Goal: Communication & Community: Answer question/provide support

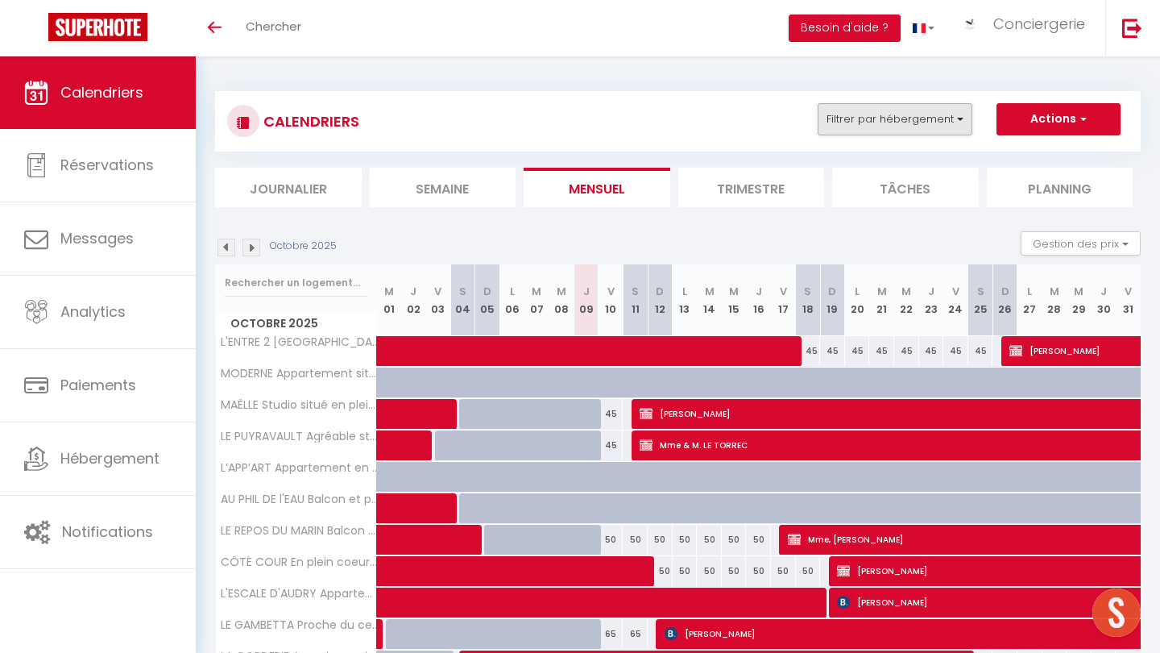
click at [933, 126] on button "Filtrer par hébergement" at bounding box center [895, 119] width 155 height 32
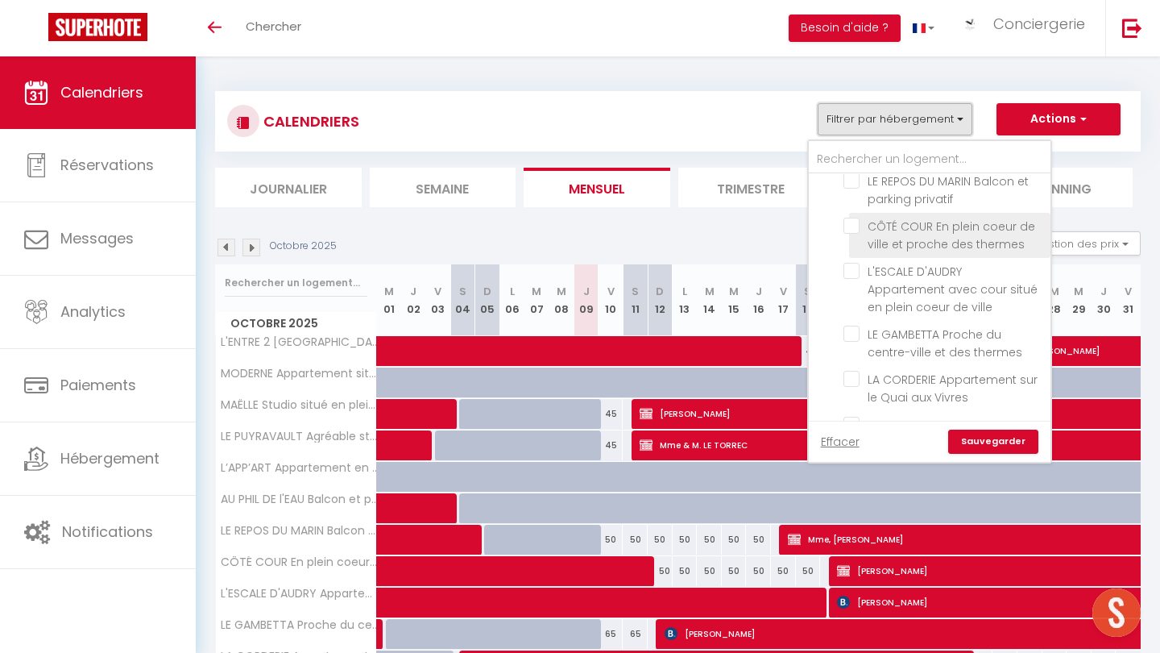
scroll to position [324, 0]
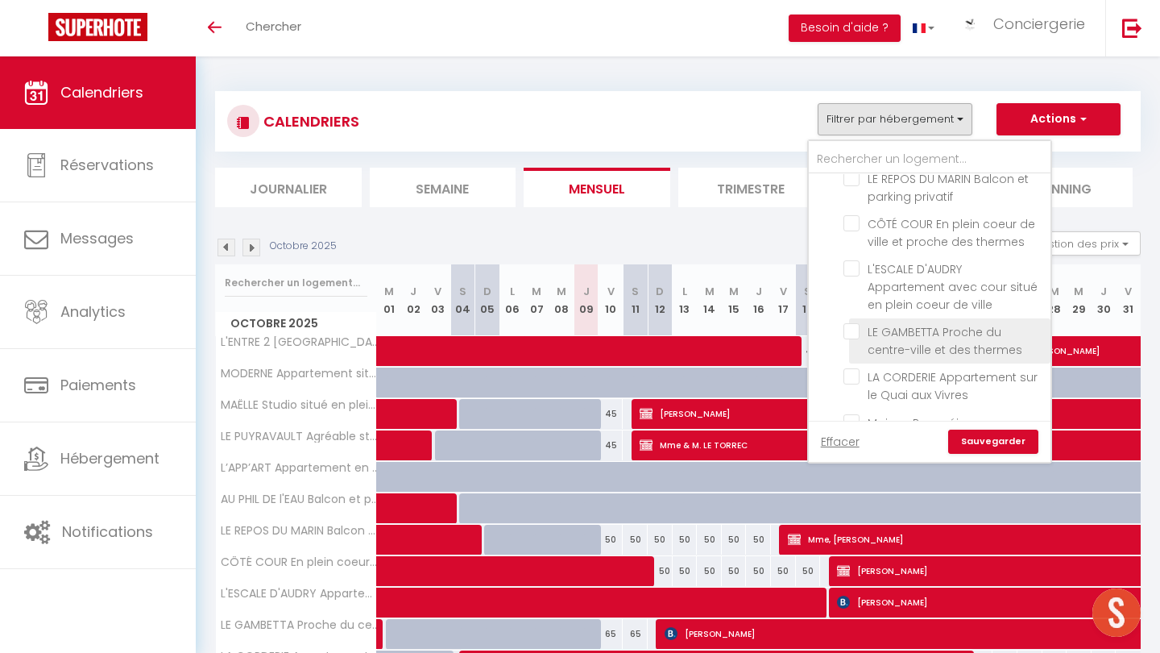
click at [849, 323] on input "LE GAMBETTA Proche du centre-ville et des thermes" at bounding box center [944, 331] width 201 height 16
checkbox input "true"
checkbox input "false"
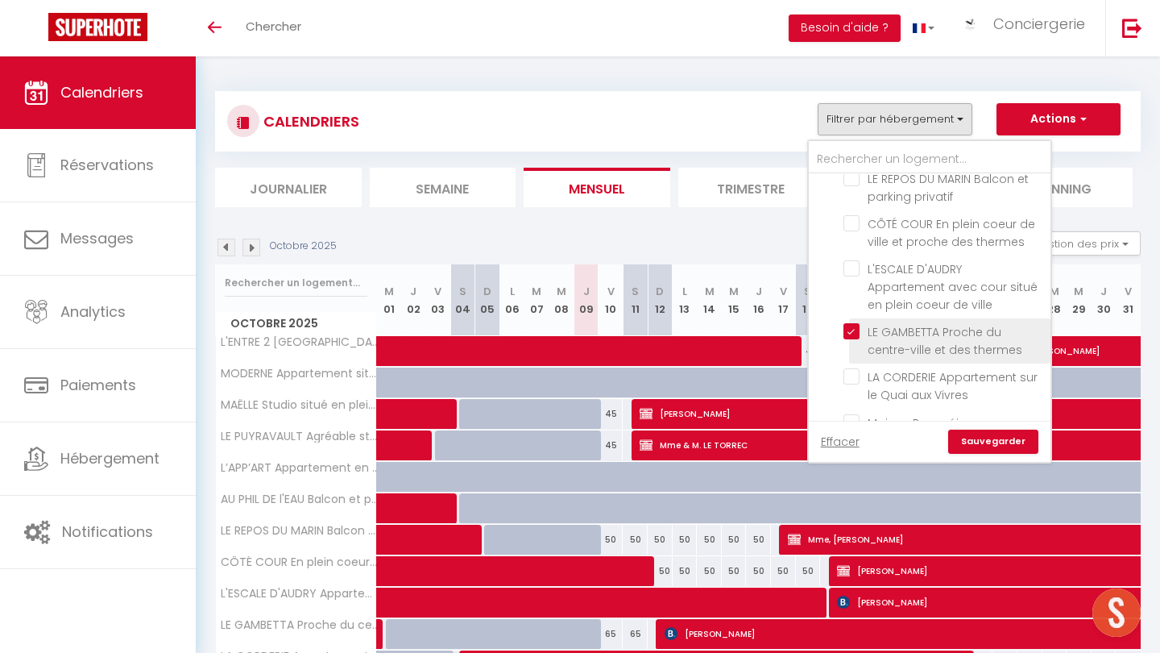
checkbox input "false"
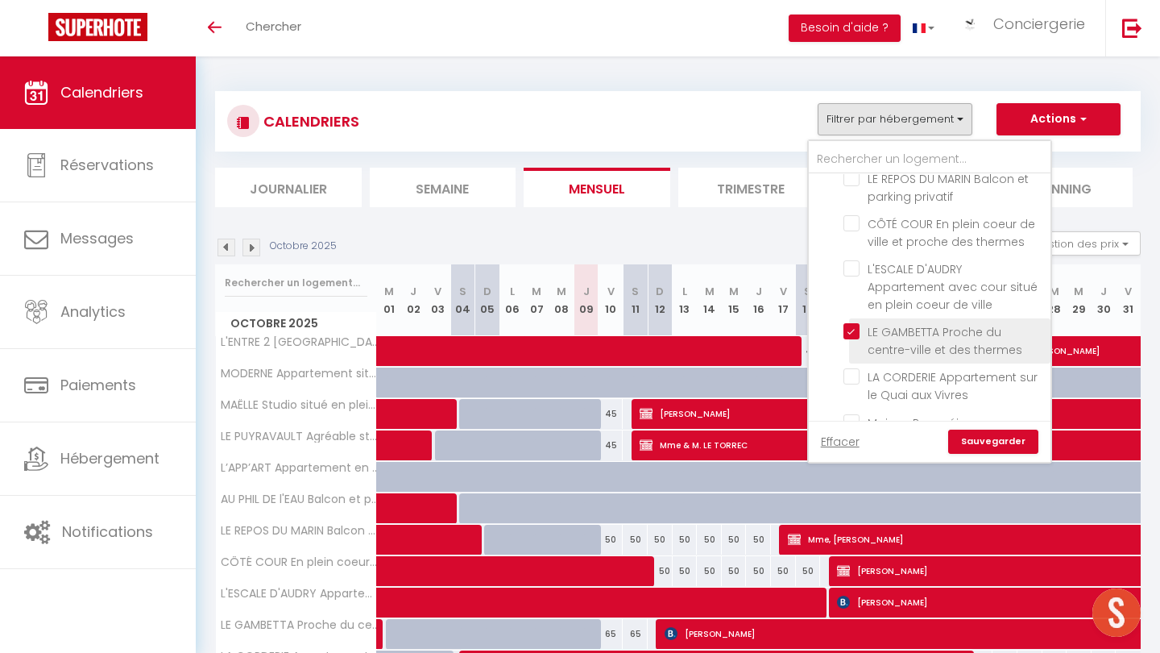
checkbox input "false"
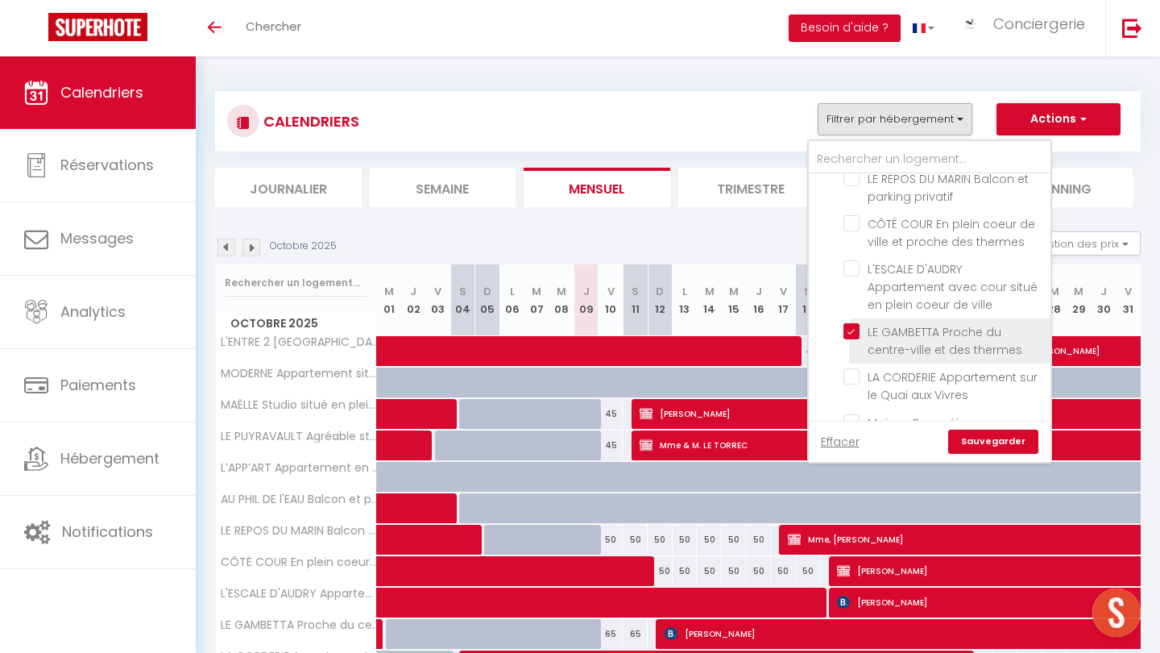
checkbox input "false"
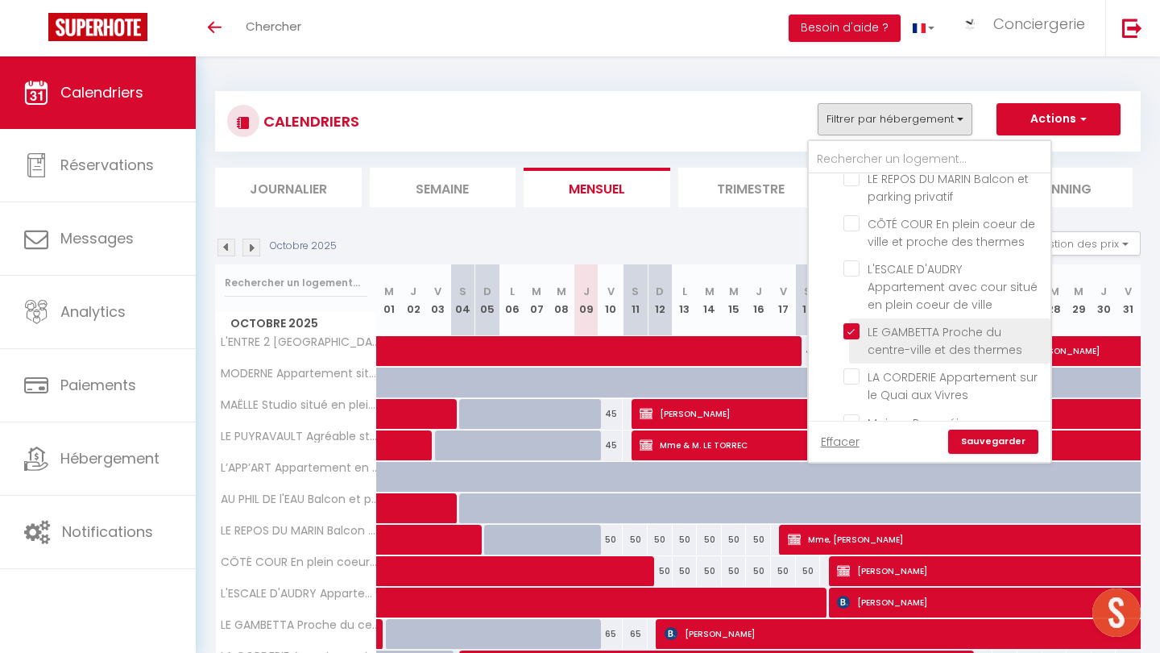
checkbox input "false"
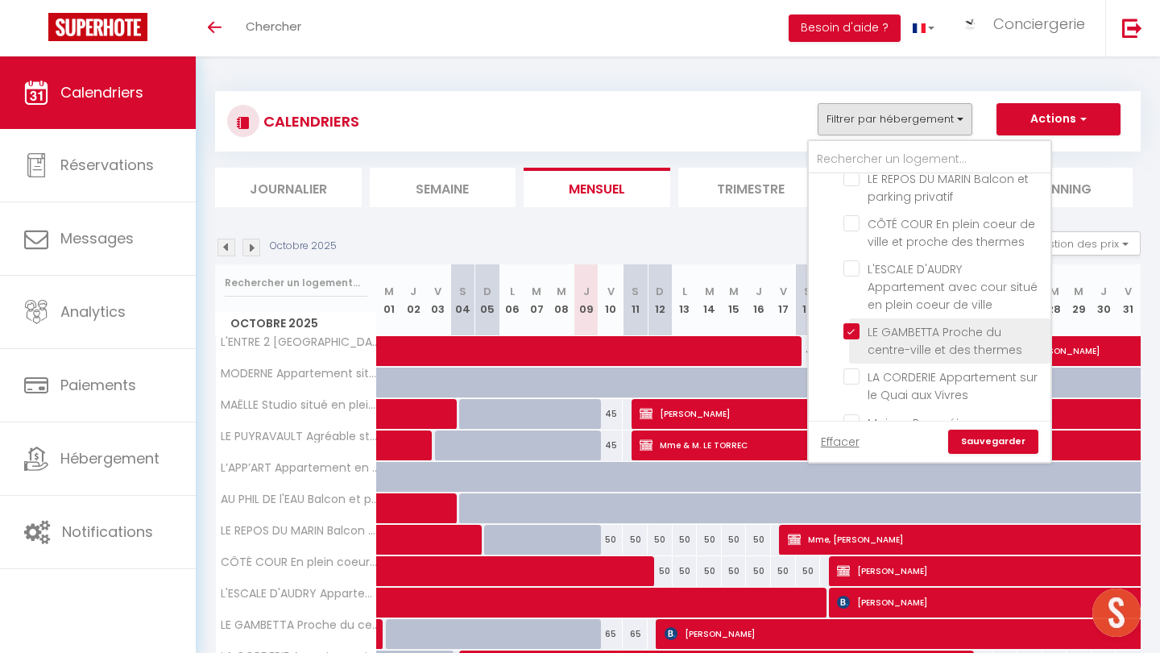
checkbox input "false"
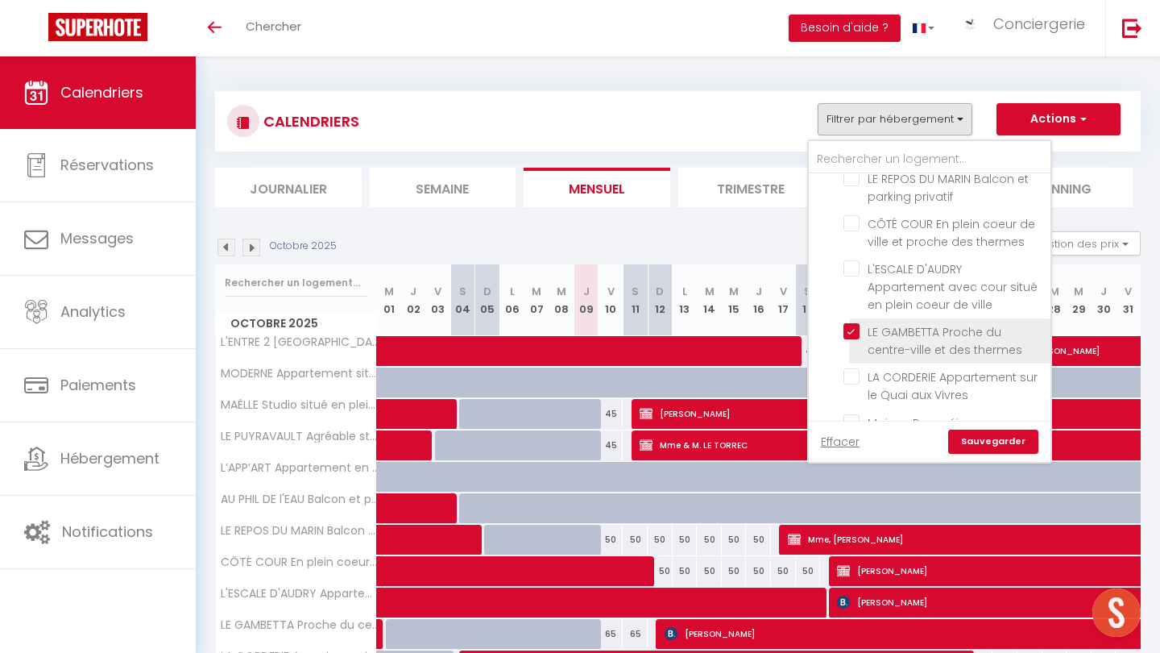
checkbox input "false"
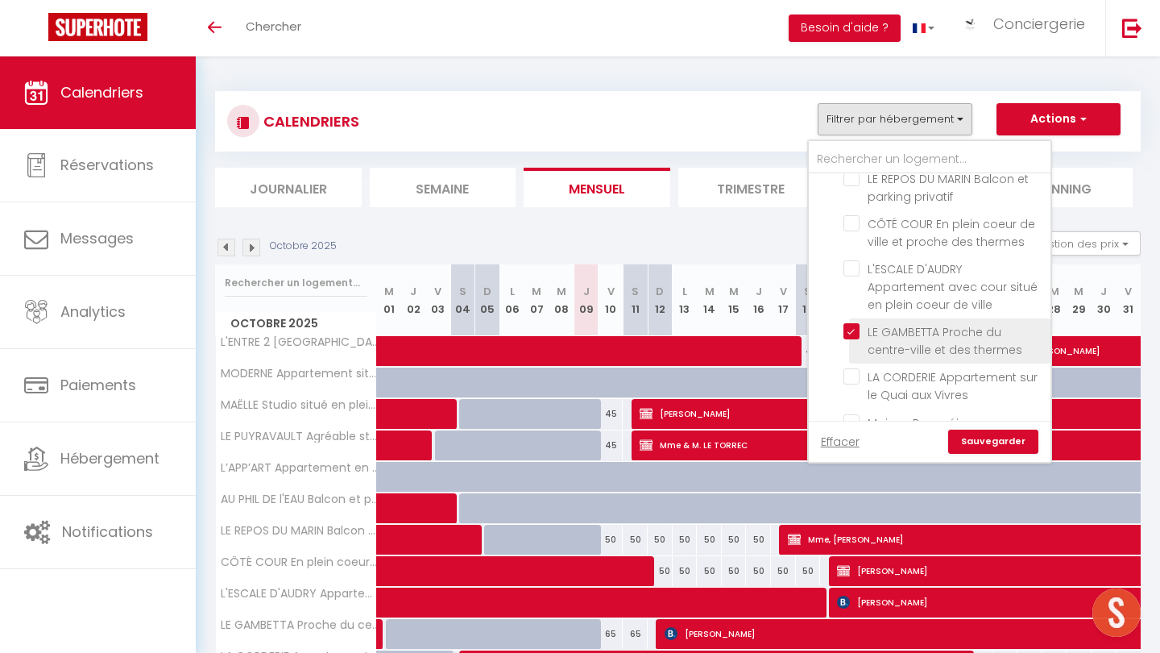
checkbox input "false"
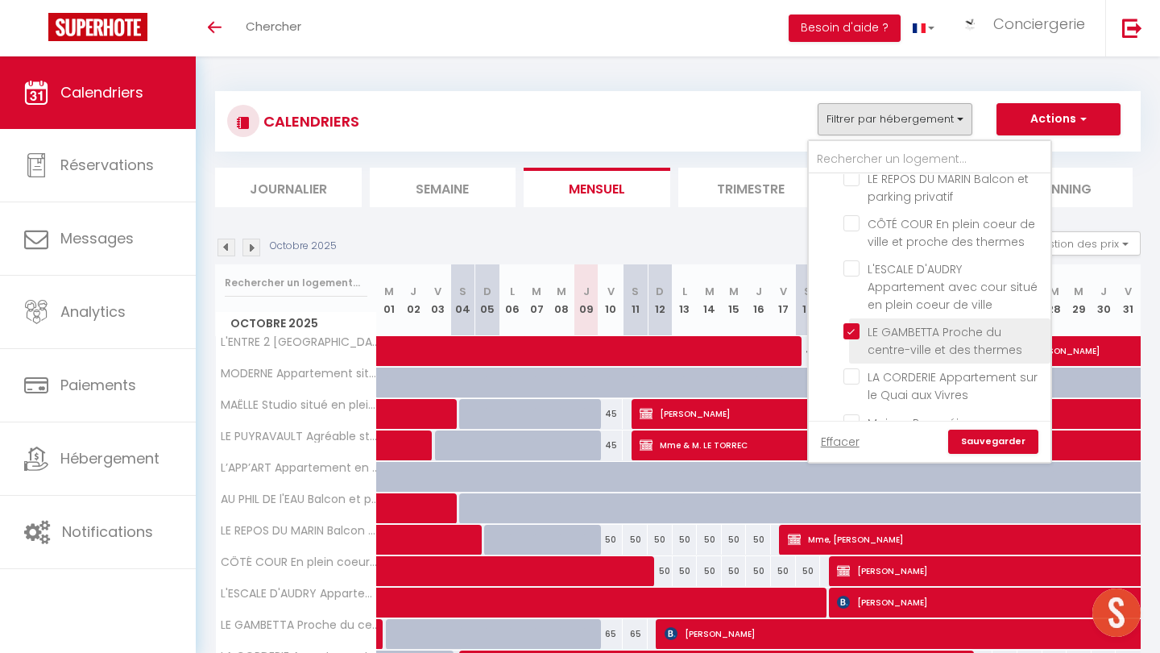
checkbox input "false"
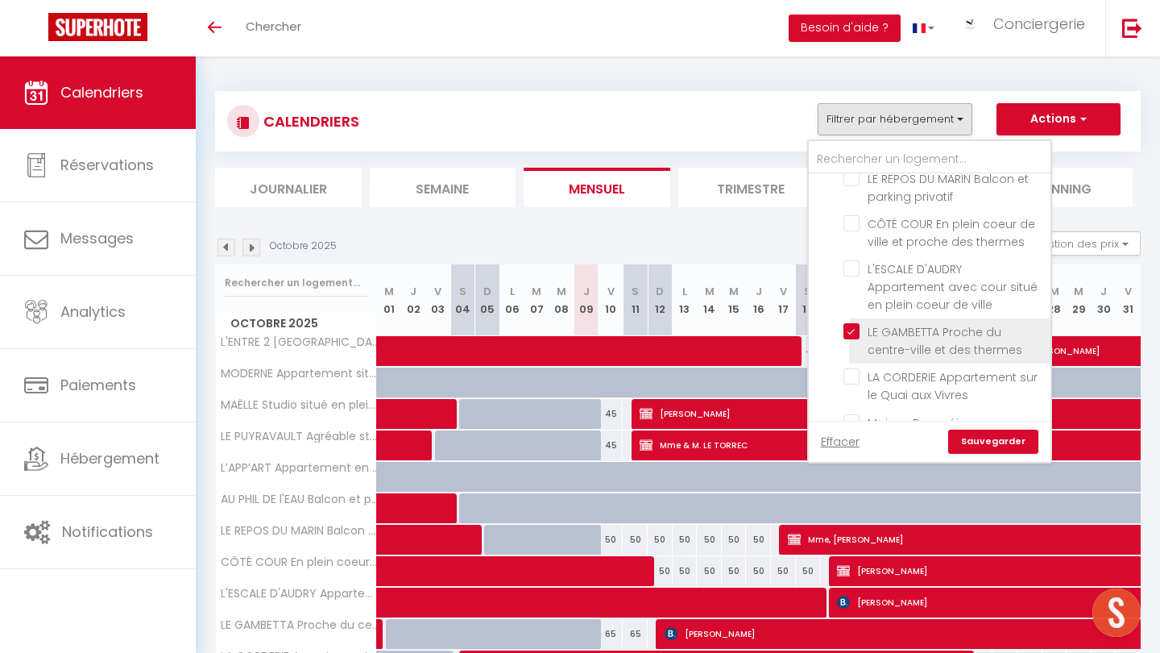
checkbox input "false"
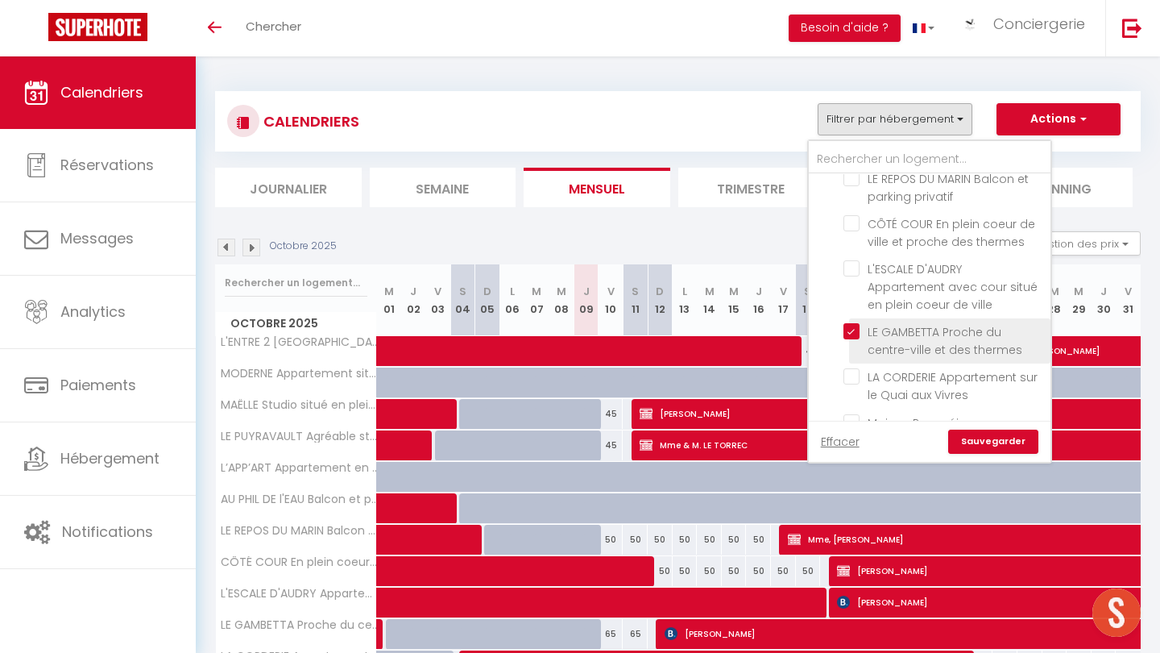
checkbox input "false"
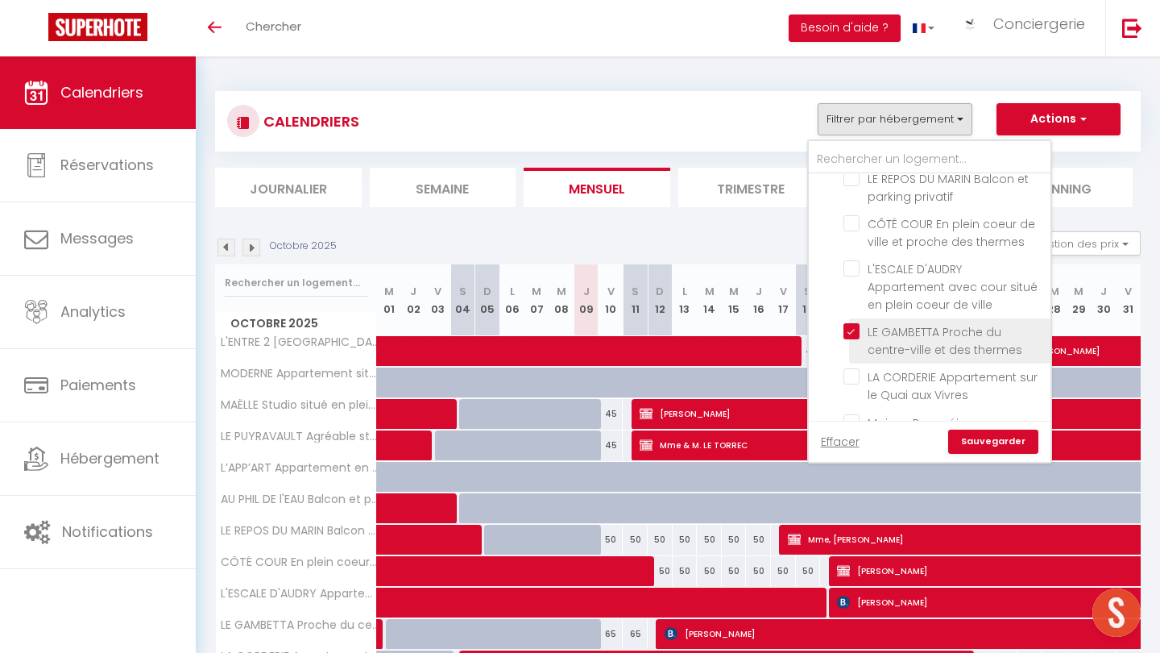
checkbox input "false"
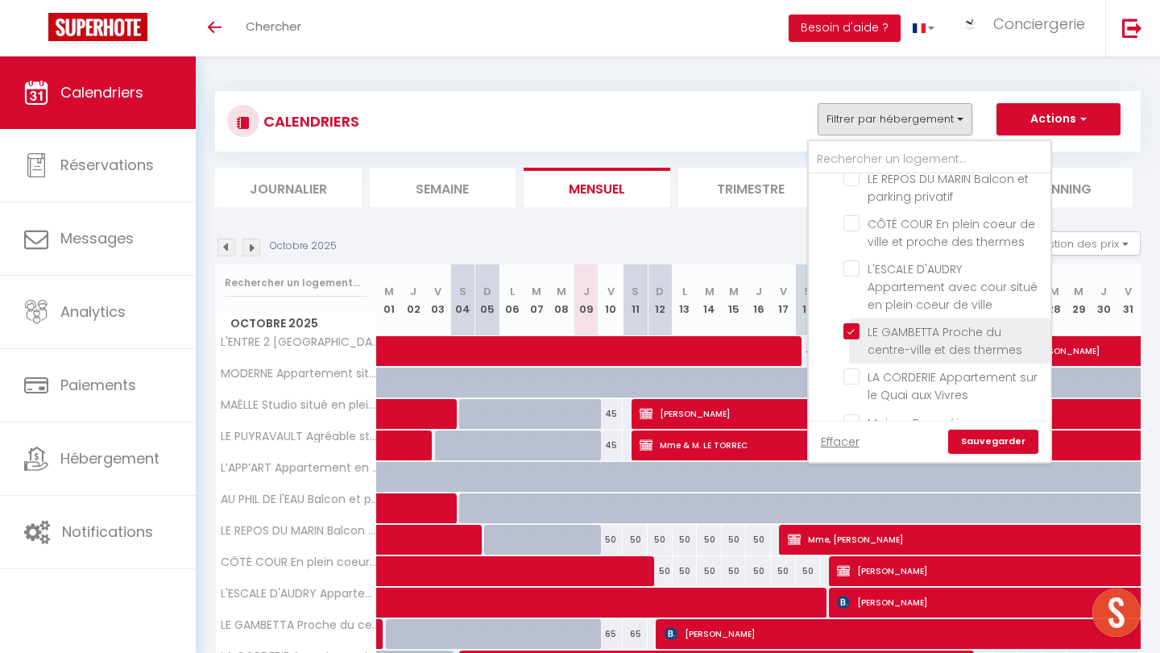
checkbox input "false"
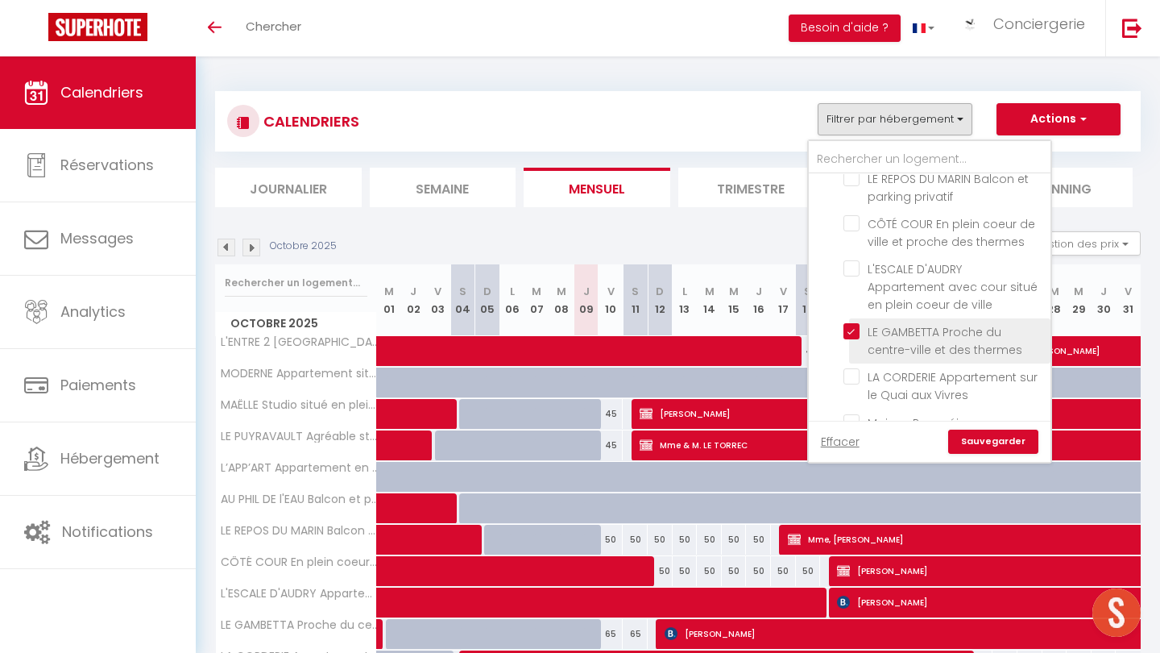
checkbox input "false"
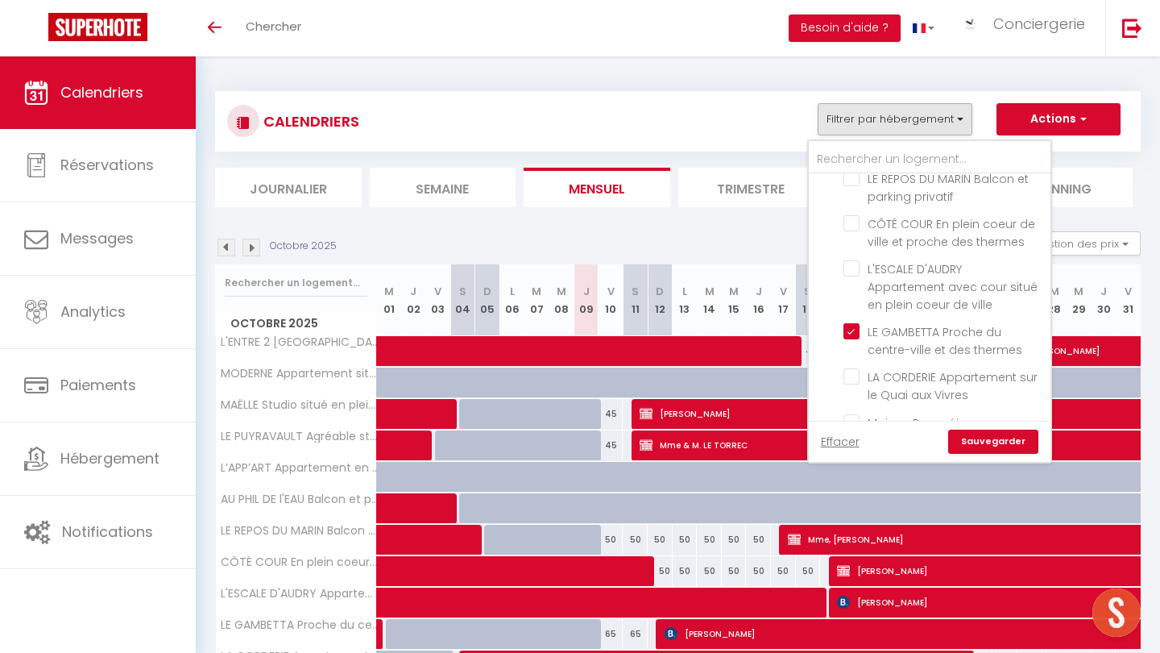
click at [979, 436] on link "Sauvegarder" at bounding box center [993, 441] width 90 height 24
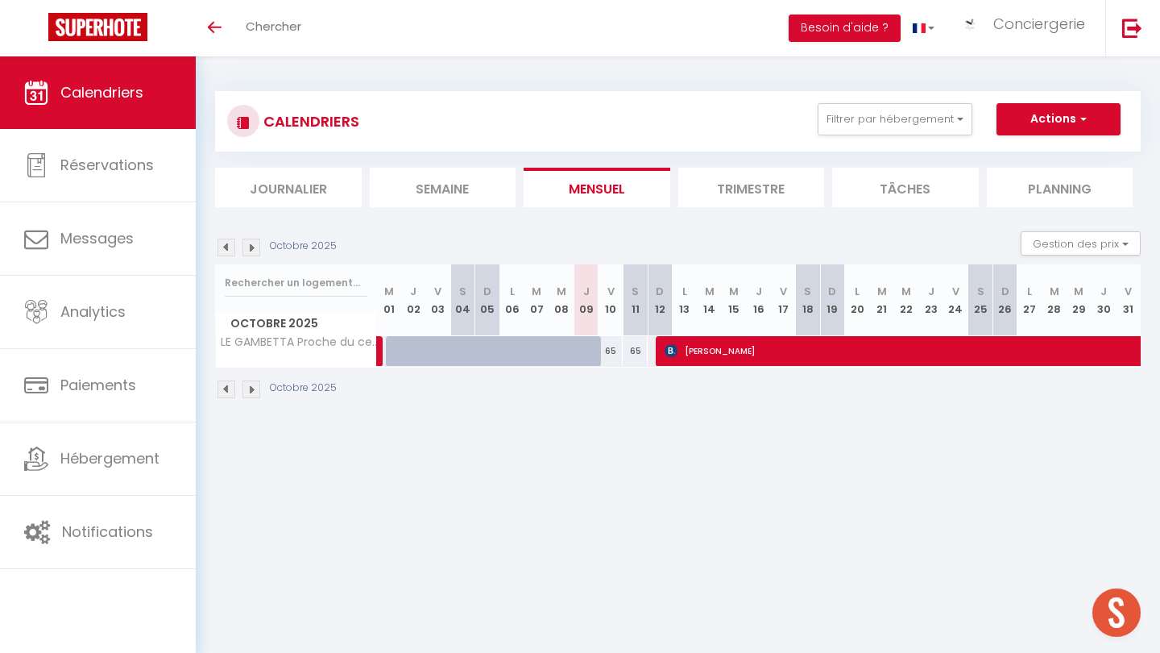
click at [248, 250] on img at bounding box center [252, 247] width 18 height 18
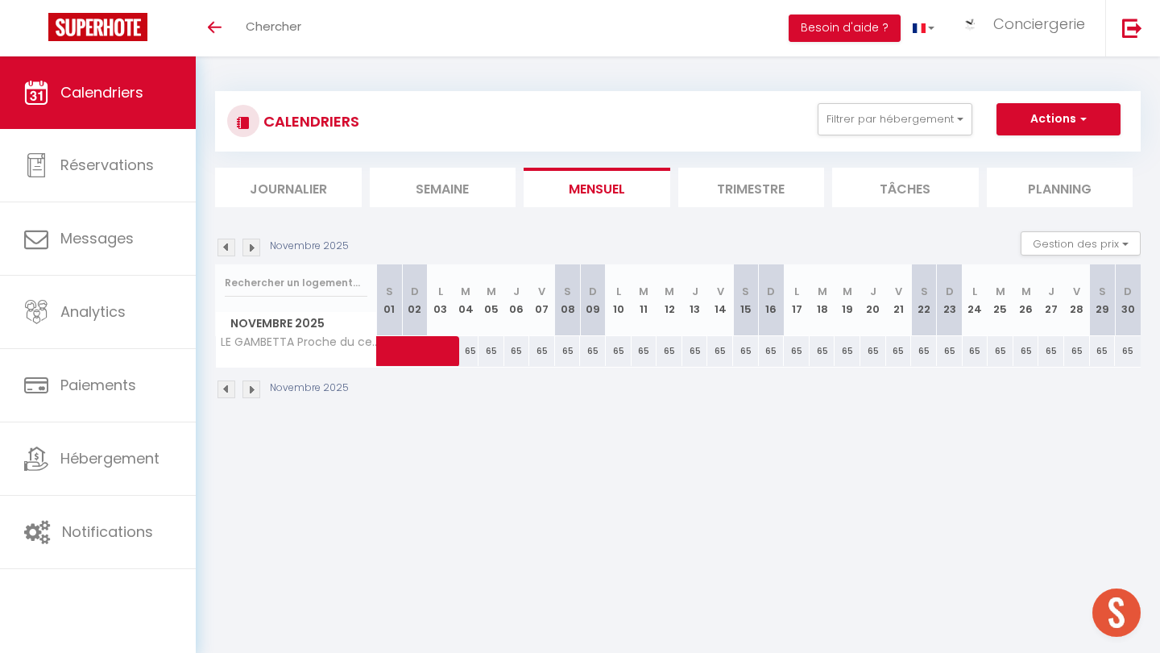
click at [248, 250] on img at bounding box center [252, 247] width 18 height 18
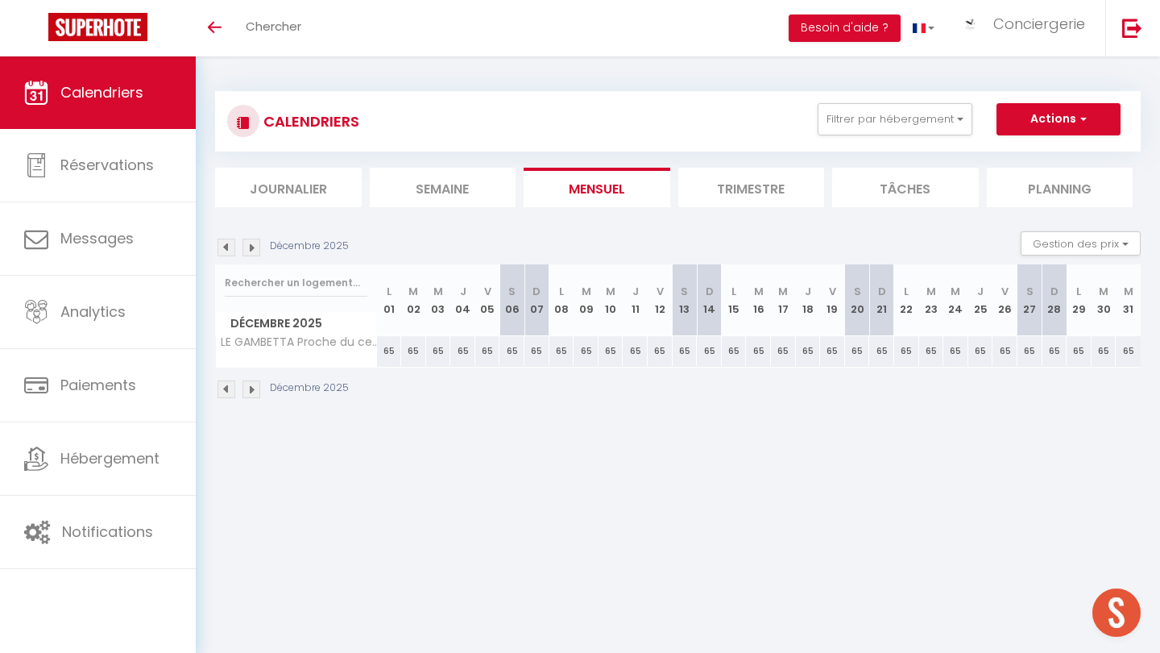
click at [227, 247] on img at bounding box center [227, 247] width 18 height 18
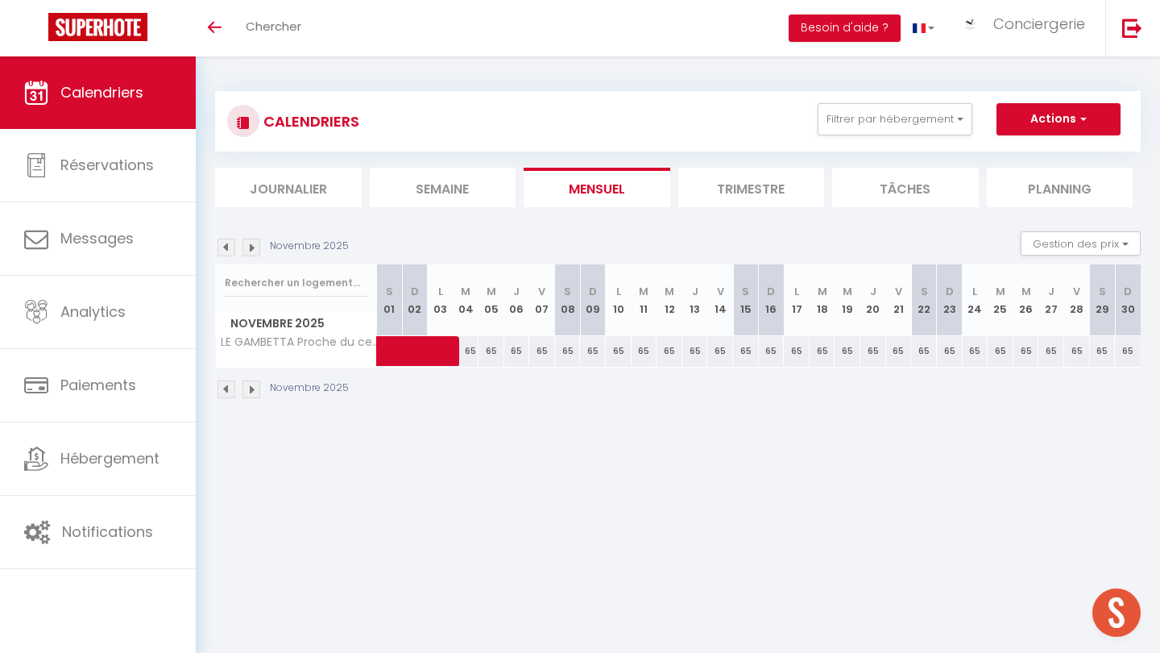
click at [227, 247] on img at bounding box center [227, 247] width 18 height 18
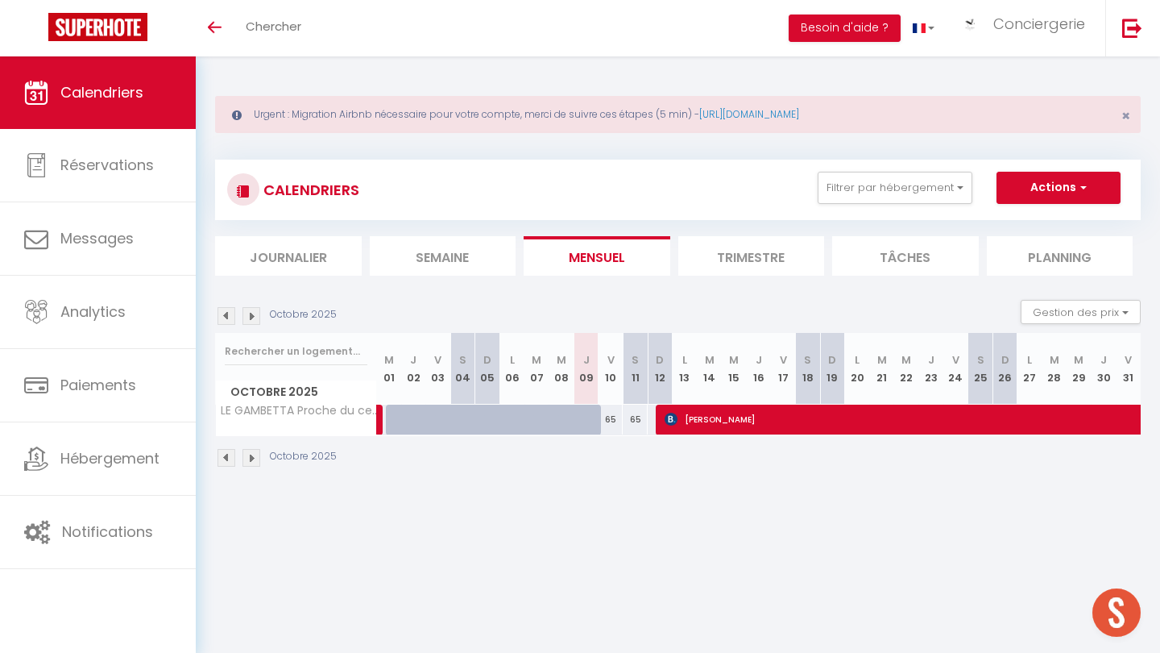
click at [660, 425] on div at bounding box center [668, 419] width 25 height 31
click at [676, 420] on img at bounding box center [671, 419] width 13 height 13
select select "OK"
select select "KO"
select select "0"
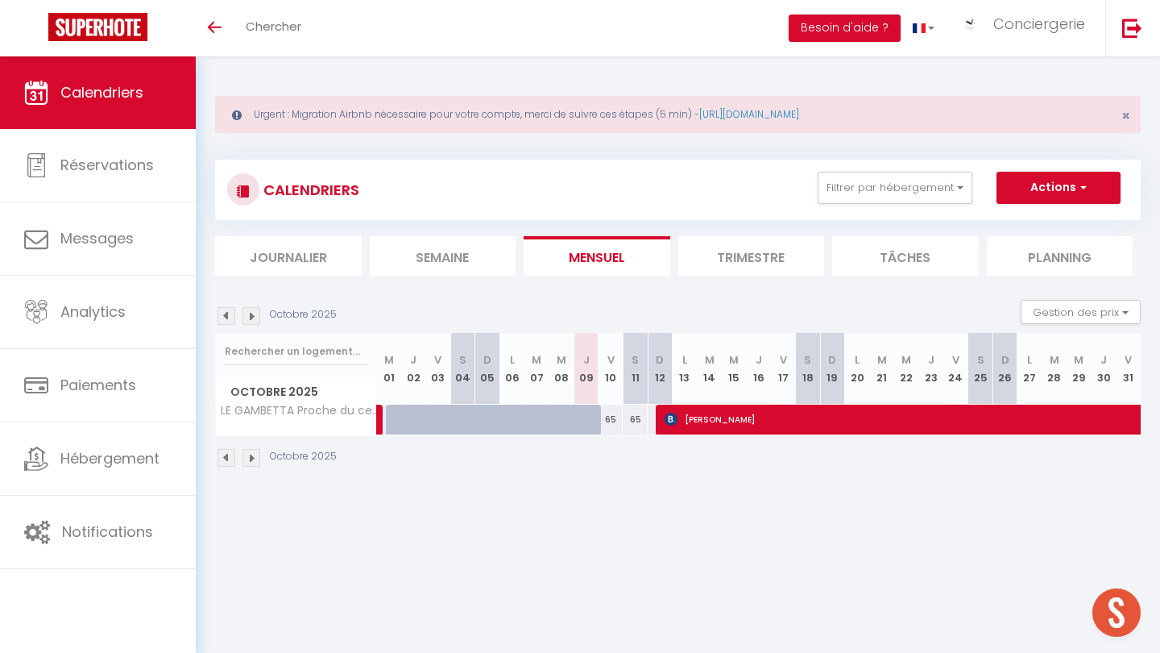
select select "0"
select select "1"
select select
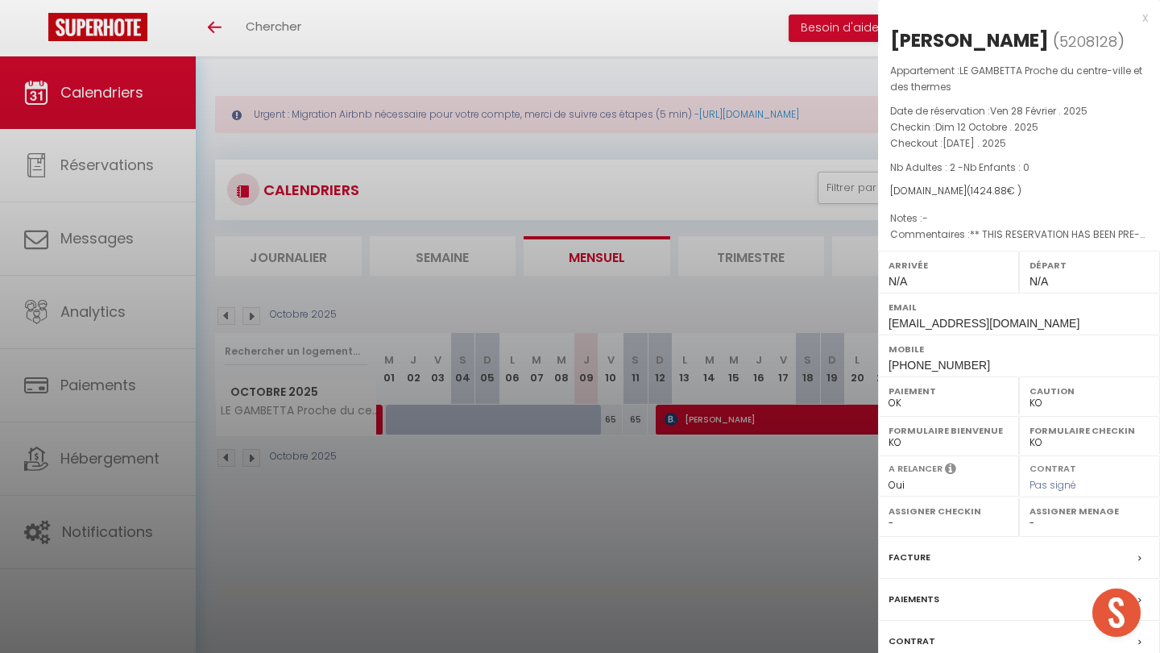
click at [916, 591] on label "Paiements" at bounding box center [914, 599] width 51 height 17
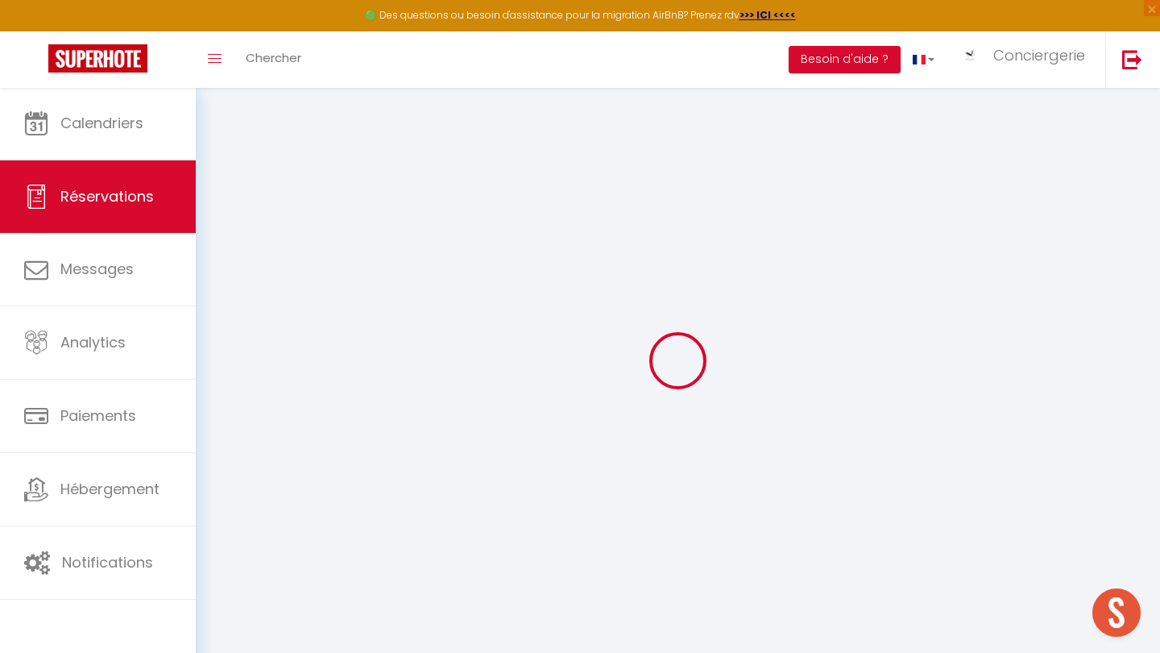
select select
checkbox input "false"
select select
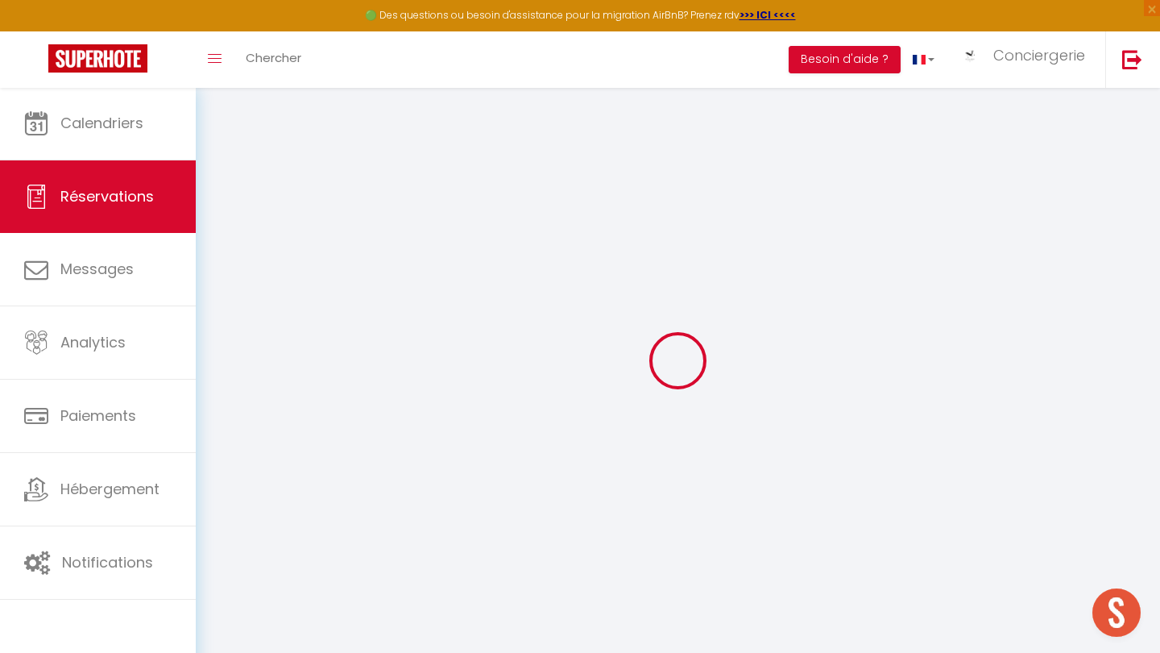
checkbox input "false"
type textarea "** THIS RESERVATION HAS BEEN PRE-PAID ** BOOKING NOTE : Payment charge is EUR 1…"
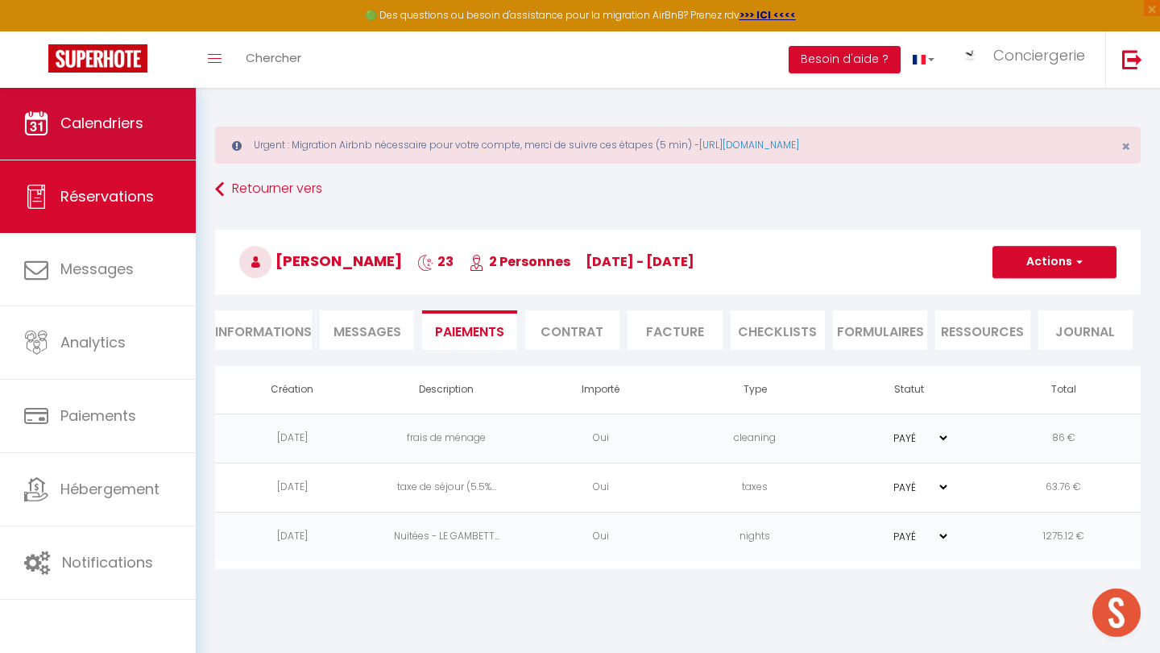
click at [119, 150] on link "Calendriers" at bounding box center [98, 123] width 196 height 73
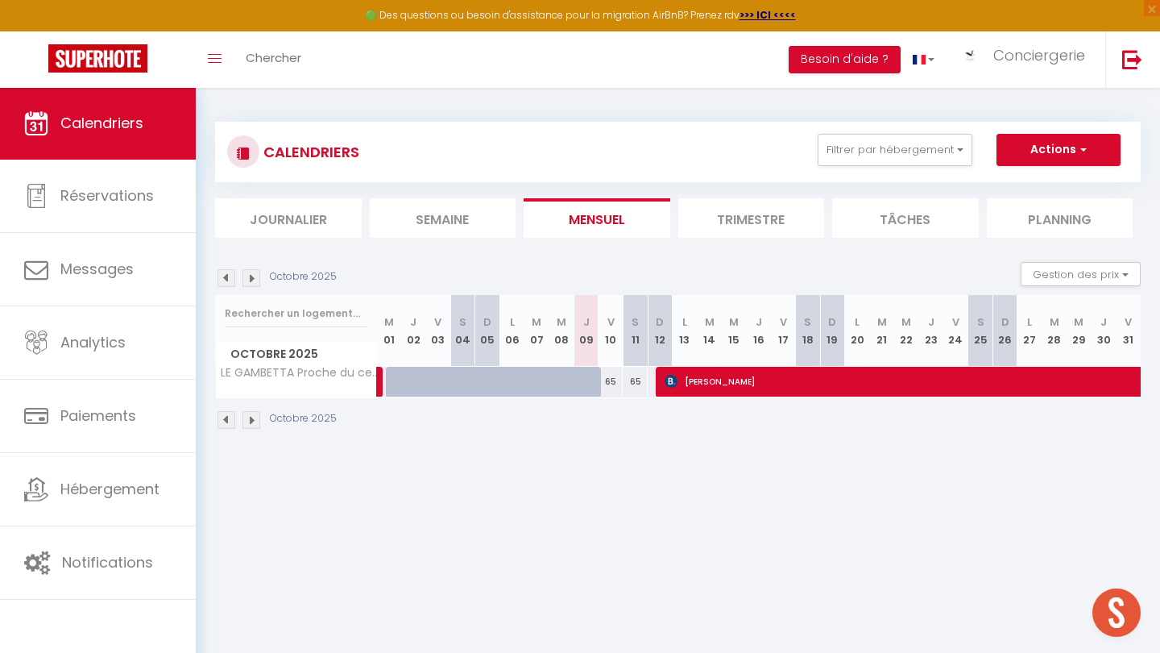
click at [227, 277] on img at bounding box center [227, 278] width 18 height 18
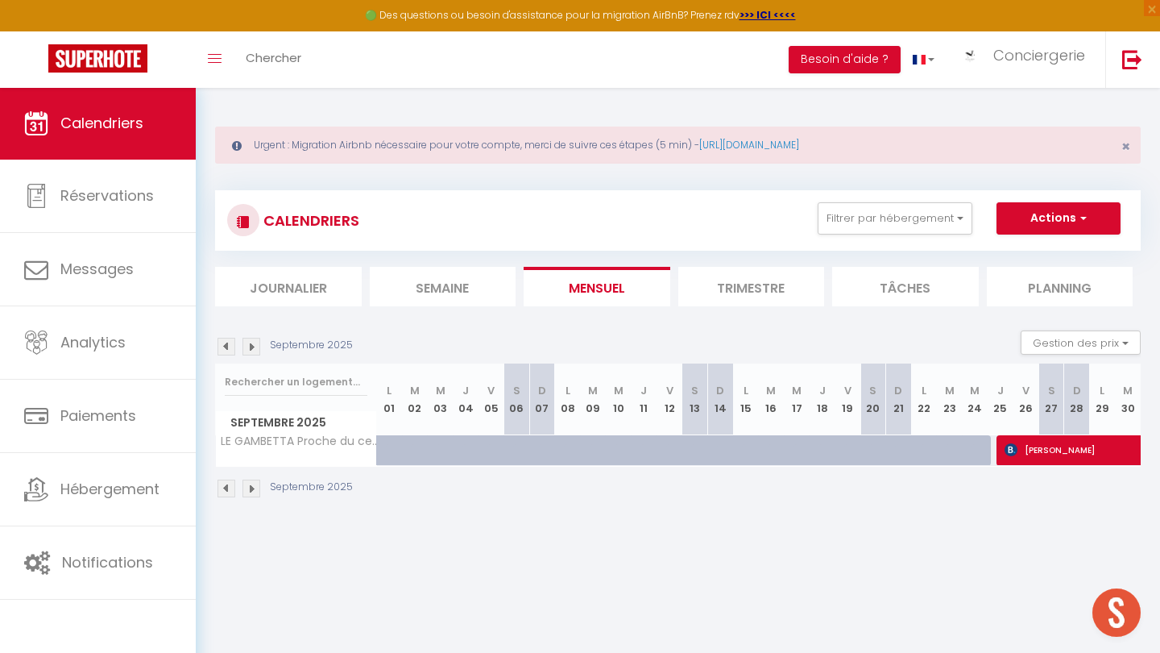
click at [1045, 454] on span "[PERSON_NAME]" at bounding box center [1116, 449] width 222 height 31
select select "OK"
select select "KO"
select select "0"
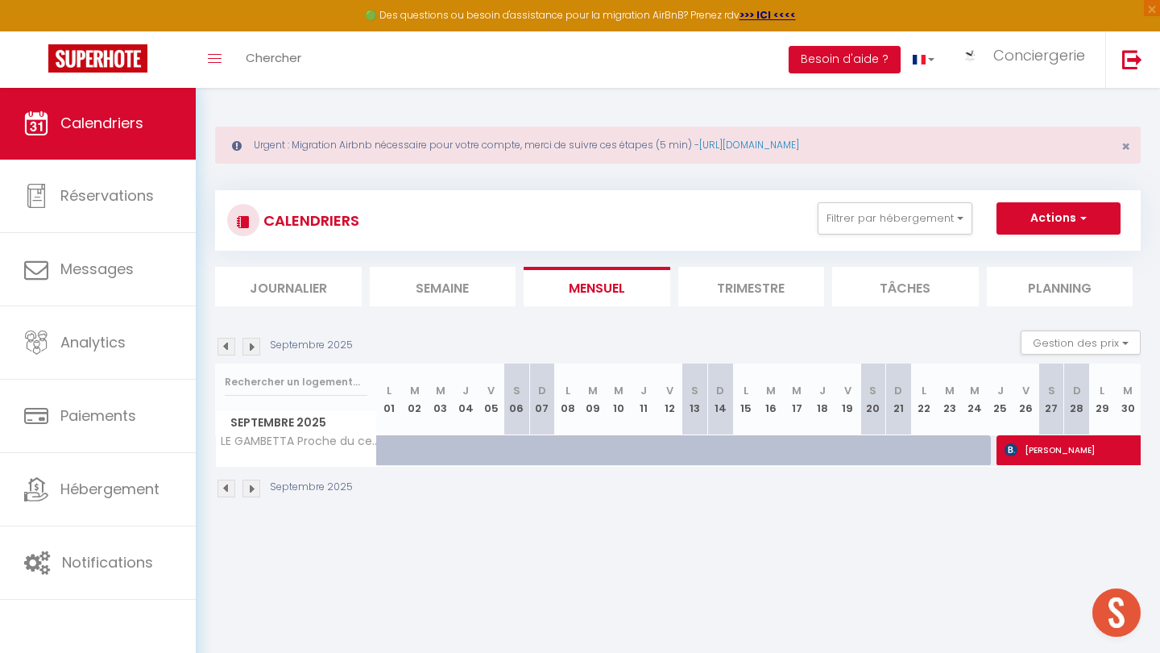
select select "1"
select select
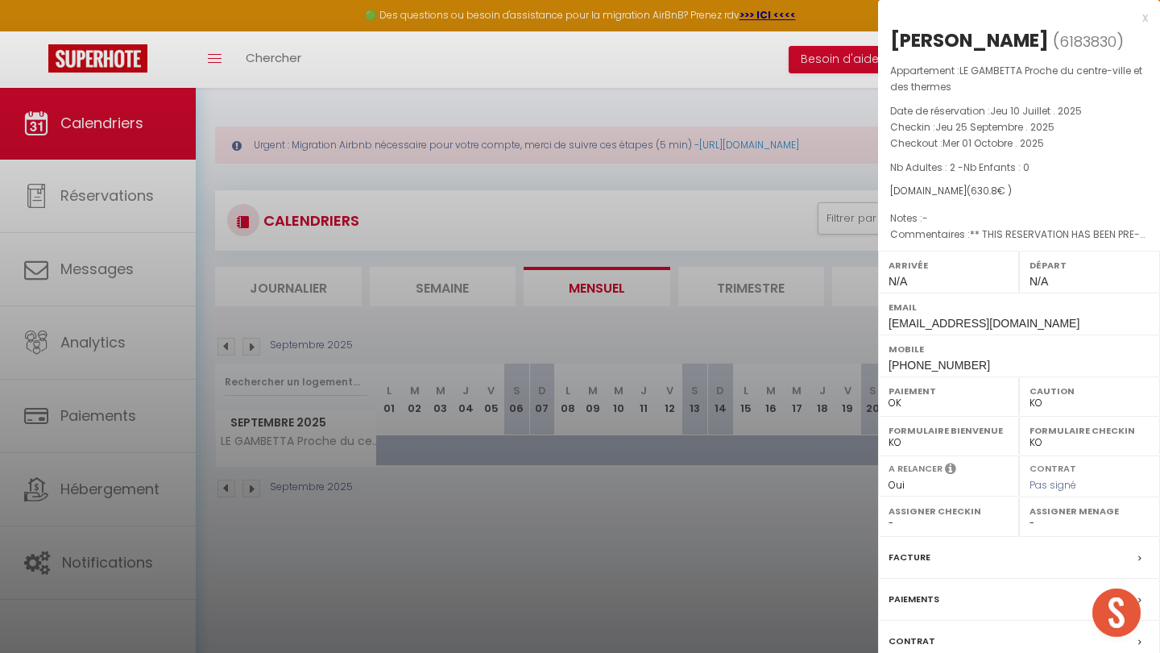
select select "52362"
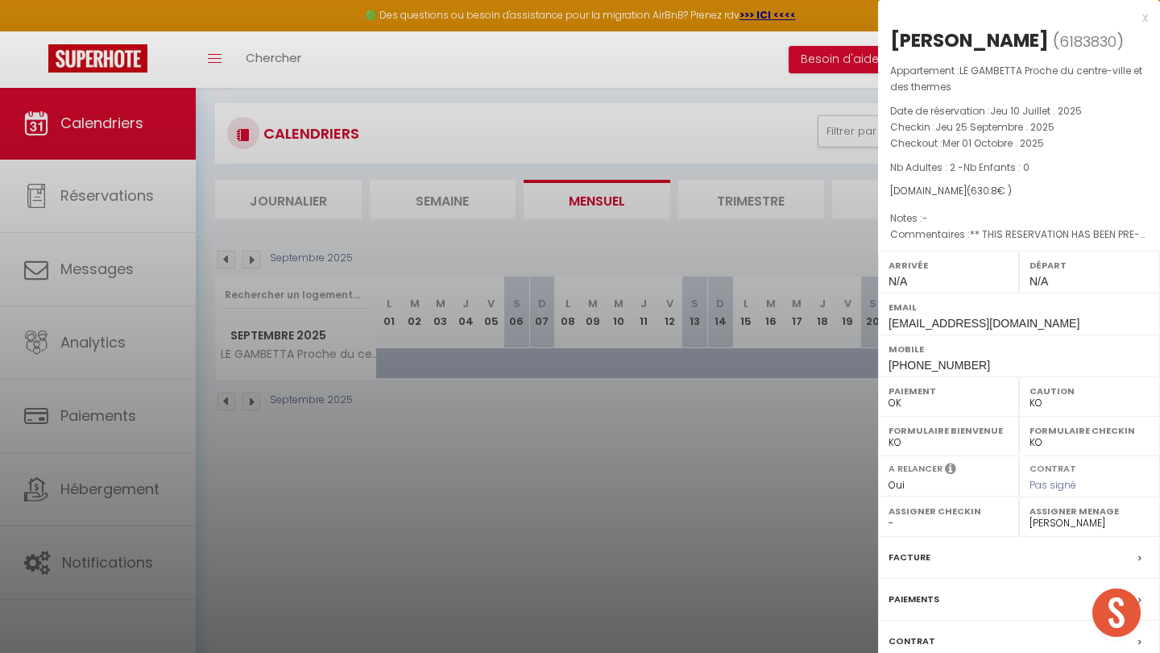
scroll to position [87, 0]
click at [917, 597] on label "Paiements" at bounding box center [914, 599] width 51 height 17
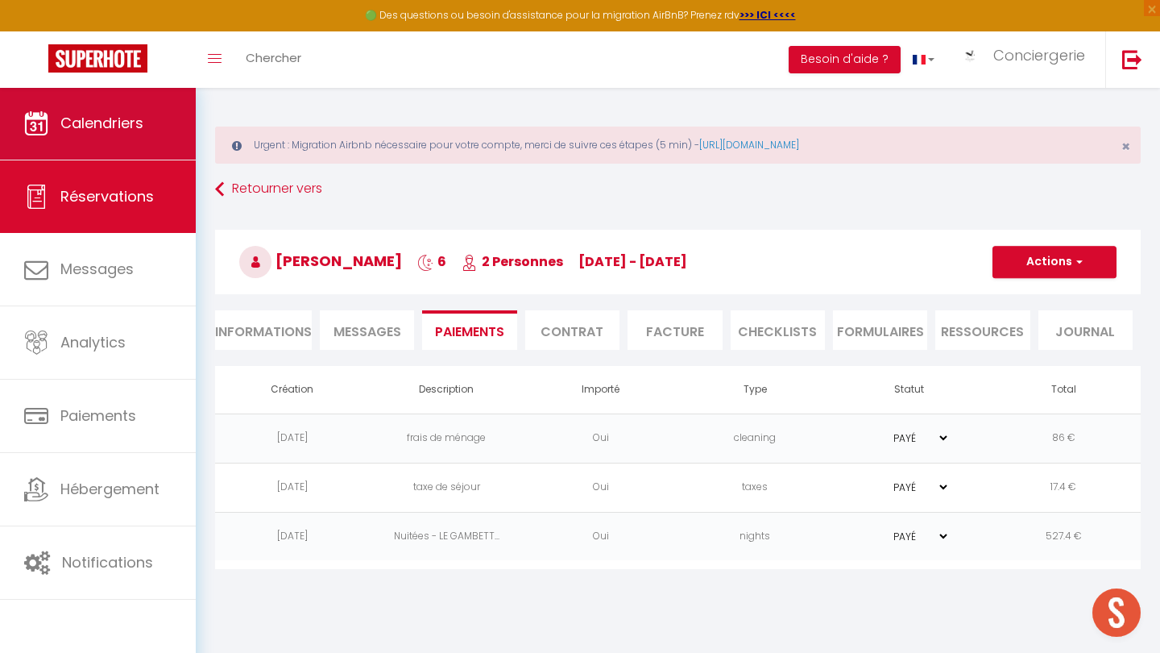
click at [148, 106] on link "Calendriers" at bounding box center [98, 123] width 196 height 73
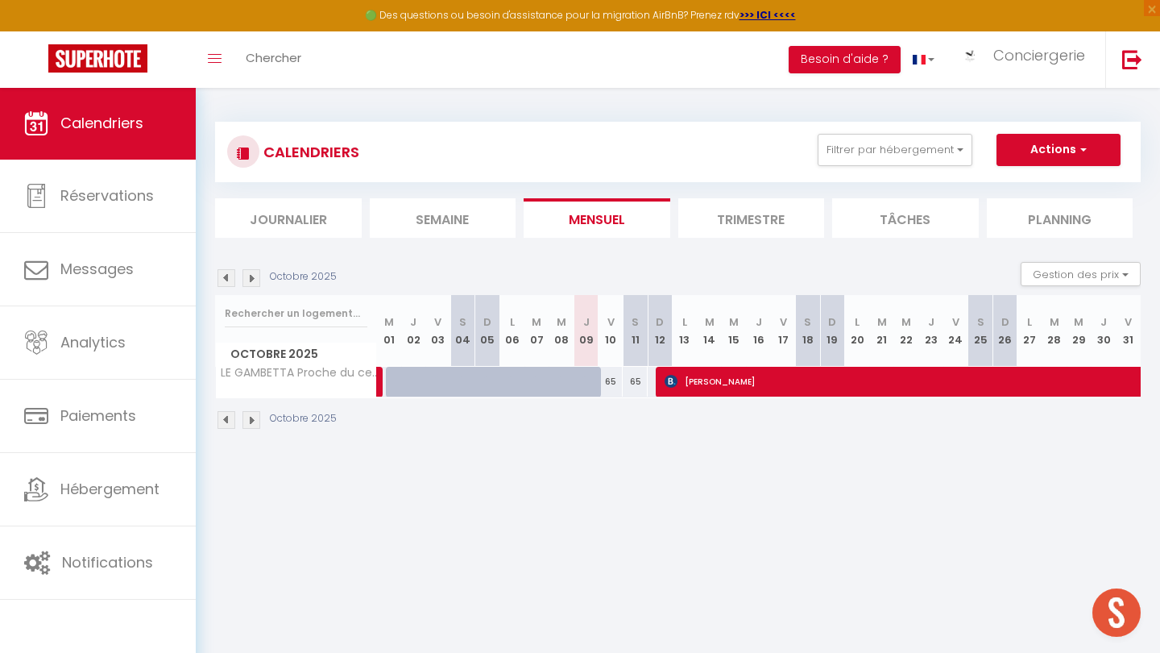
click at [227, 276] on img at bounding box center [227, 278] width 18 height 18
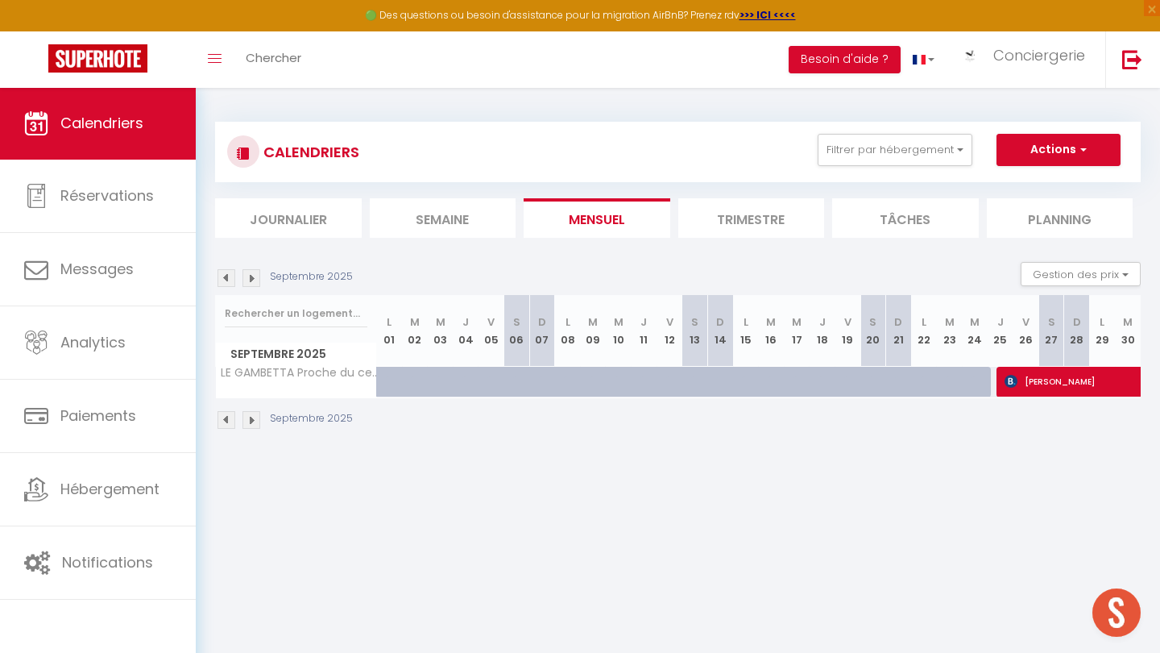
click at [222, 281] on img at bounding box center [227, 278] width 18 height 18
select select
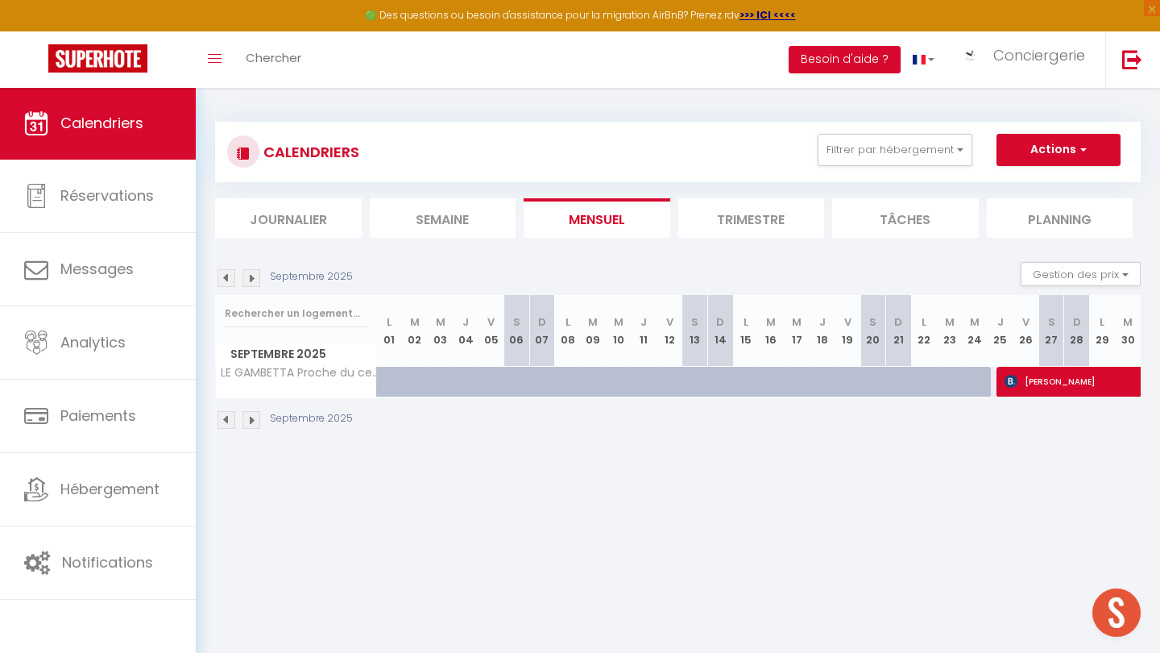
select select
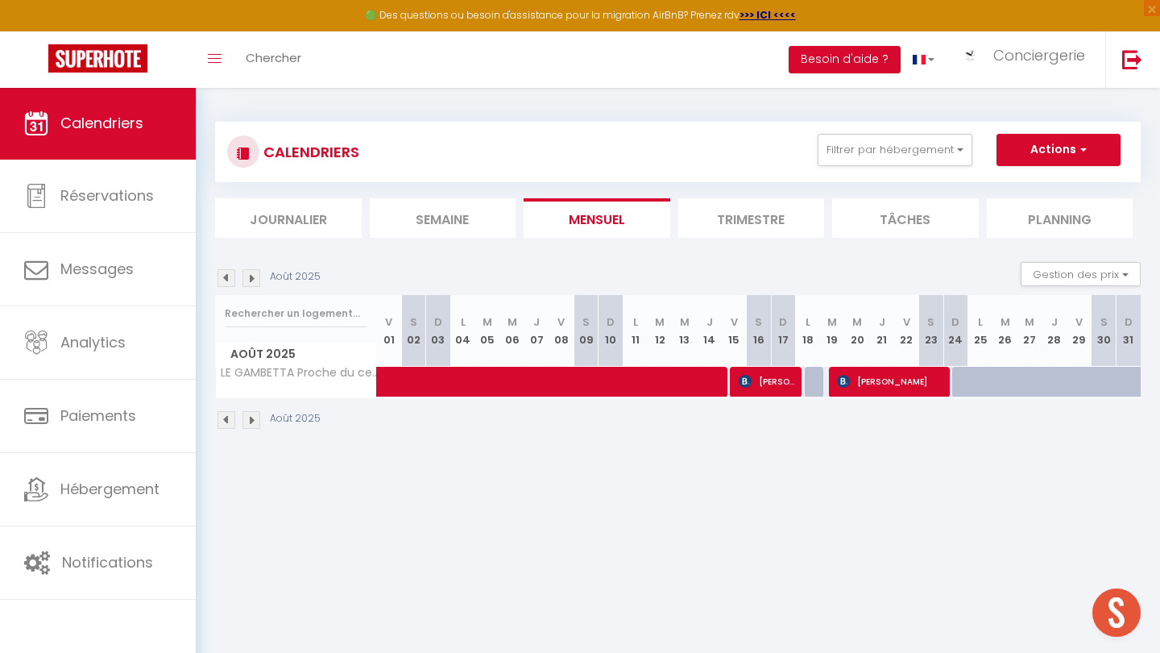
click at [896, 384] on span "[PERSON_NAME]" at bounding box center [891, 381] width 108 height 31
select select "OK"
select select "KO"
select select "0"
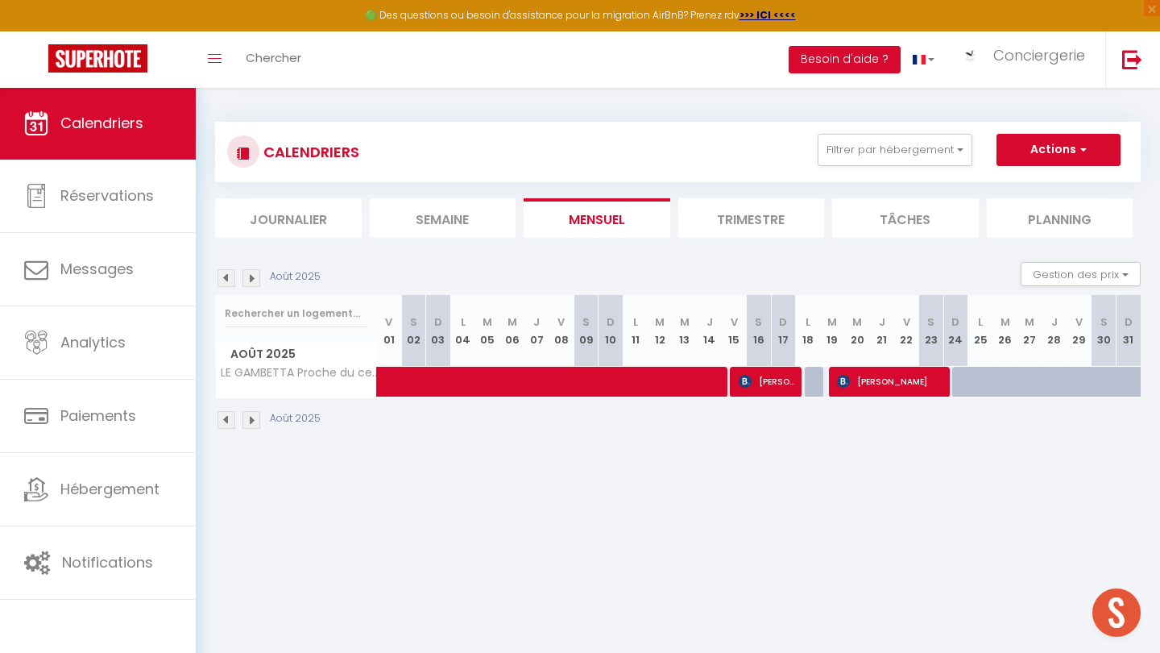
select select "1"
select select
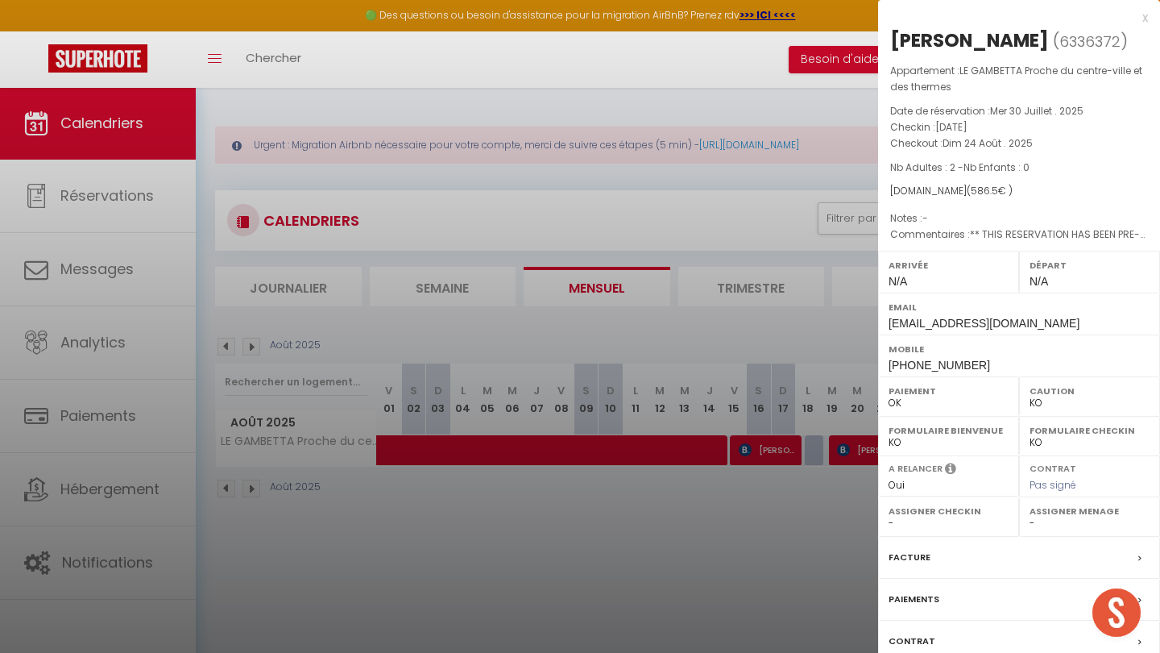
click at [916, 566] on label "Facture" at bounding box center [910, 557] width 42 height 17
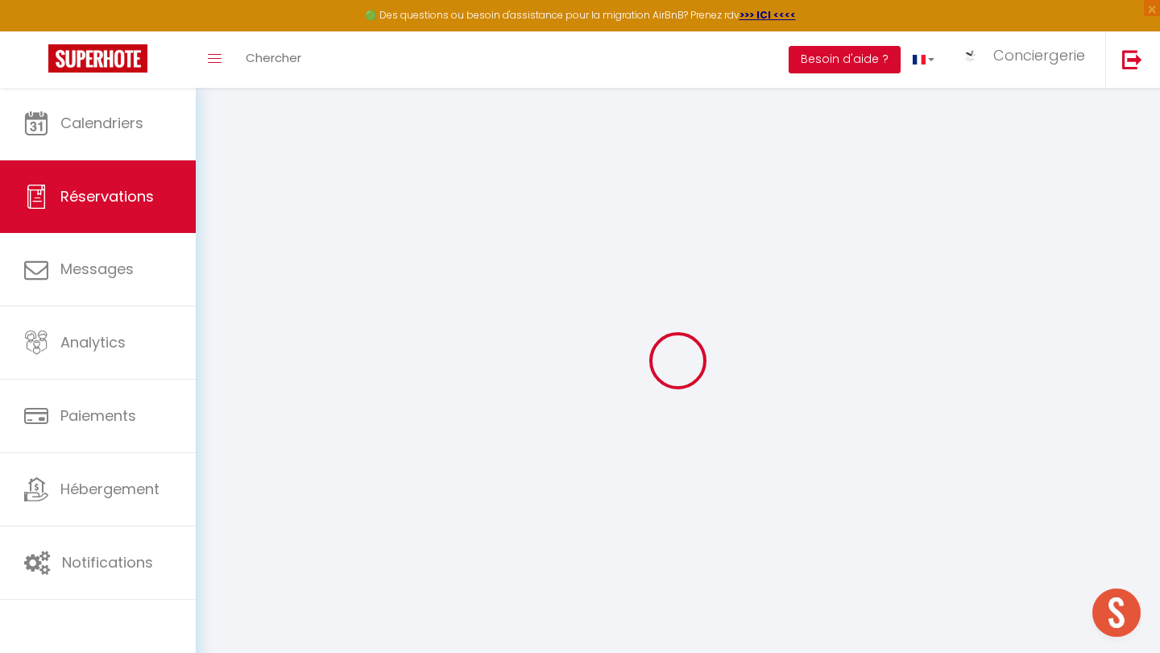
select select "cleaning"
select select "taxes"
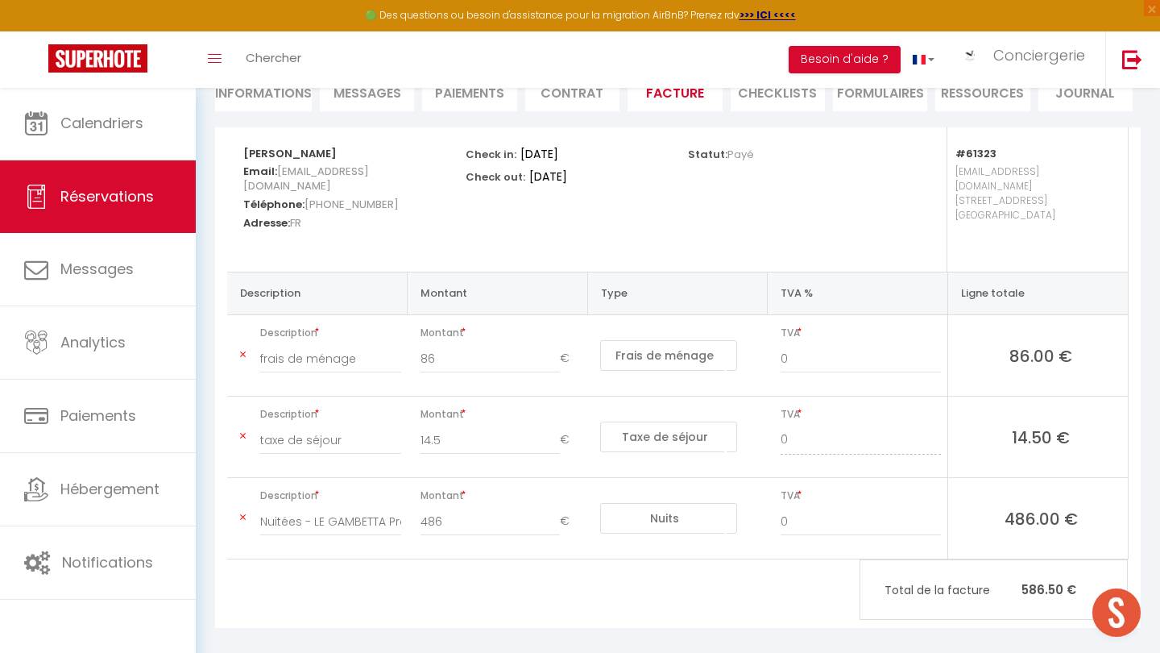
scroll to position [169, 0]
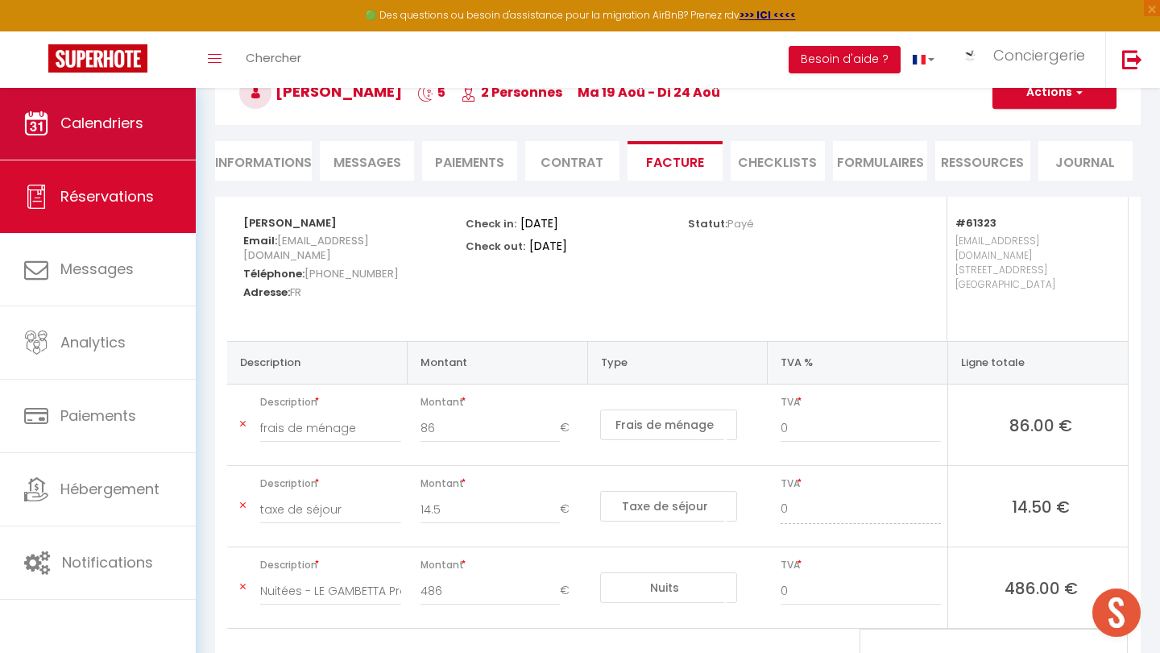
click at [139, 154] on link "Calendriers" at bounding box center [98, 123] width 196 height 73
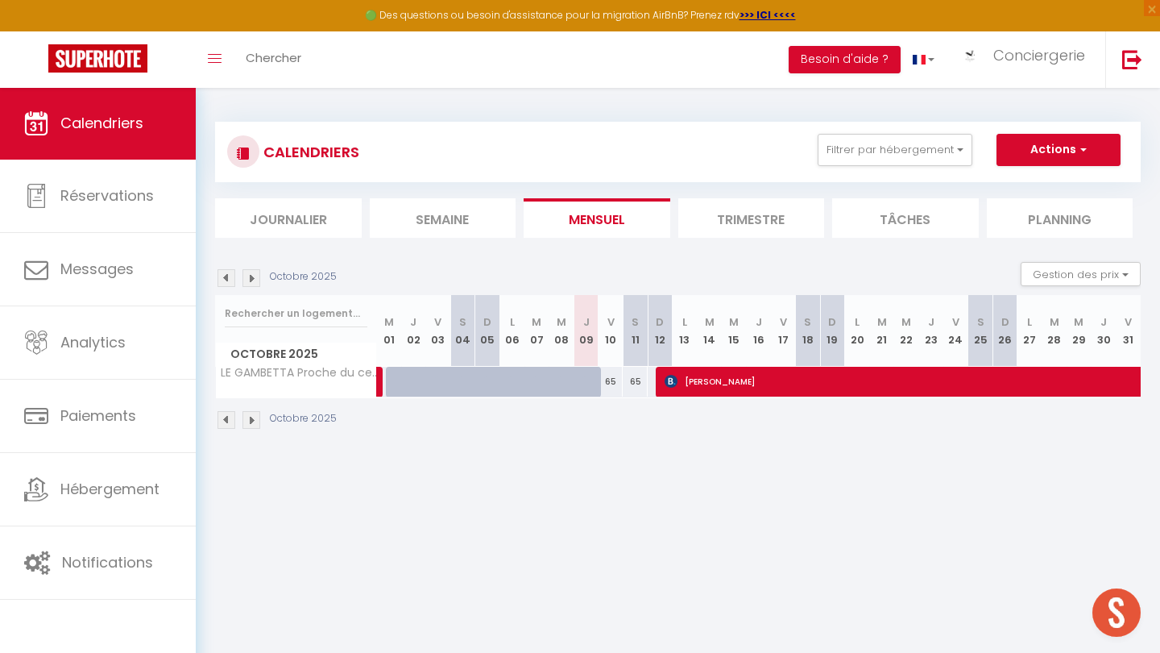
click at [228, 278] on img at bounding box center [227, 278] width 18 height 18
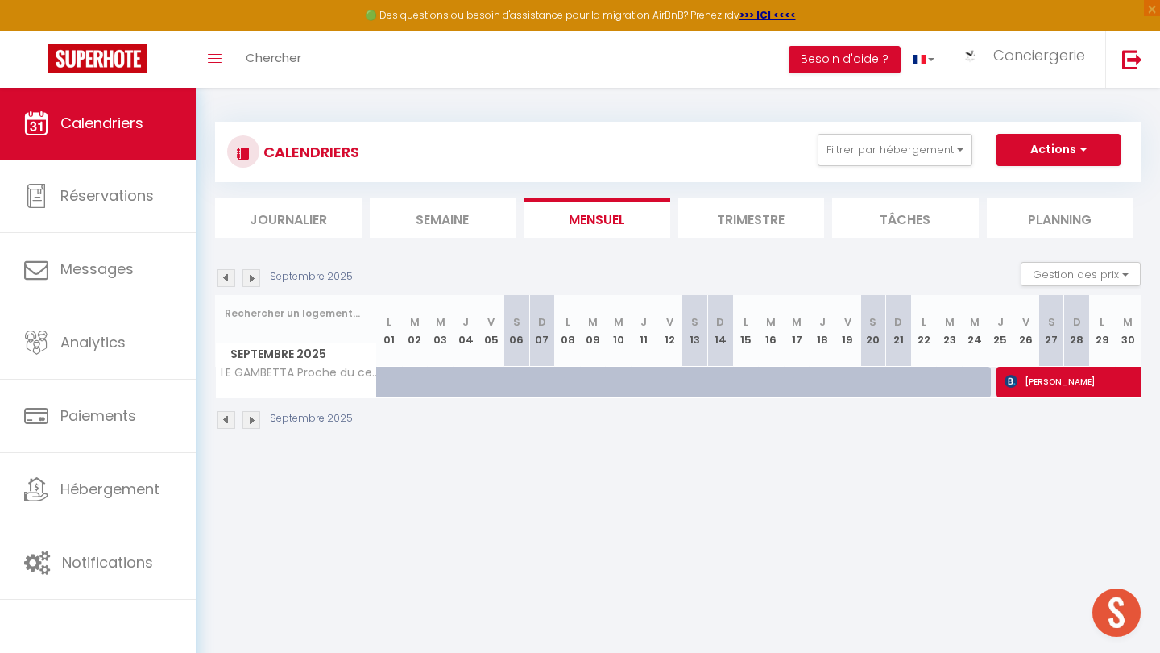
click at [228, 278] on img at bounding box center [227, 278] width 18 height 18
select select
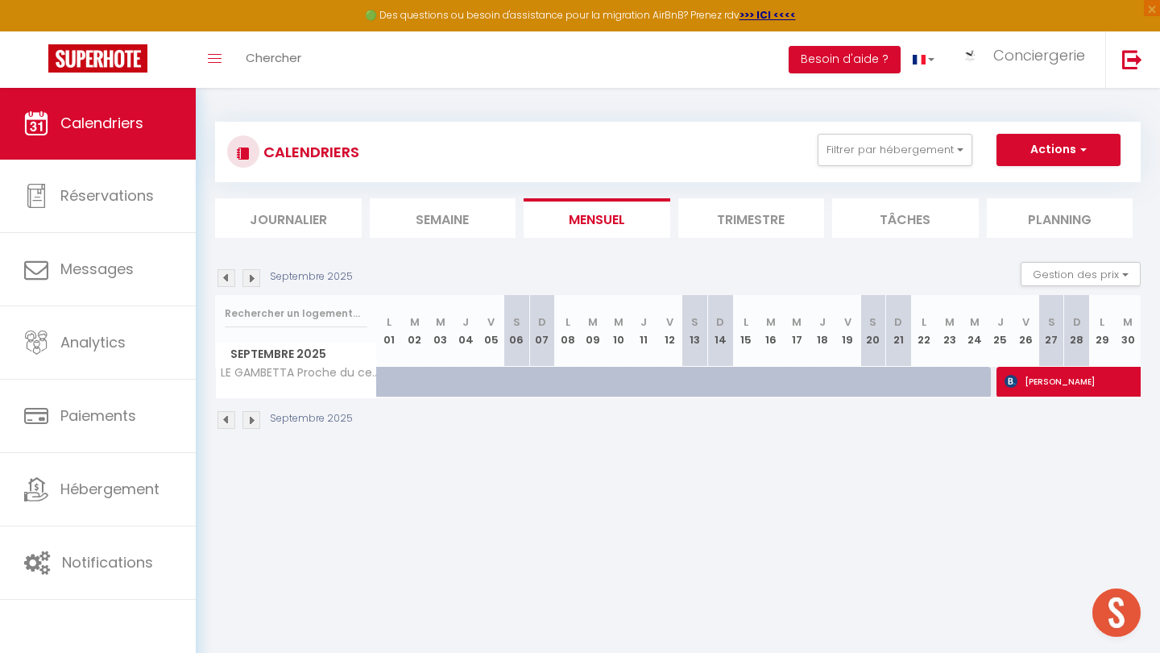
select select
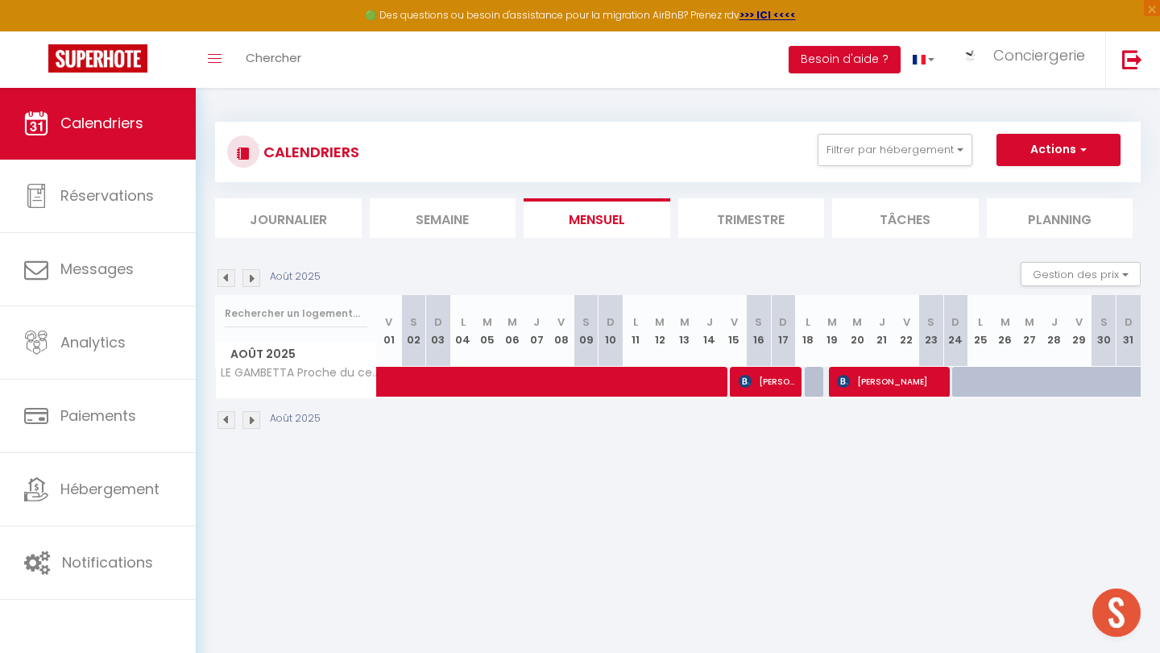
click at [780, 377] on span "[PERSON_NAME]" at bounding box center [768, 381] width 58 height 31
select select "OK"
select select "KO"
select select "0"
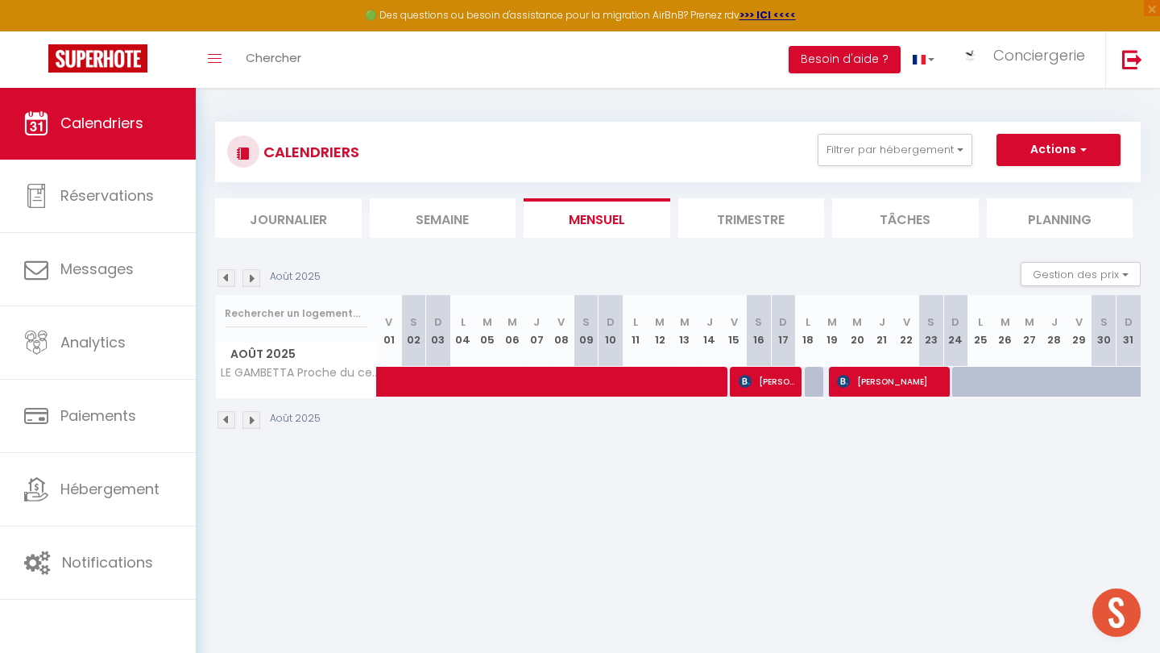
select select "1"
select select
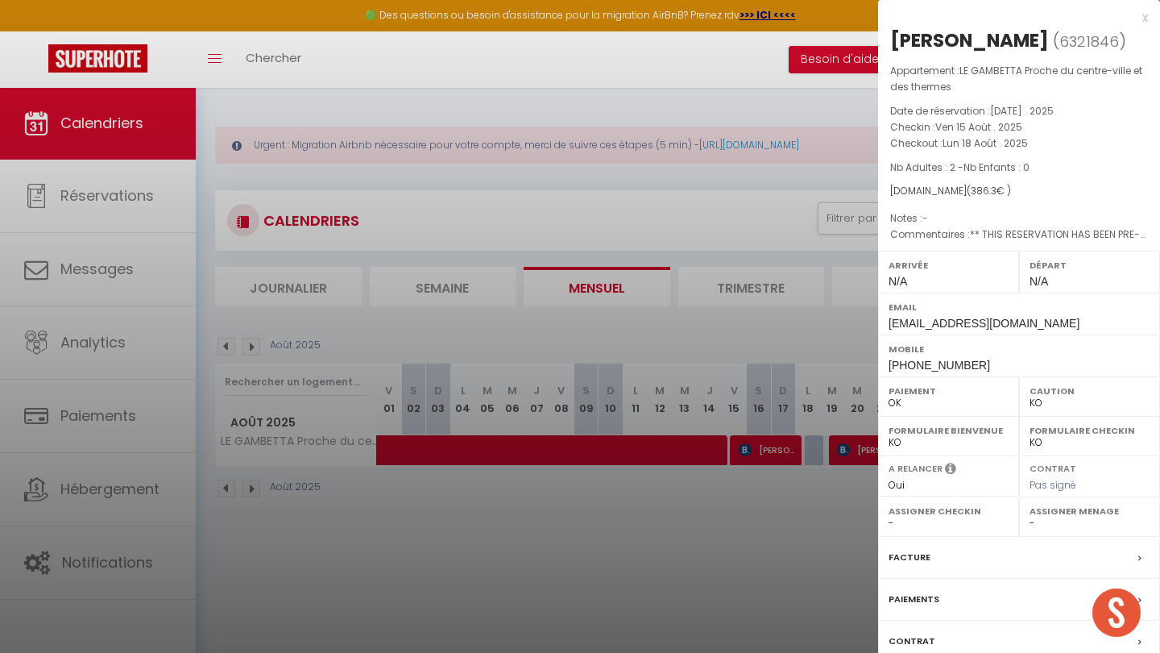
click at [903, 566] on label "Facture" at bounding box center [910, 557] width 42 height 17
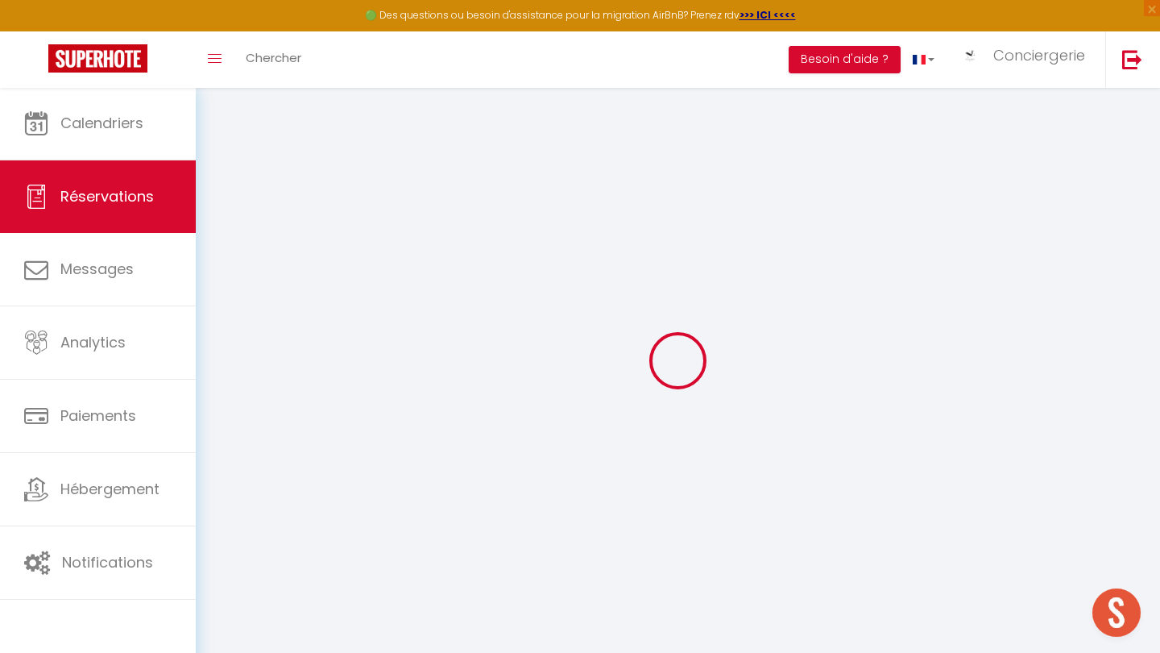
select select "cleaning"
select select "taxes"
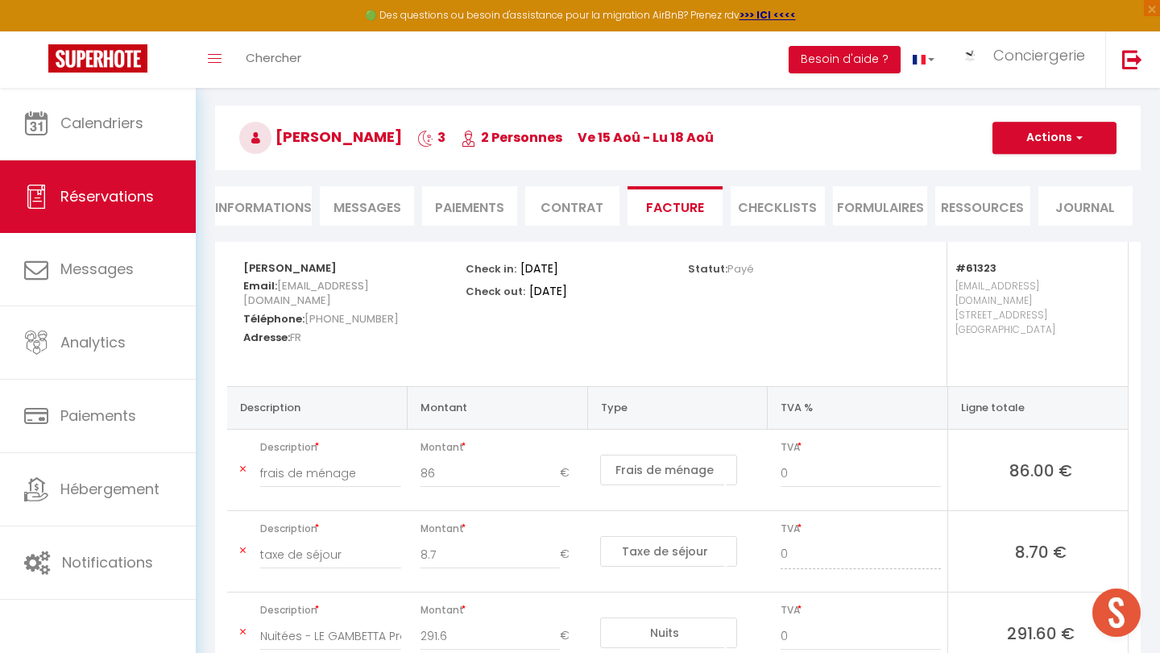
scroll to position [76, 0]
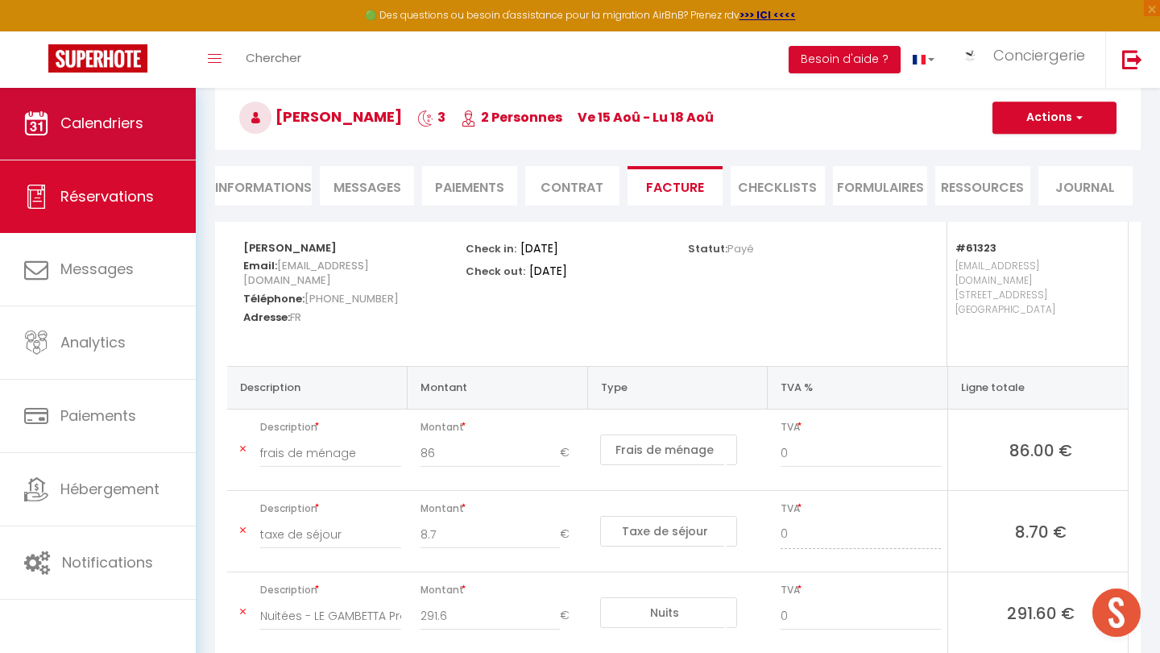
click at [162, 131] on link "Calendriers" at bounding box center [98, 123] width 196 height 73
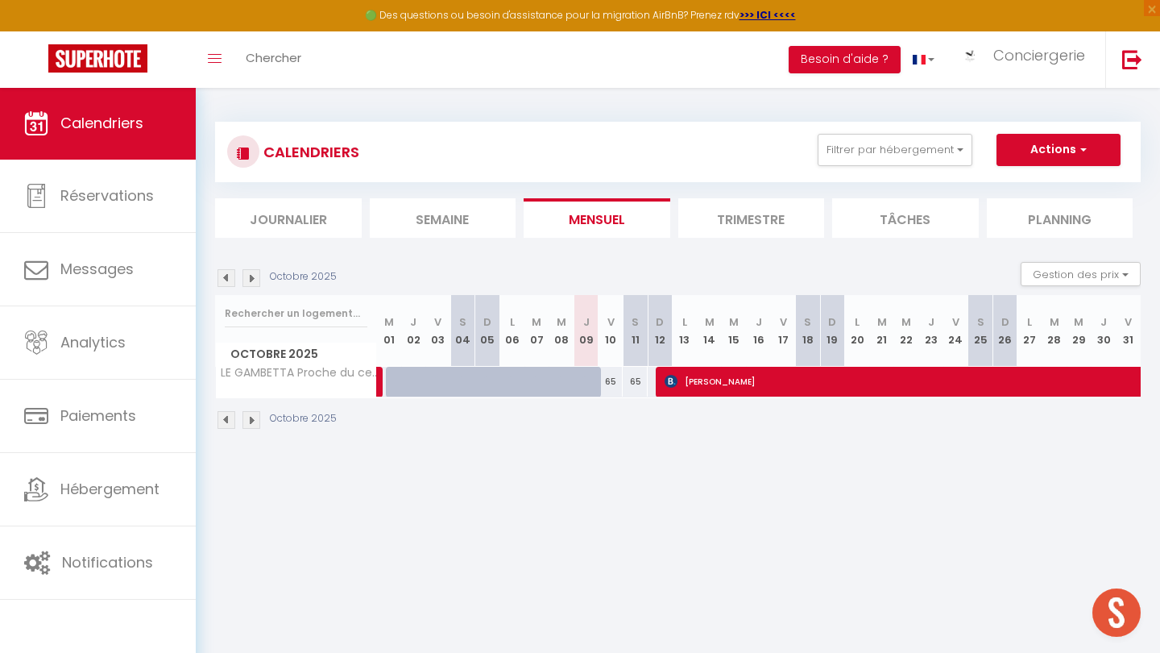
click at [227, 280] on img at bounding box center [227, 278] width 18 height 18
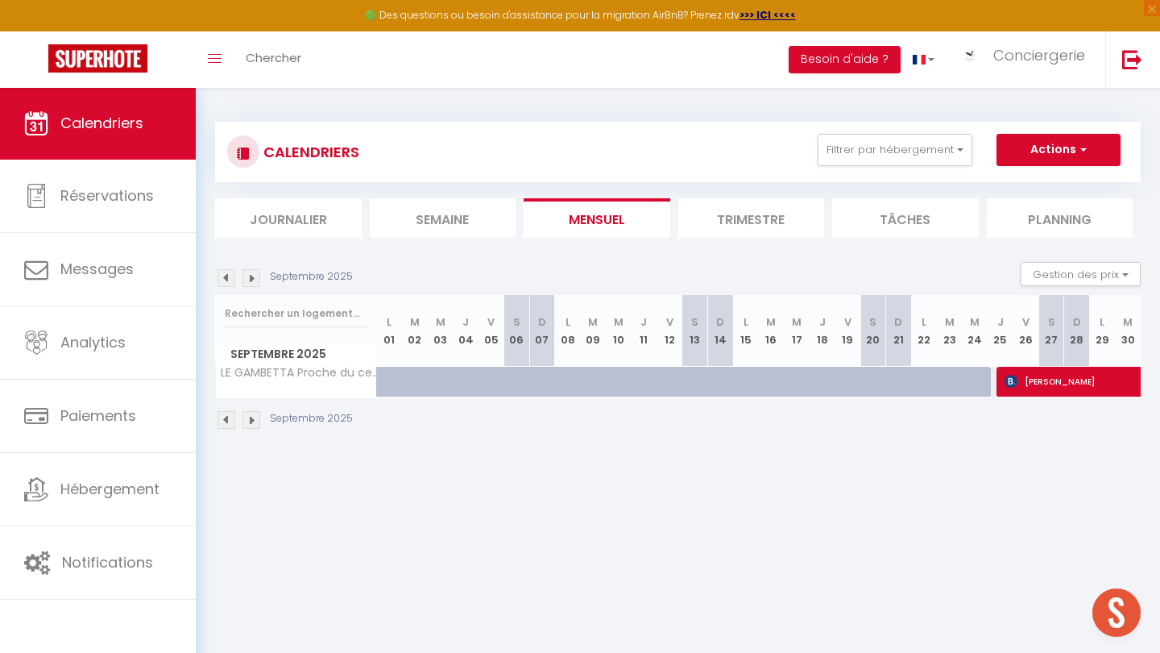
click at [227, 280] on img at bounding box center [227, 278] width 18 height 18
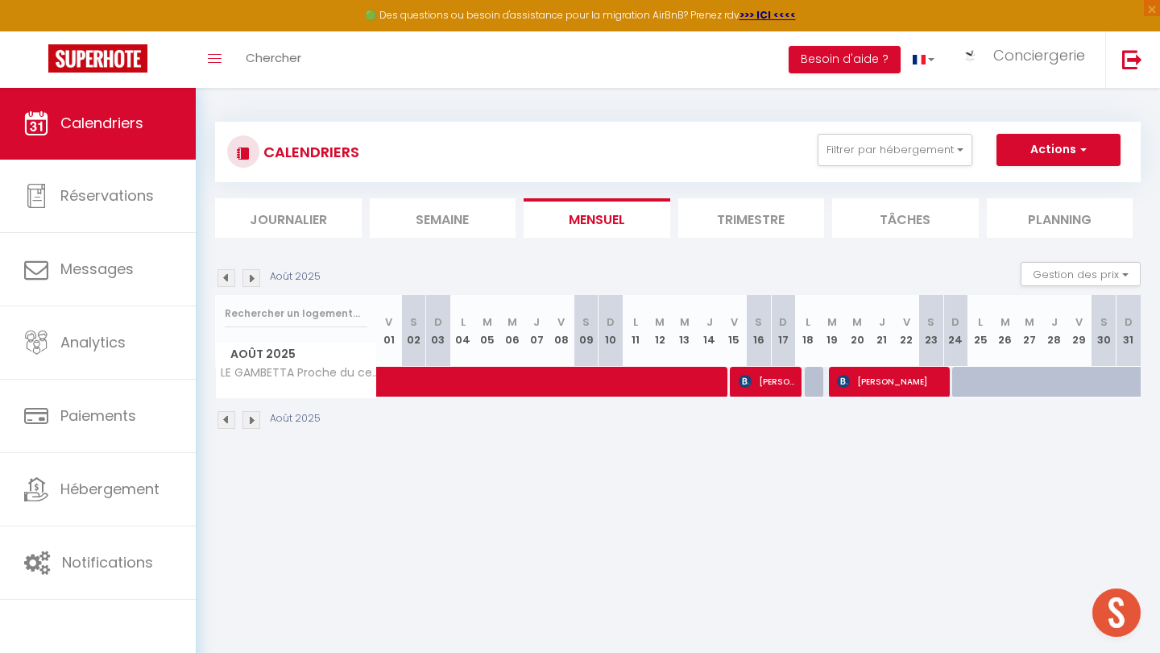
click at [226, 276] on img at bounding box center [227, 278] width 18 height 18
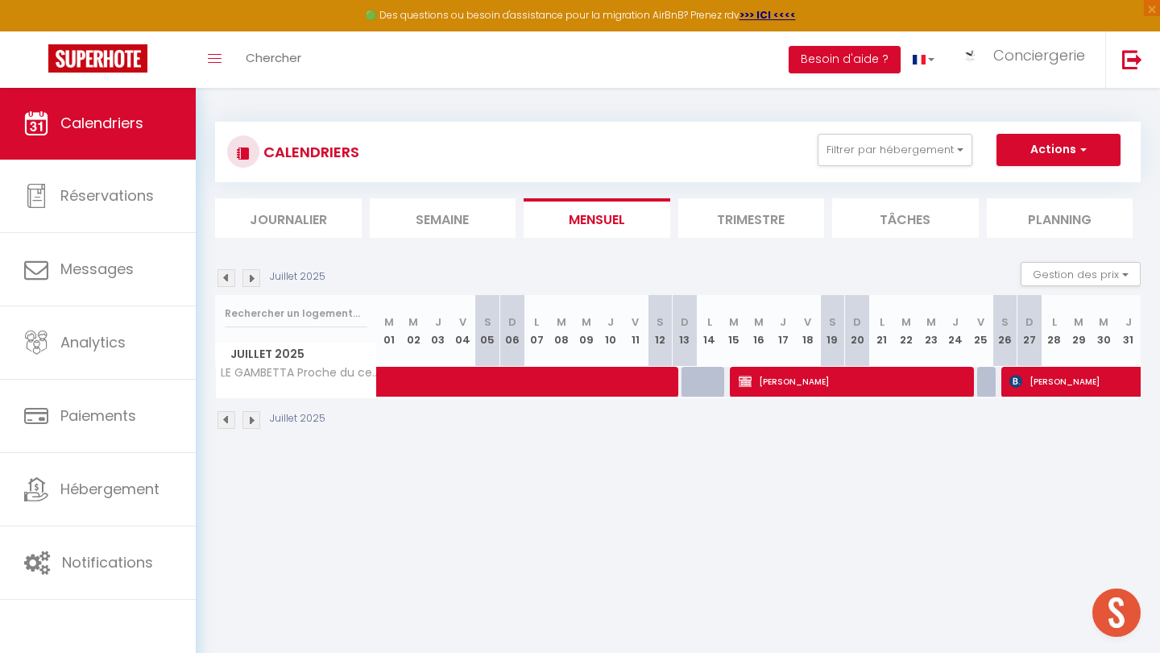
select select "OK"
select select "KO"
select select "0"
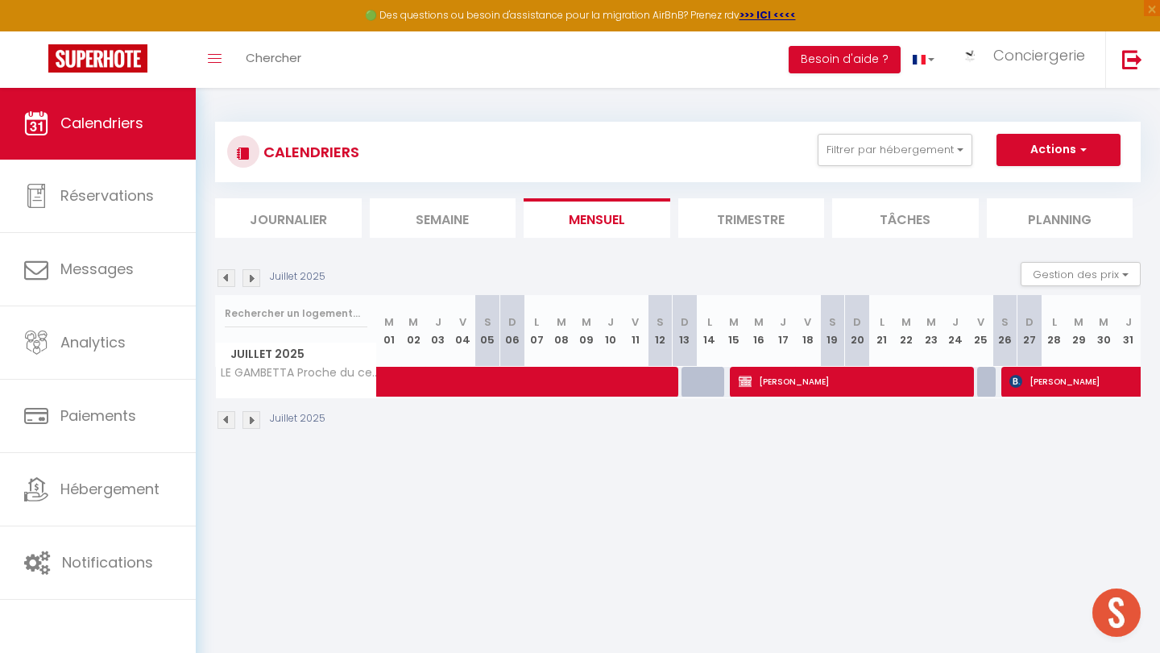
select select "1"
select select
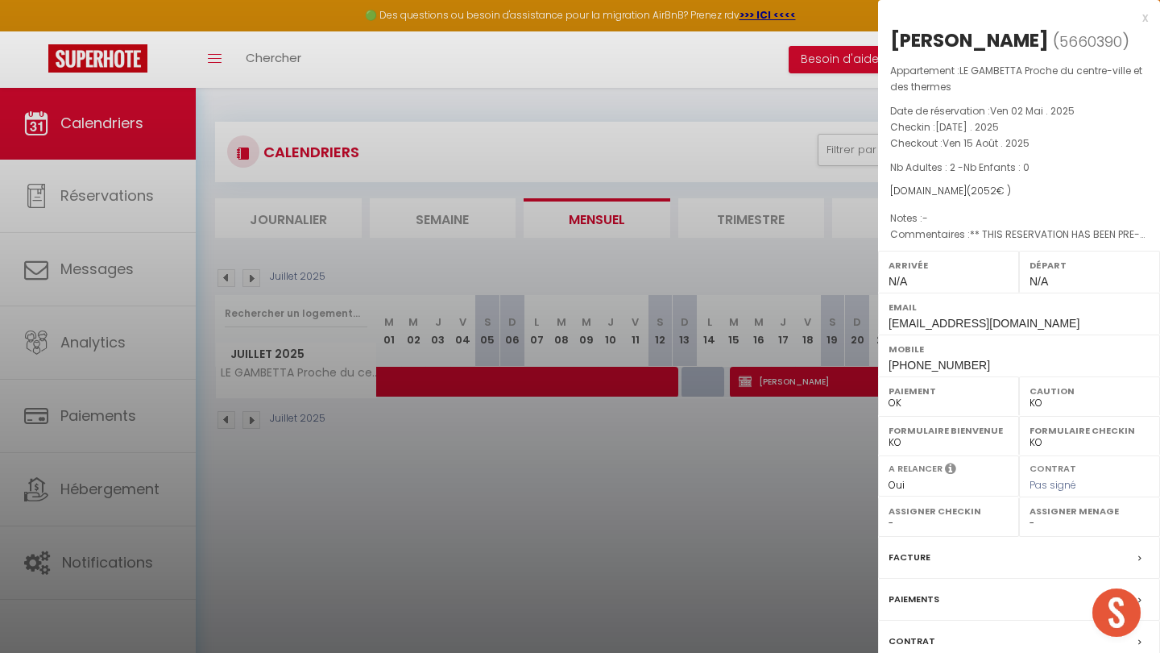
click at [913, 608] on label "Paiements" at bounding box center [914, 599] width 51 height 17
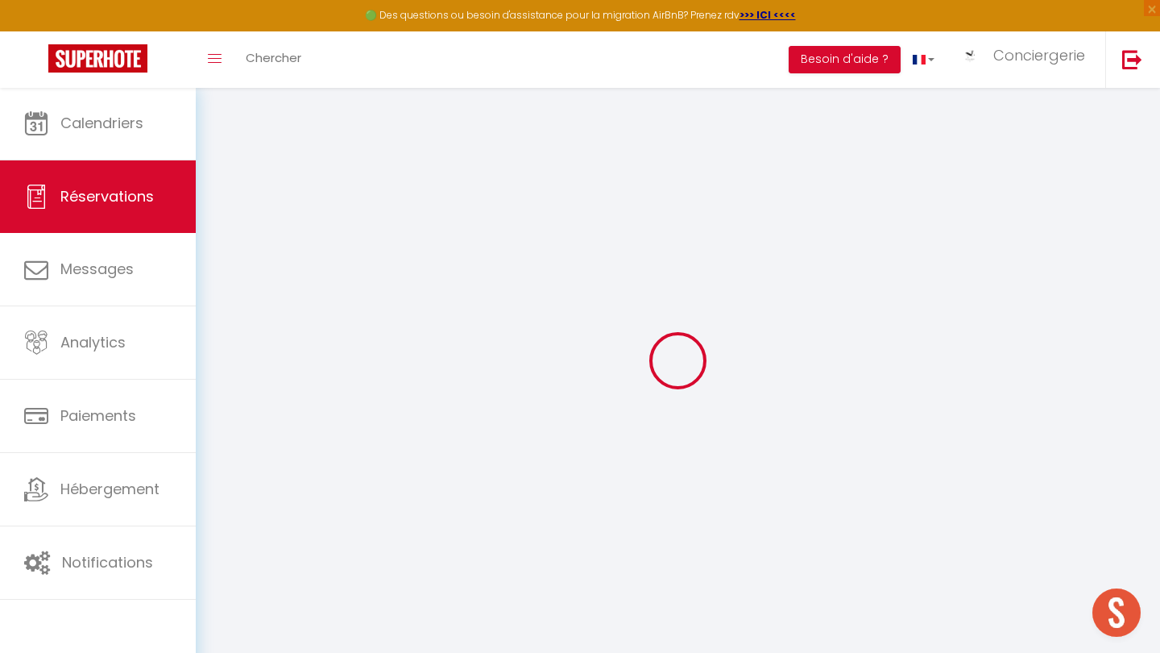
select select
checkbox input "false"
select select
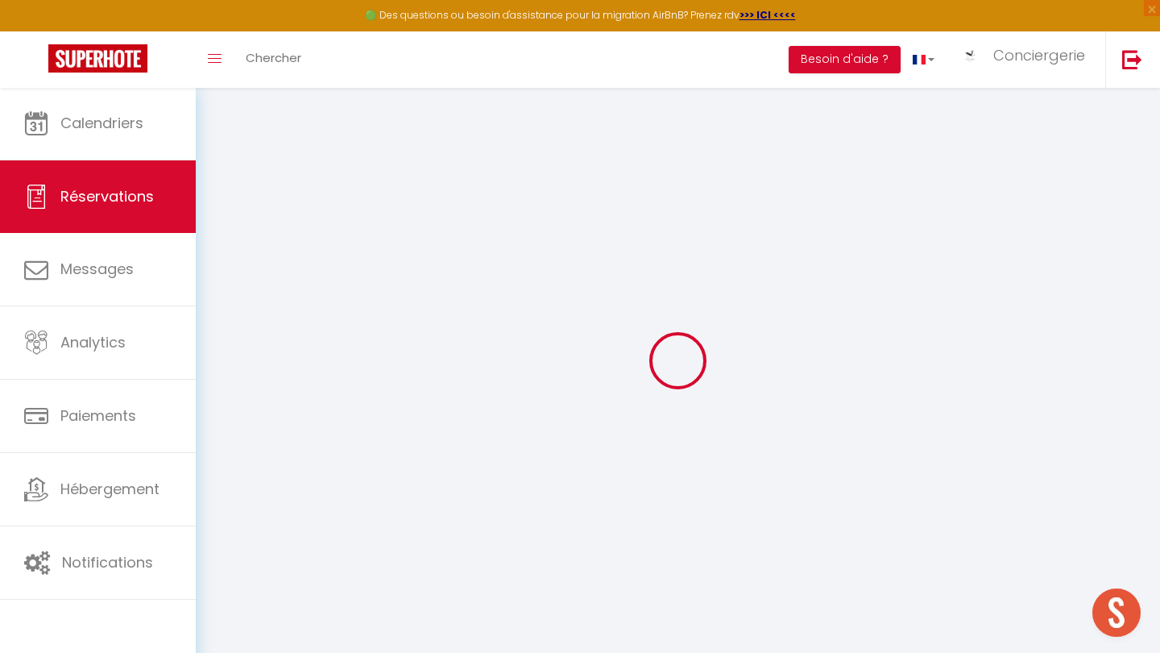
checkbox input "false"
type textarea "** THIS RESERVATION HAS BEEN PRE-PAID ** BOOKING NOTE : Payment charge is EUR 2…"
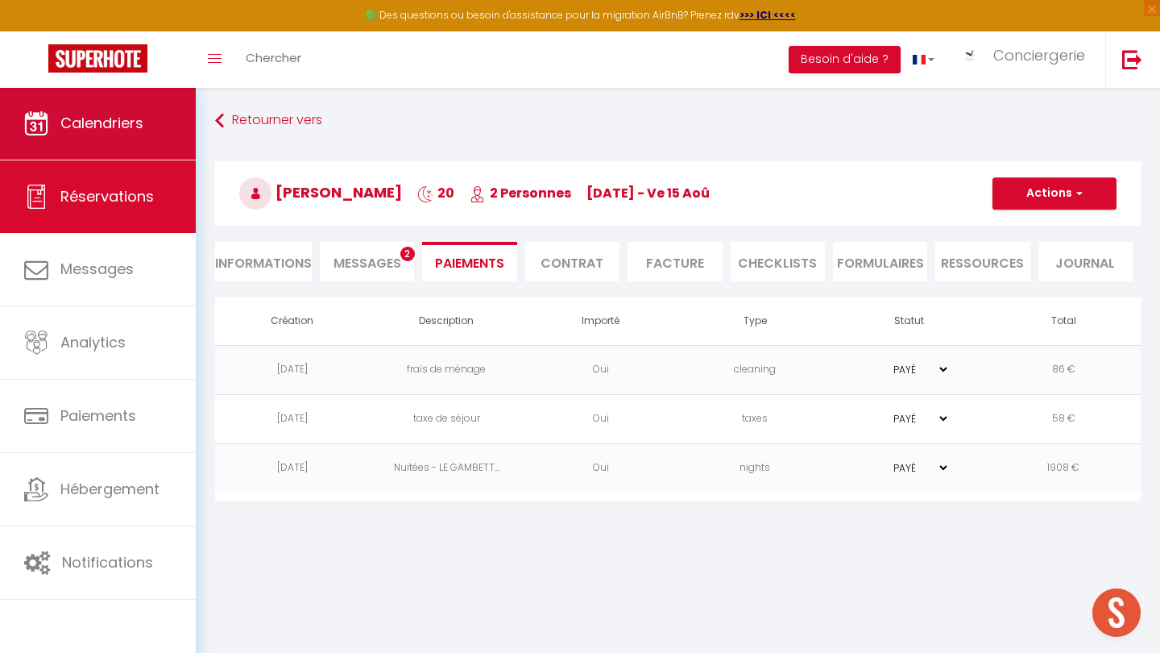
click at [127, 127] on span "Calendriers" at bounding box center [101, 123] width 83 height 20
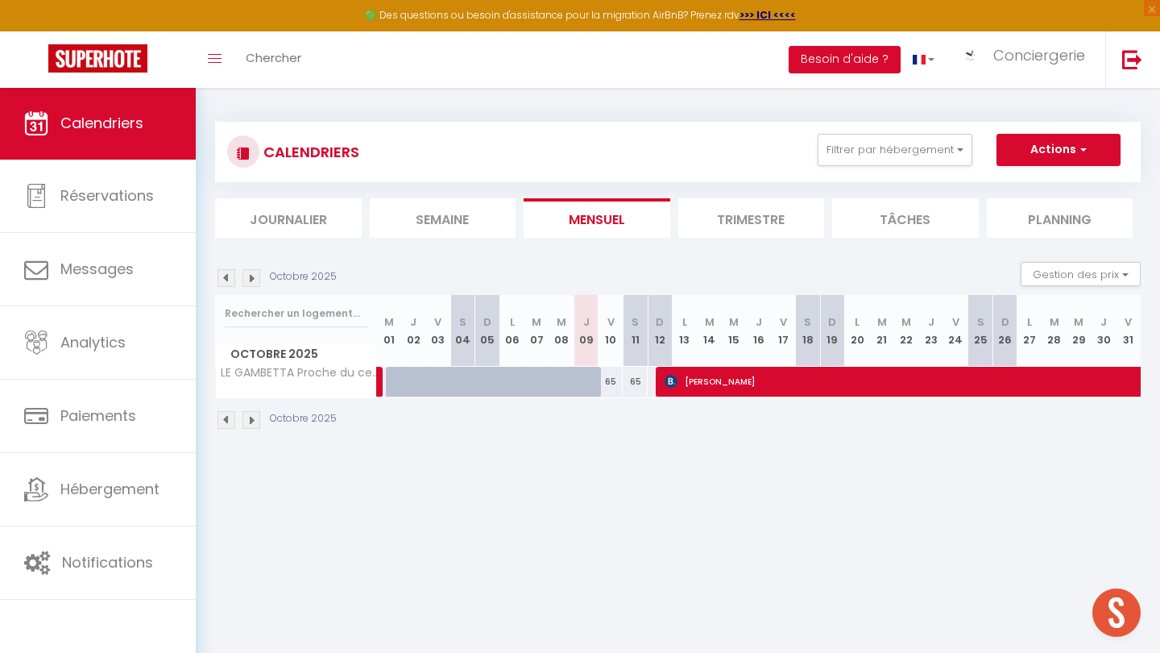
click at [222, 277] on img at bounding box center [227, 278] width 18 height 18
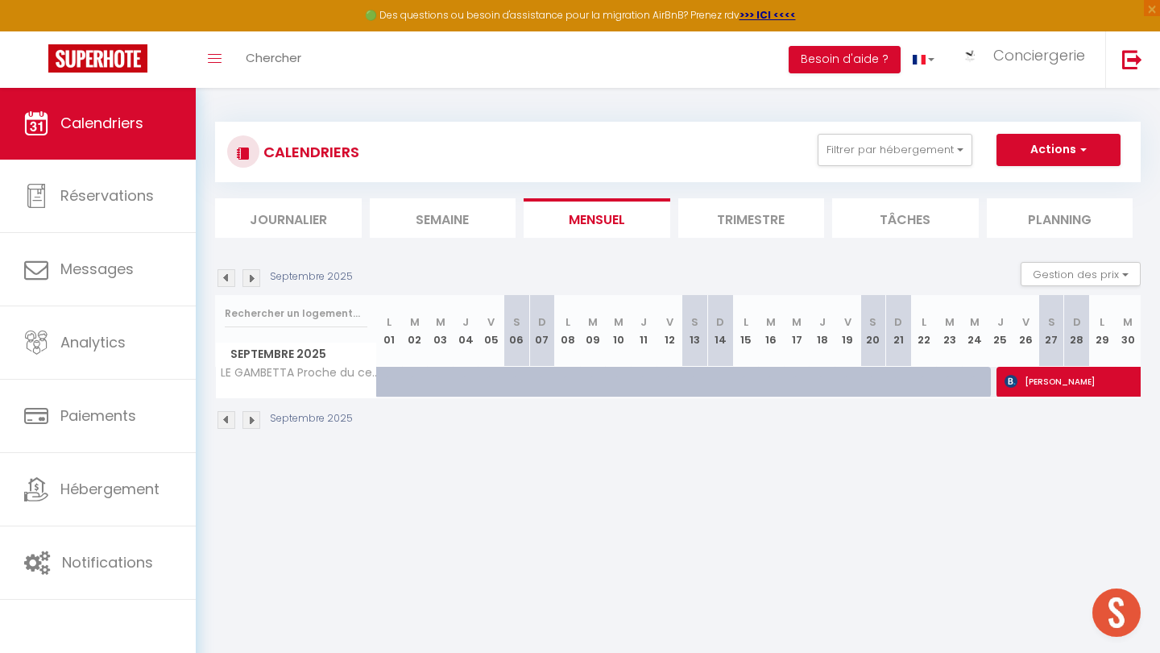
click at [222, 277] on img at bounding box center [227, 278] width 18 height 18
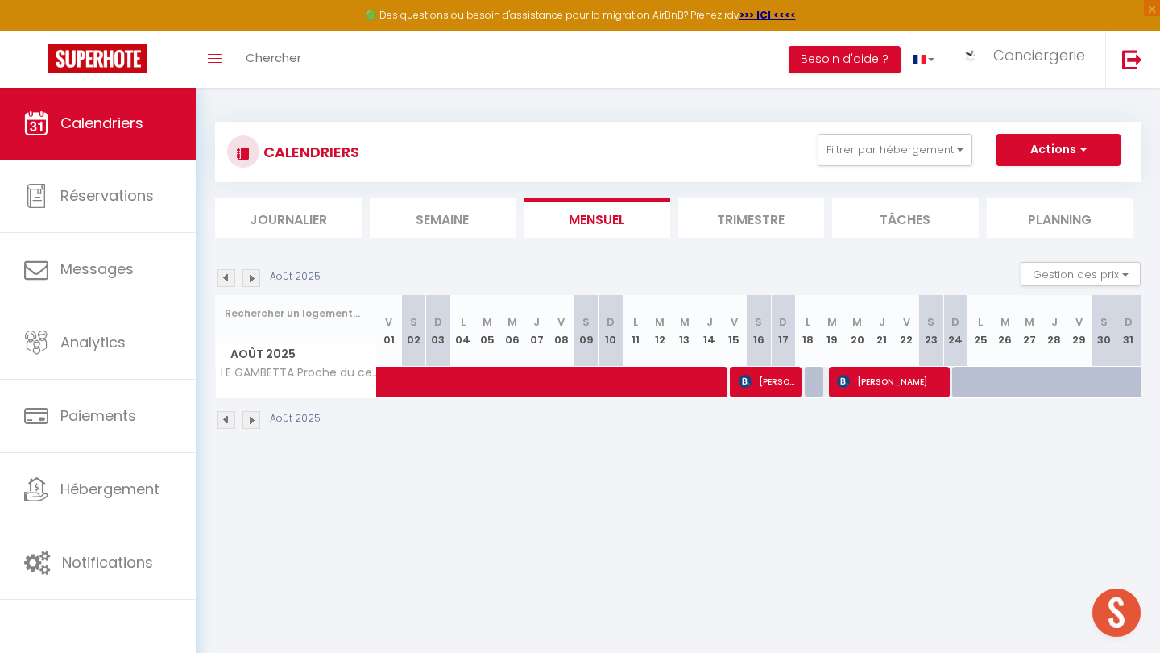
click at [222, 277] on img at bounding box center [227, 278] width 18 height 18
select select
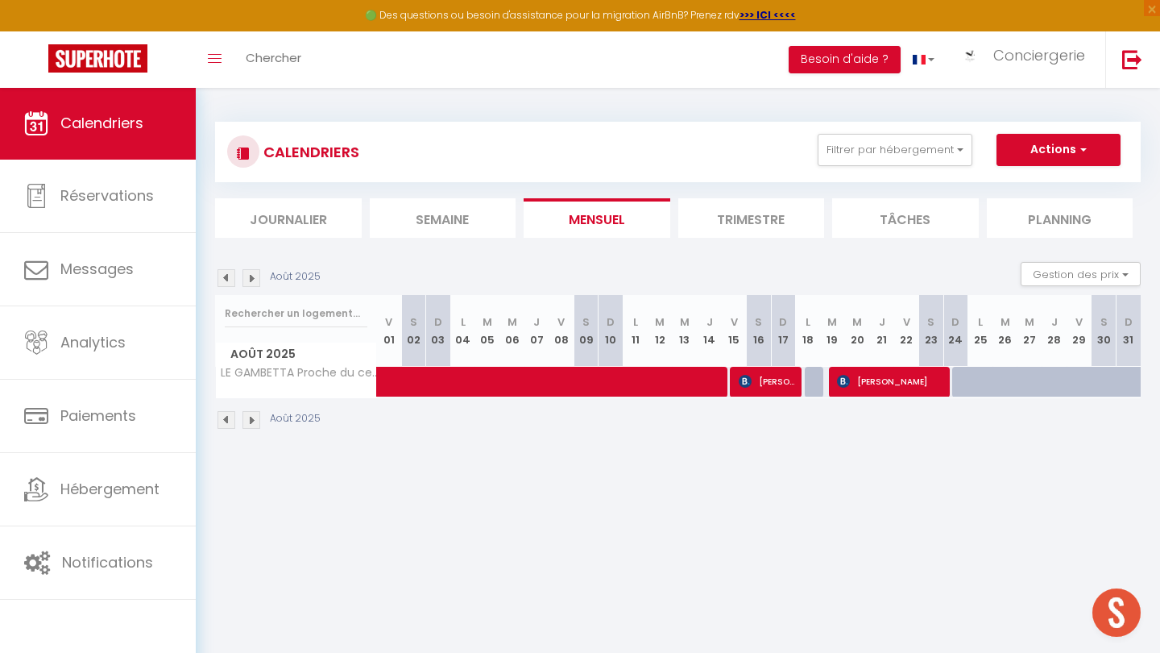
select select
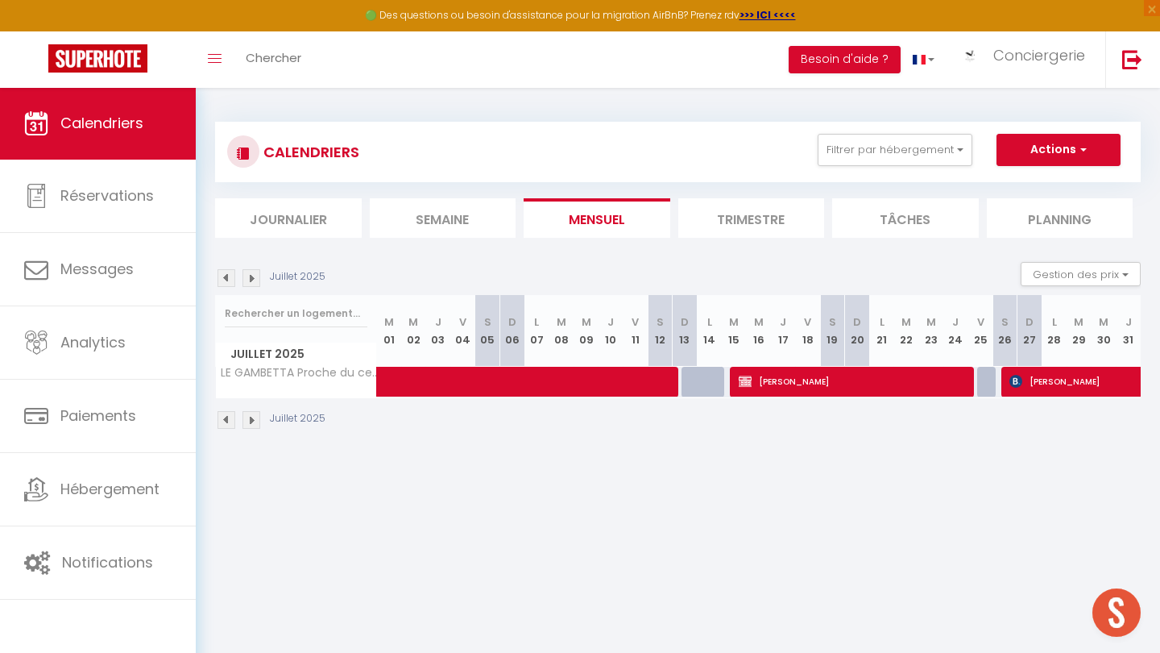
click at [791, 388] on span "[PERSON_NAME]" at bounding box center [855, 381] width 233 height 31
select select "OK"
select select "KO"
select select "0"
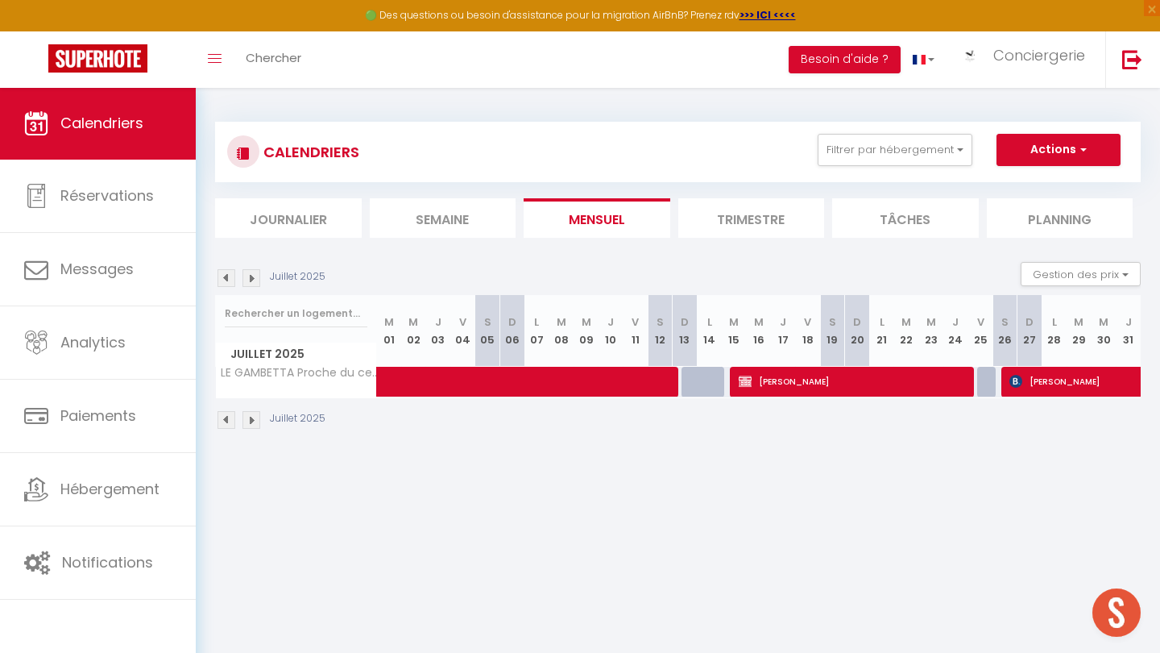
select select "1"
select select
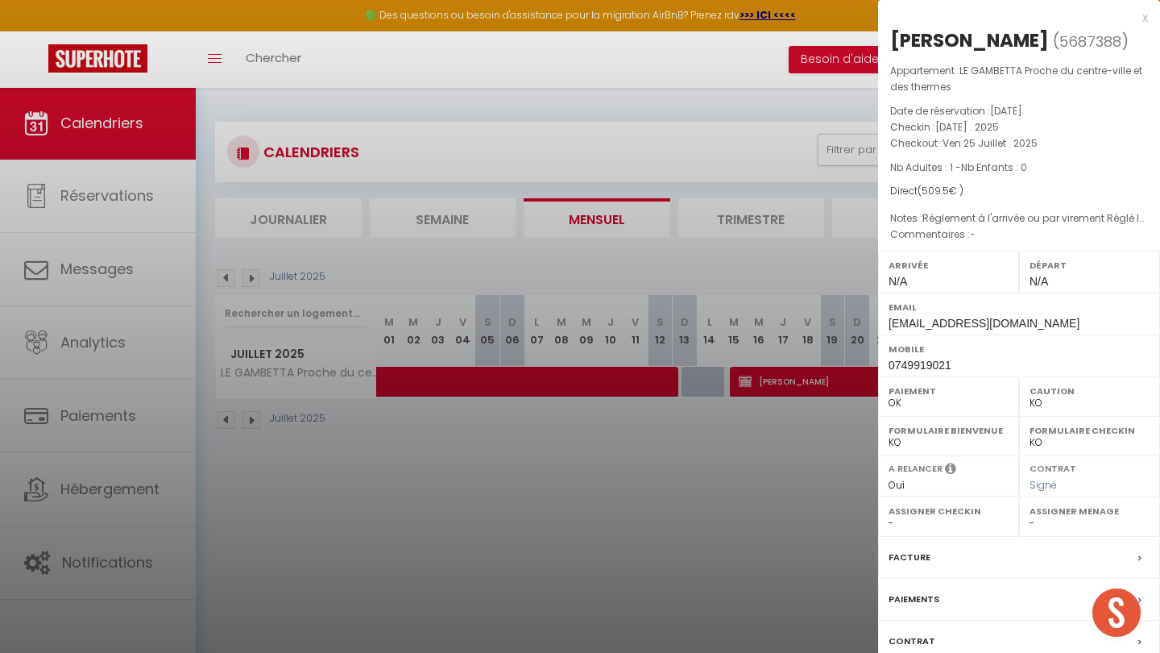
click at [919, 608] on label "Paiements" at bounding box center [914, 599] width 51 height 17
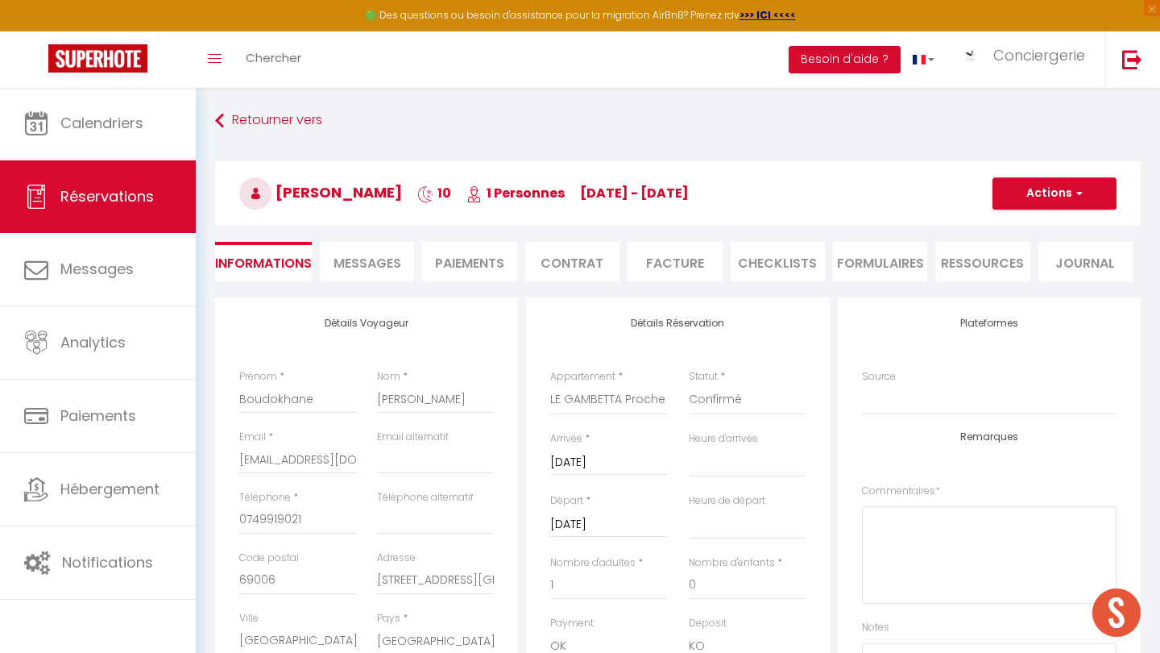
select select
checkbox input "false"
select select
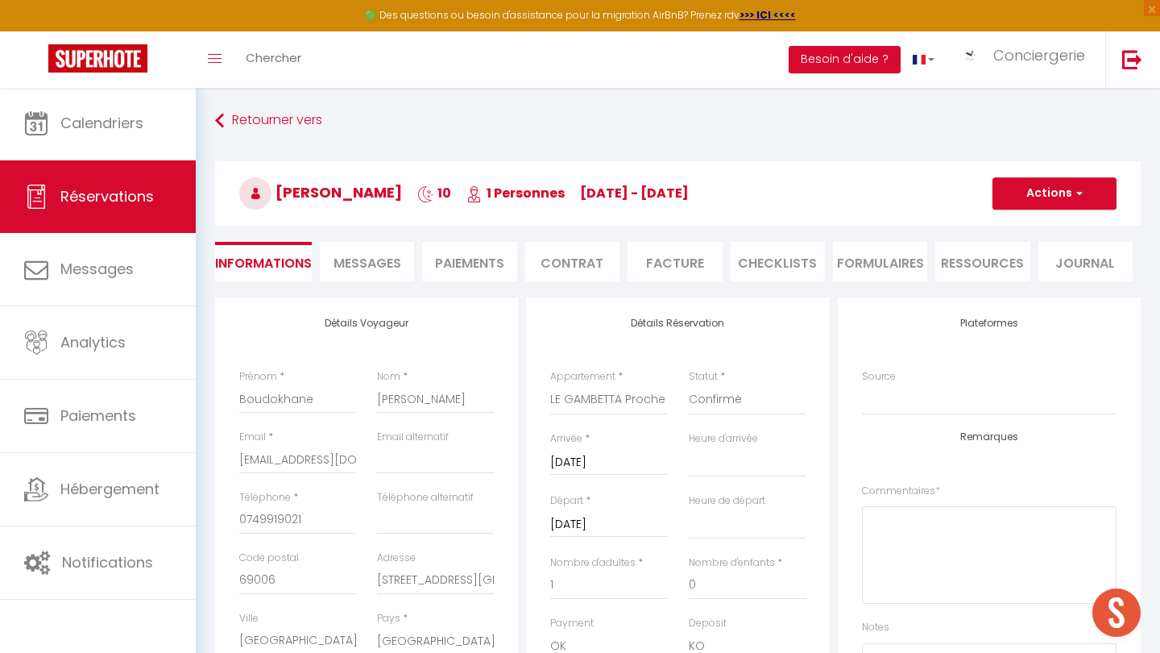
checkbox input "false"
type textarea "Règlement à l'arrivée ou par virement Réglé le 4/07 en même tempq que DUT 7"
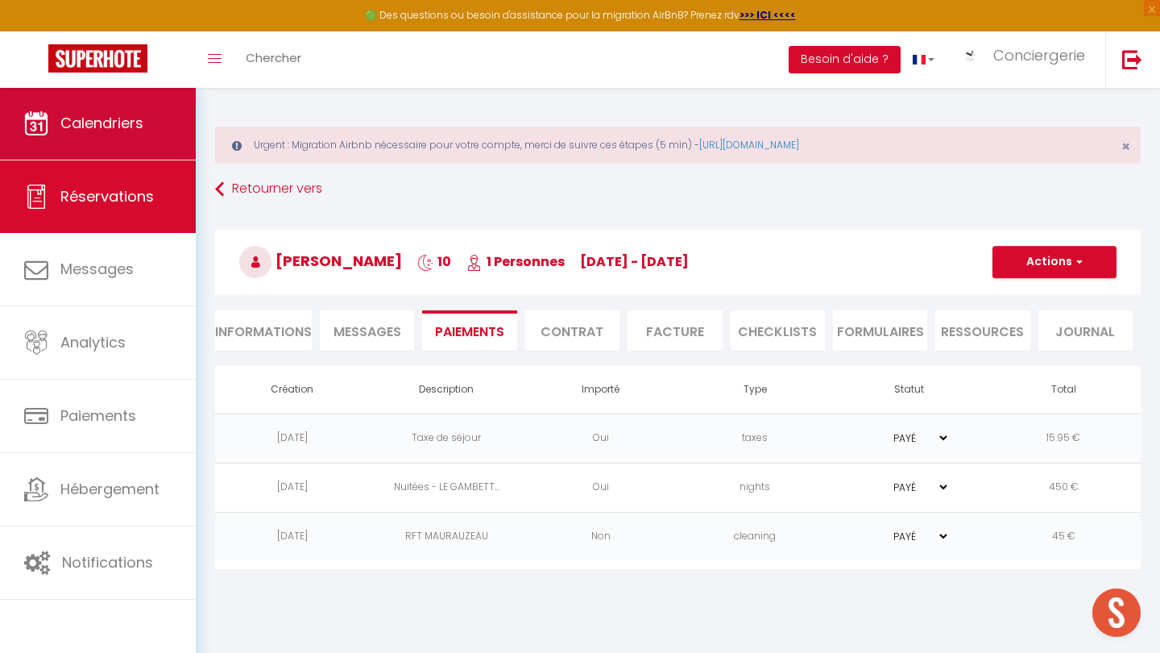
click at [143, 154] on link "Calendriers" at bounding box center [98, 123] width 196 height 73
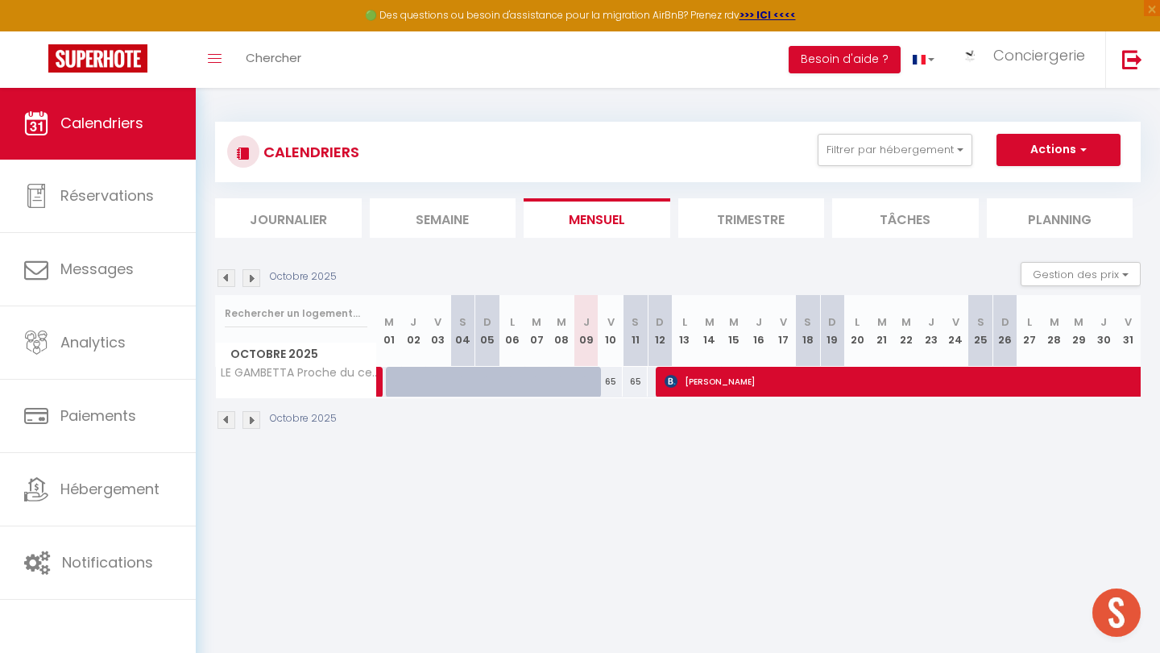
click at [229, 275] on img at bounding box center [227, 278] width 18 height 18
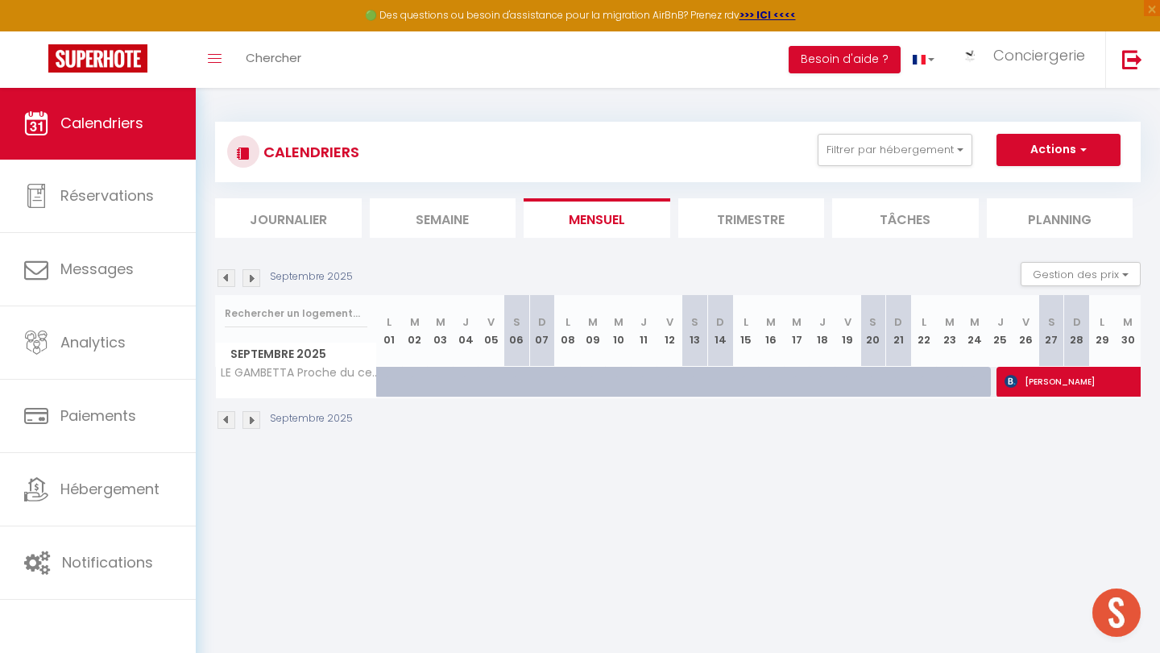
click at [229, 275] on img at bounding box center [227, 278] width 18 height 18
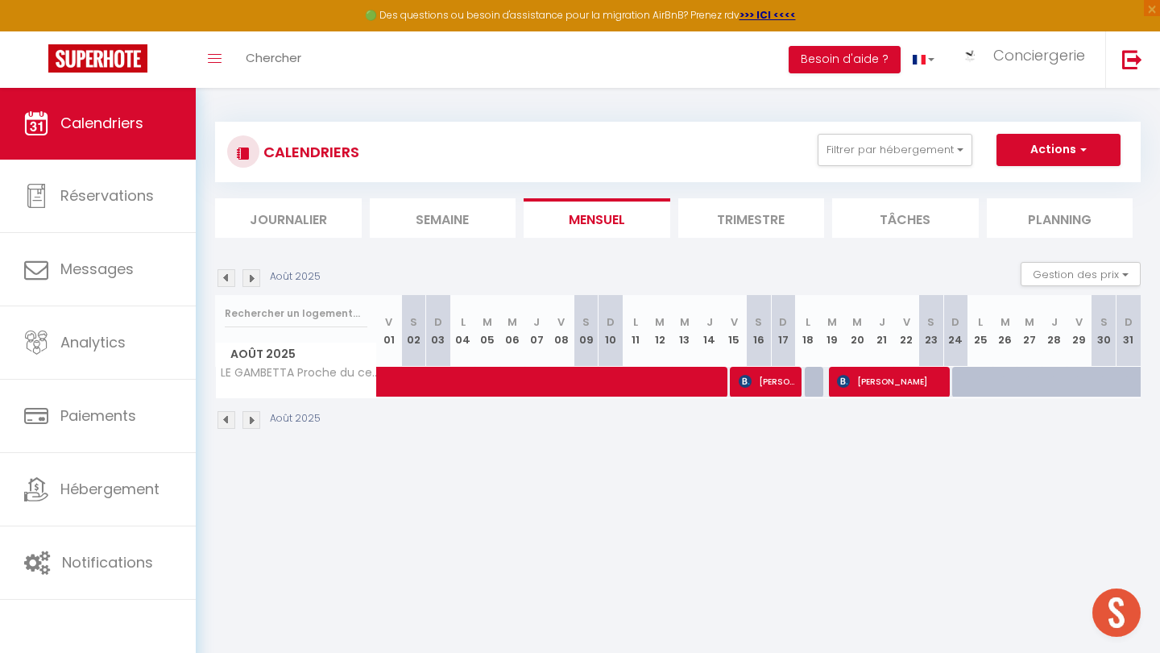
click at [229, 275] on img at bounding box center [227, 278] width 18 height 18
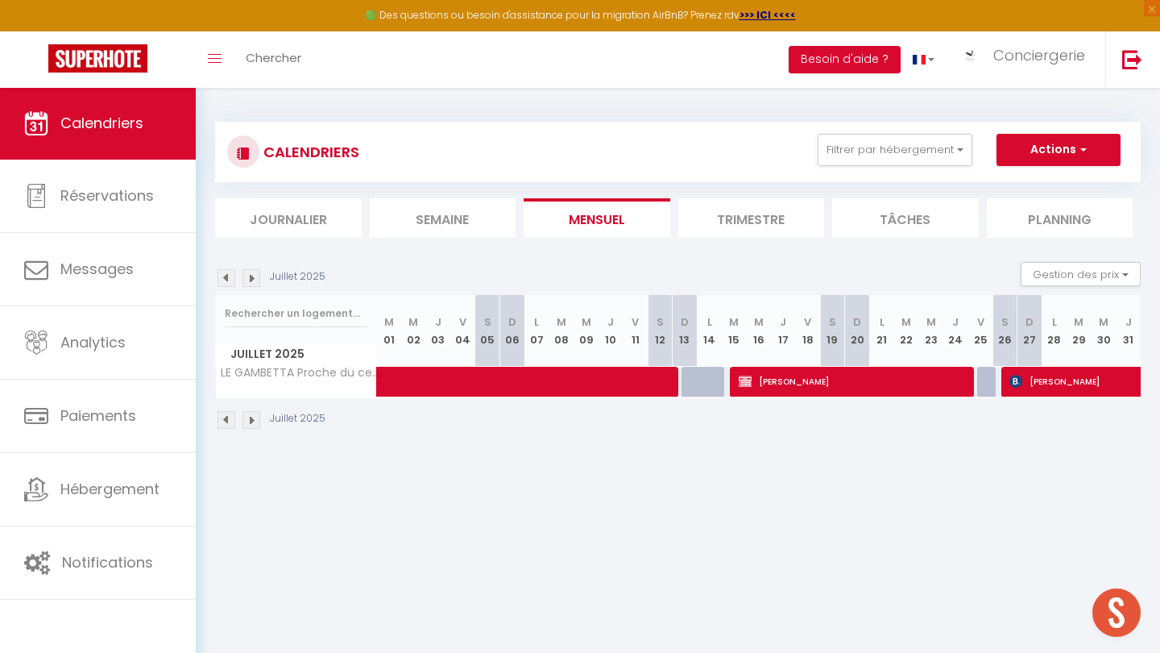
click at [229, 275] on img at bounding box center [227, 278] width 18 height 18
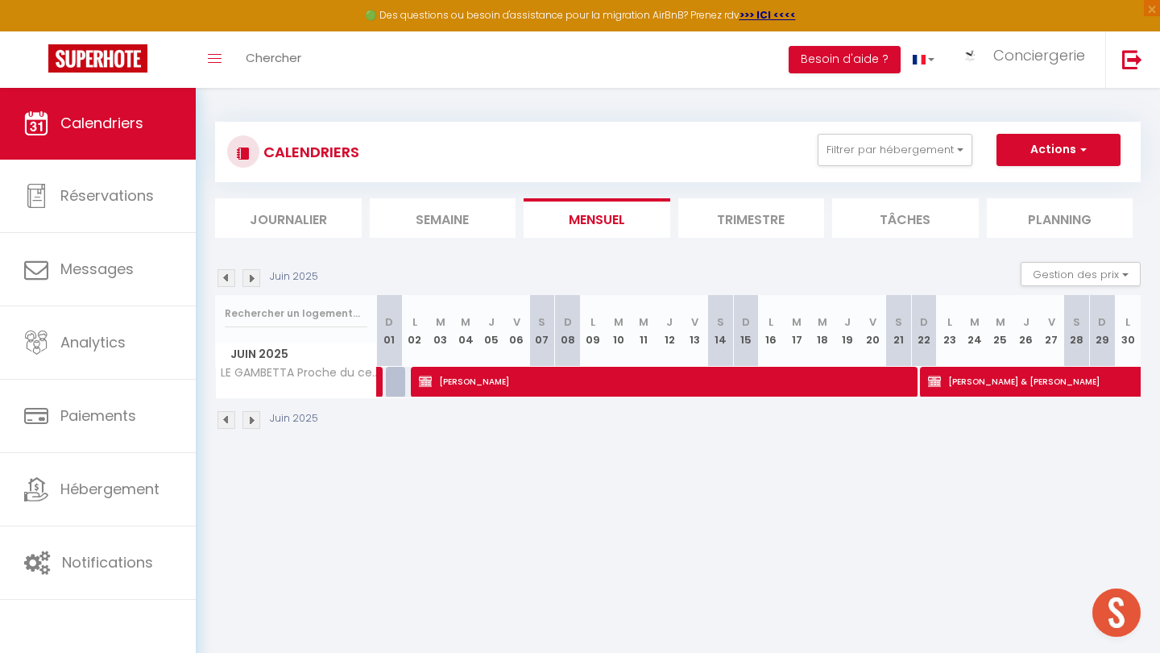
select select "OK"
select select "KO"
select select "0"
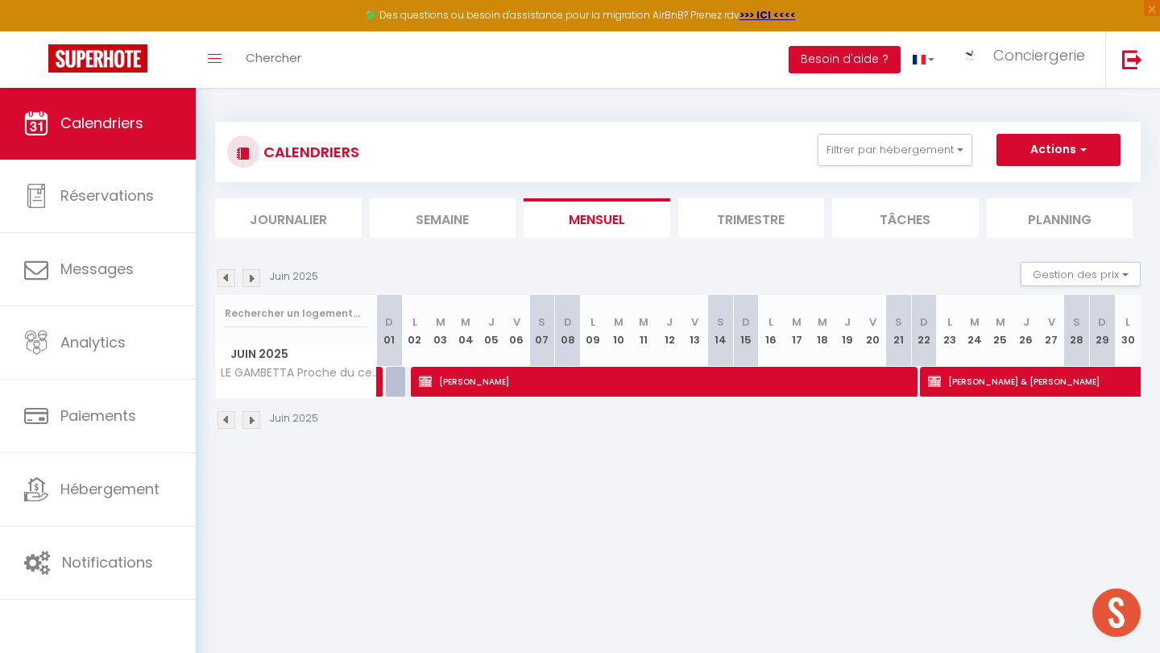
select select "1"
select select
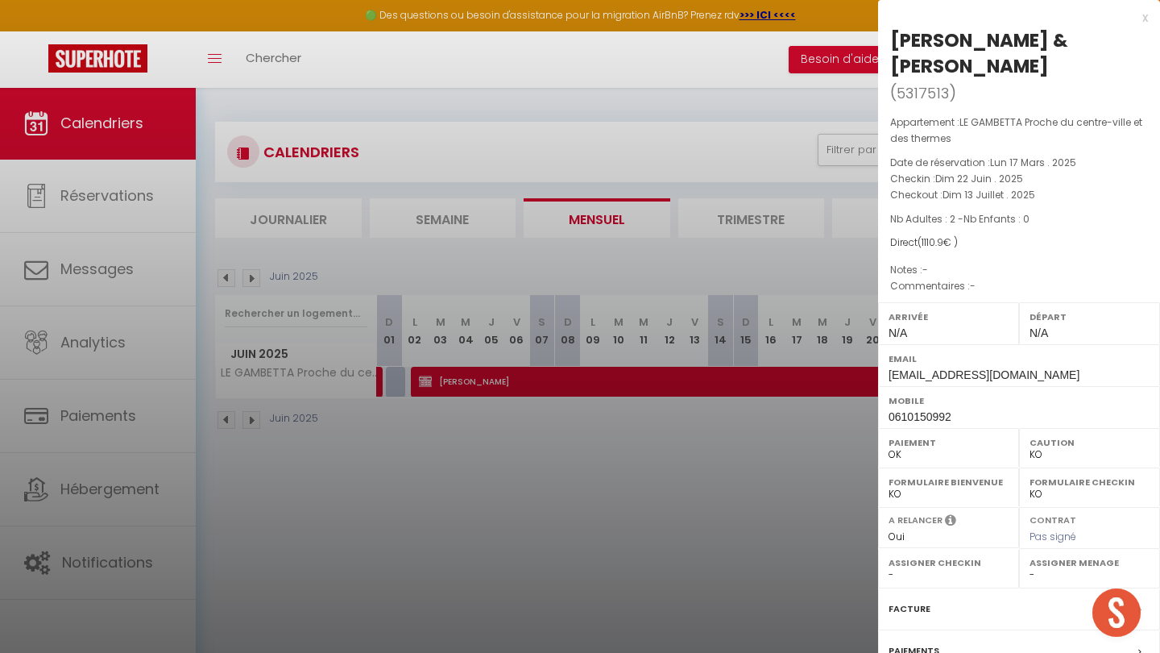
click at [420, 438] on div at bounding box center [580, 326] width 1160 height 653
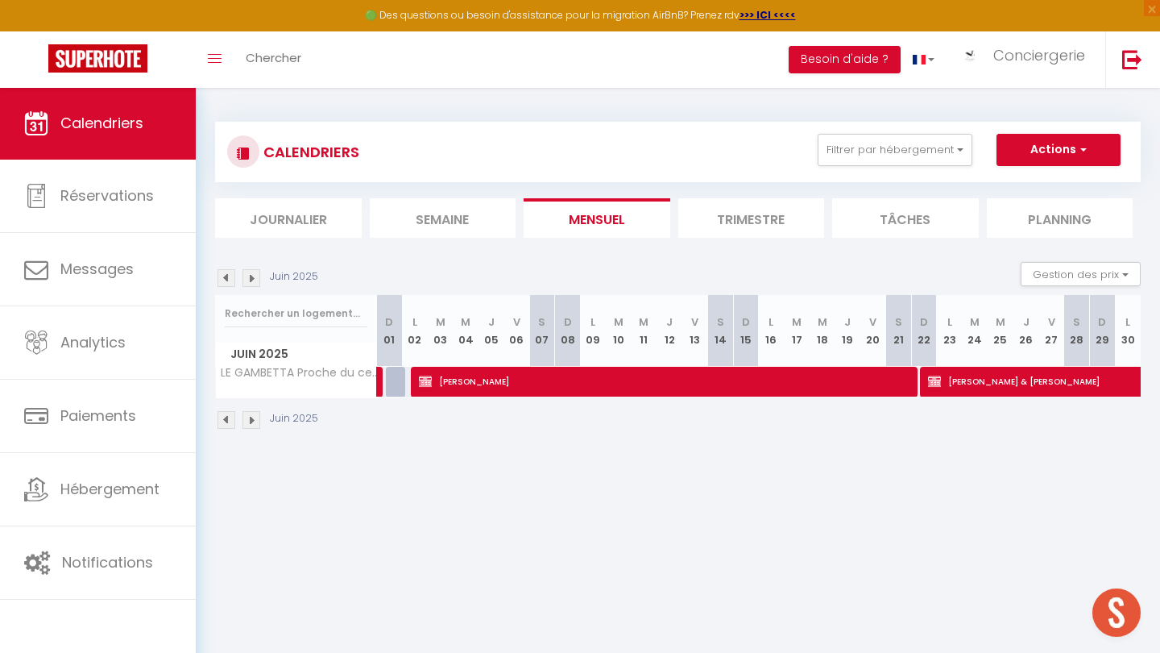
click at [222, 278] on img at bounding box center [227, 278] width 18 height 18
select select "KO"
select select "0"
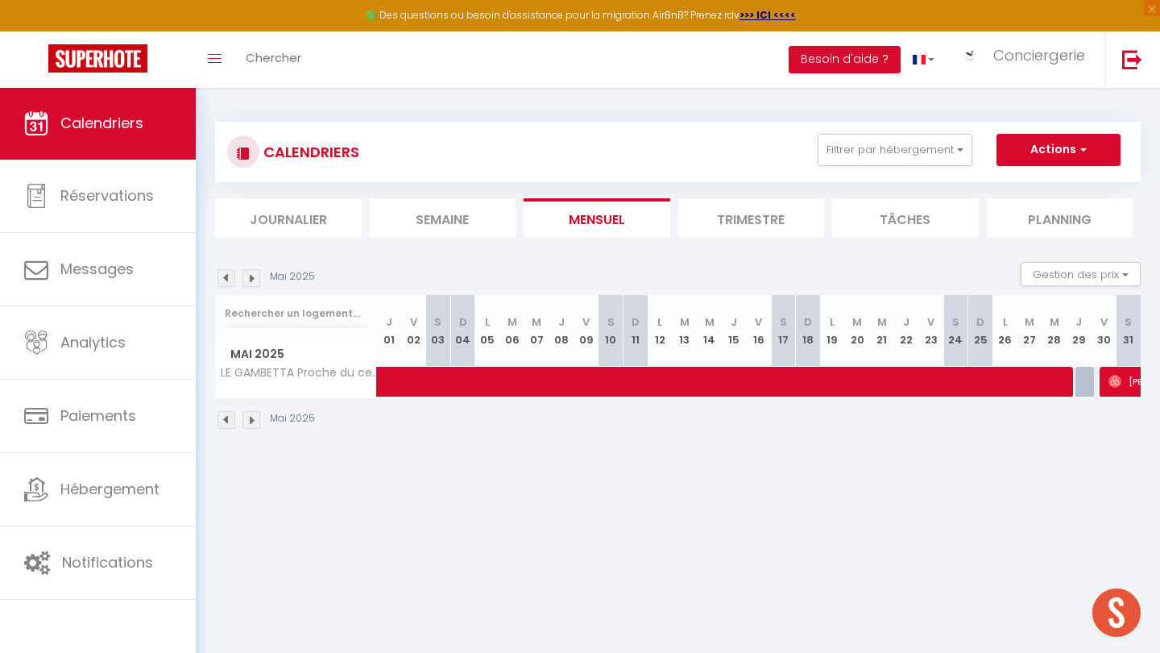
click at [1122, 382] on img at bounding box center [1115, 381] width 13 height 13
select select "OK"
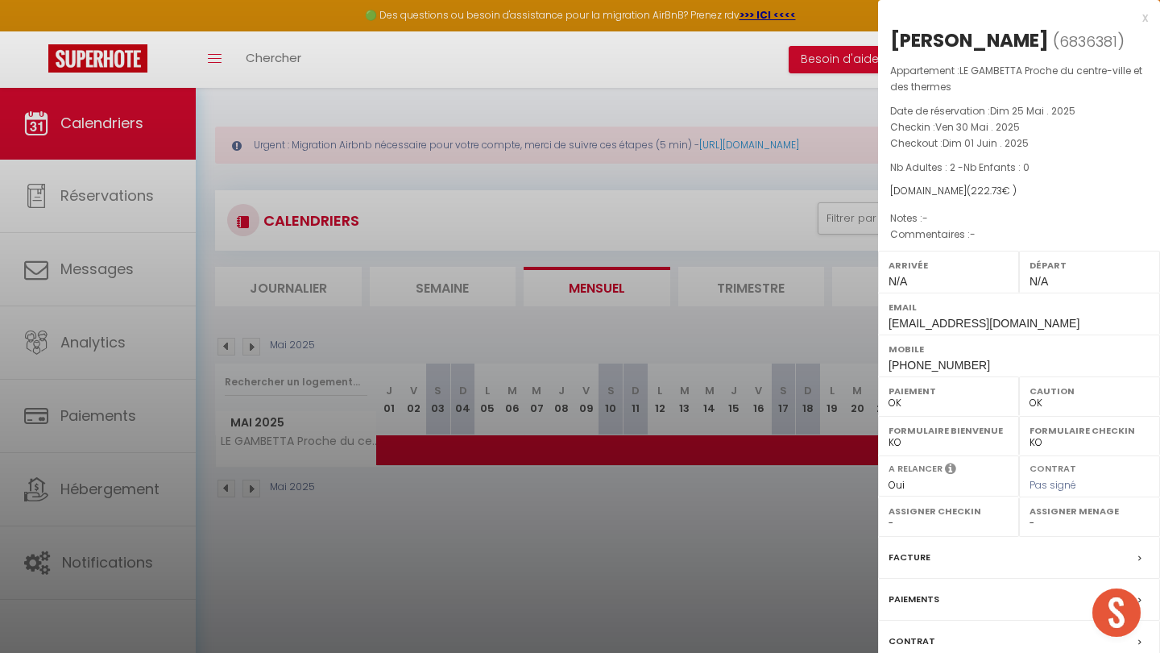
click at [910, 595] on label "Paiements" at bounding box center [914, 599] width 51 height 17
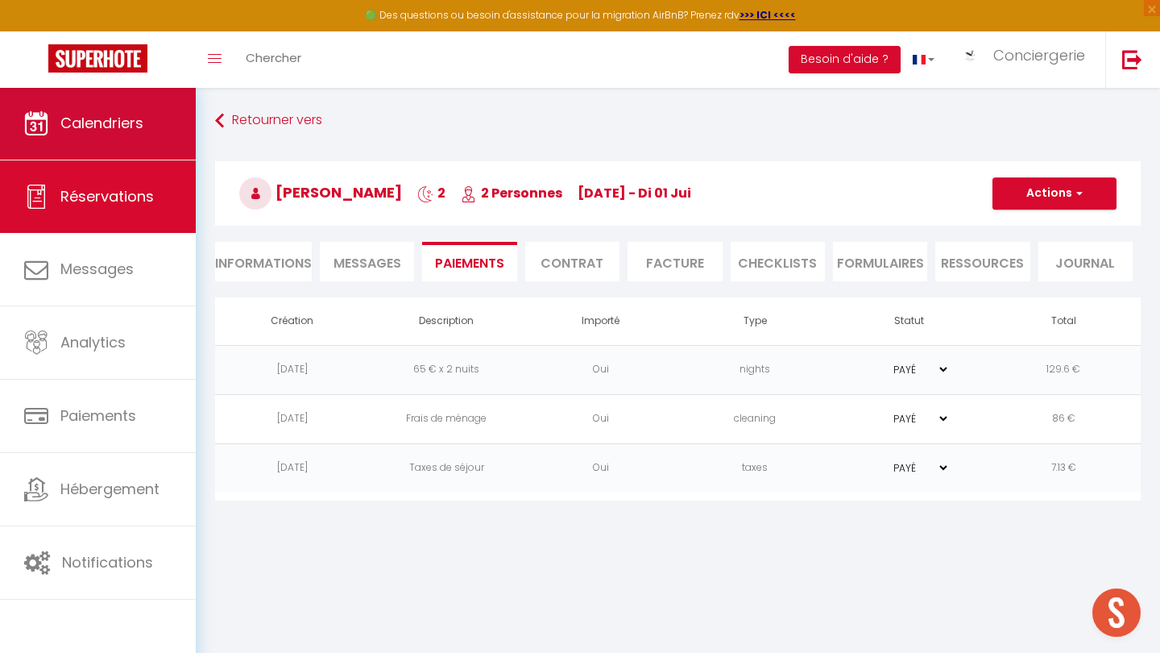
click at [127, 117] on span "Calendriers" at bounding box center [101, 123] width 83 height 20
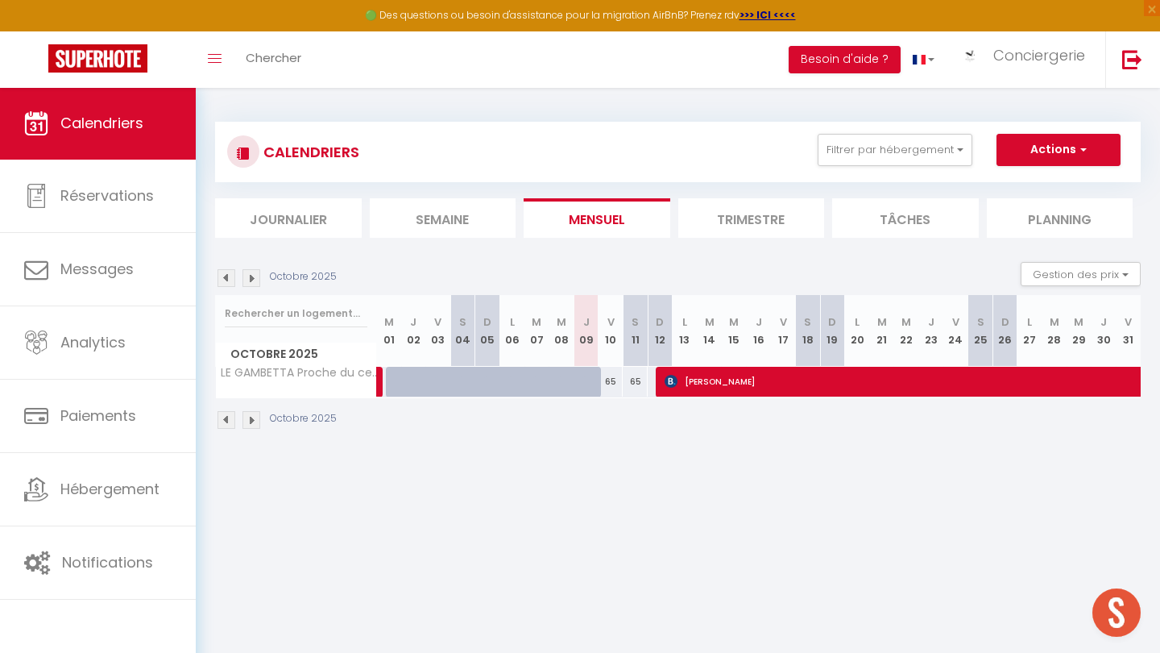
click at [223, 280] on img at bounding box center [227, 278] width 18 height 18
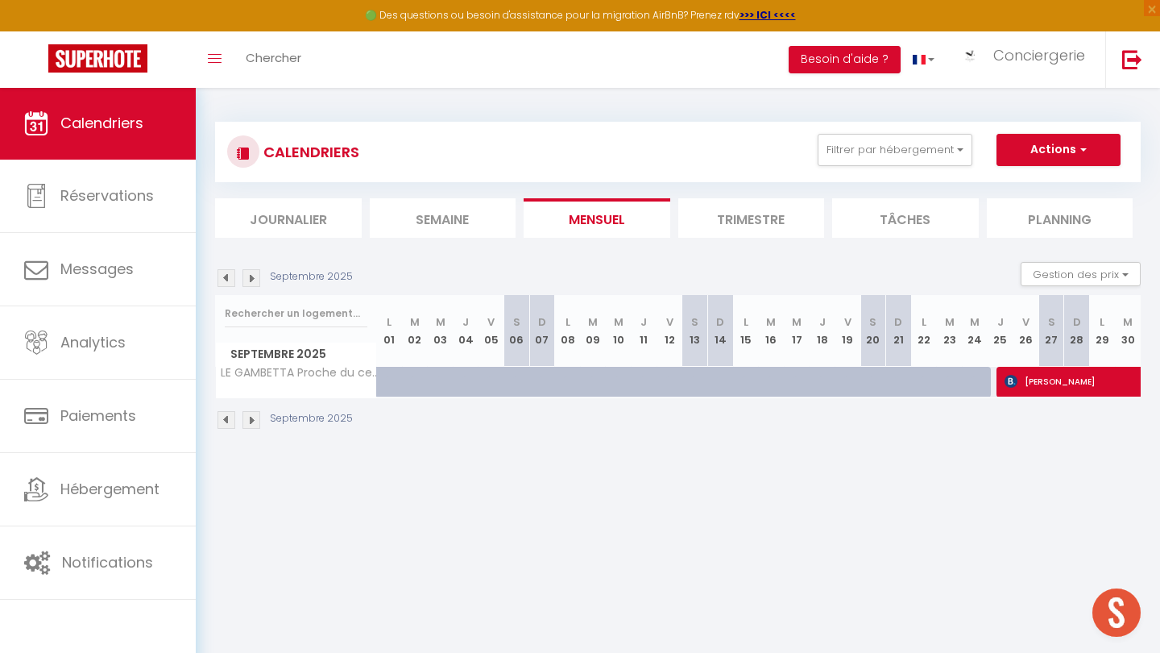
click at [223, 280] on img at bounding box center [227, 278] width 18 height 18
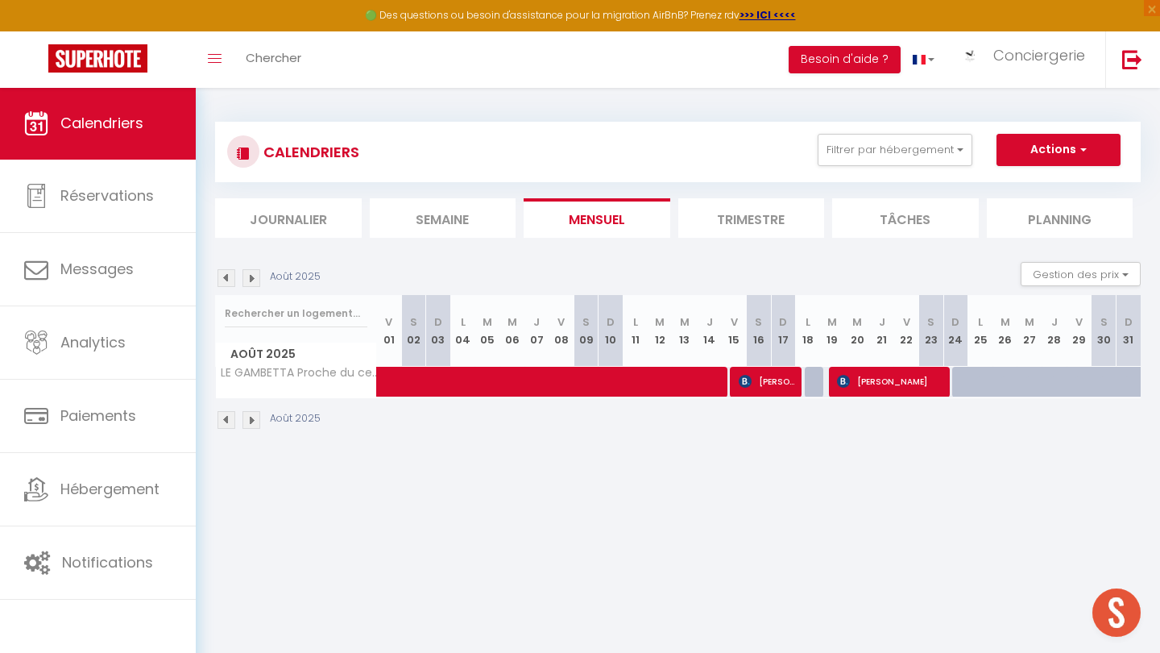
click at [223, 280] on img at bounding box center [227, 278] width 18 height 18
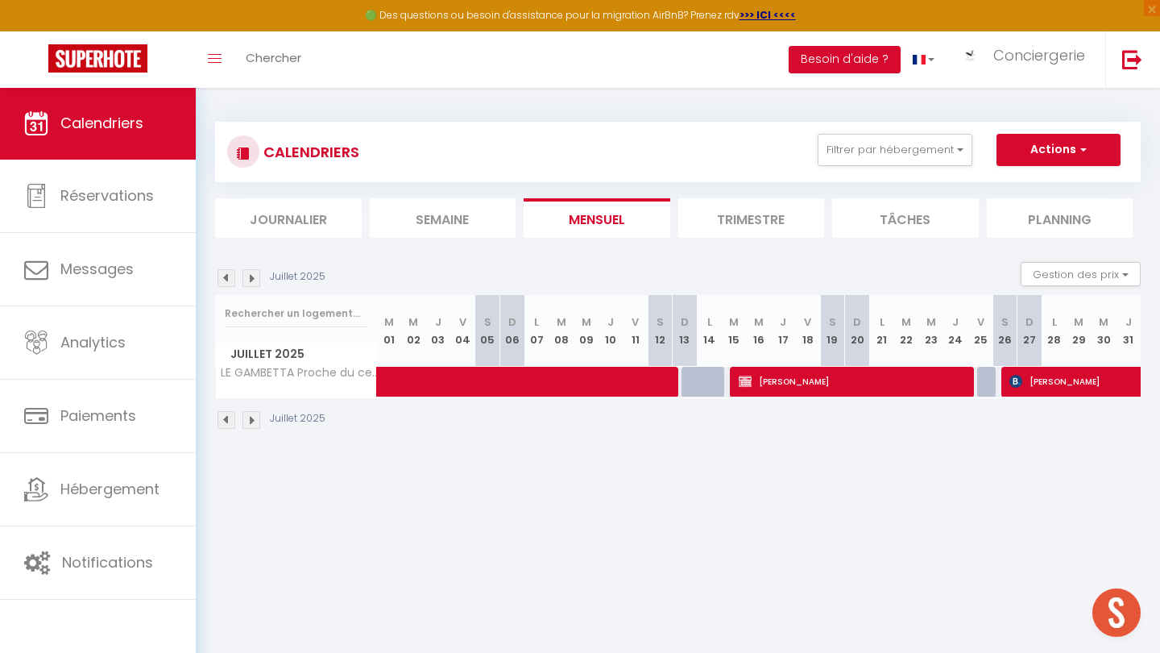
click at [223, 280] on img at bounding box center [227, 278] width 18 height 18
select select
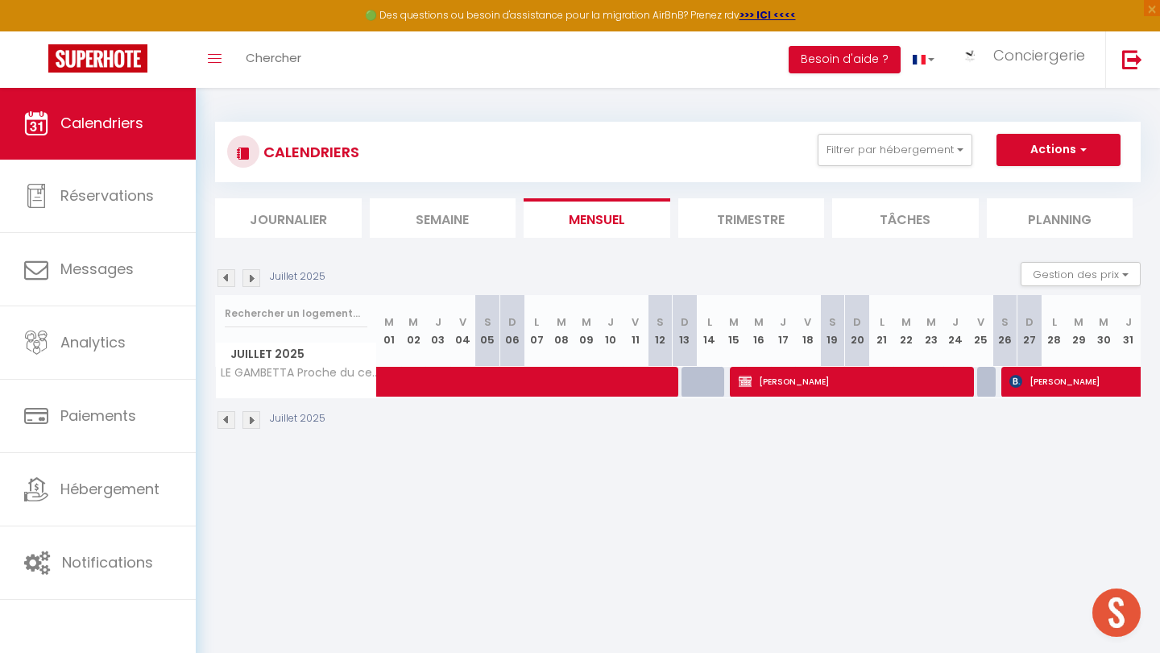
select select
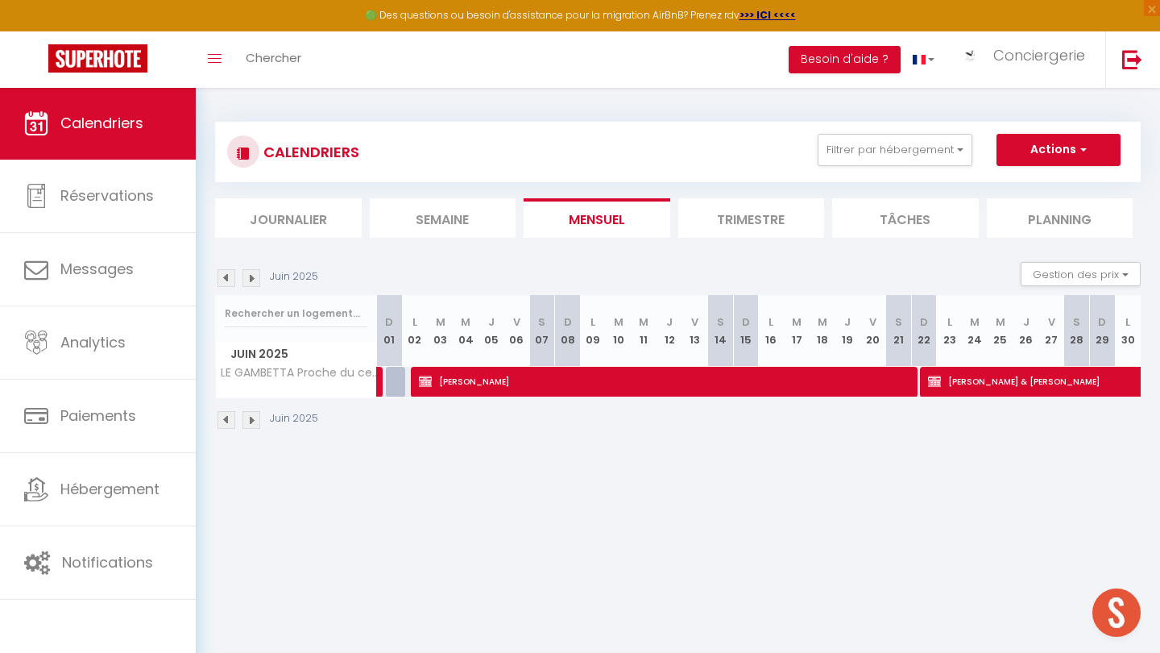
click at [471, 375] on span "[PERSON_NAME]" at bounding box center [668, 381] width 499 height 31
select select "OK"
select select "KO"
select select "0"
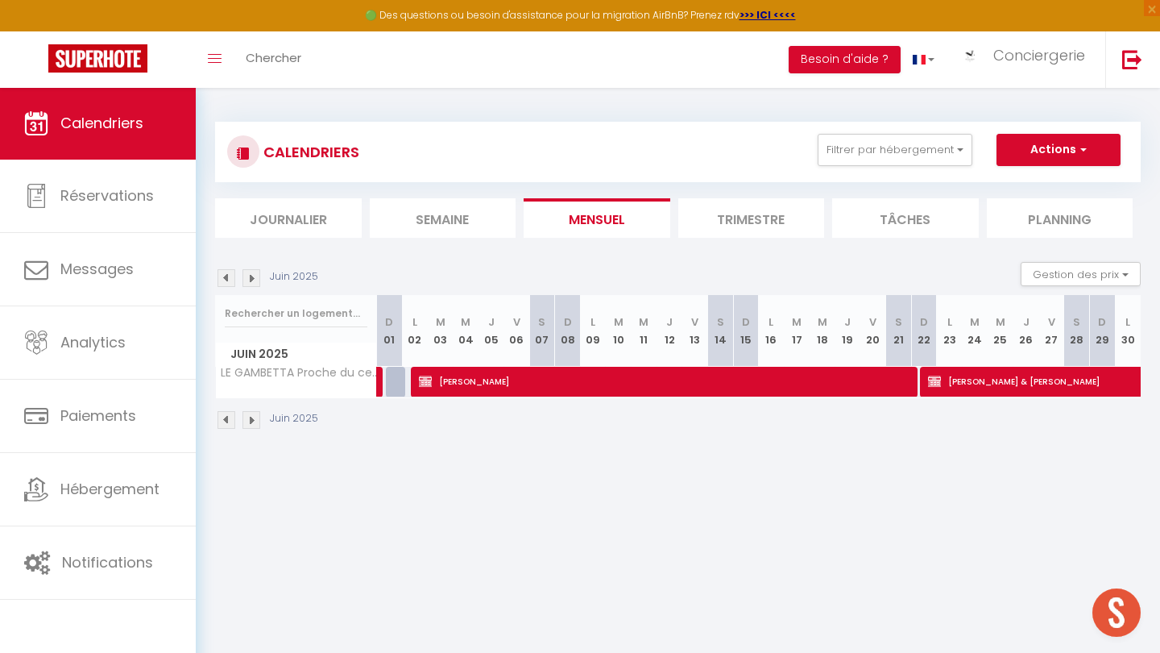
select select "1"
select select
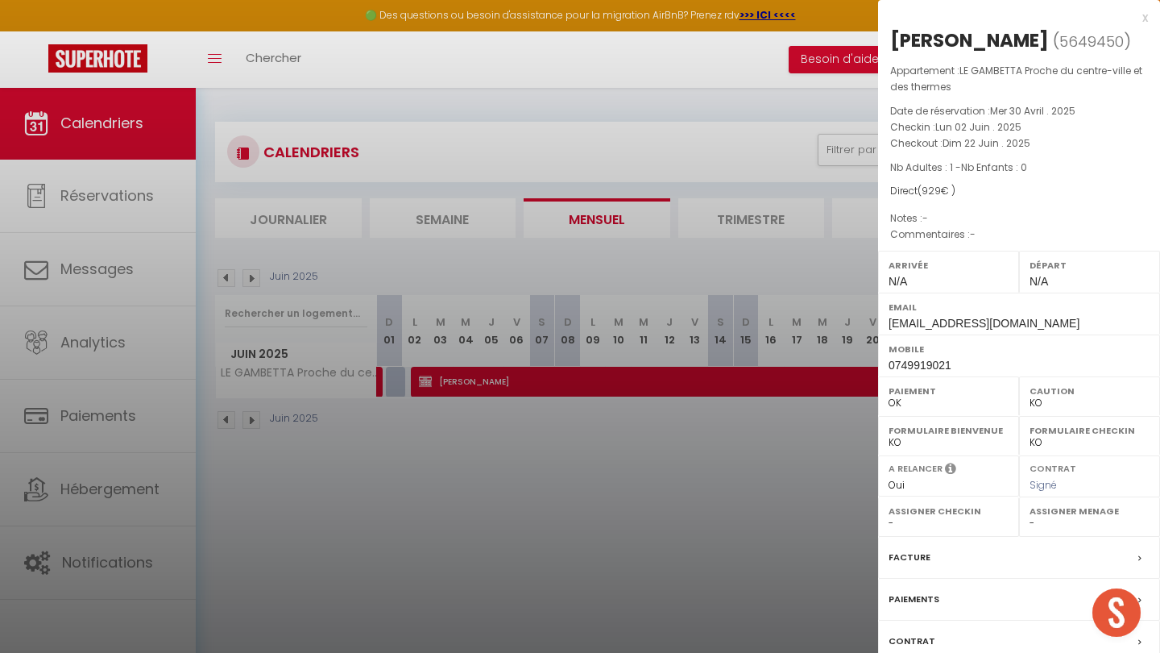
click at [914, 608] on label "Paiements" at bounding box center [914, 599] width 51 height 17
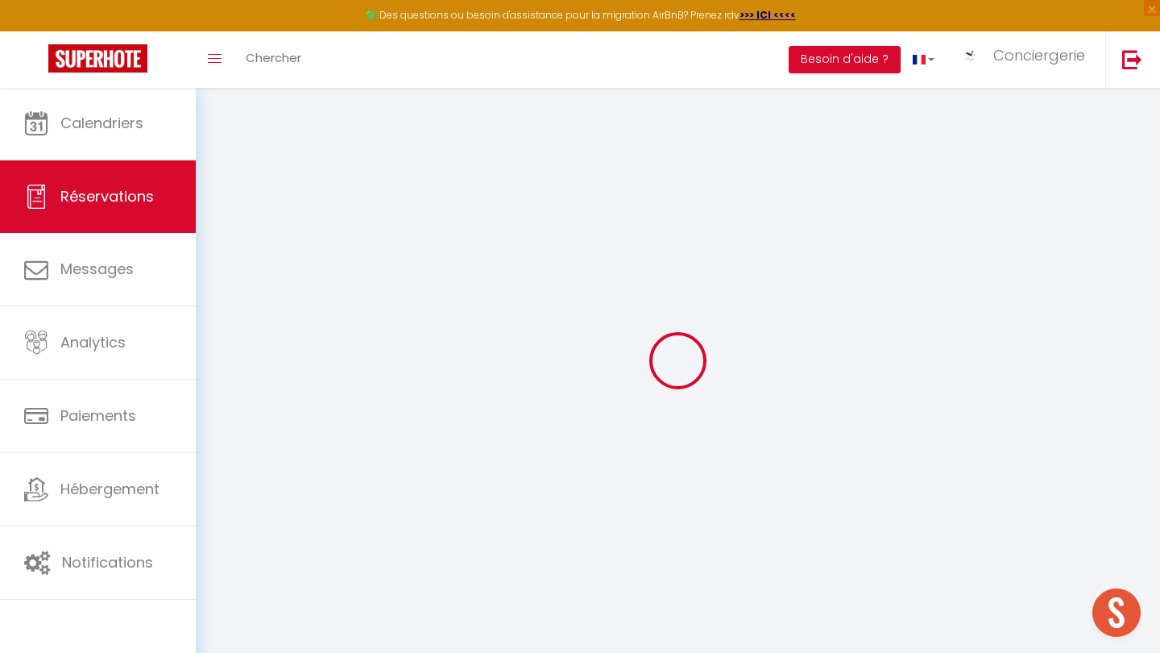
select select
checkbox input "false"
select select
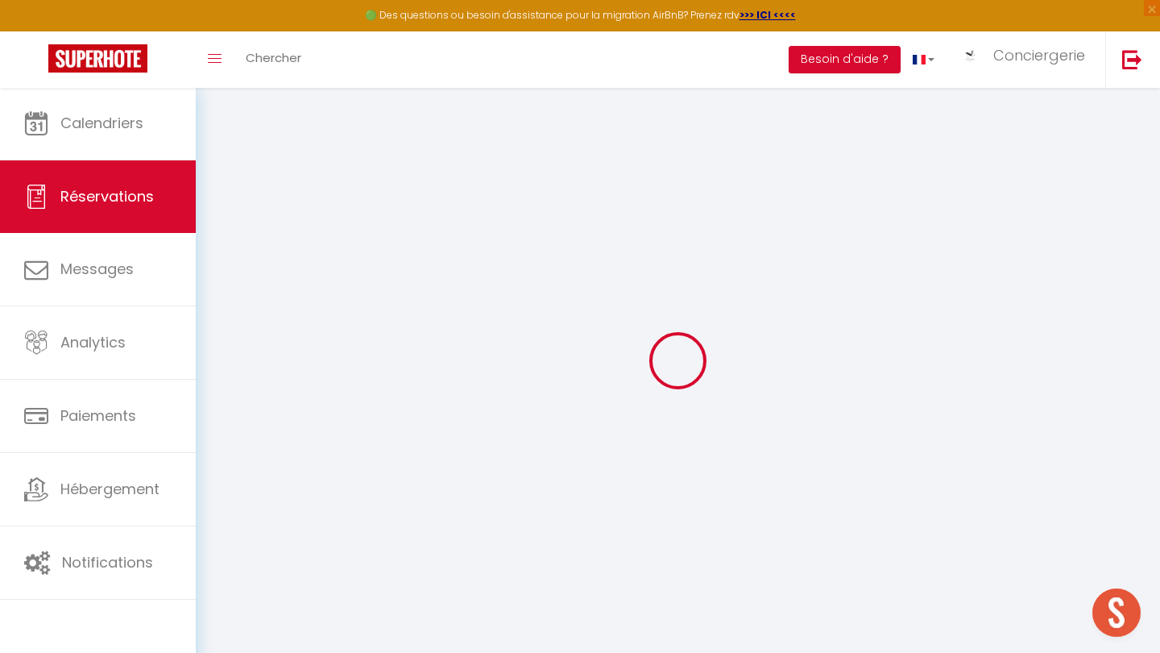
checkbox input "false"
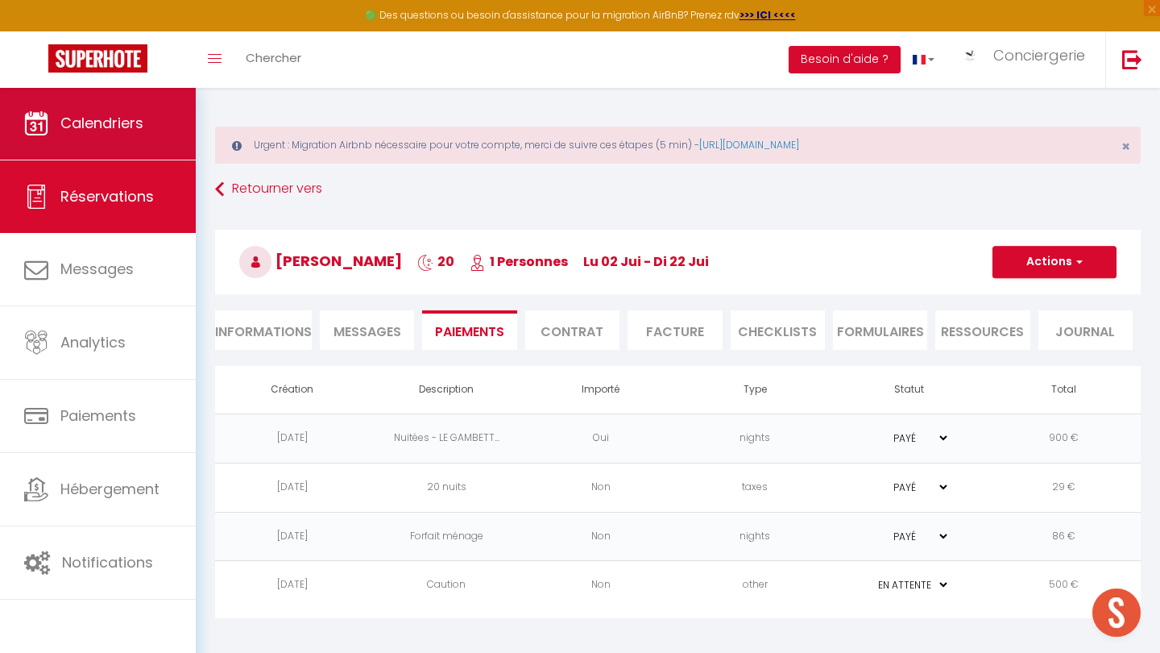
click at [102, 132] on span "Calendriers" at bounding box center [101, 123] width 83 height 20
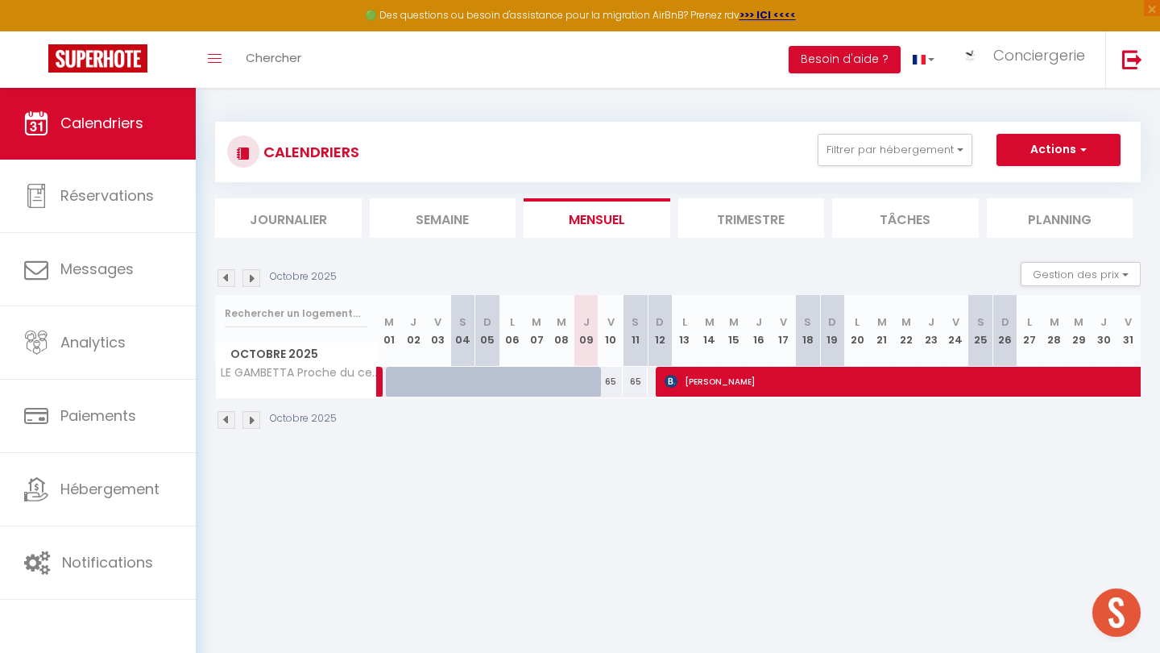
click at [225, 281] on img at bounding box center [227, 278] width 18 height 18
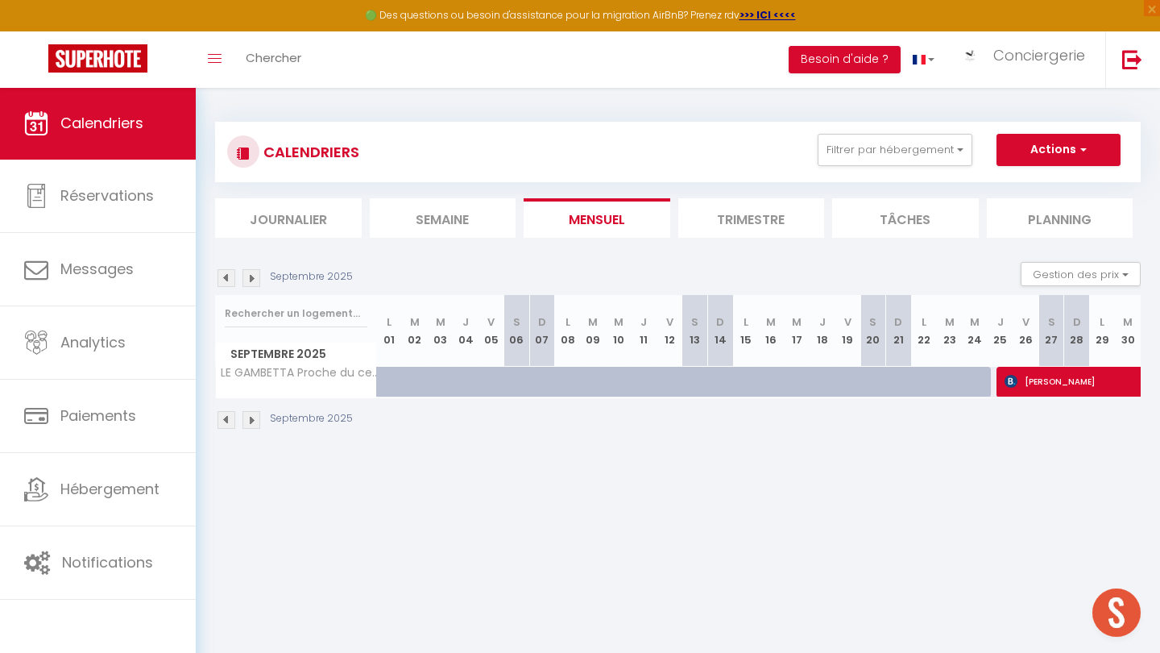
click at [225, 281] on img at bounding box center [227, 278] width 18 height 18
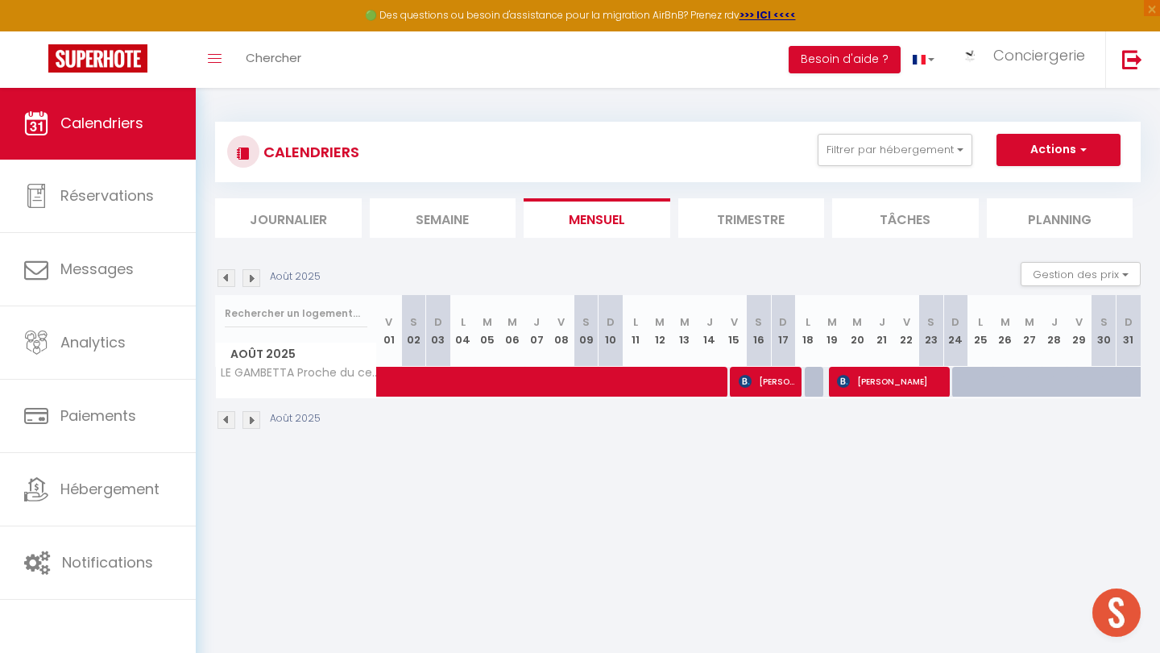
click at [225, 281] on img at bounding box center [227, 278] width 18 height 18
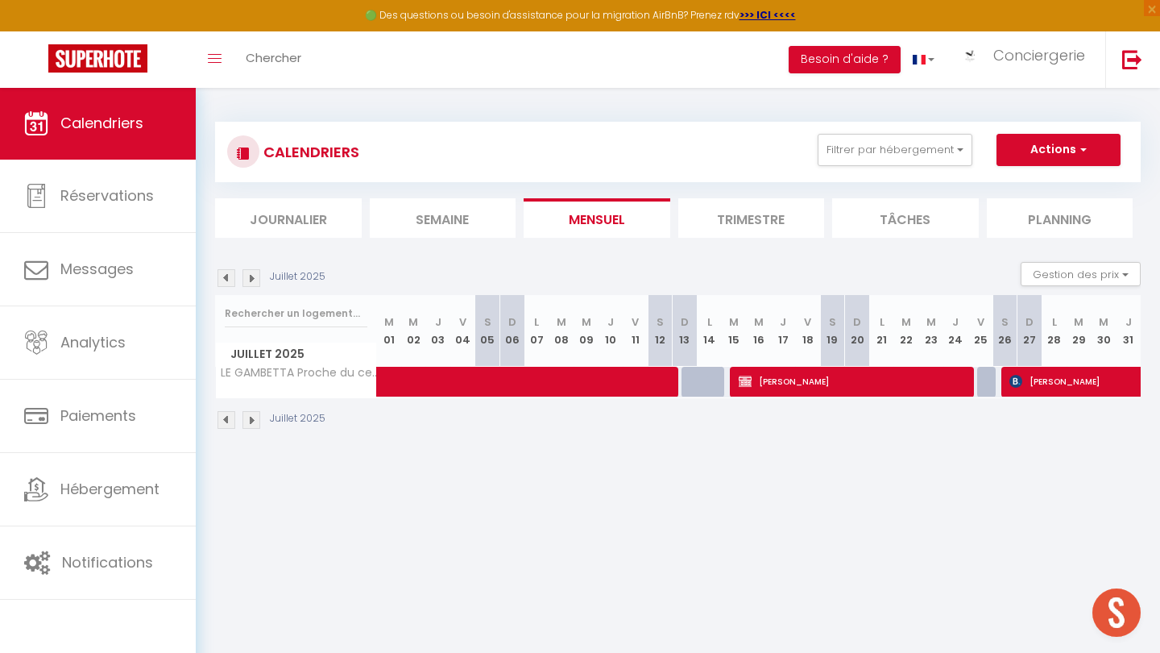
click at [225, 281] on img at bounding box center [227, 278] width 18 height 18
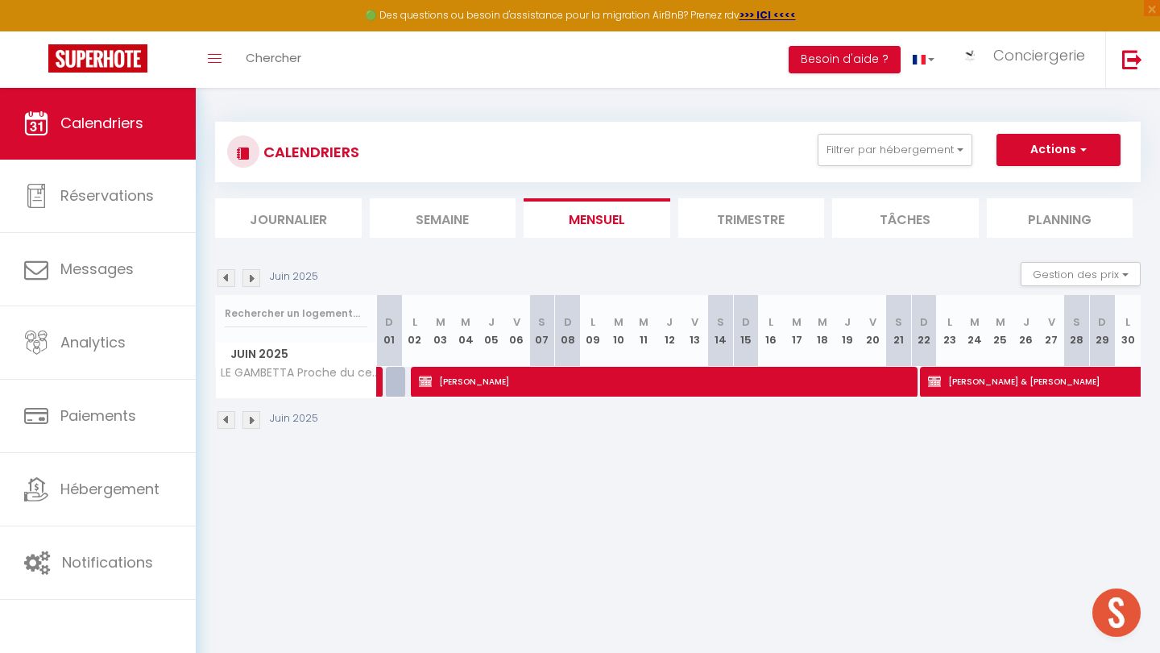
click at [225, 281] on img at bounding box center [227, 278] width 18 height 18
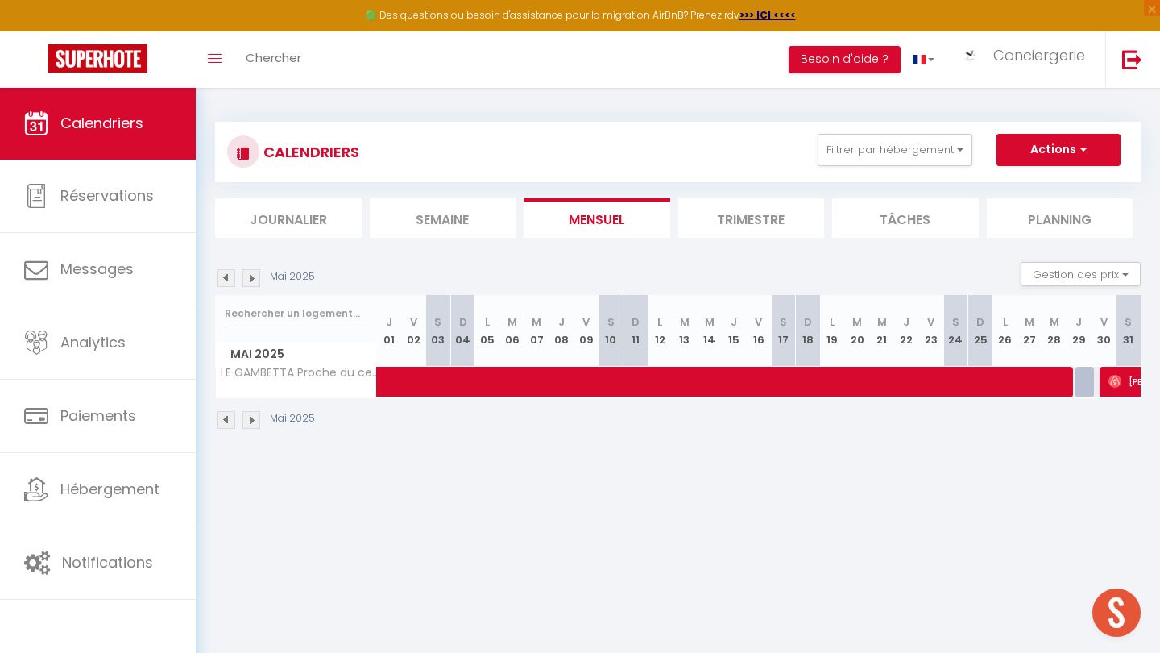
click at [225, 281] on img at bounding box center [227, 278] width 18 height 18
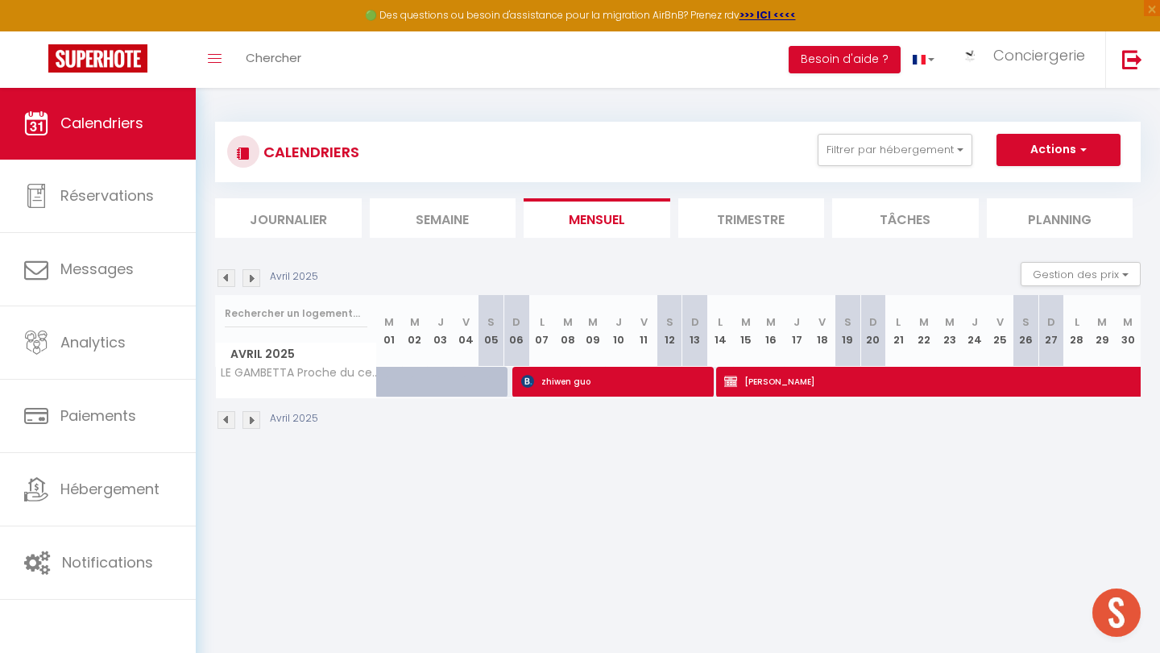
select select "OK"
select select "KO"
select select "0"
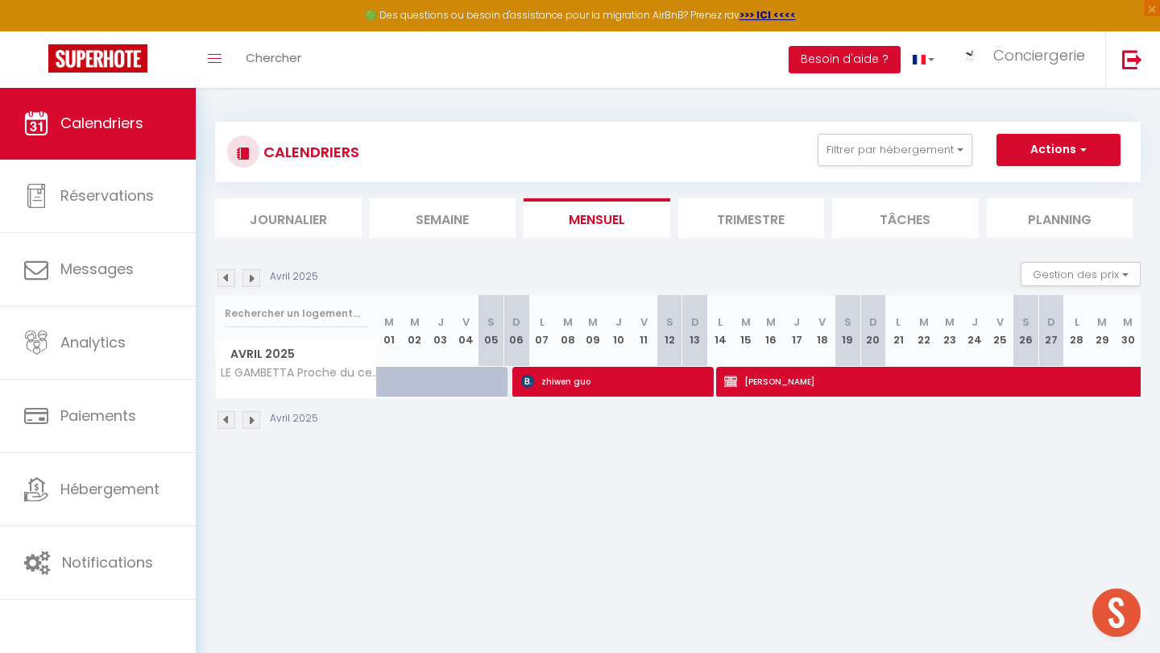
select select "1"
select select
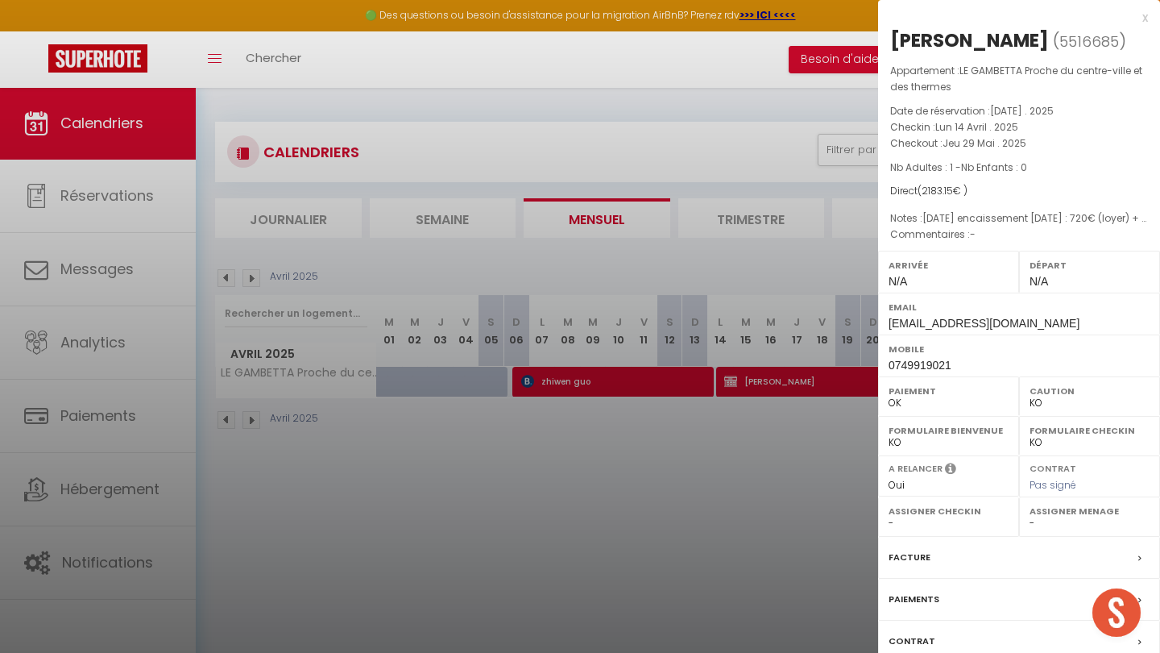
click at [917, 608] on label "Paiements" at bounding box center [914, 599] width 51 height 17
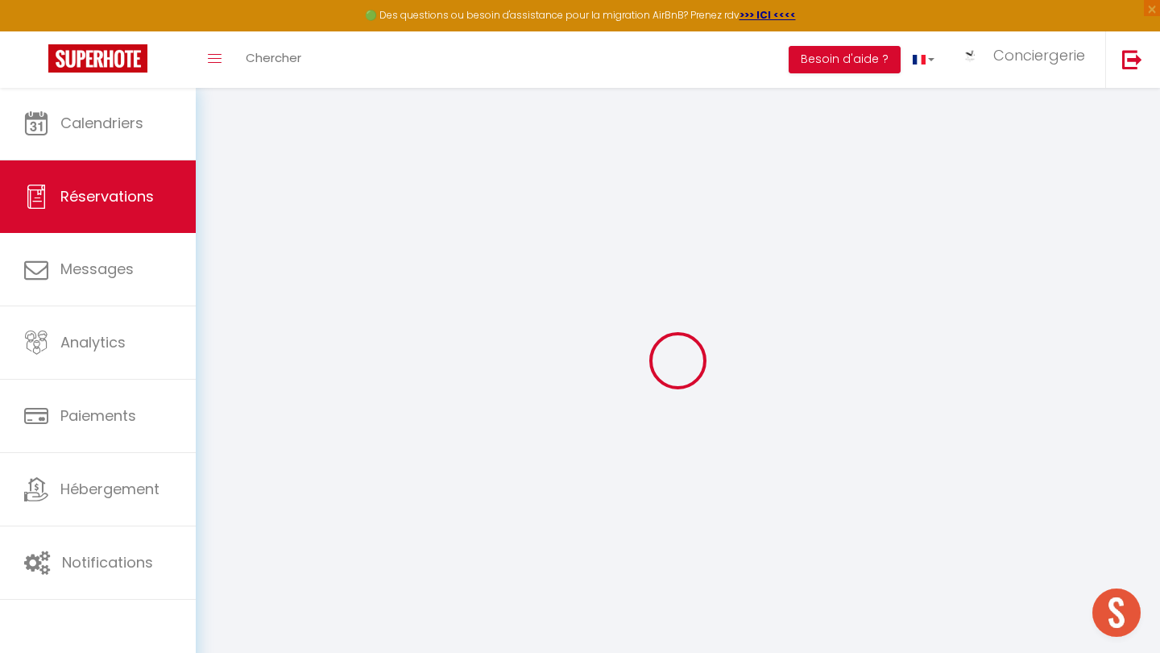
select select
checkbox input "false"
type textarea "[DATE] encaissement [DATE] : 720€ (loyer) + 23,20€ (TS) Règlement de chaque moi…"
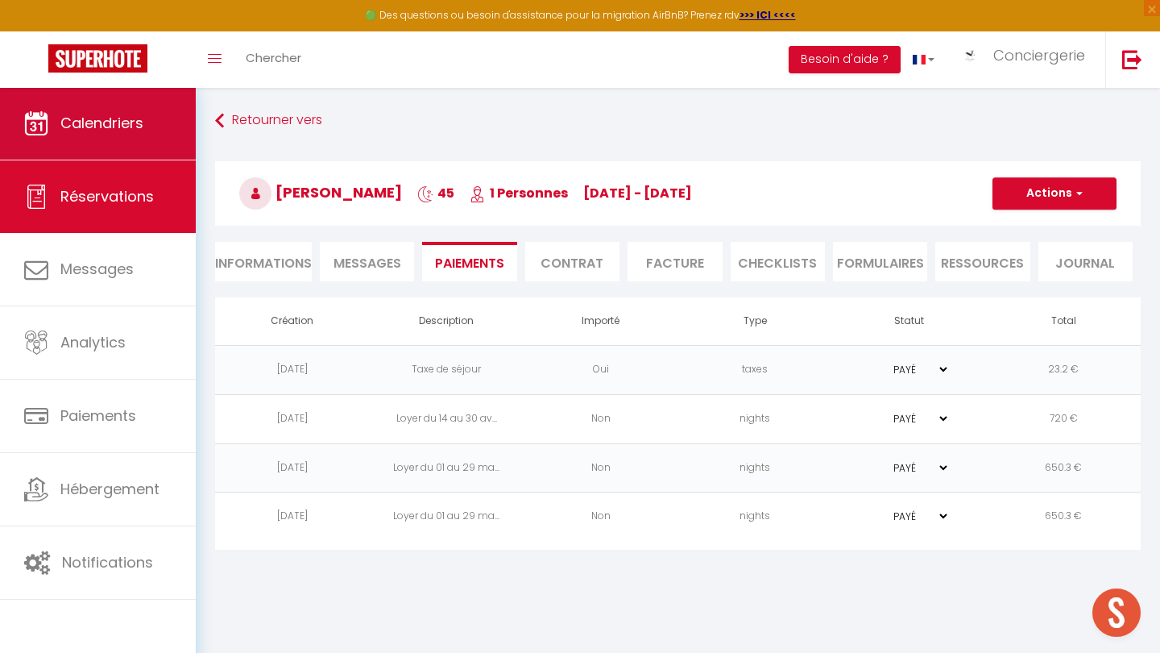
click at [110, 118] on span "Calendriers" at bounding box center [101, 123] width 83 height 20
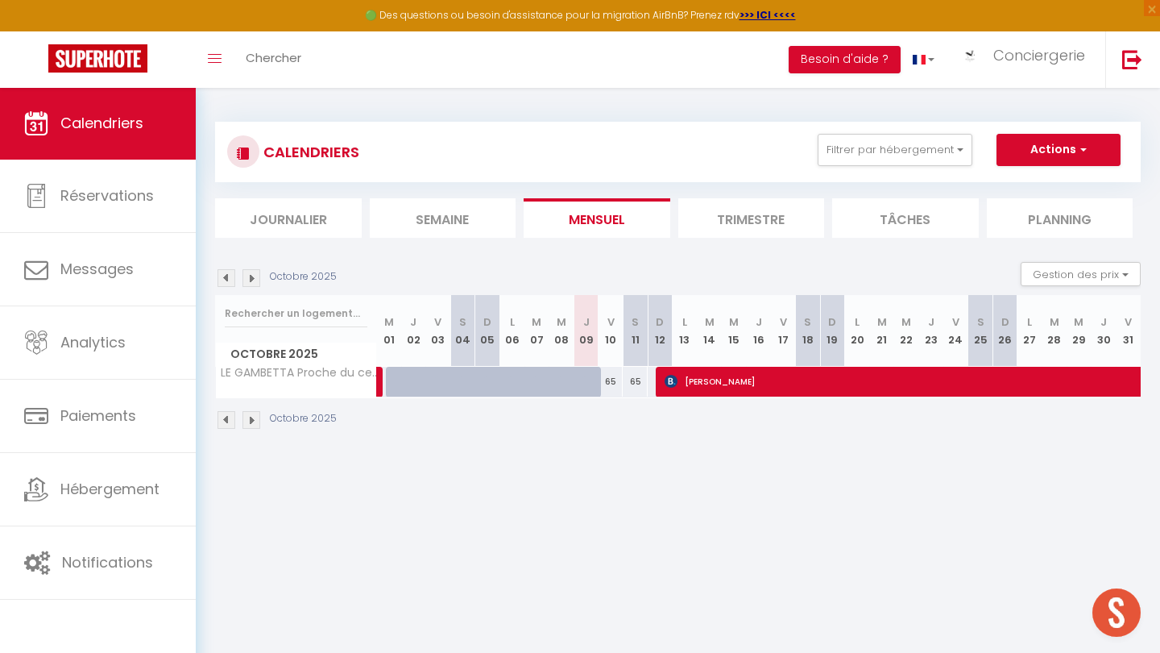
click at [230, 275] on img at bounding box center [227, 278] width 18 height 18
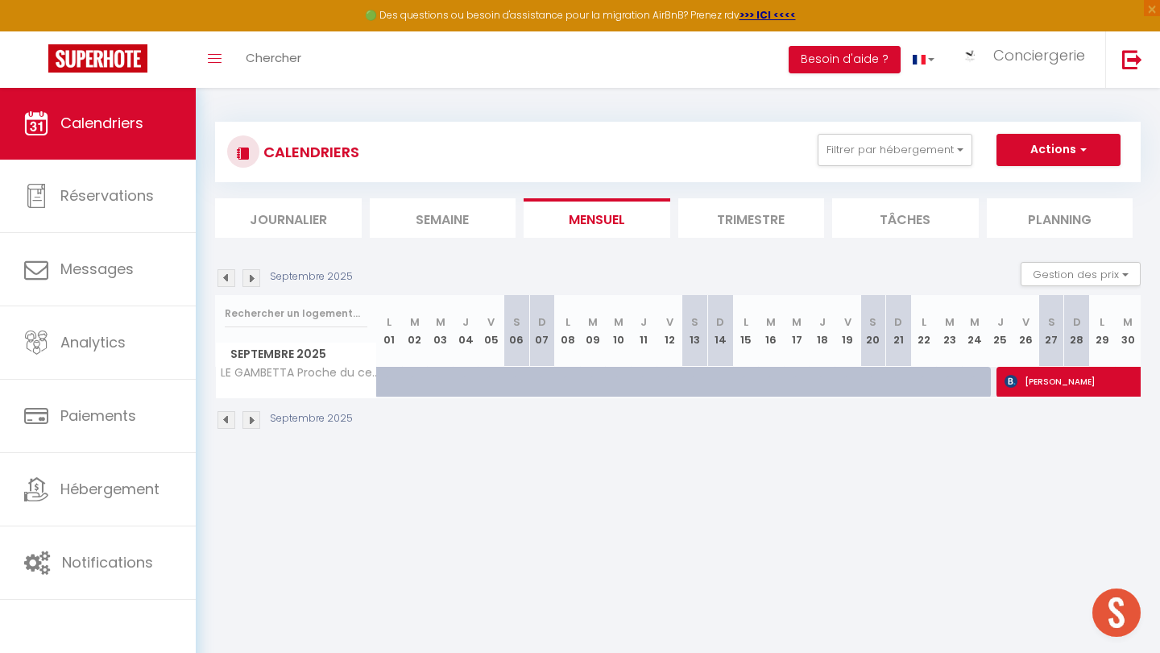
click at [230, 275] on img at bounding box center [227, 278] width 18 height 18
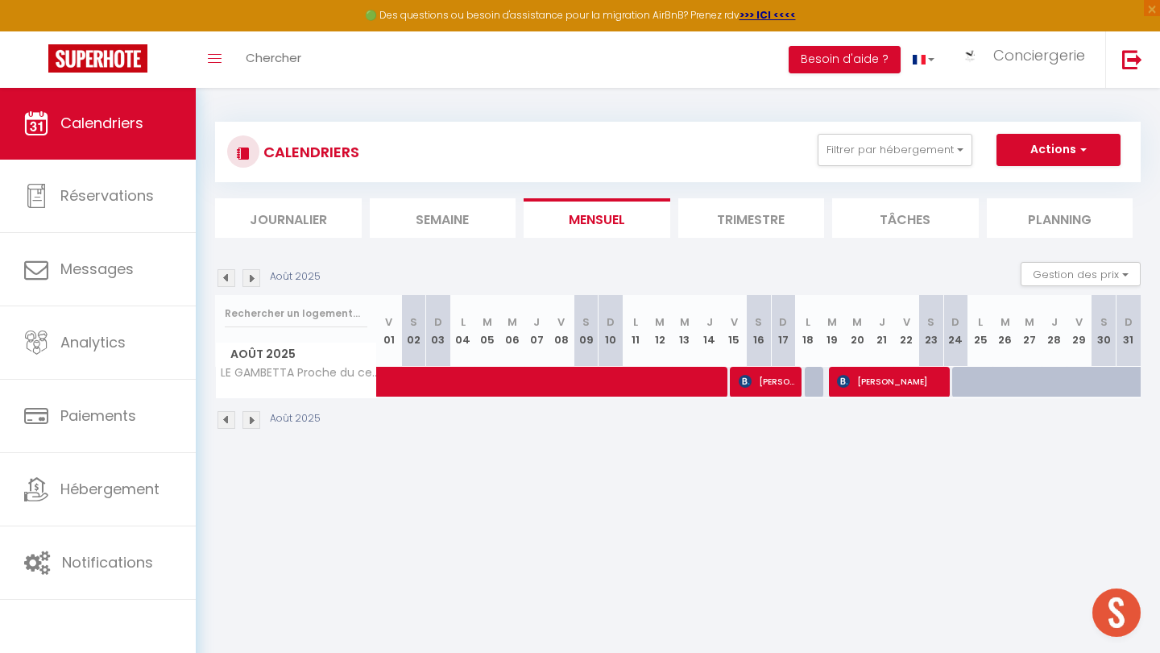
click at [230, 275] on img at bounding box center [227, 278] width 18 height 18
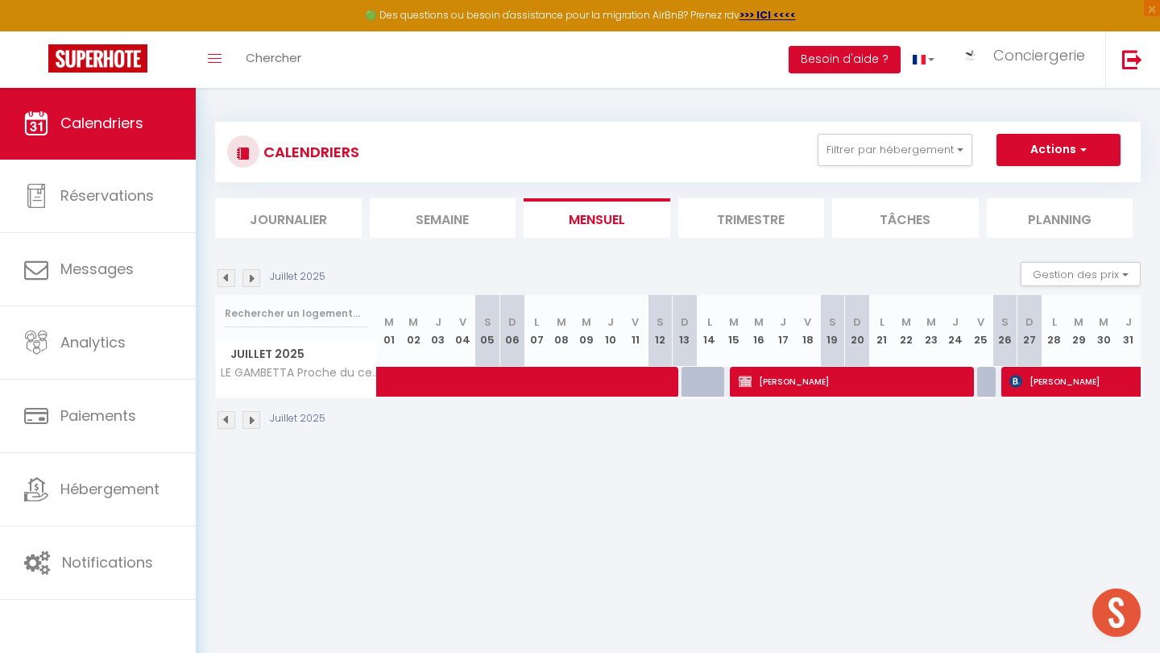
click at [230, 275] on img at bounding box center [227, 278] width 18 height 18
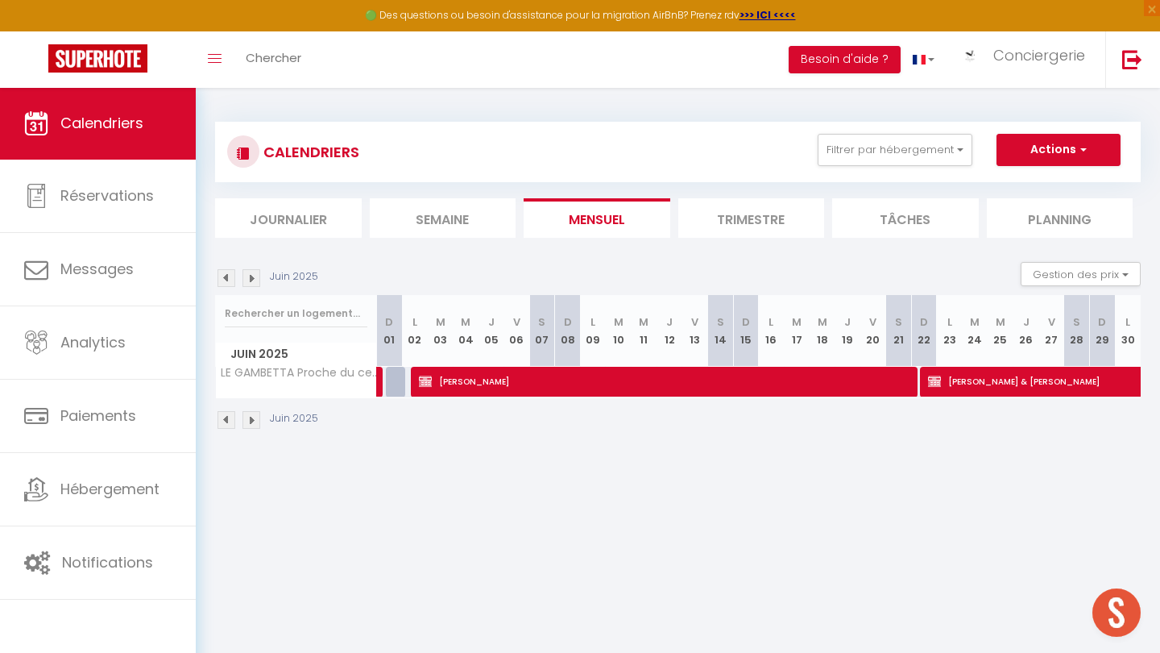
click at [230, 275] on img at bounding box center [227, 278] width 18 height 18
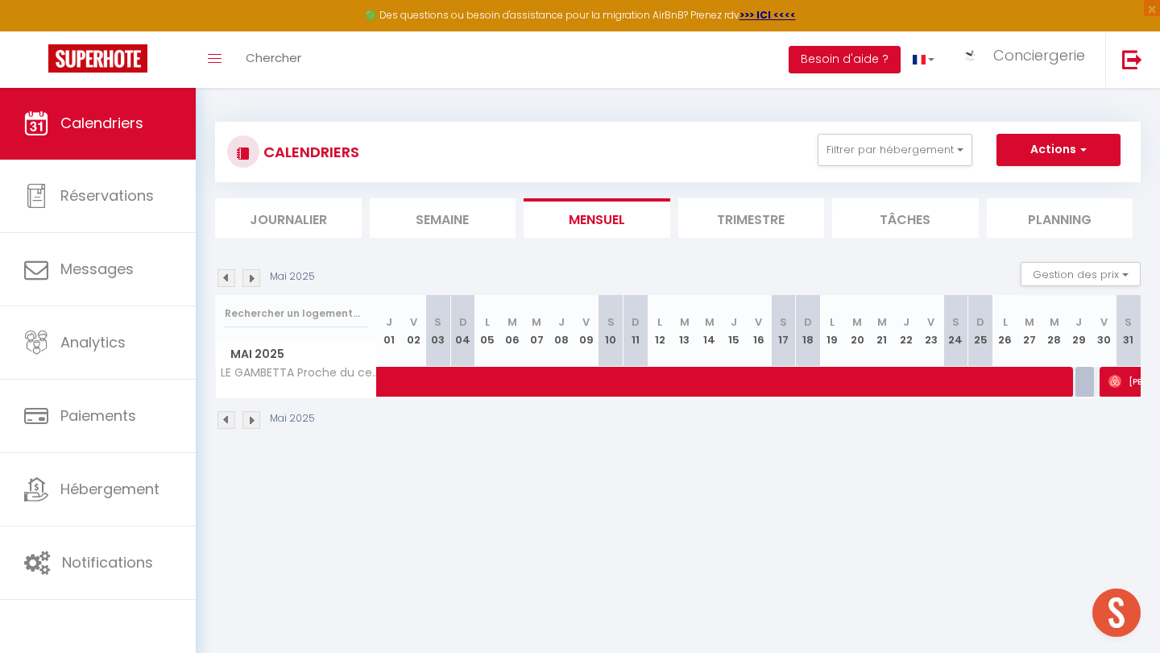
click at [230, 275] on img at bounding box center [227, 278] width 18 height 18
select select
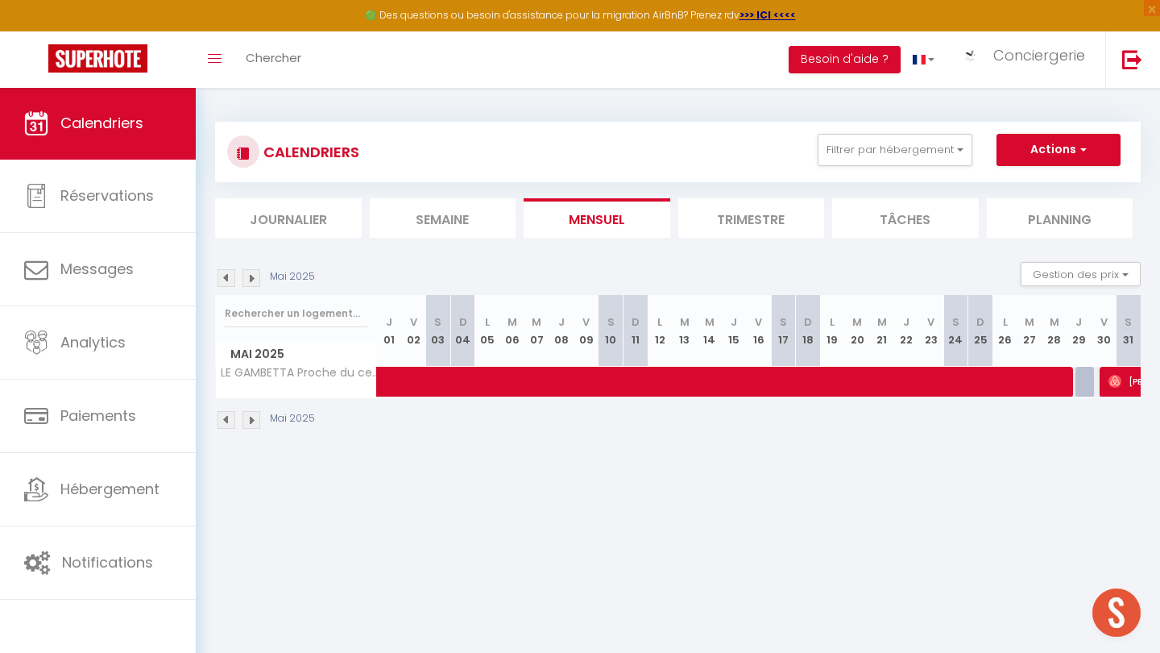
select select
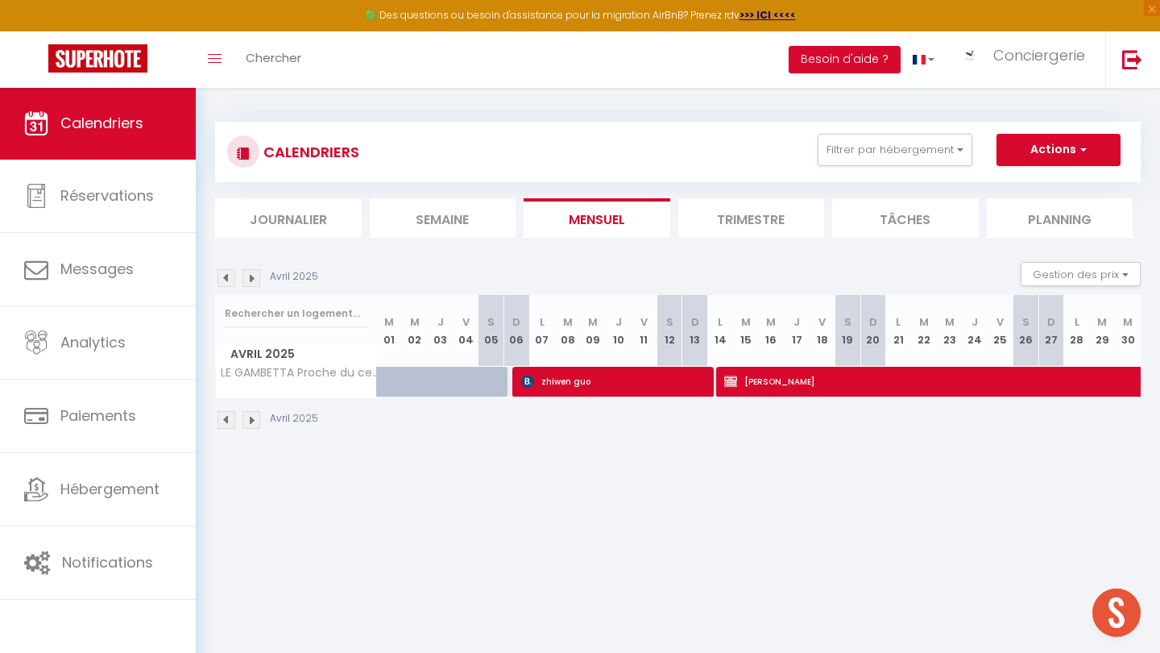
click at [549, 383] on span "zhiwen guo" at bounding box center [615, 381] width 189 height 31
select select "OK"
select select "KO"
select select "0"
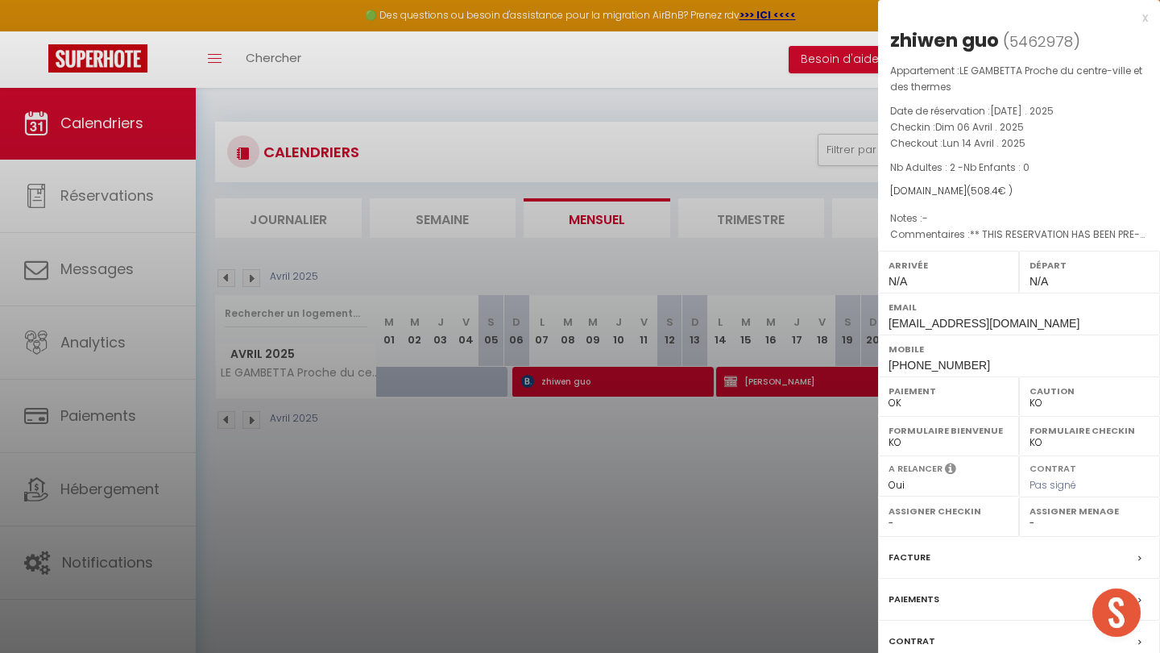
click at [308, 477] on div at bounding box center [580, 326] width 1160 height 653
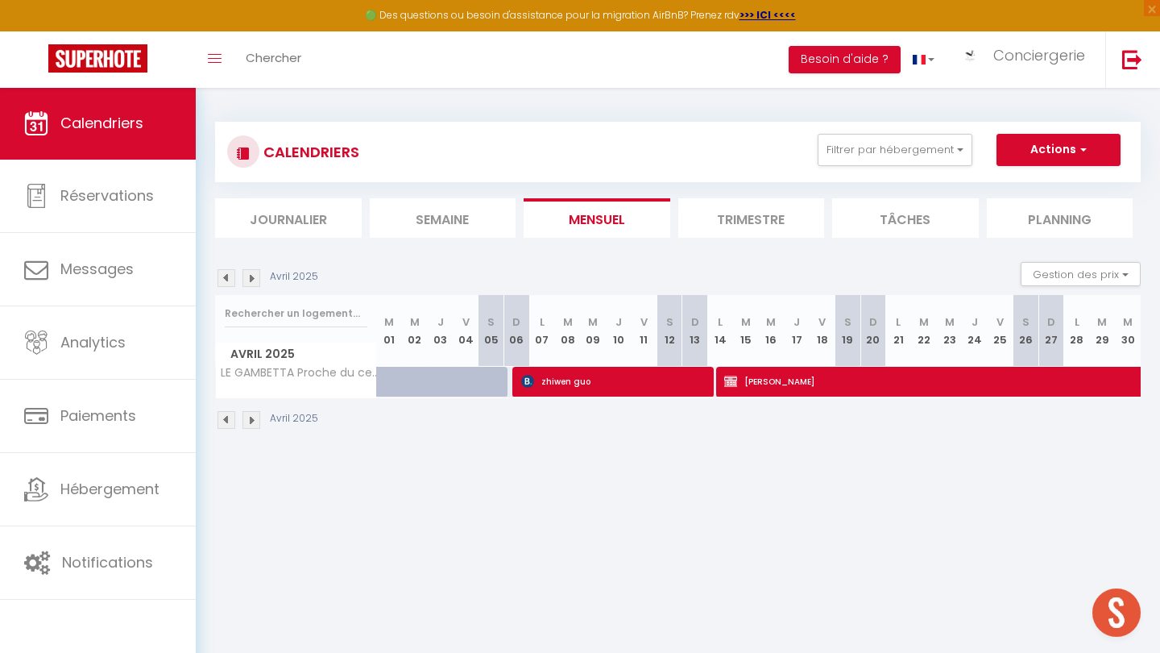
click at [229, 282] on img at bounding box center [227, 278] width 18 height 18
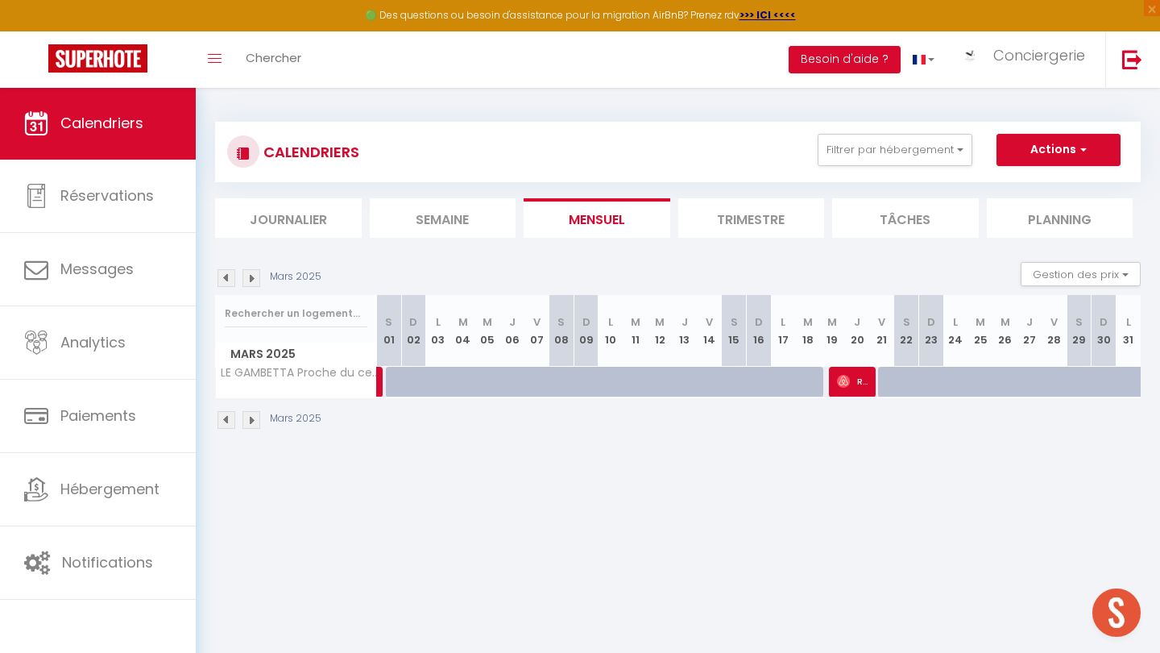
click at [847, 385] on img at bounding box center [843, 381] width 13 height 13
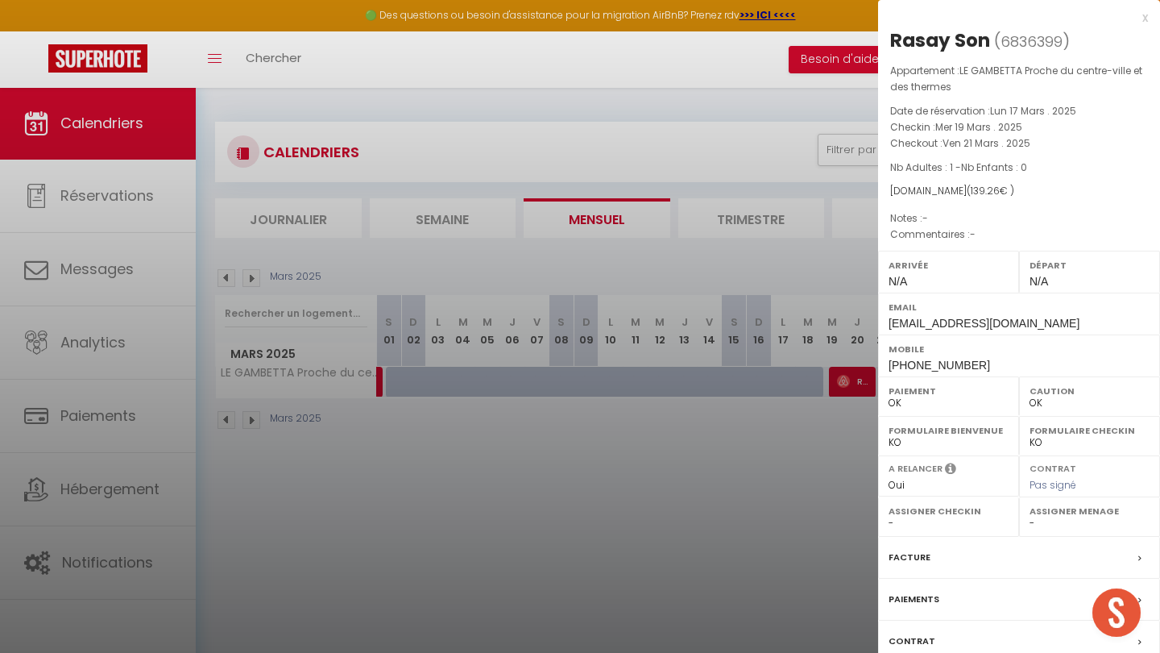
click at [309, 365] on div at bounding box center [580, 326] width 1160 height 653
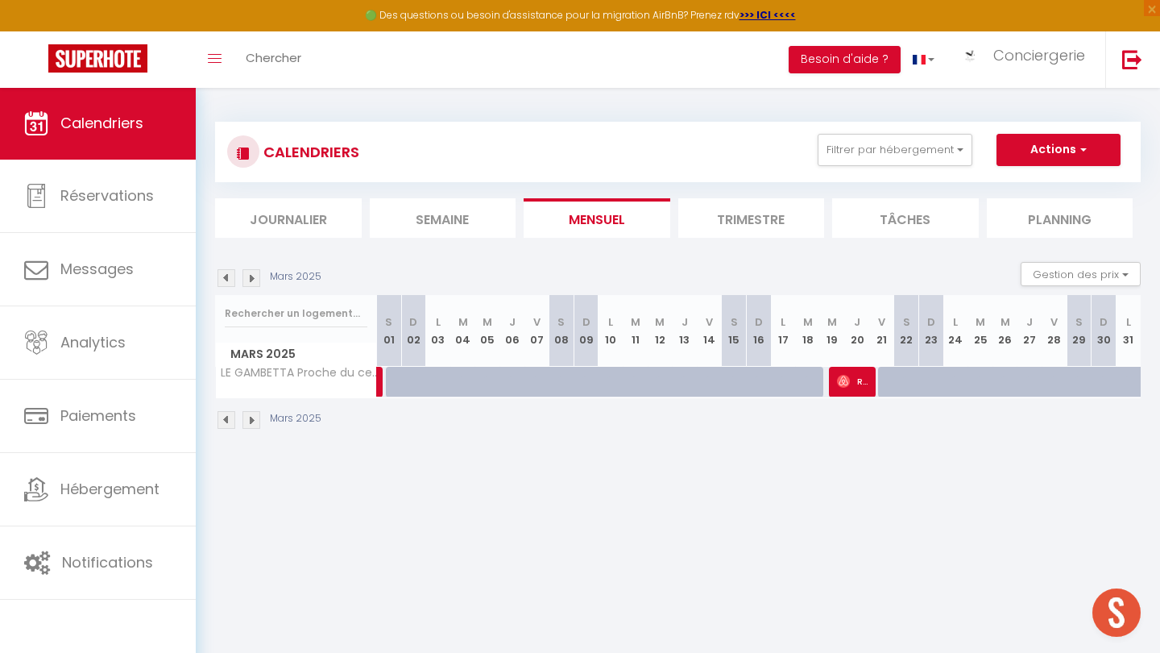
click at [227, 277] on img at bounding box center [227, 278] width 18 height 18
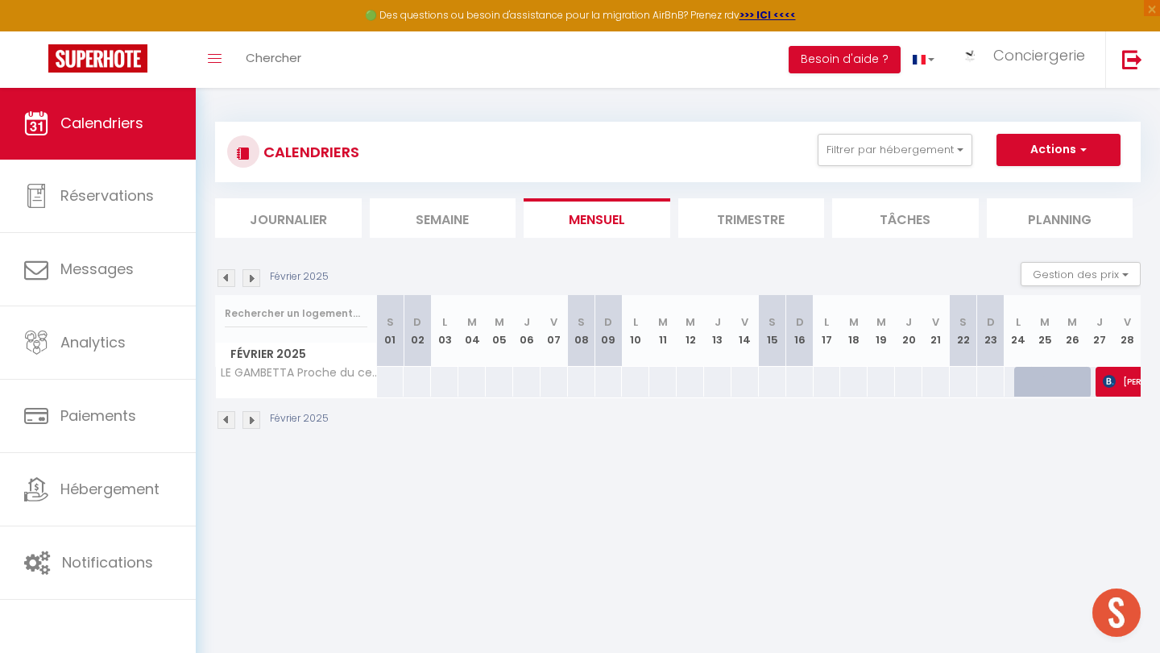
click at [1113, 377] on img at bounding box center [1109, 381] width 13 height 13
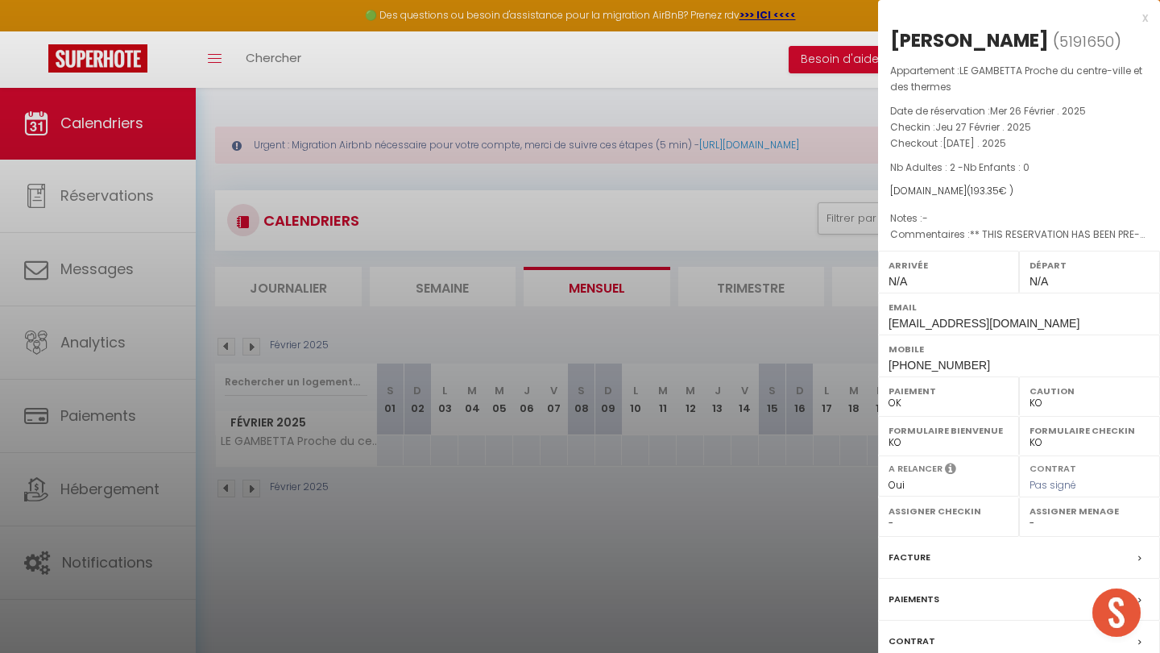
click at [292, 304] on div at bounding box center [580, 326] width 1160 height 653
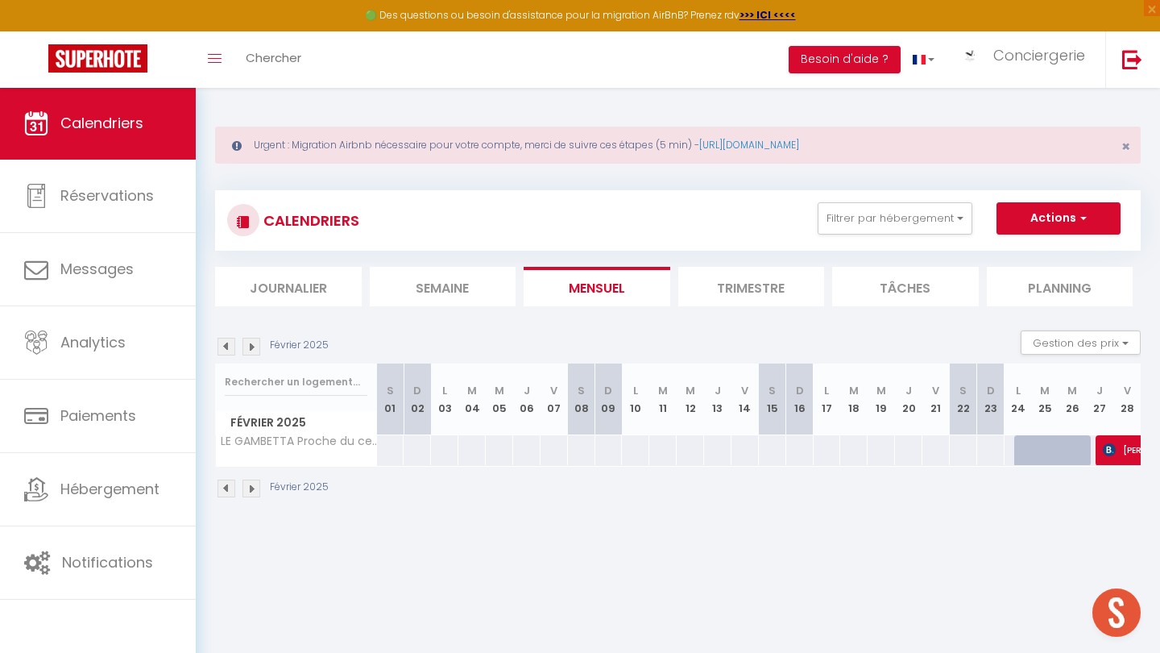
click at [226, 341] on img at bounding box center [227, 347] width 18 height 18
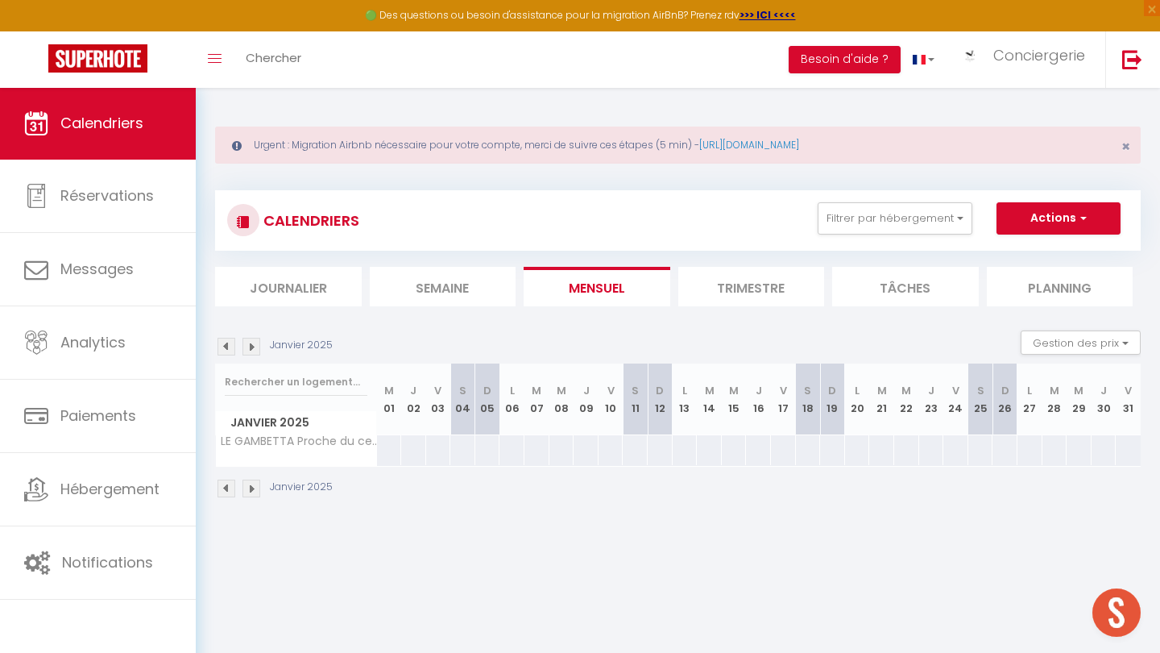
click at [226, 341] on img at bounding box center [227, 347] width 18 height 18
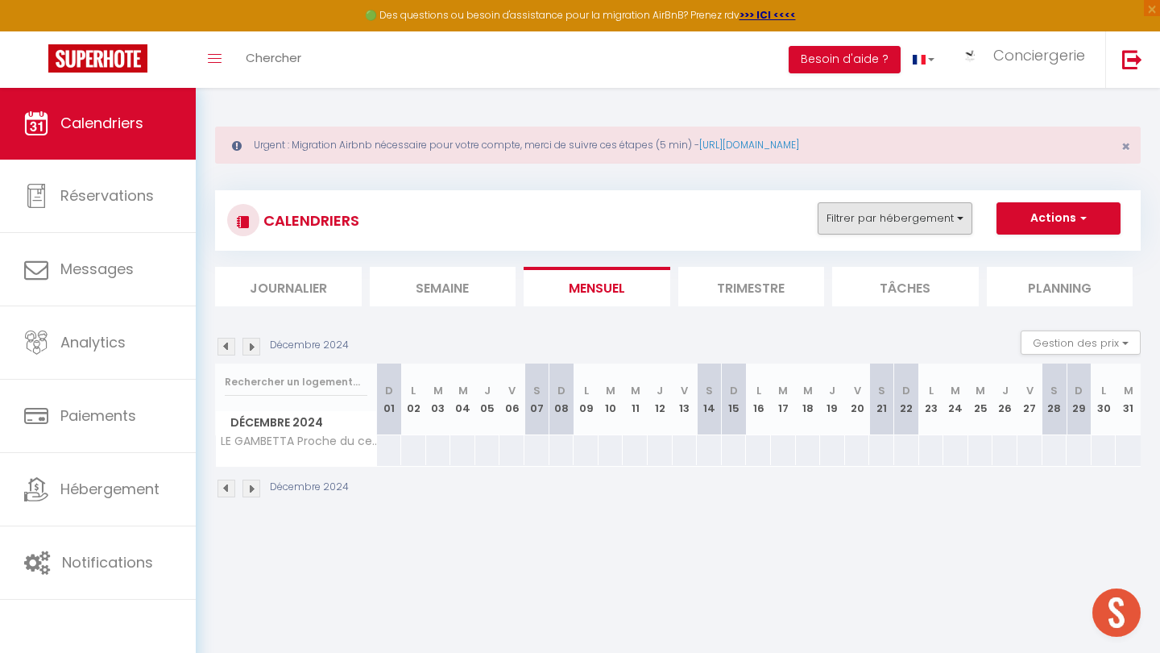
click at [889, 210] on button "Filtrer par hébergement" at bounding box center [895, 218] width 155 height 32
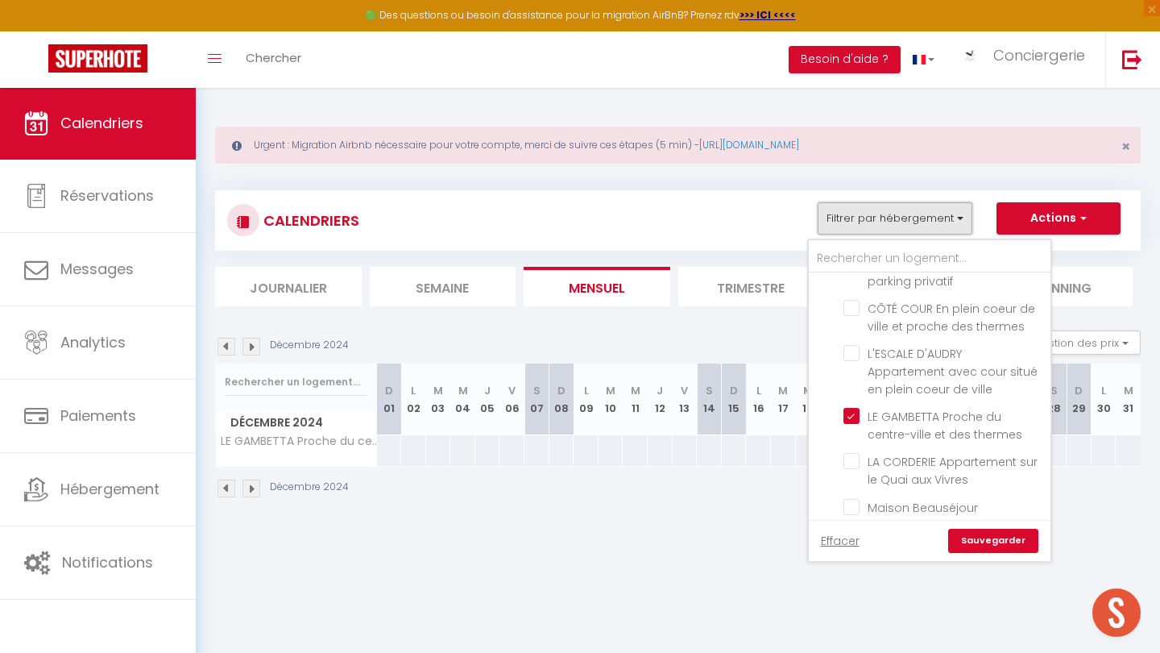
scroll to position [362, 0]
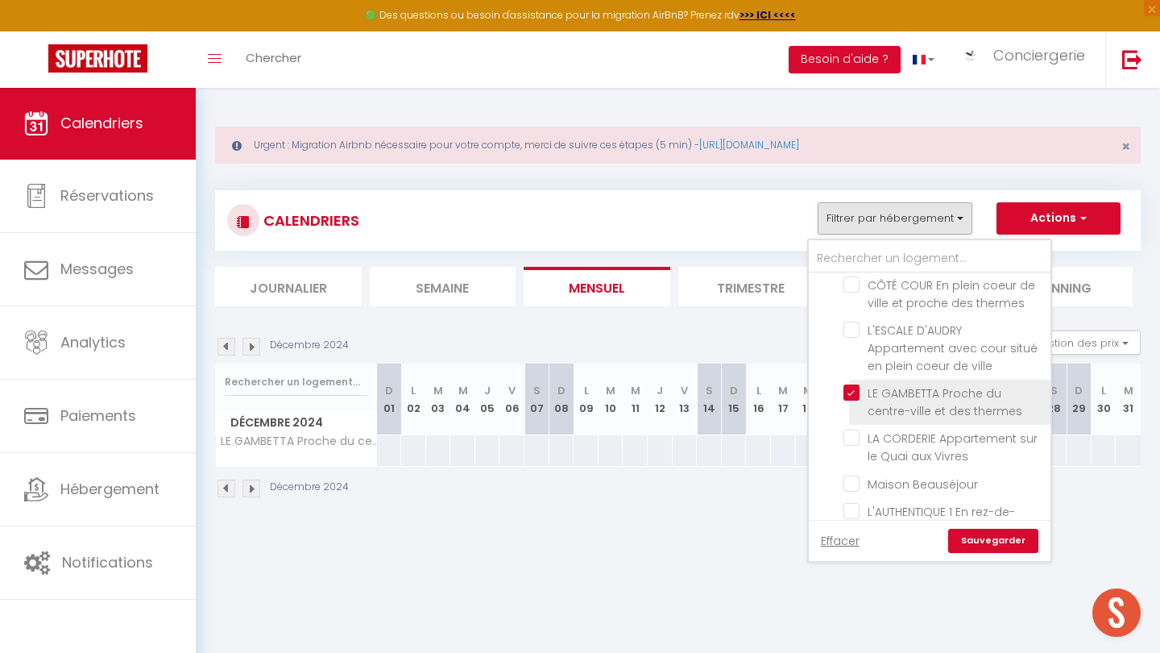
click at [856, 384] on input "LE GAMBETTA Proche du centre-ville et des thermes" at bounding box center [944, 392] width 201 height 16
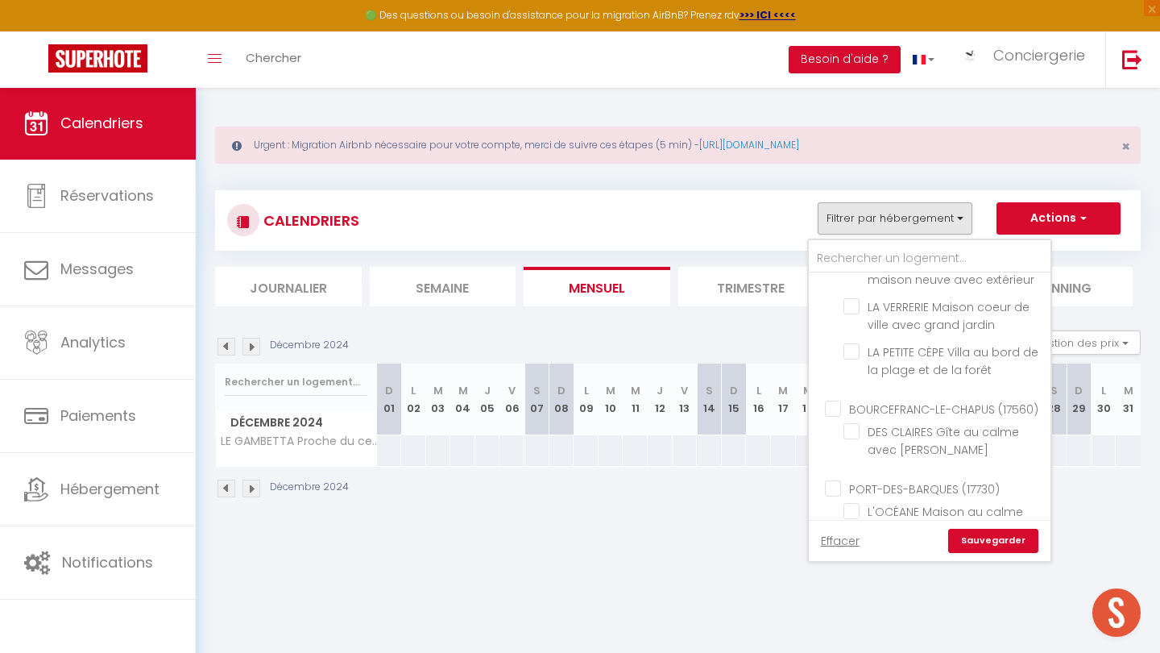
scroll to position [2753, 0]
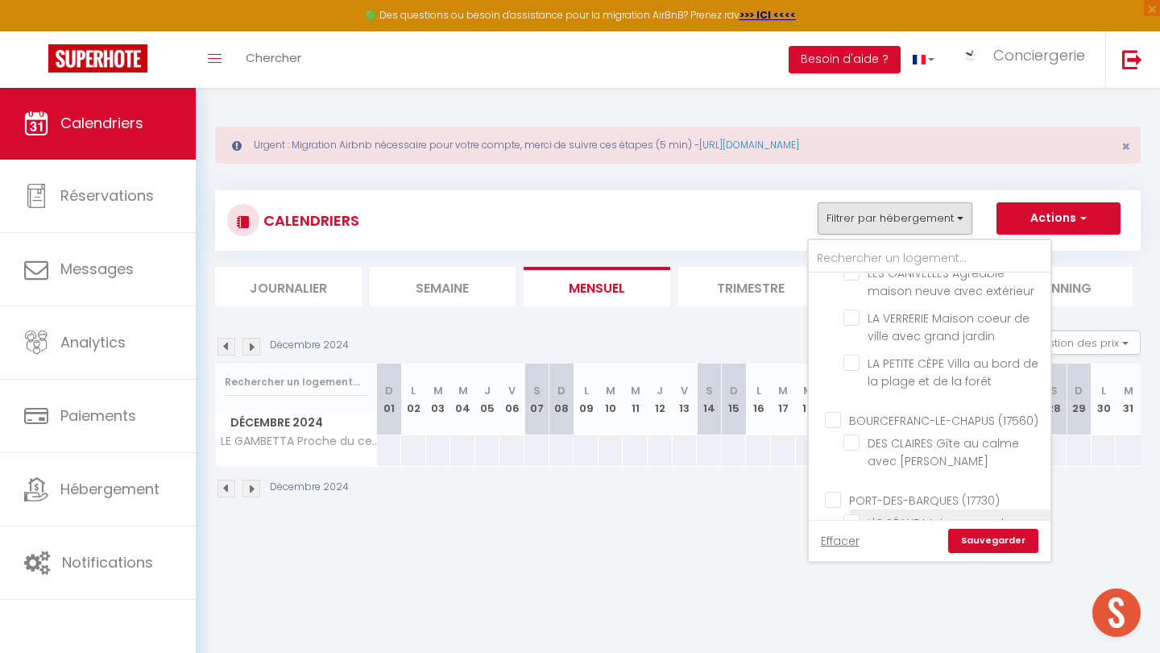
click at [853, 514] on input "L'OCÉANE Maison au calme dans le [GEOGRAPHIC_DATA]" at bounding box center [944, 522] width 201 height 16
click at [998, 533] on link "Sauvegarder" at bounding box center [993, 541] width 90 height 24
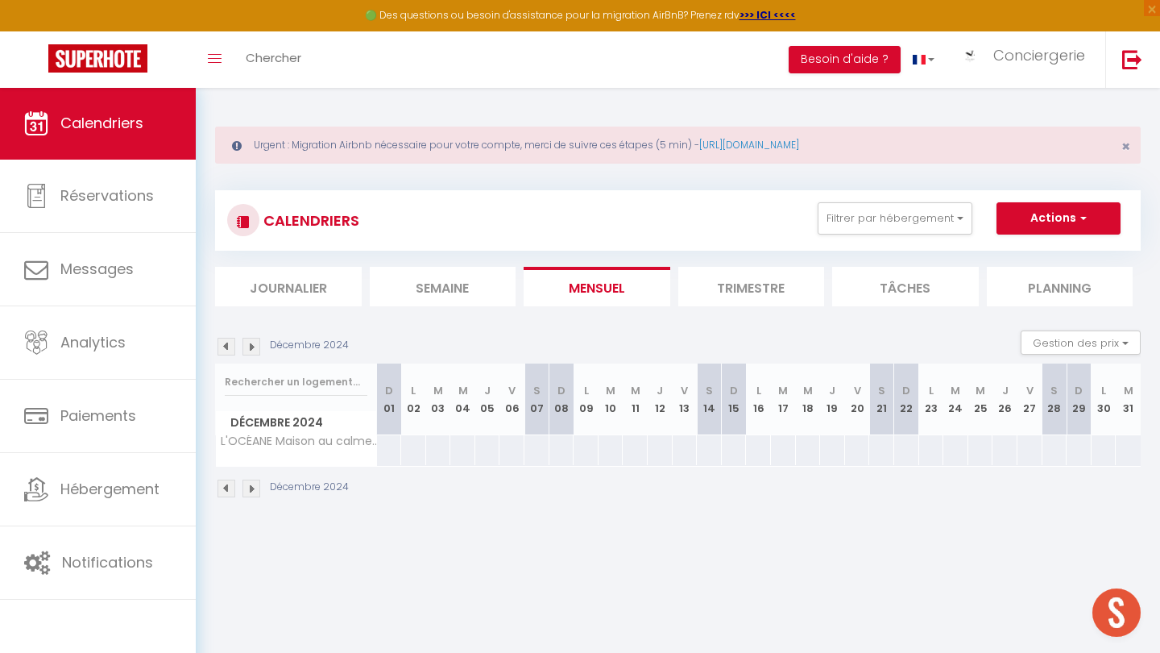
click at [230, 343] on img at bounding box center [227, 347] width 18 height 18
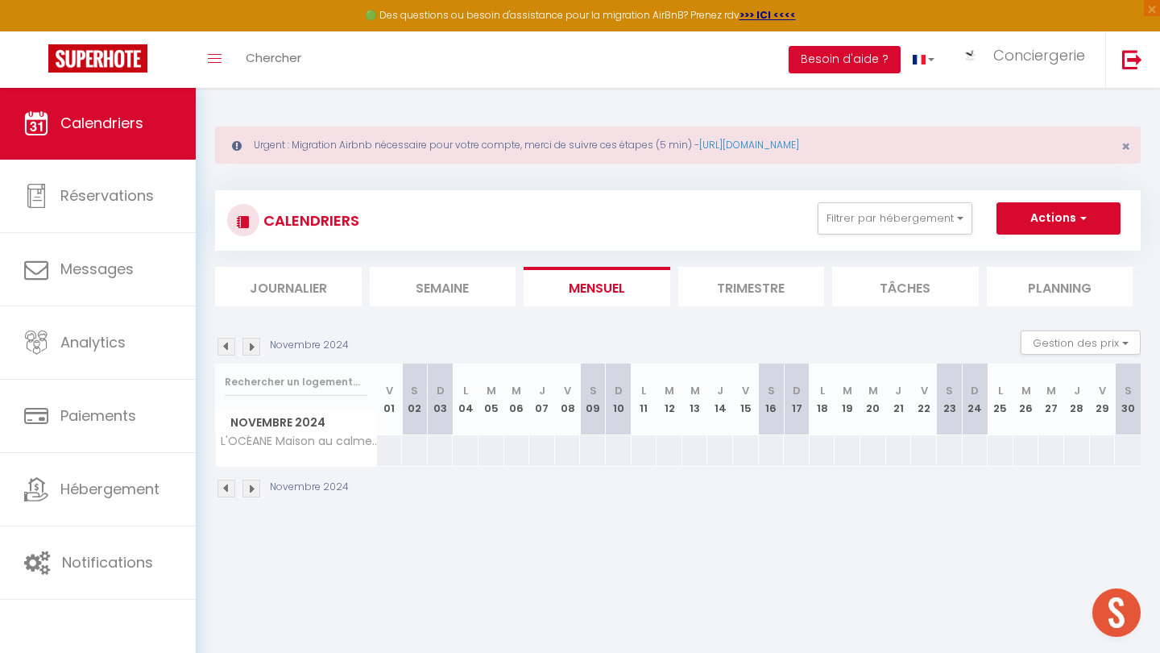
click at [230, 343] on img at bounding box center [227, 347] width 18 height 18
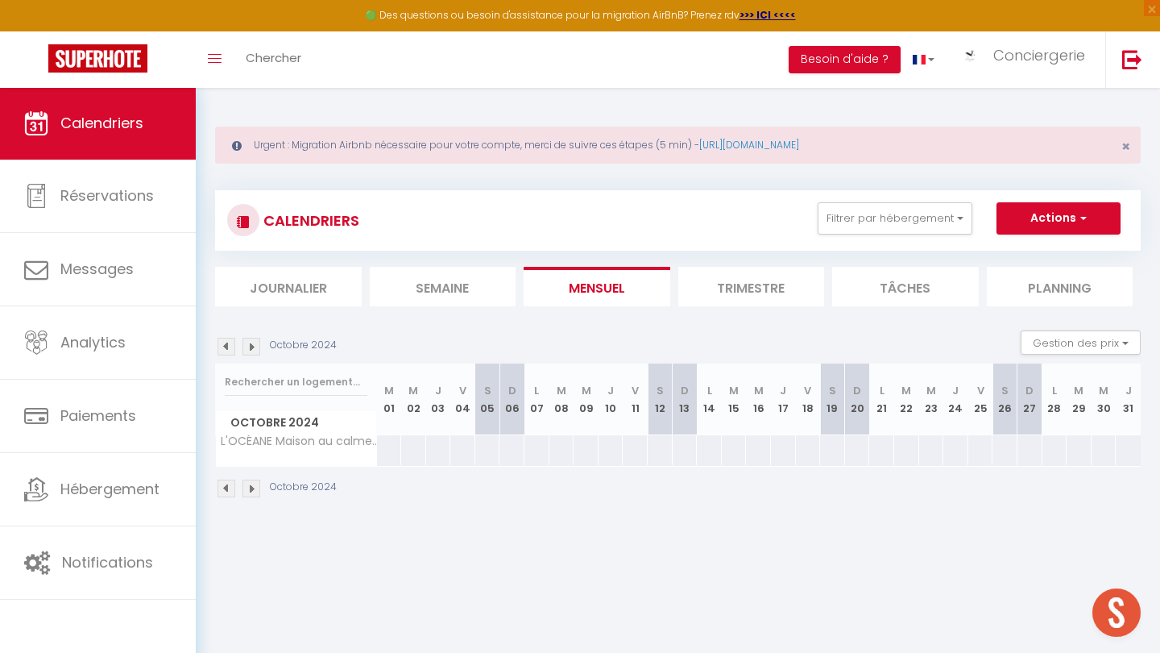
click at [230, 343] on img at bounding box center [227, 347] width 18 height 18
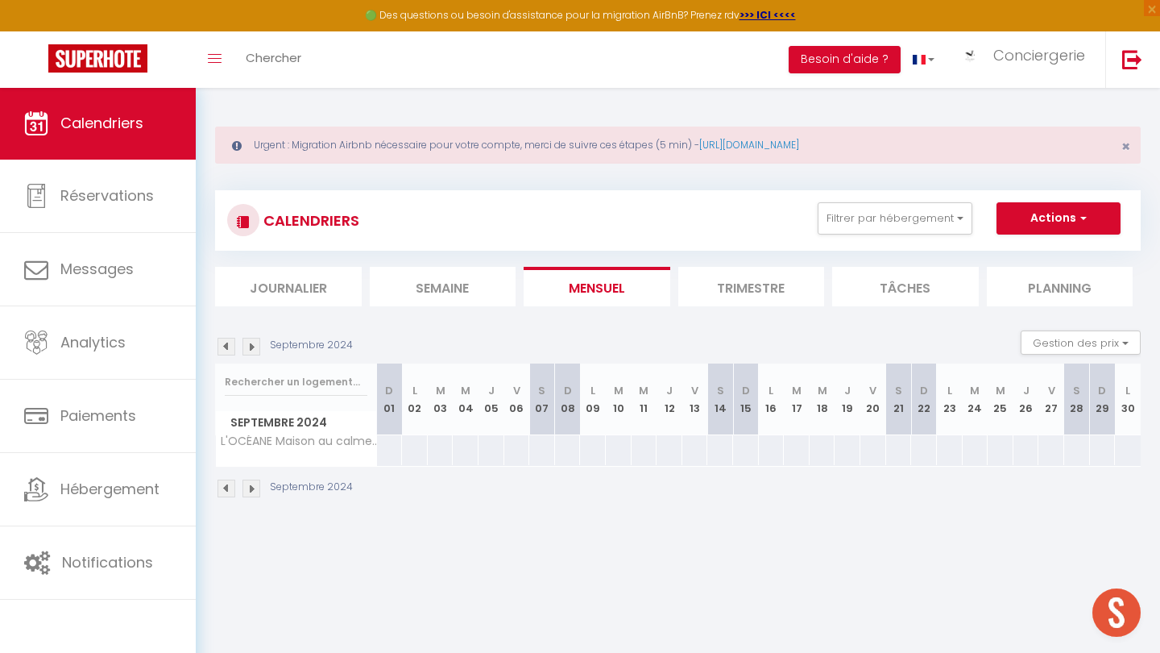
click at [230, 343] on img at bounding box center [227, 347] width 18 height 18
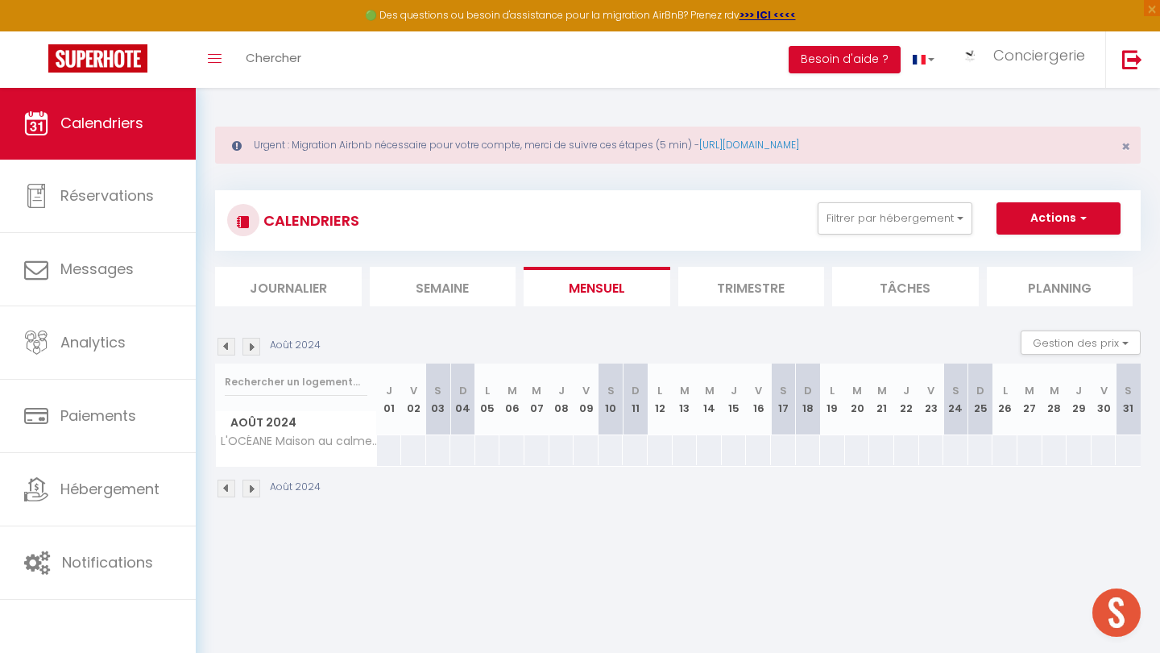
click at [230, 343] on img at bounding box center [227, 347] width 18 height 18
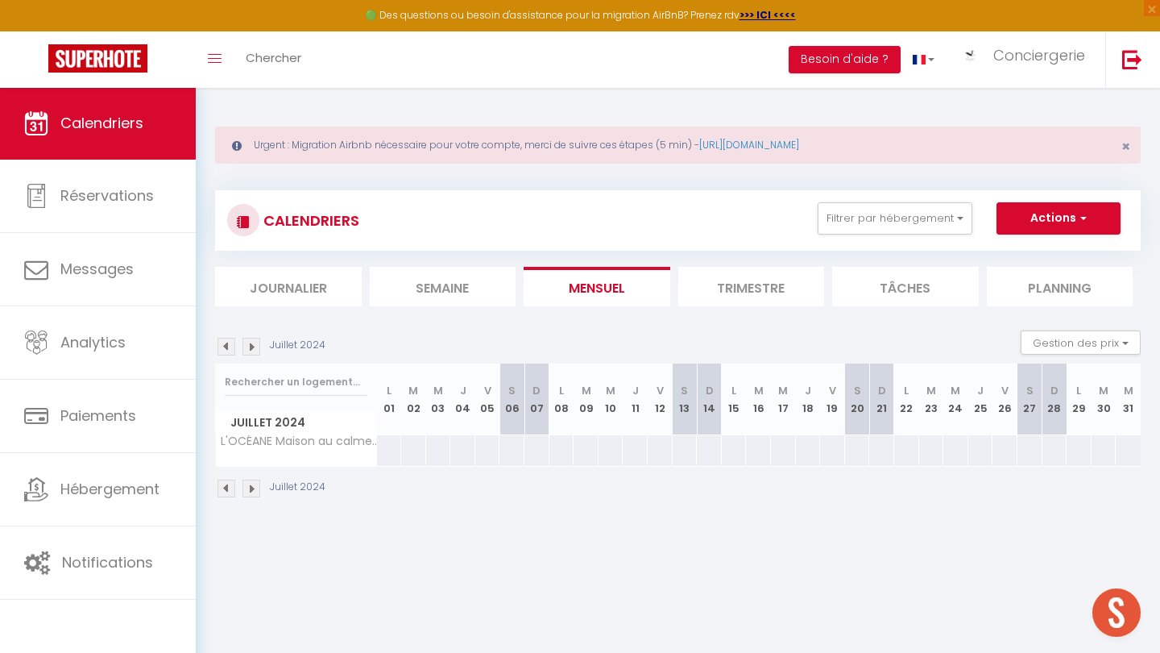
click at [230, 343] on img at bounding box center [227, 347] width 18 height 18
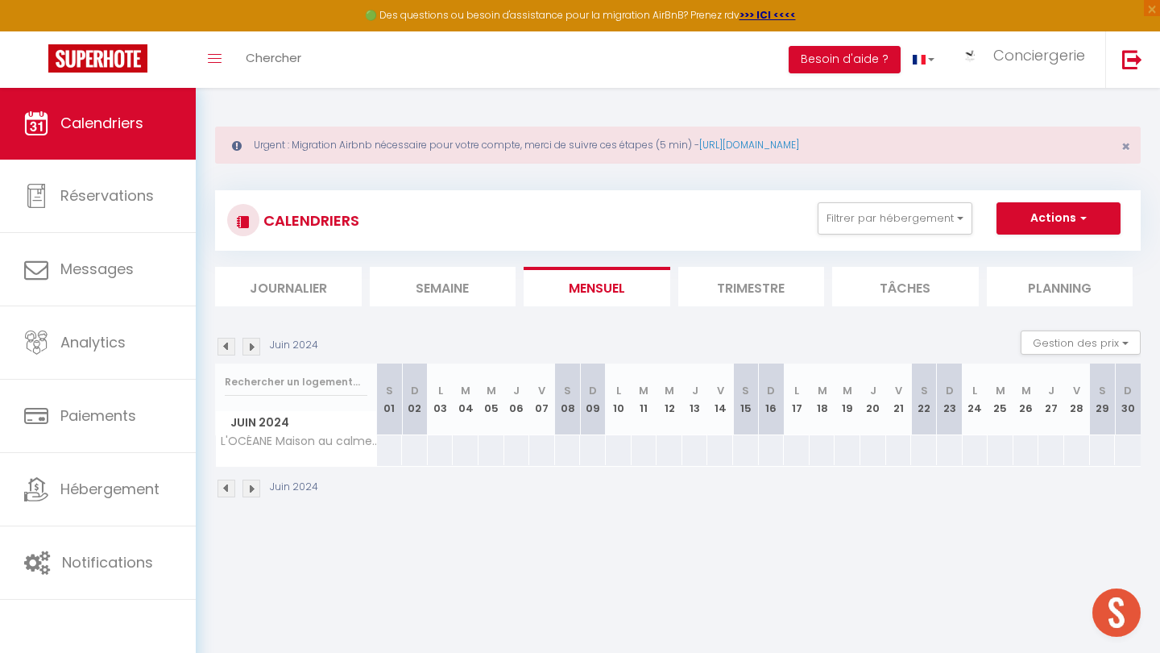
click at [230, 343] on img at bounding box center [227, 347] width 18 height 18
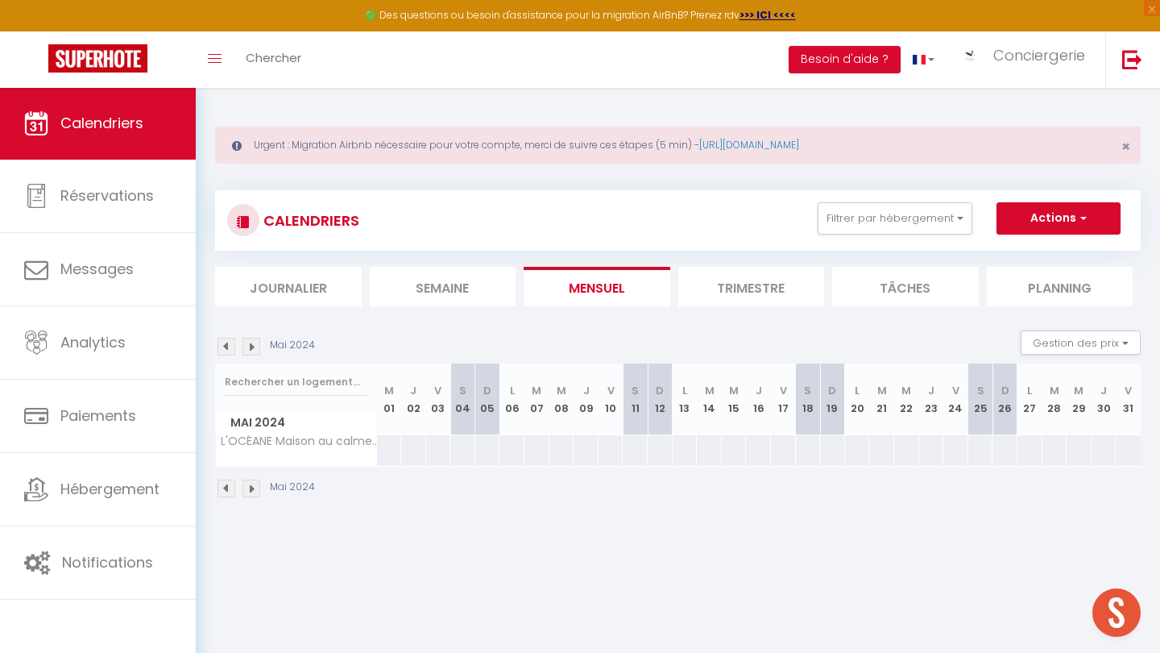
click at [230, 343] on img at bounding box center [227, 347] width 18 height 18
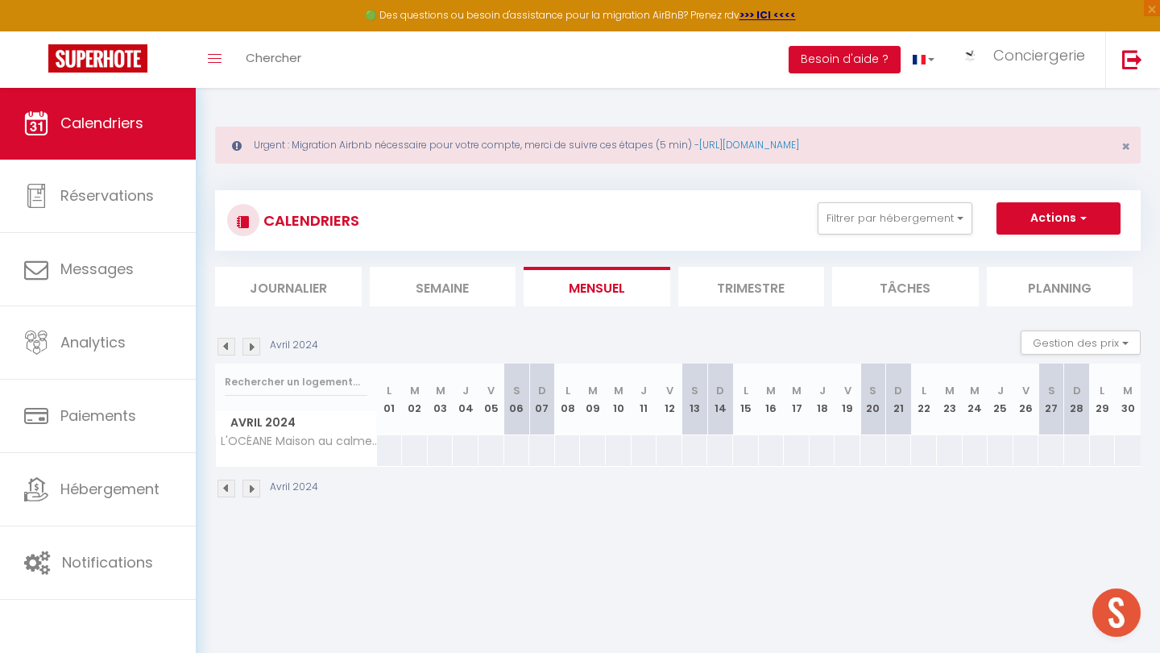
click at [230, 342] on img at bounding box center [227, 347] width 18 height 18
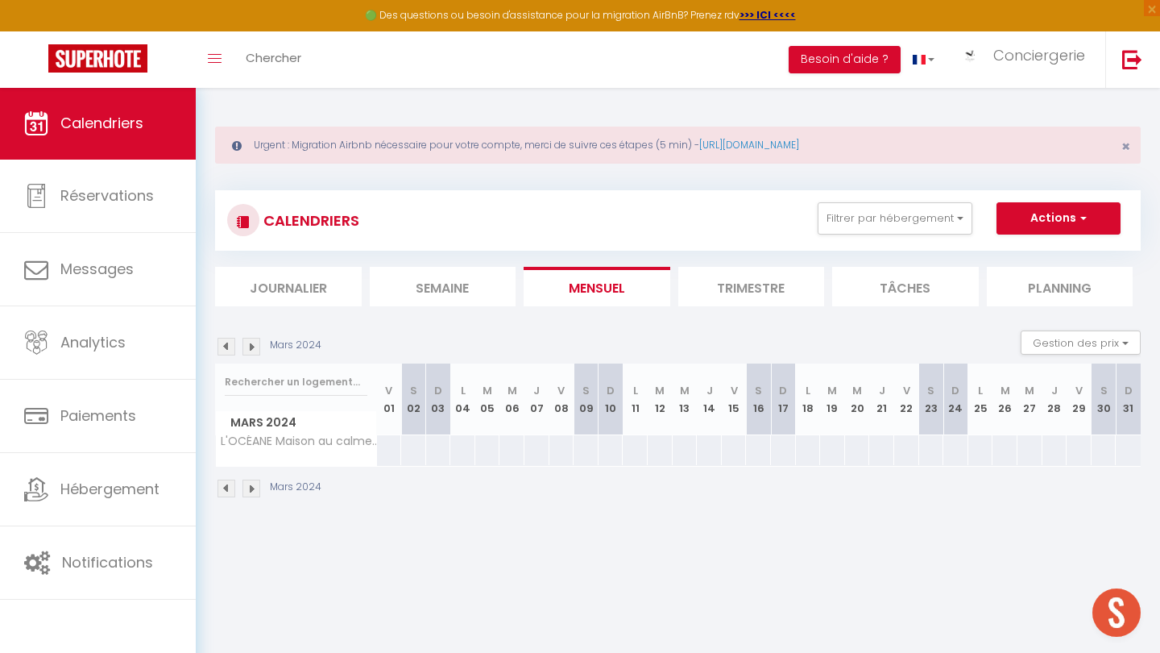
click at [230, 342] on img at bounding box center [227, 347] width 18 height 18
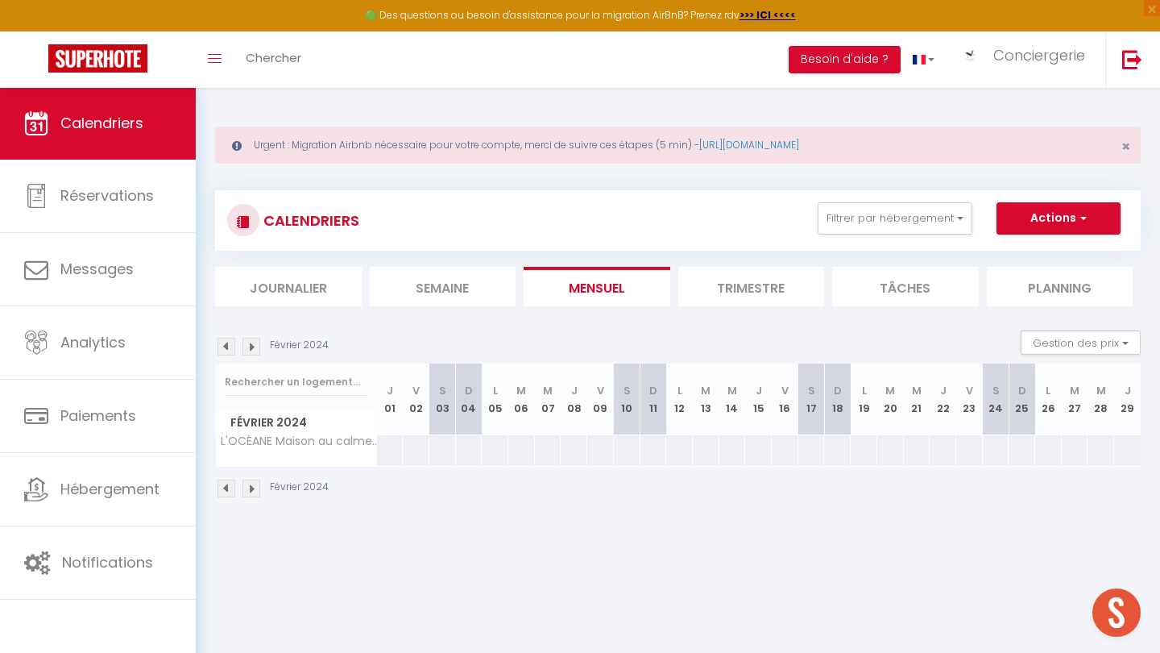
click at [230, 342] on img at bounding box center [227, 347] width 18 height 18
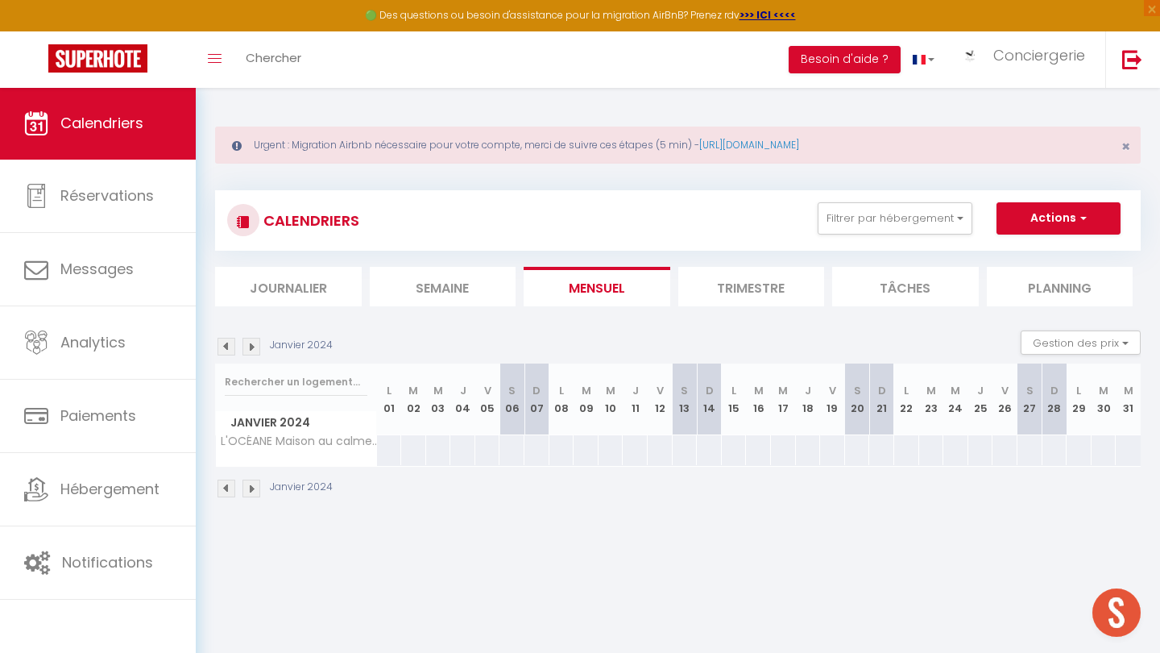
click at [907, 235] on div "CALENDRIERS Filtrer par hébergement [GEOGRAPHIC_DATA] (17300) L'ENTRE 2 [GEOGRA…" at bounding box center [678, 220] width 902 height 36
click at [902, 224] on button "Filtrer par hébergement" at bounding box center [895, 218] width 155 height 32
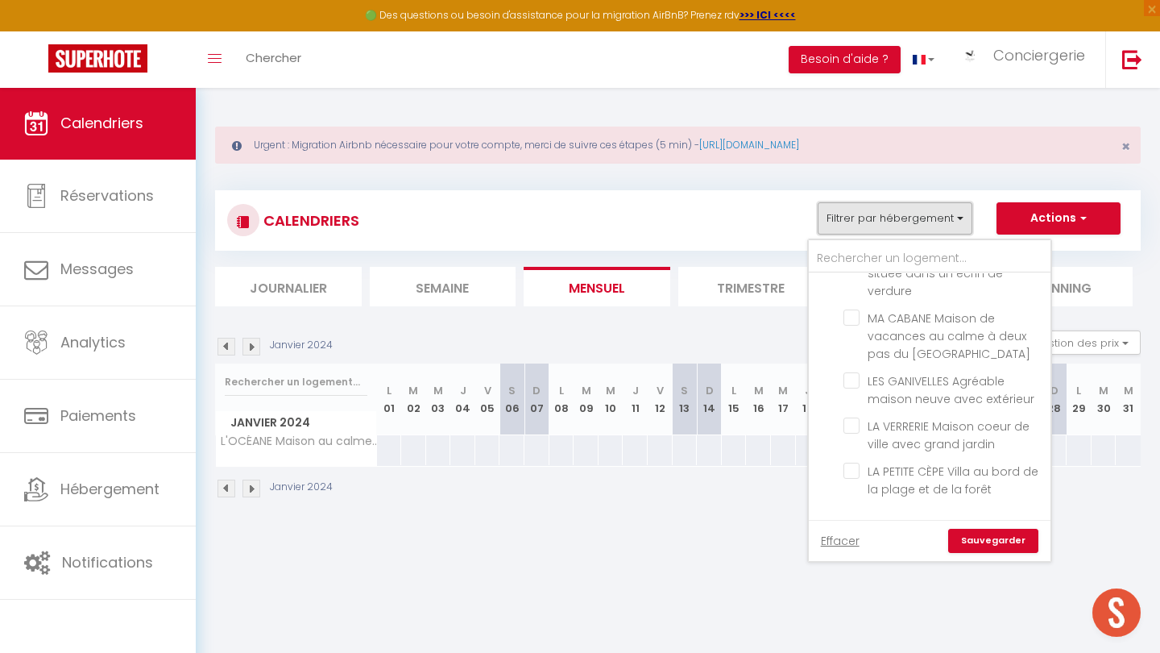
scroll to position [2640, 0]
click at [997, 540] on link "Sauvegarder" at bounding box center [993, 541] width 90 height 24
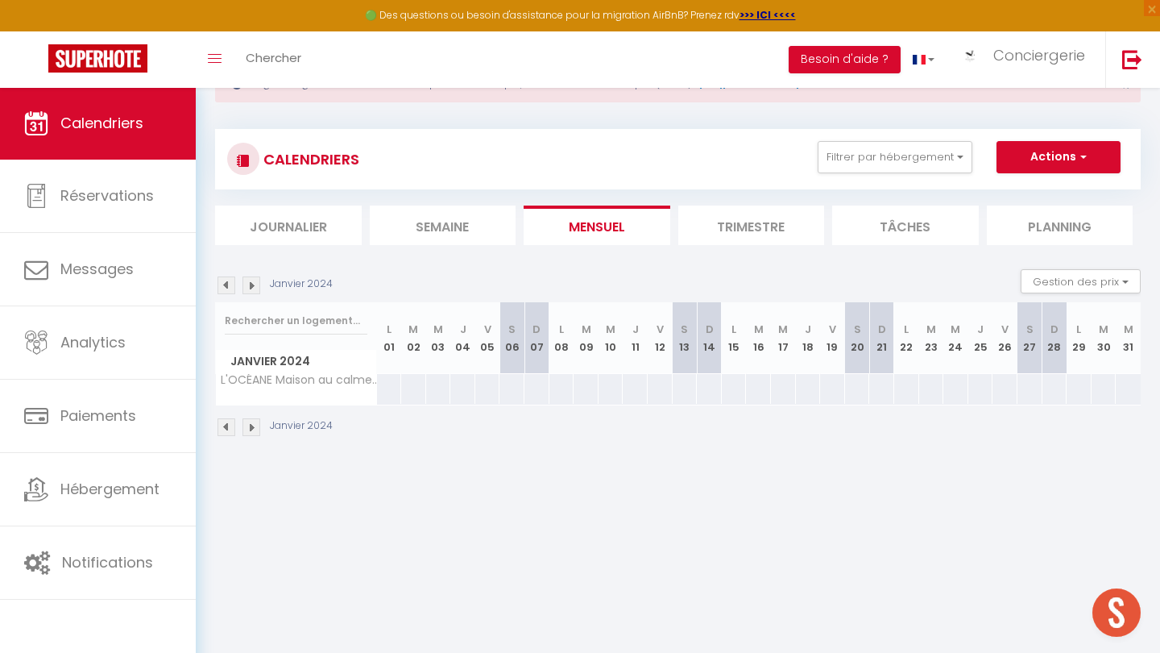
scroll to position [83, 0]
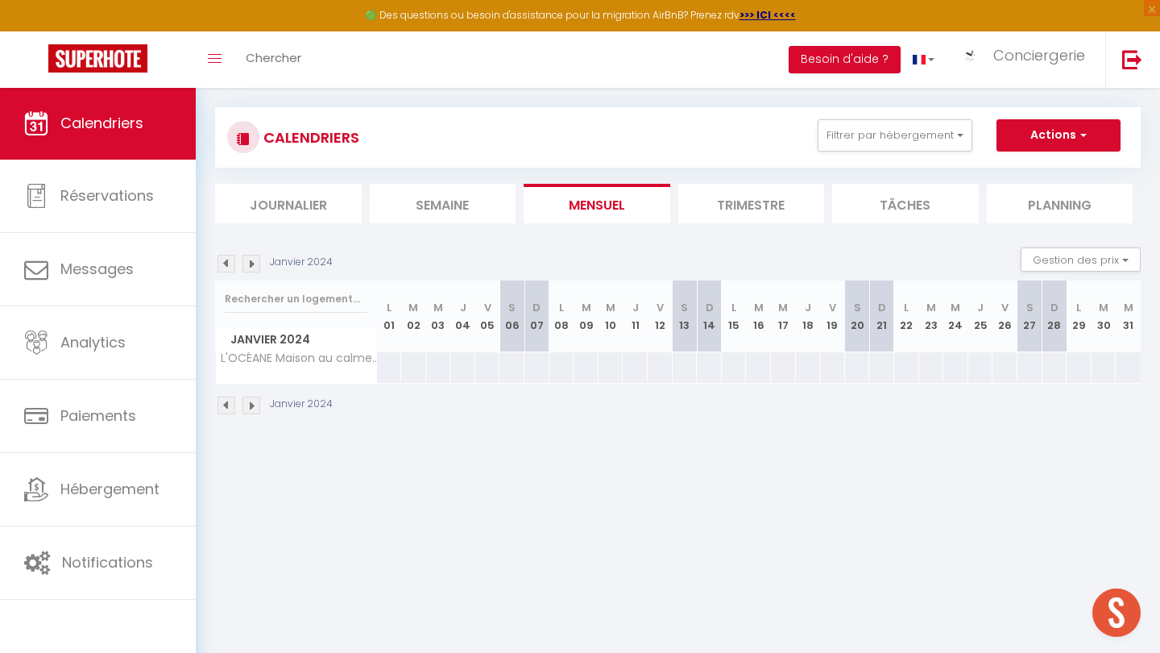
click at [256, 269] on img at bounding box center [252, 264] width 18 height 18
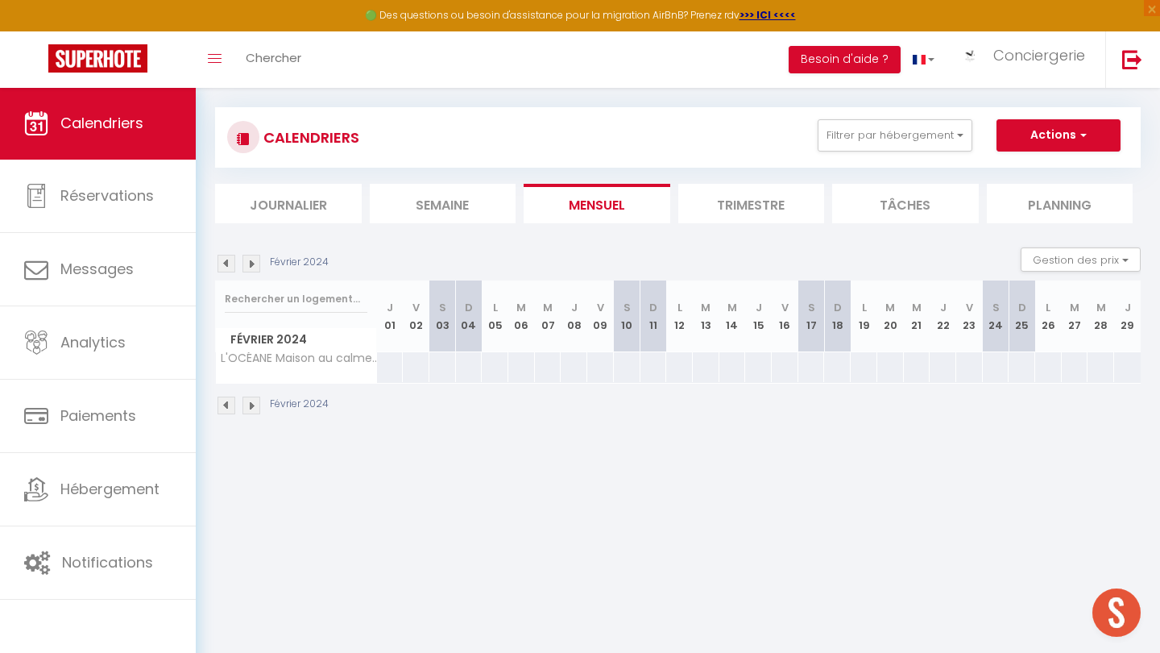
click at [256, 269] on img at bounding box center [252, 264] width 18 height 18
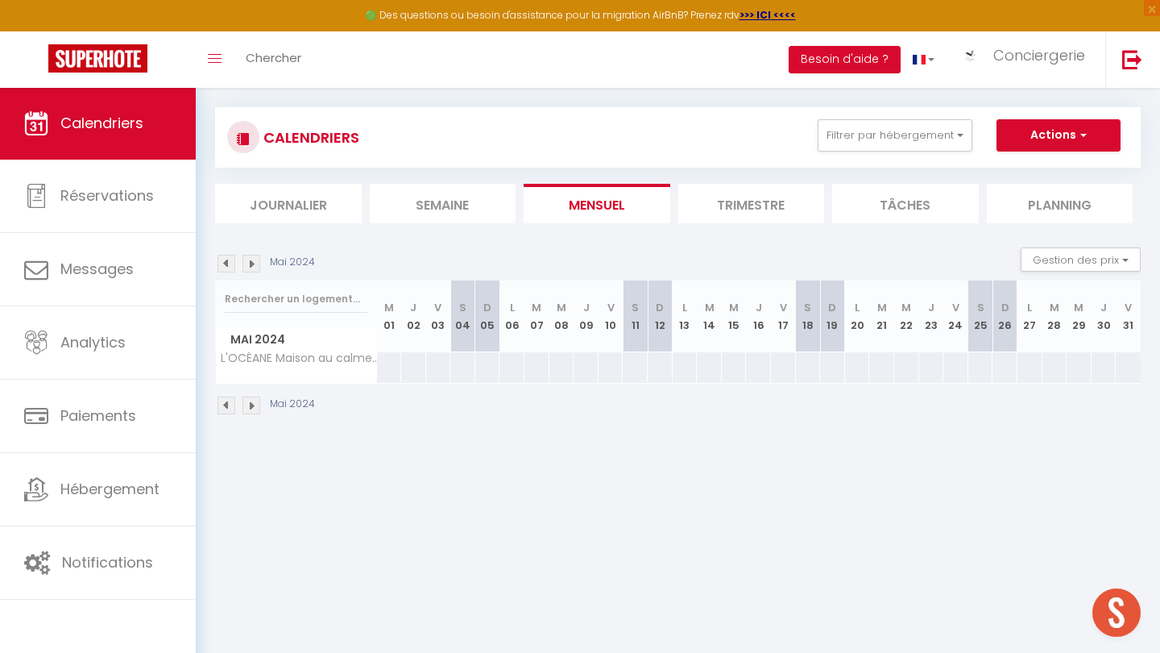
click at [256, 269] on img at bounding box center [252, 264] width 18 height 18
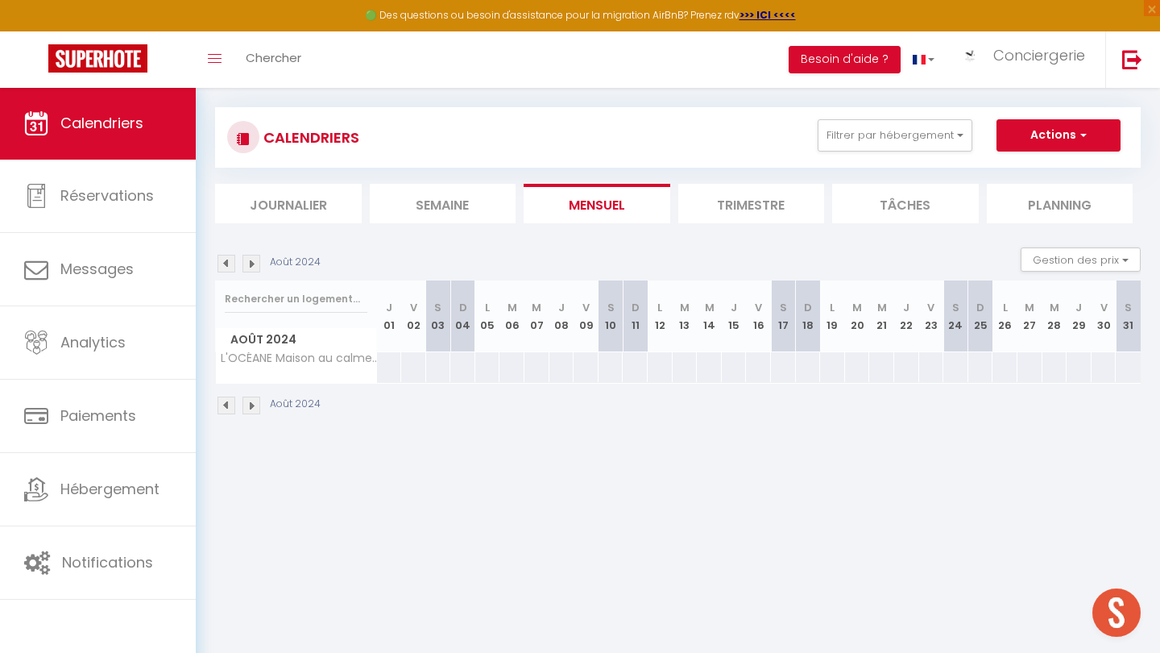
click at [256, 269] on img at bounding box center [252, 264] width 18 height 18
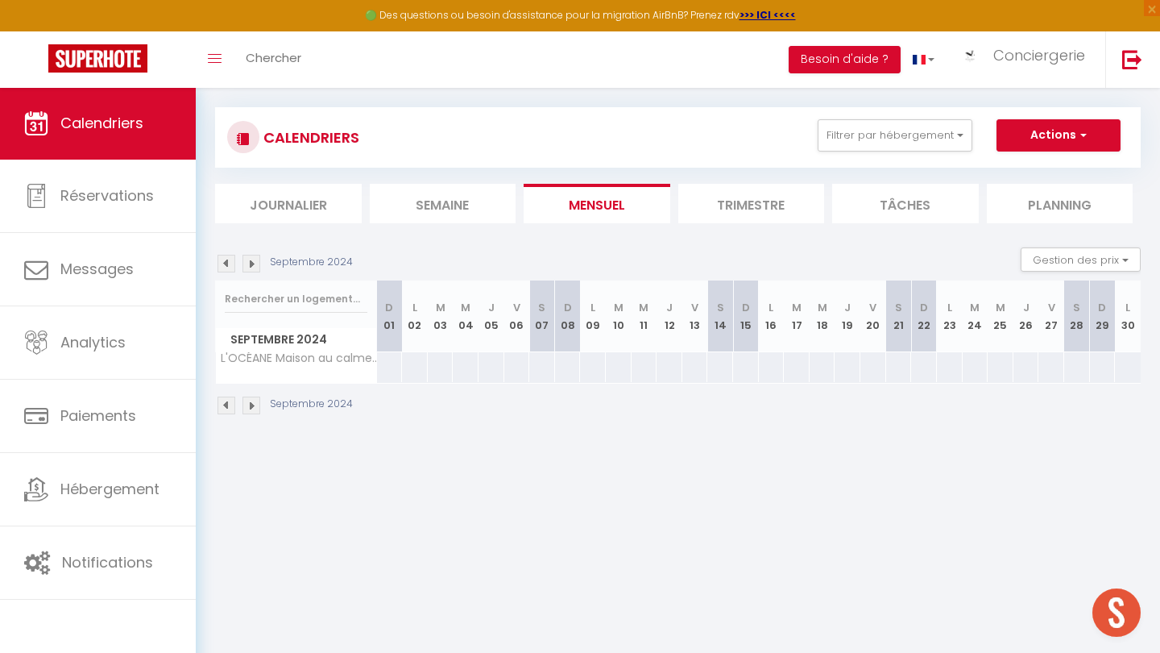
click at [256, 269] on img at bounding box center [252, 264] width 18 height 18
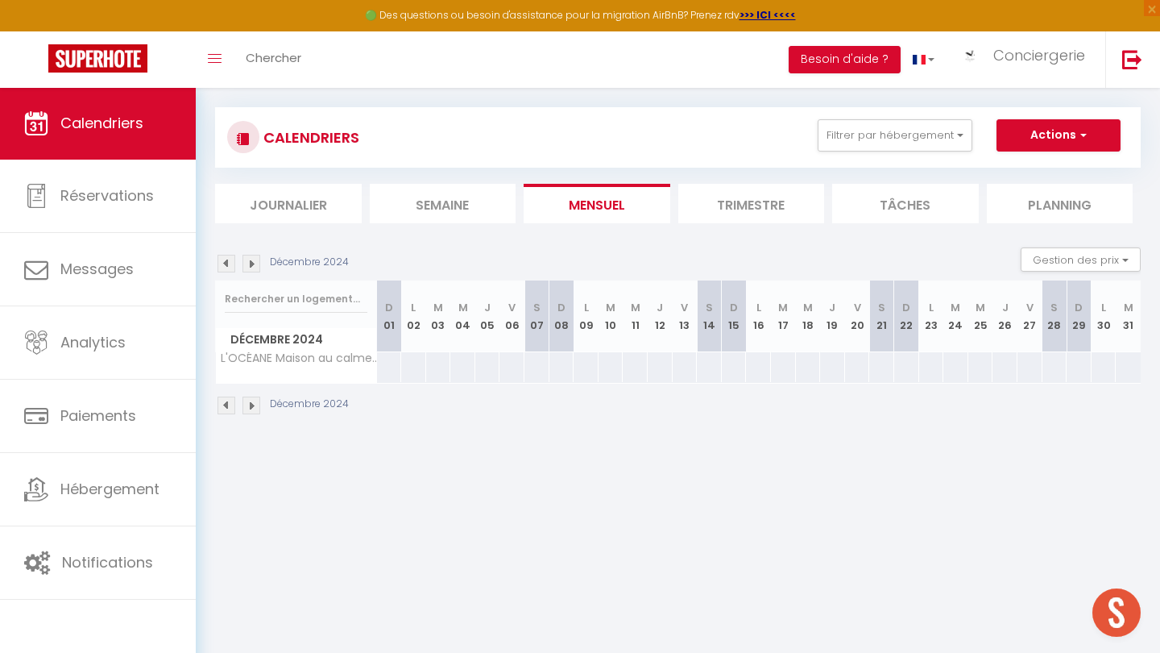
click at [256, 269] on img at bounding box center [252, 264] width 18 height 18
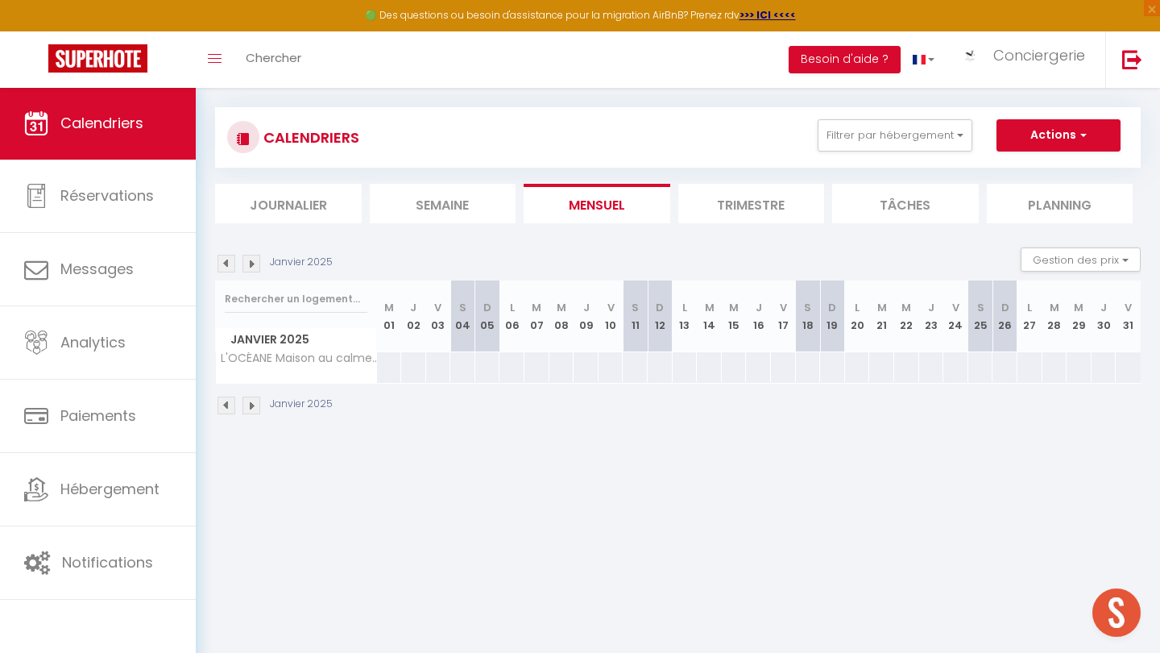
click at [256, 269] on img at bounding box center [252, 264] width 18 height 18
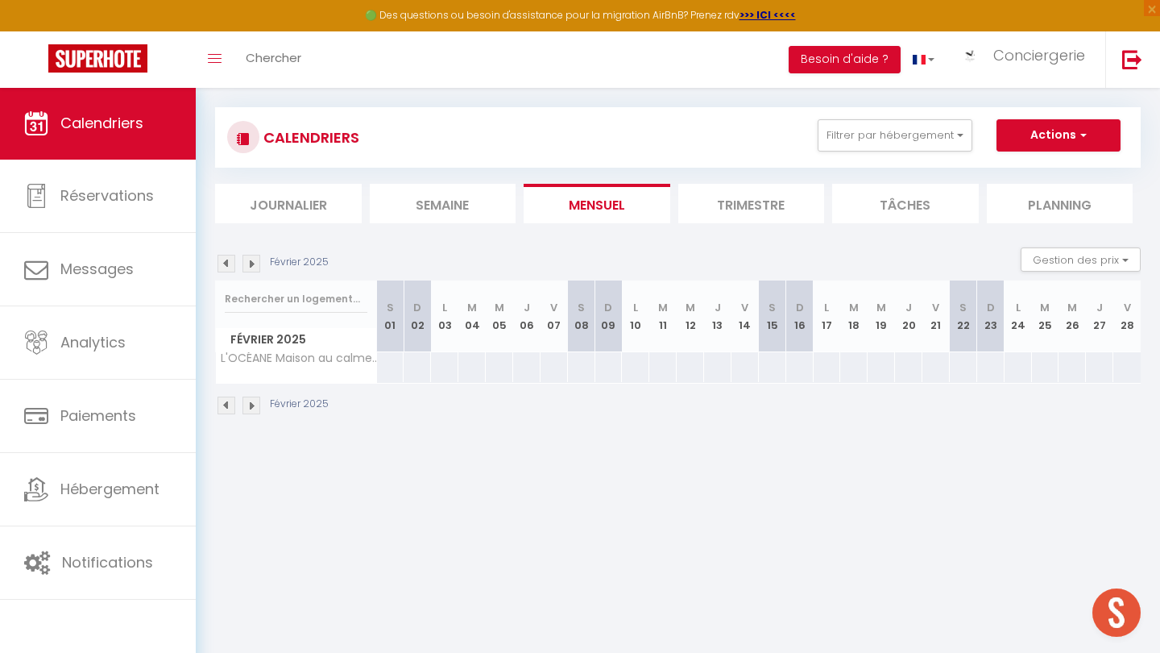
click at [256, 269] on img at bounding box center [252, 264] width 18 height 18
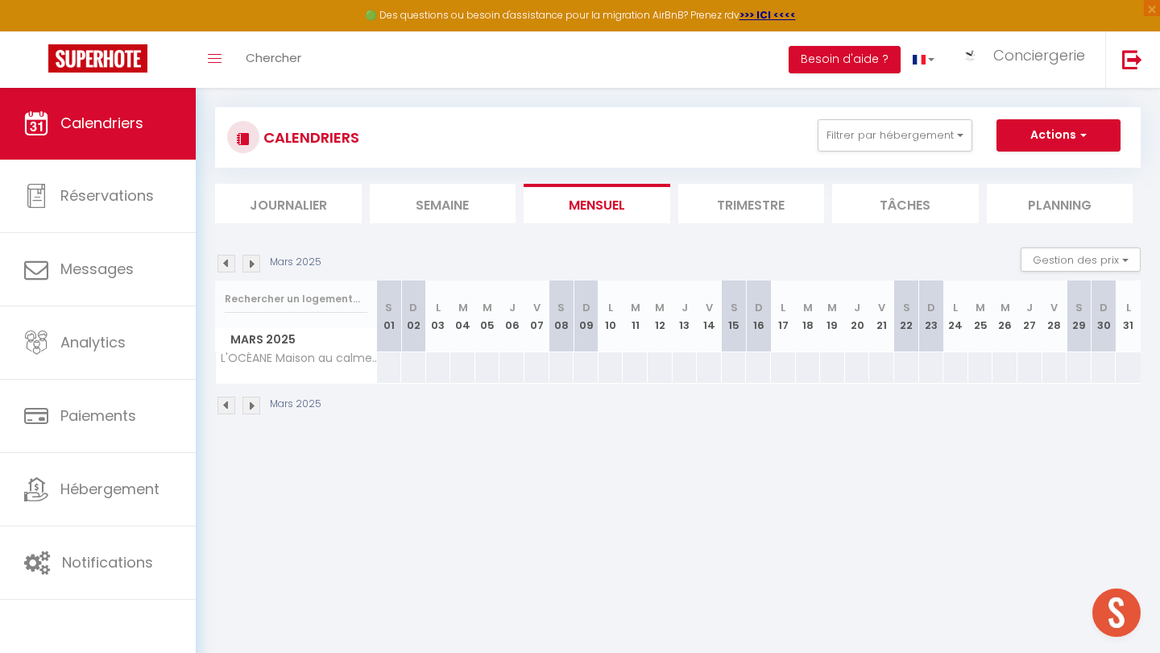
click at [256, 269] on img at bounding box center [252, 264] width 18 height 18
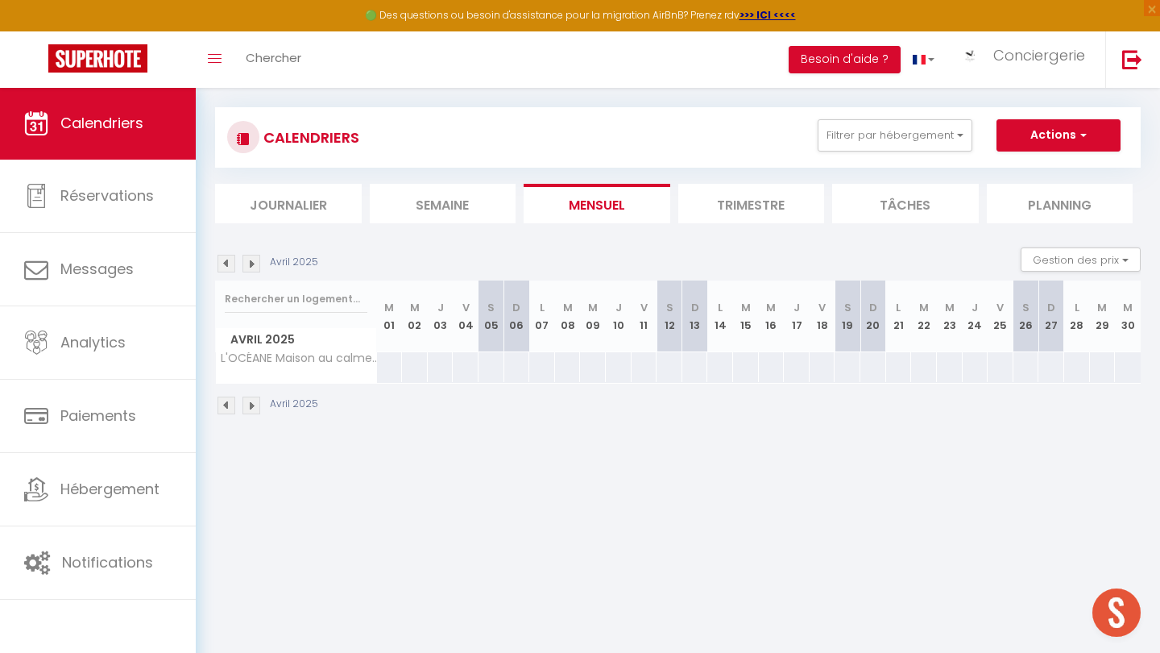
click at [256, 269] on img at bounding box center [252, 264] width 18 height 18
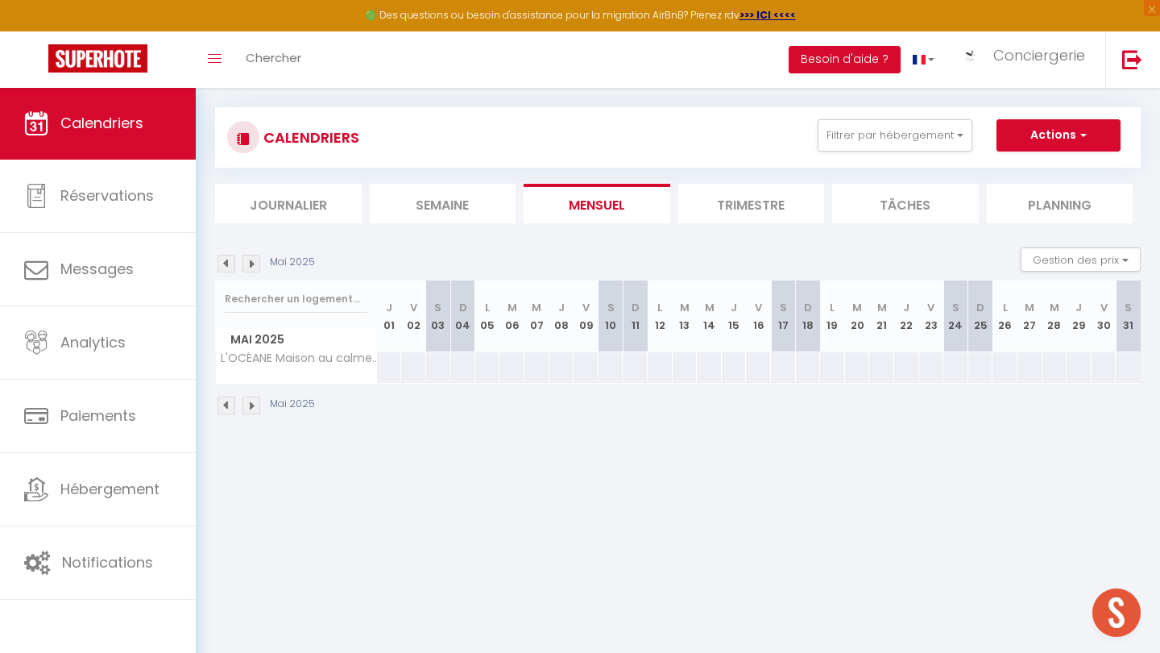
click at [256, 269] on img at bounding box center [252, 264] width 18 height 18
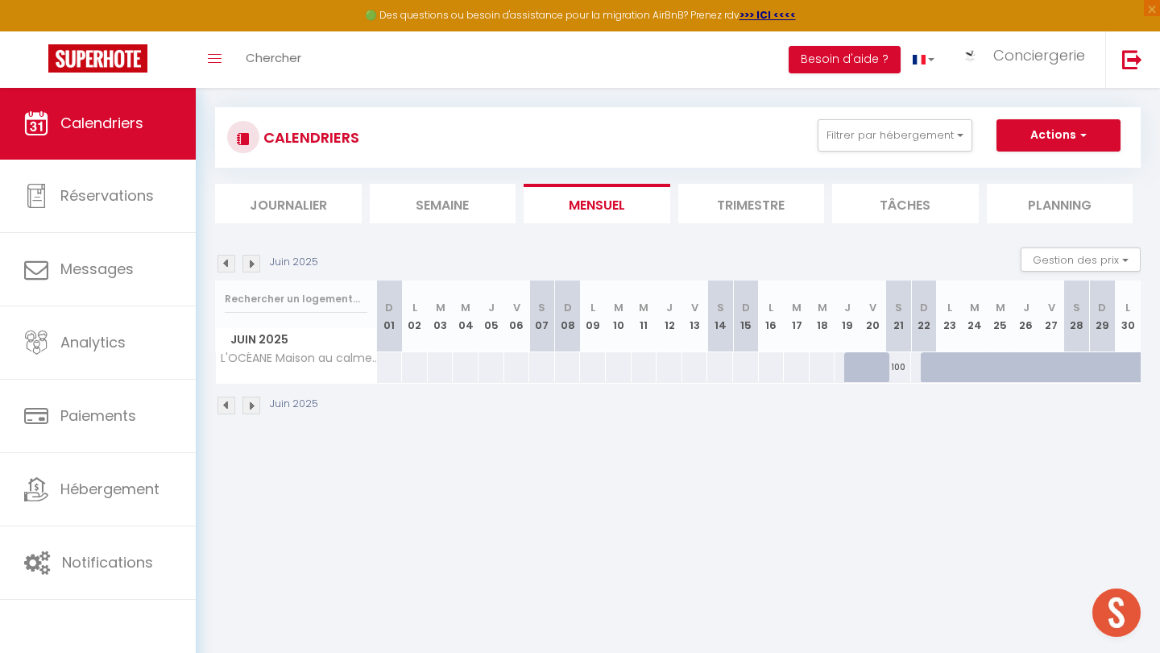
click at [256, 269] on img at bounding box center [252, 264] width 18 height 18
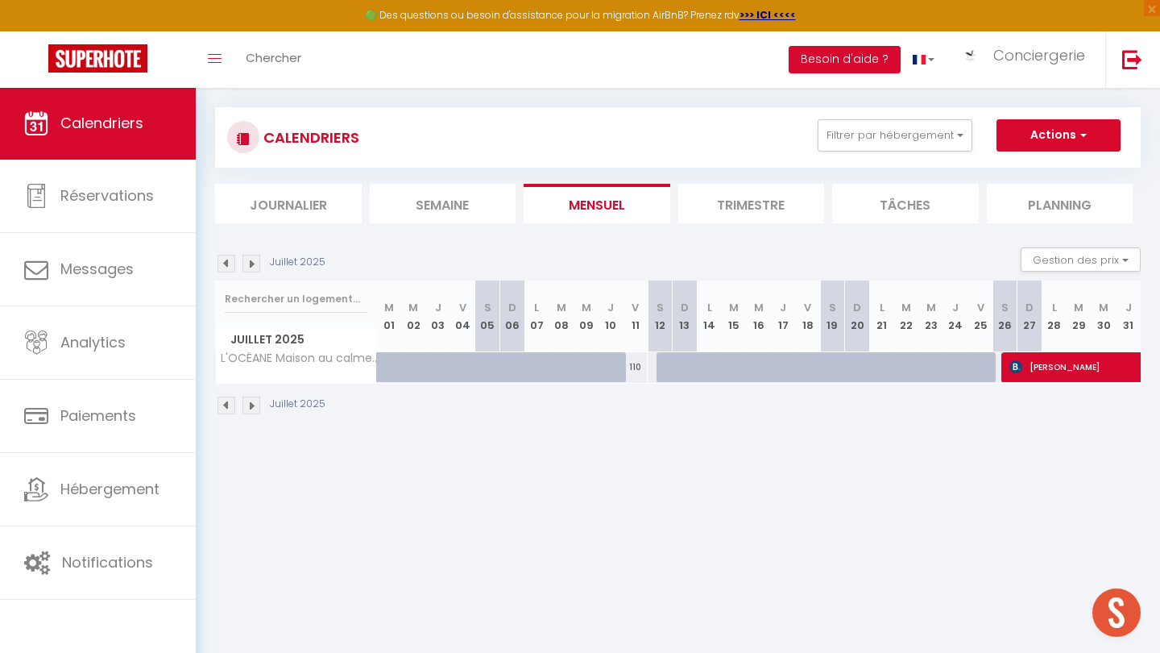
click at [251, 268] on img at bounding box center [252, 264] width 18 height 18
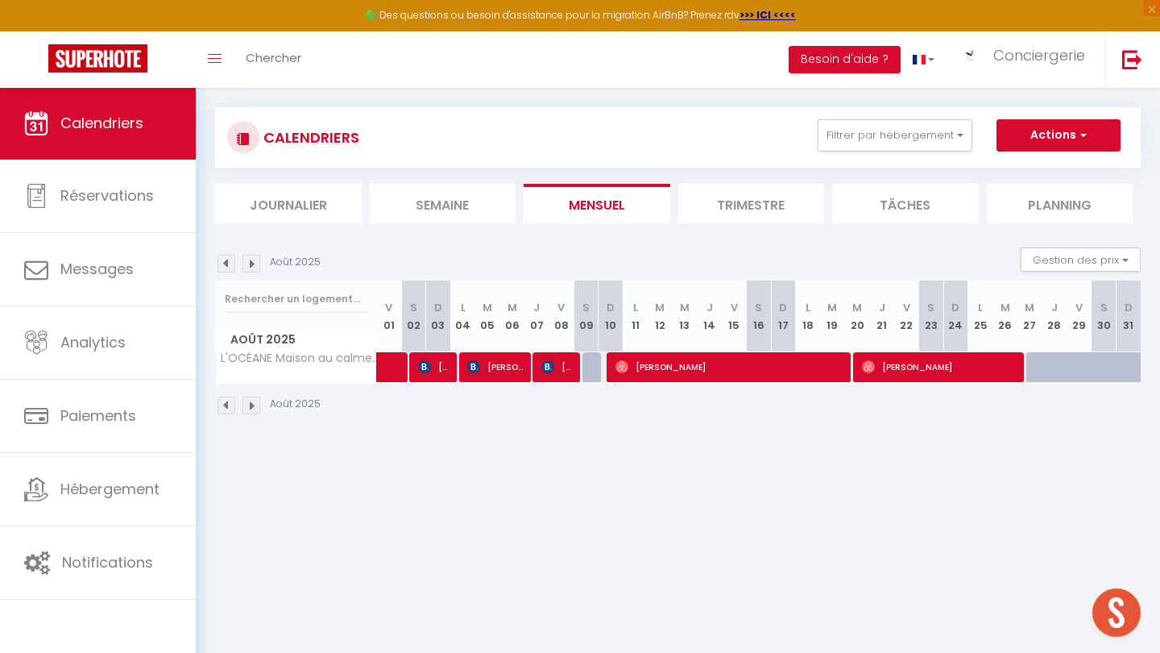
click at [251, 268] on img at bounding box center [252, 264] width 18 height 18
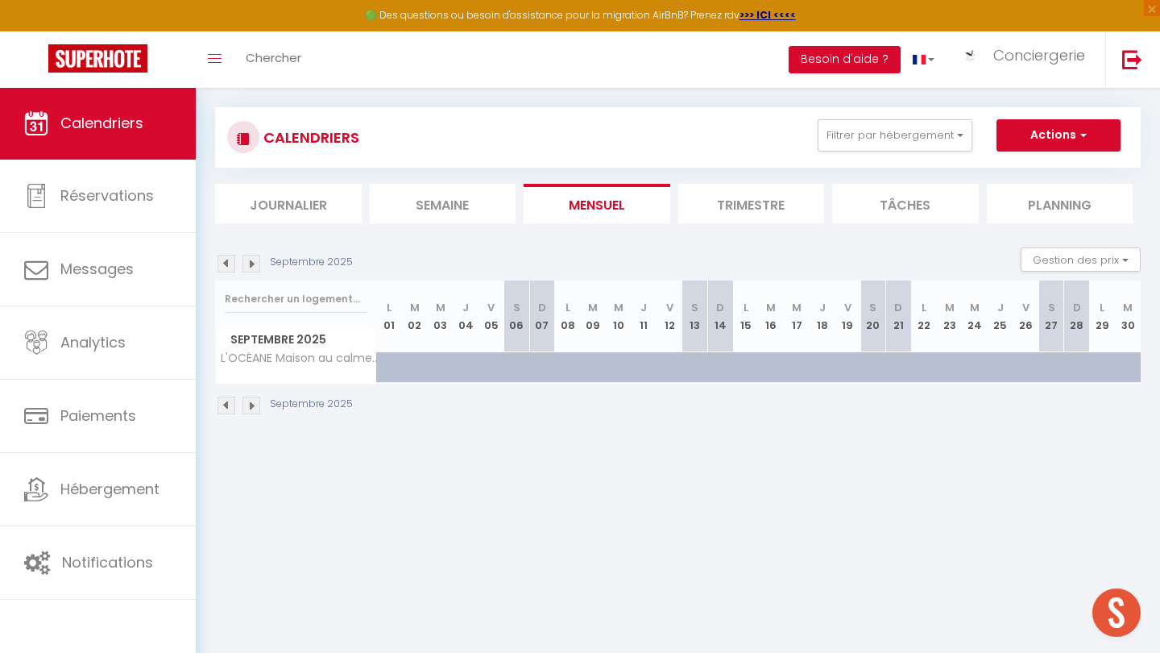
click at [251, 268] on img at bounding box center [252, 264] width 18 height 18
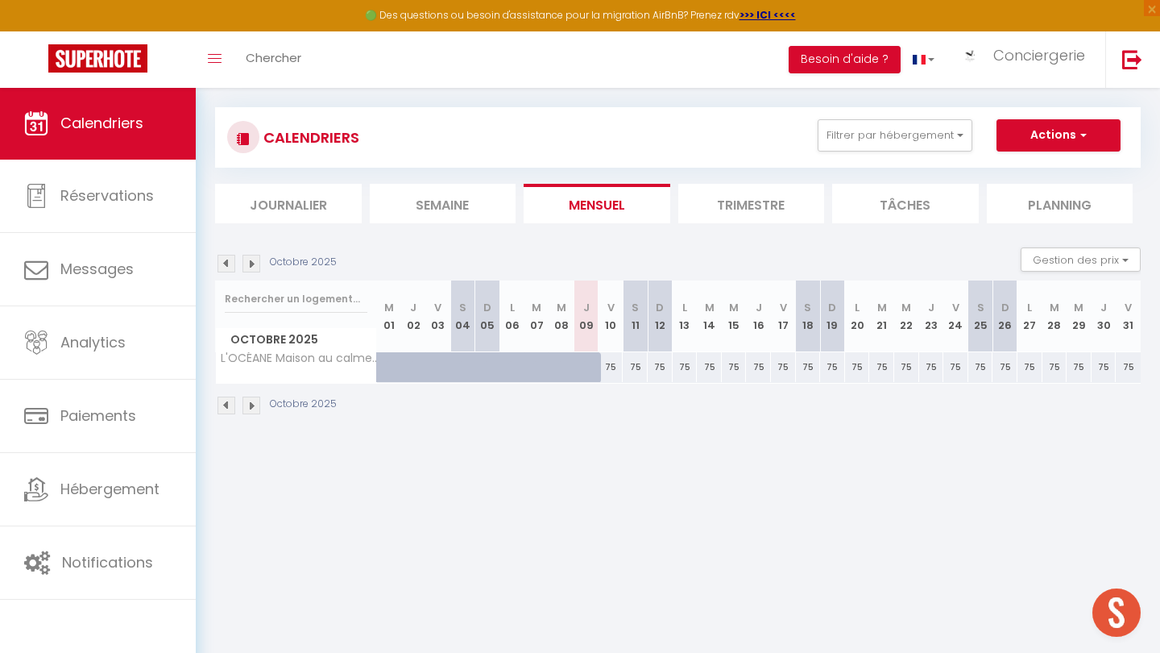
click at [227, 265] on img at bounding box center [227, 264] width 18 height 18
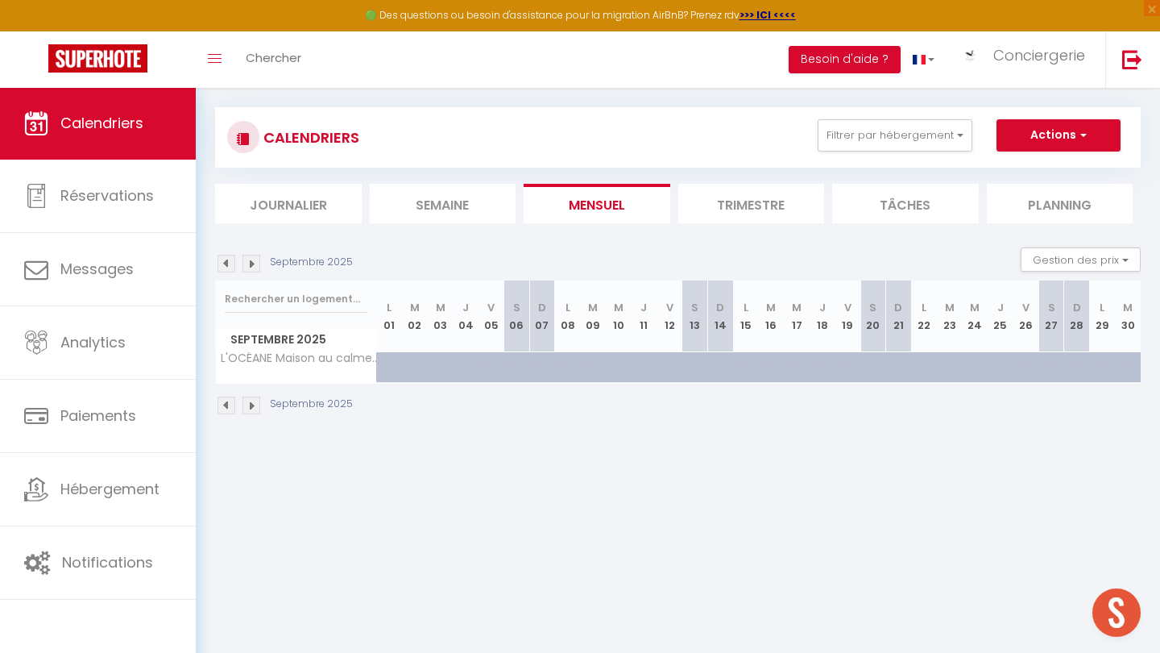
click at [227, 265] on img at bounding box center [227, 264] width 18 height 18
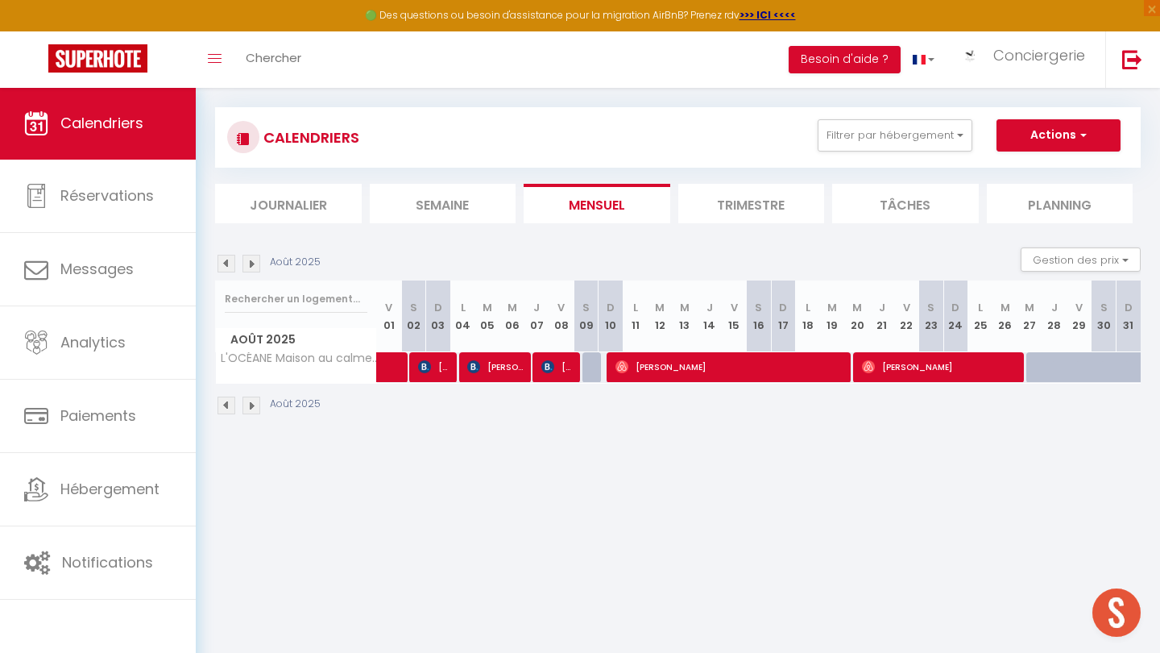
click at [227, 265] on img at bounding box center [227, 264] width 18 height 18
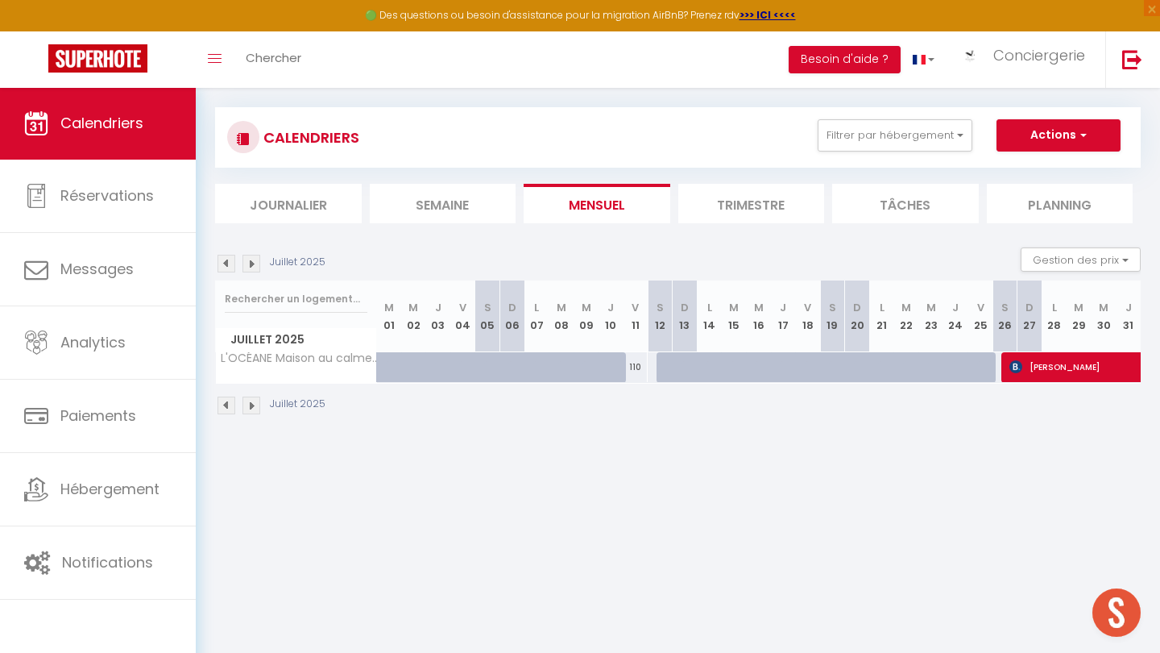
click at [227, 265] on img at bounding box center [227, 264] width 18 height 18
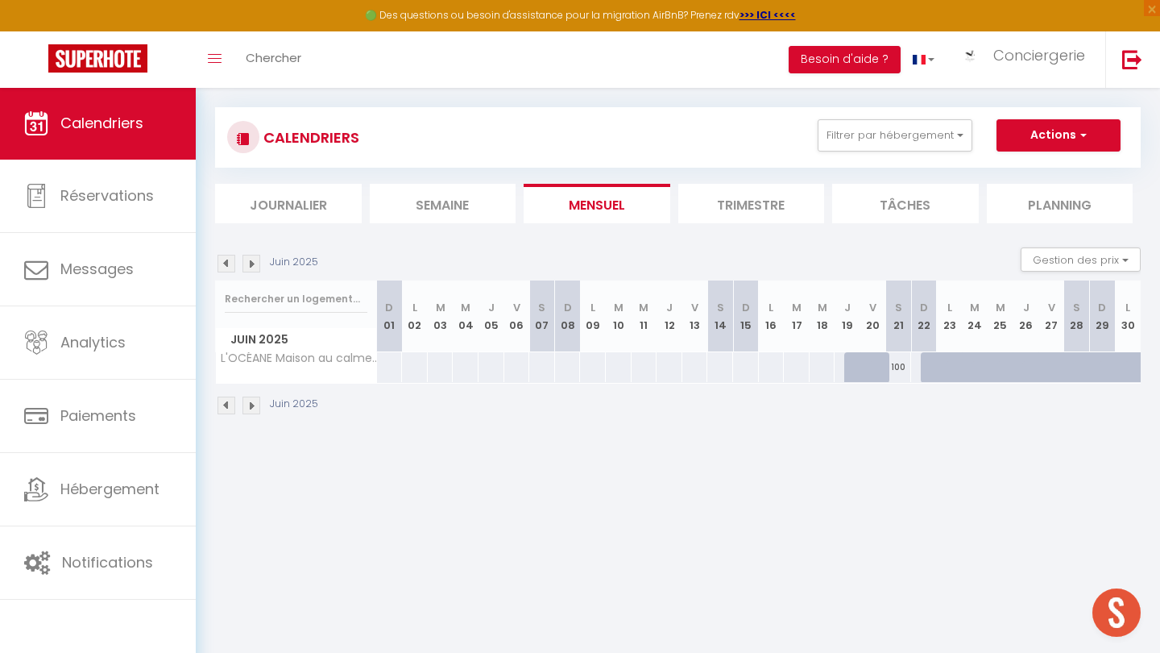
click at [250, 256] on img at bounding box center [252, 264] width 18 height 18
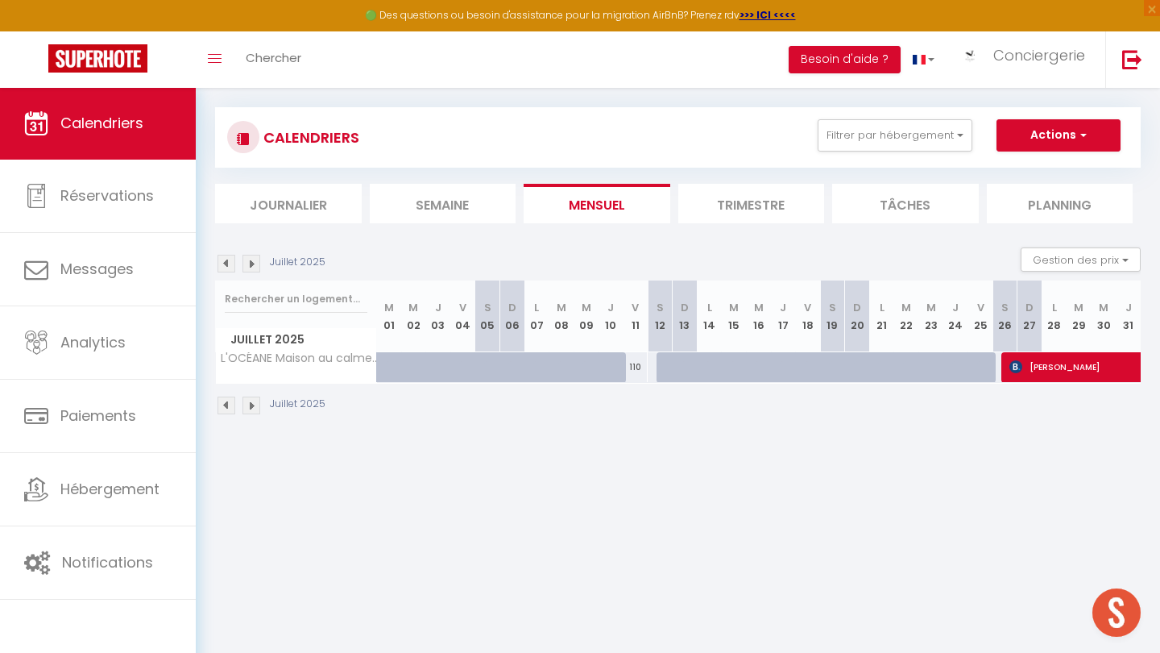
click at [250, 256] on img at bounding box center [252, 264] width 18 height 18
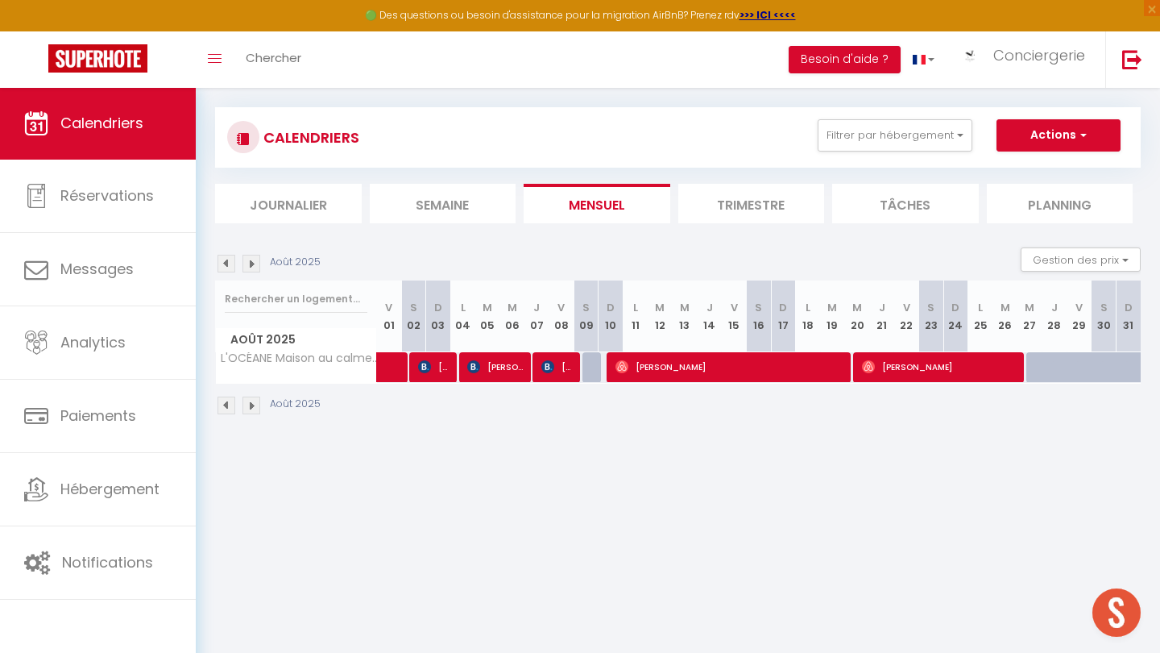
click at [226, 264] on img at bounding box center [227, 264] width 18 height 18
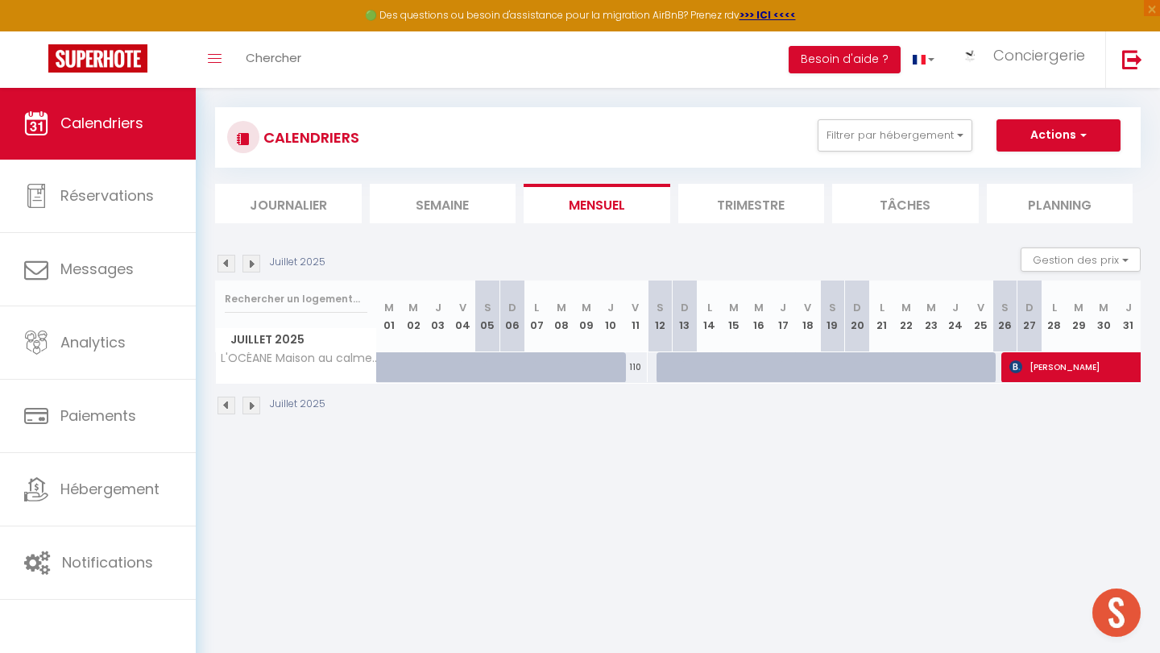
click at [226, 268] on img at bounding box center [227, 264] width 18 height 18
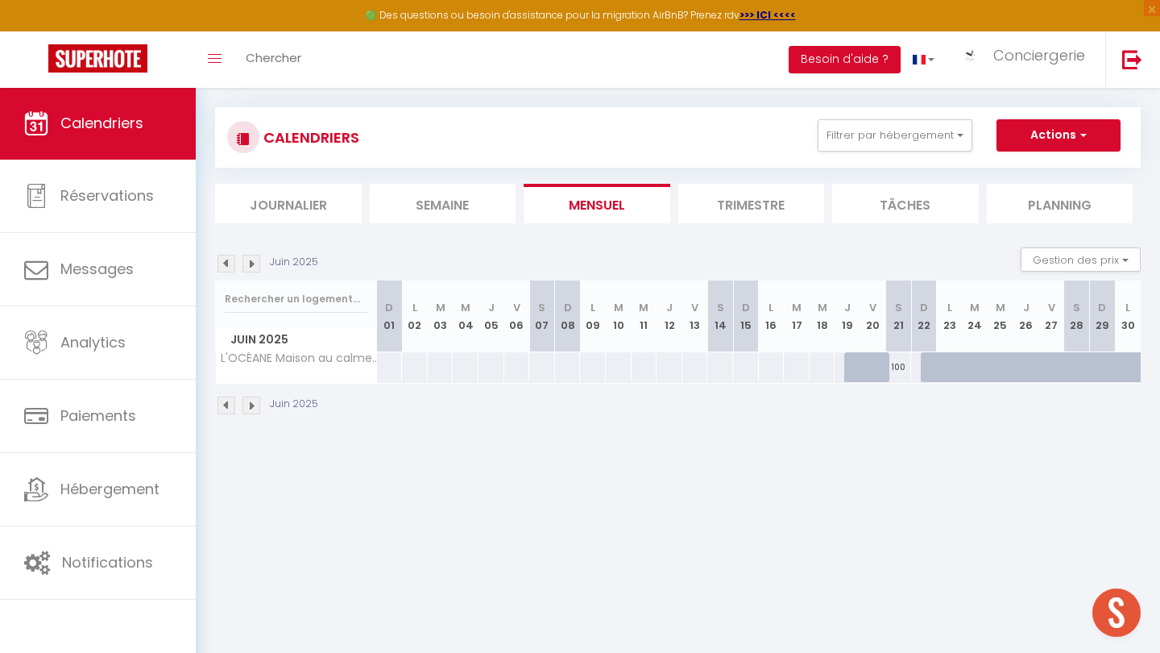
click at [226, 268] on img at bounding box center [227, 264] width 18 height 18
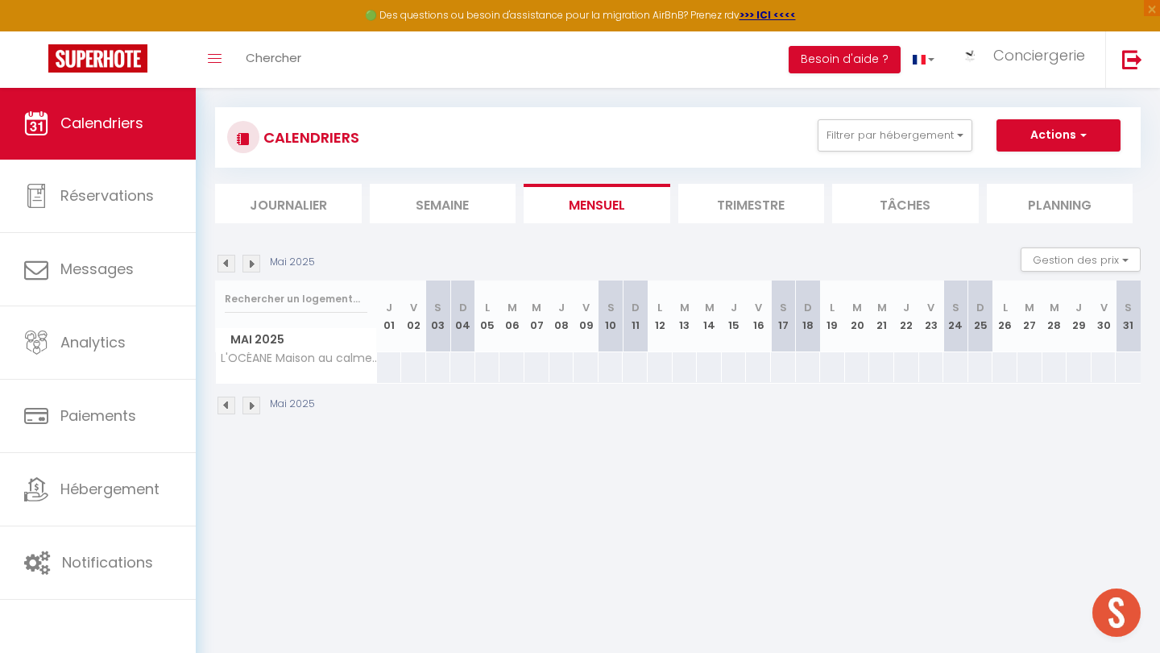
click at [246, 269] on img at bounding box center [252, 264] width 18 height 18
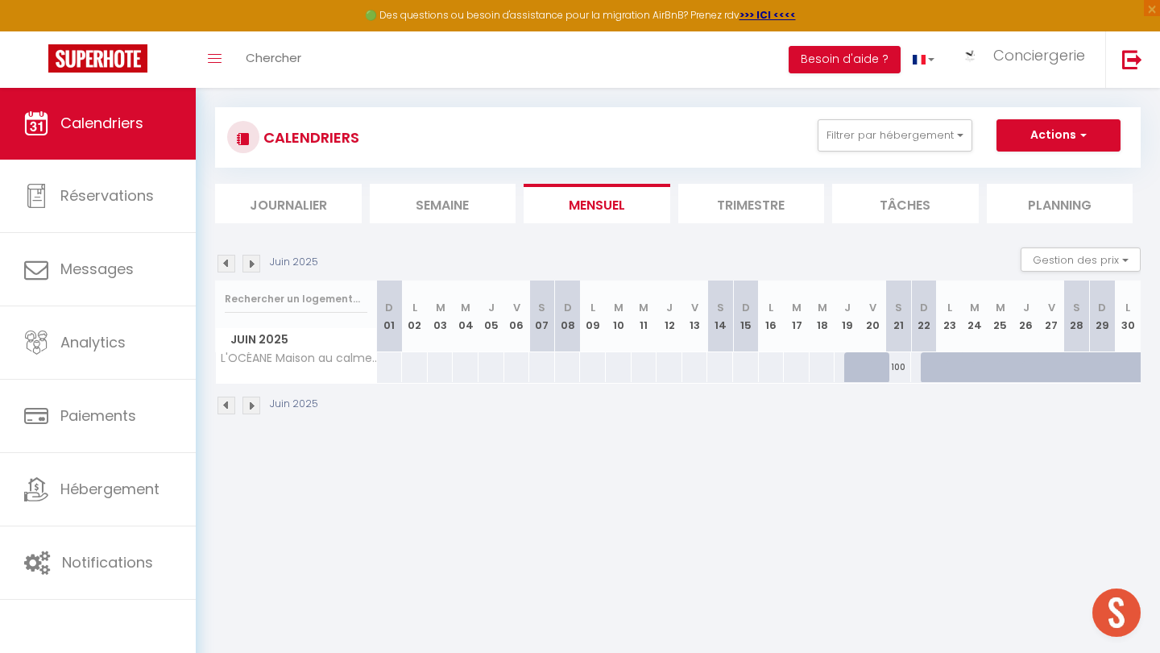
click at [246, 269] on img at bounding box center [252, 264] width 18 height 18
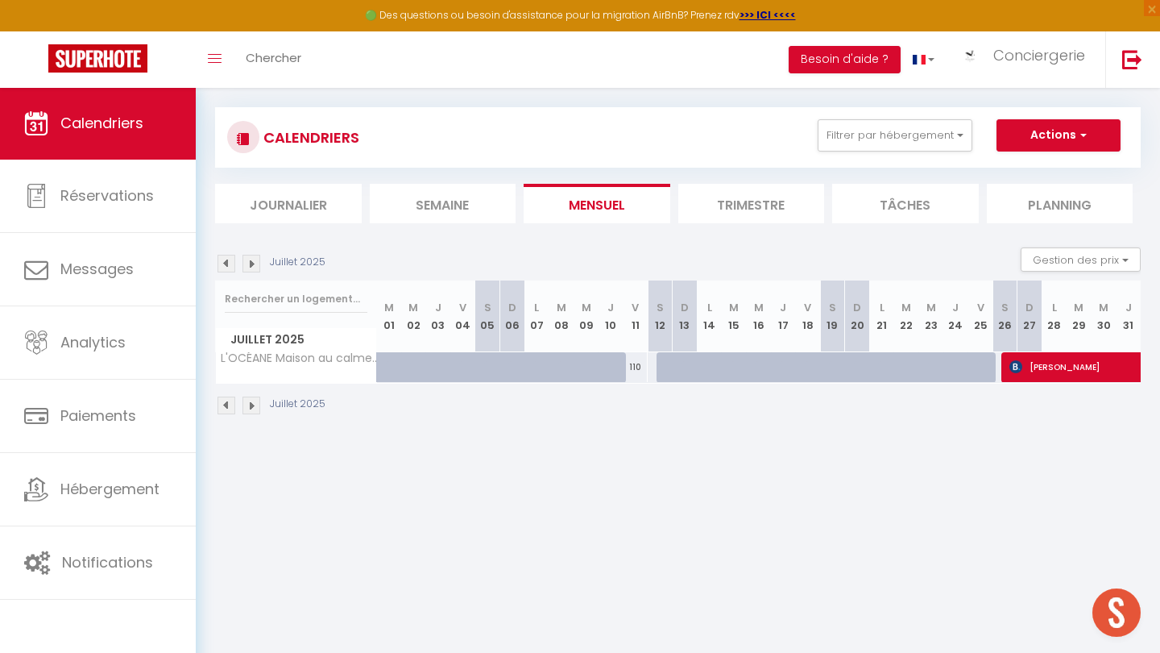
click at [1039, 369] on span "[PERSON_NAME]" at bounding box center [1139, 366] width 259 height 31
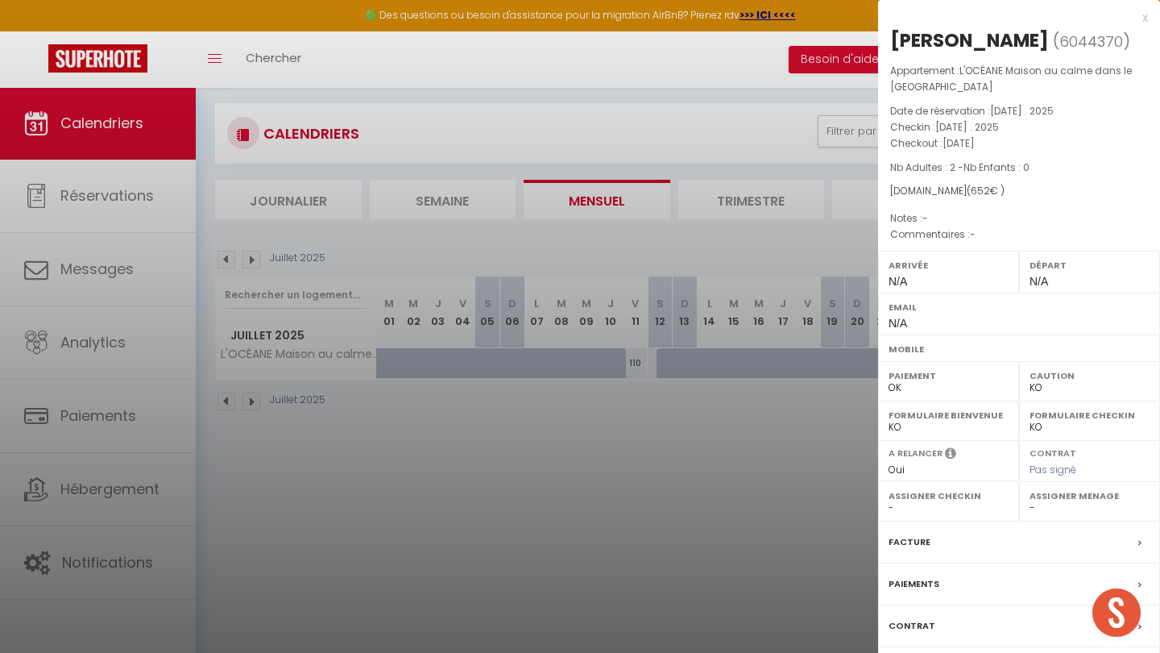
scroll to position [87, 0]
click at [910, 541] on label "Facture" at bounding box center [910, 541] width 42 height 17
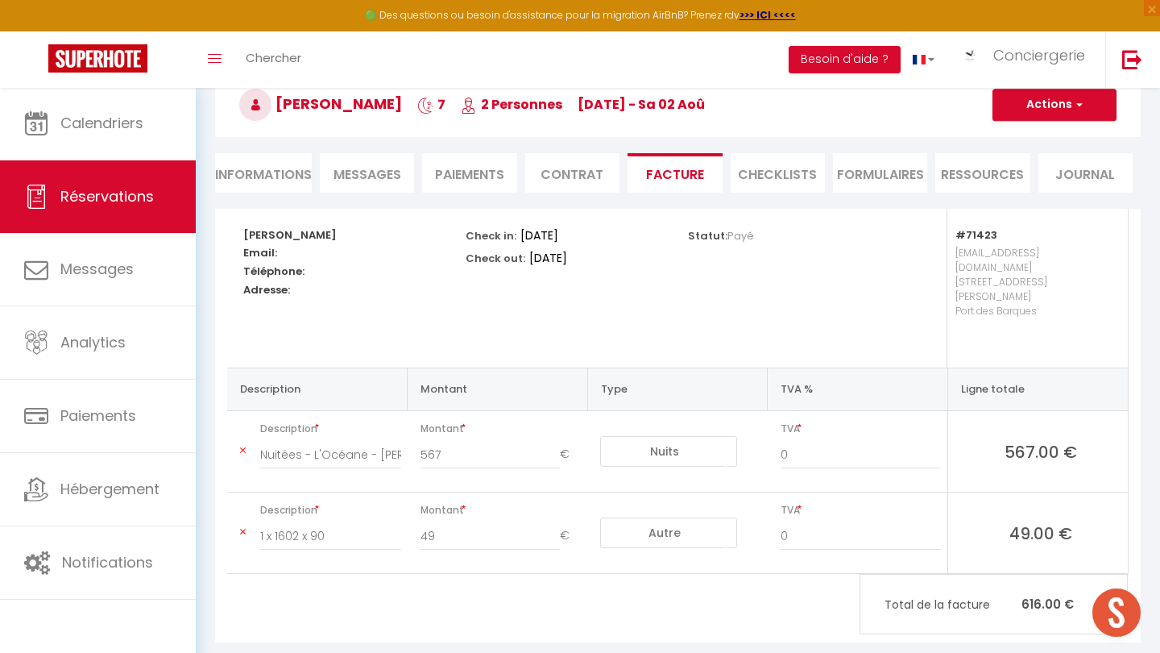
scroll to position [156, 0]
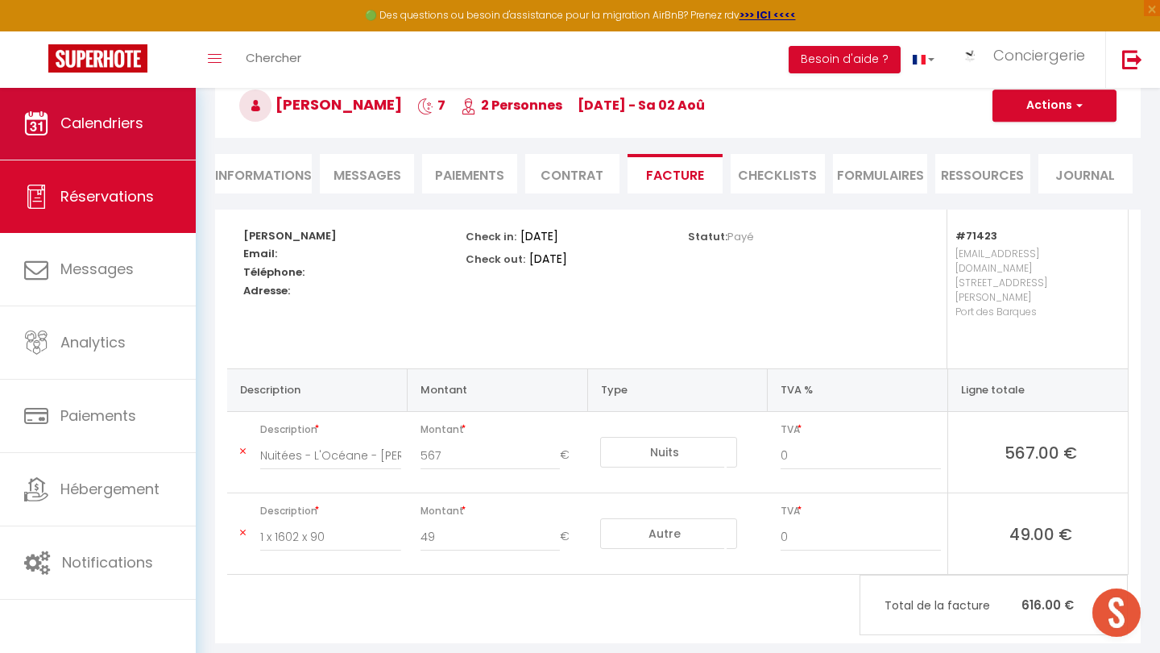
click at [158, 125] on link "Calendriers" at bounding box center [98, 123] width 196 height 73
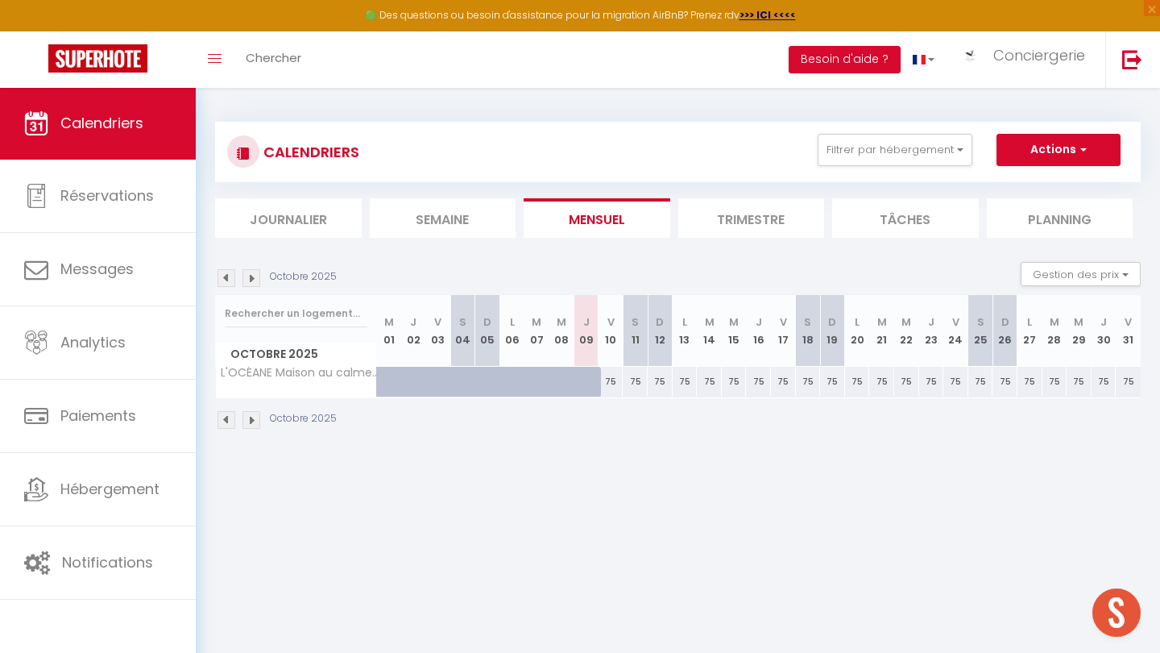
click at [219, 279] on img at bounding box center [227, 278] width 18 height 18
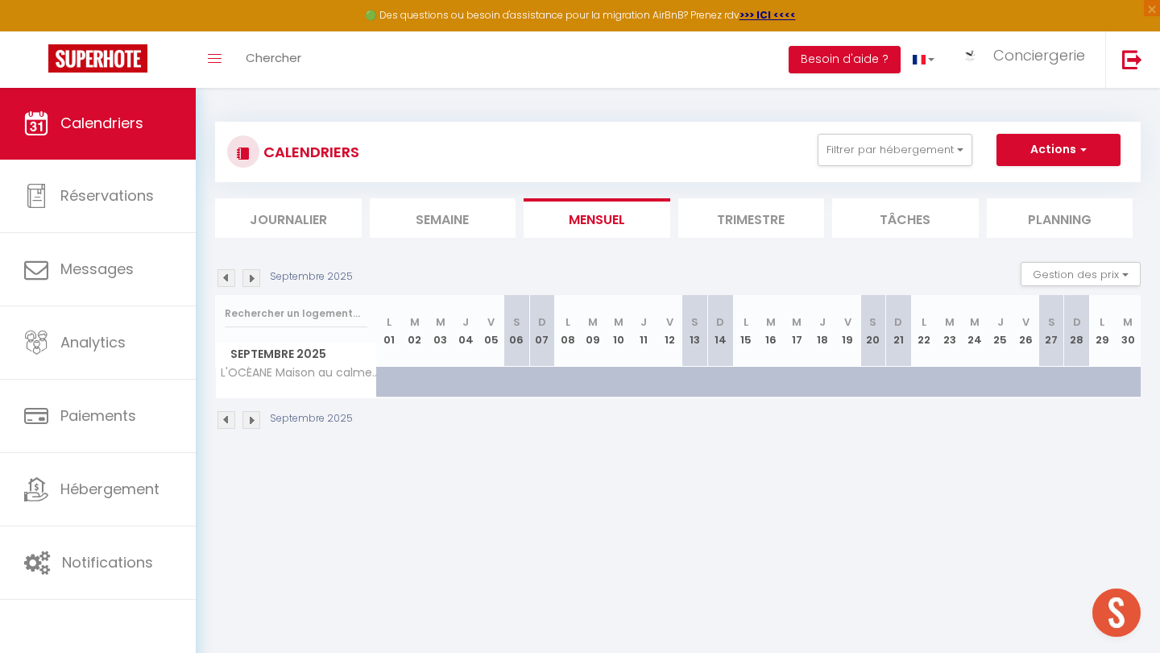
click at [219, 279] on img at bounding box center [227, 278] width 18 height 18
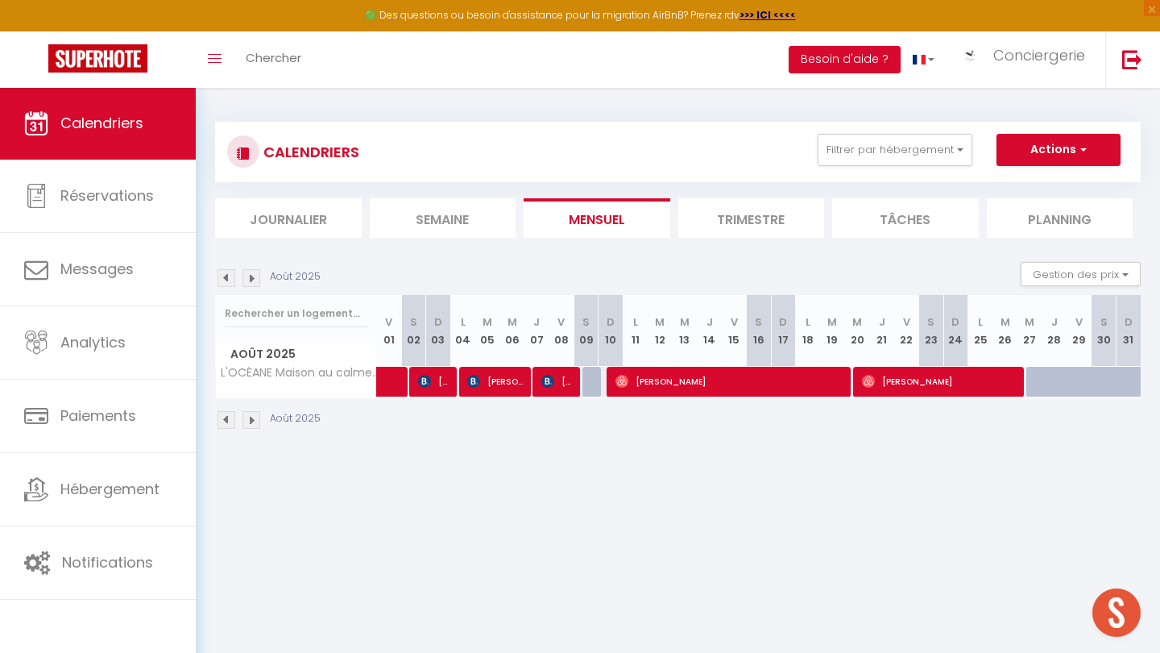
click at [219, 279] on img at bounding box center [227, 278] width 18 height 18
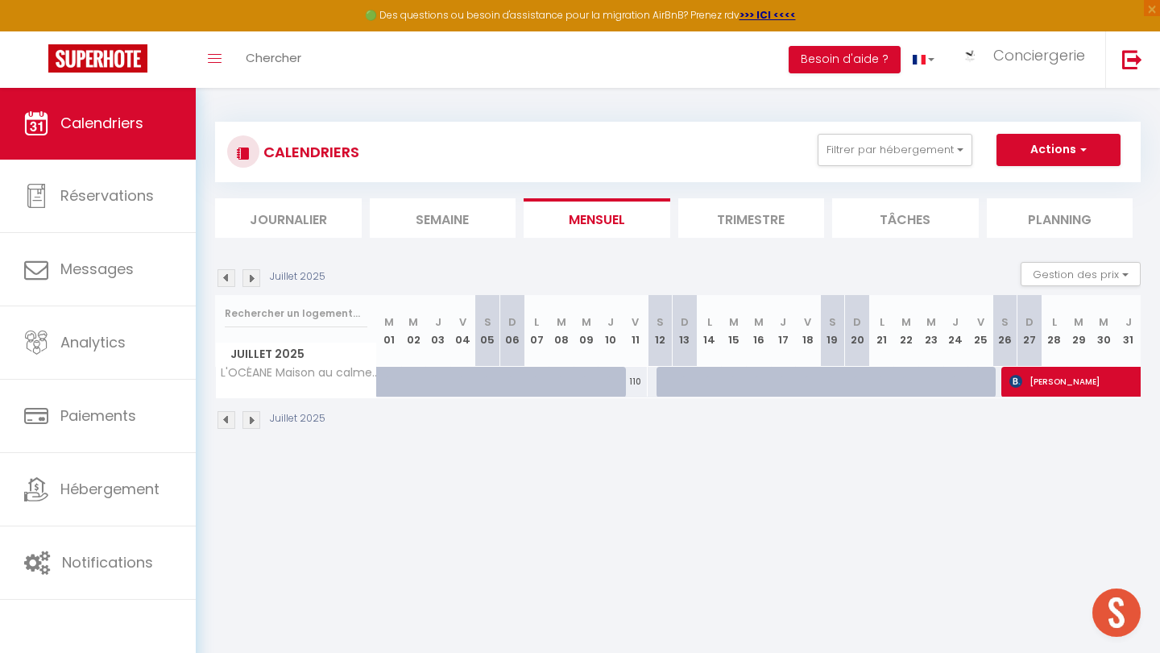
click at [259, 277] on img at bounding box center [252, 278] width 18 height 18
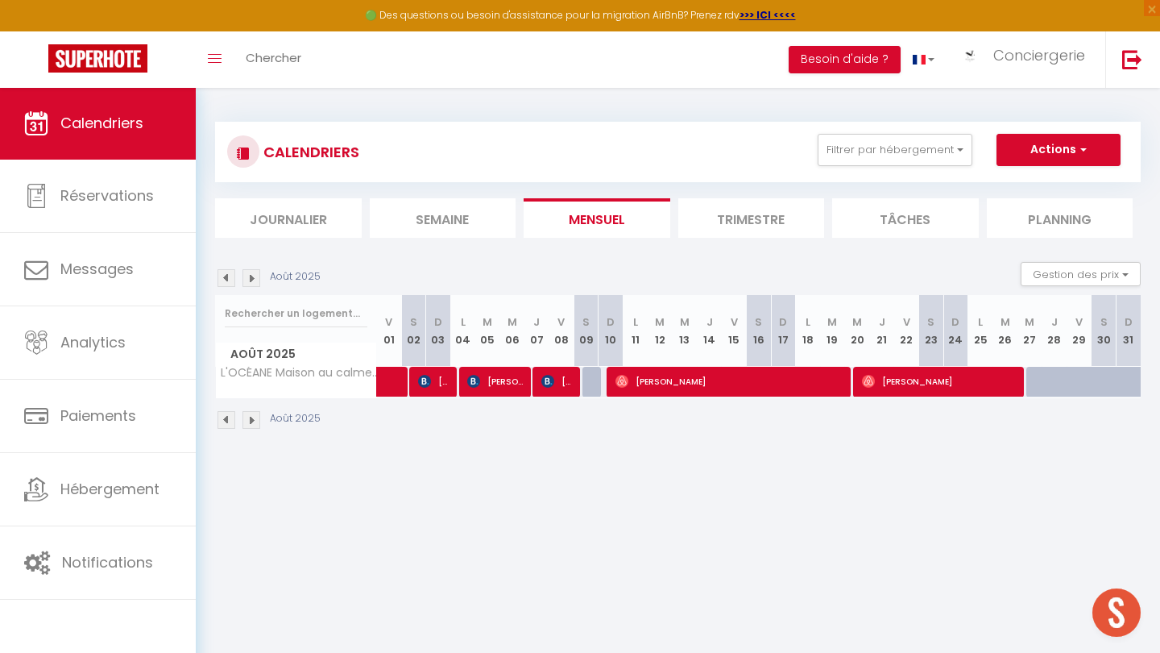
click at [440, 384] on span "[PERSON_NAME]" at bounding box center [434, 381] width 33 height 31
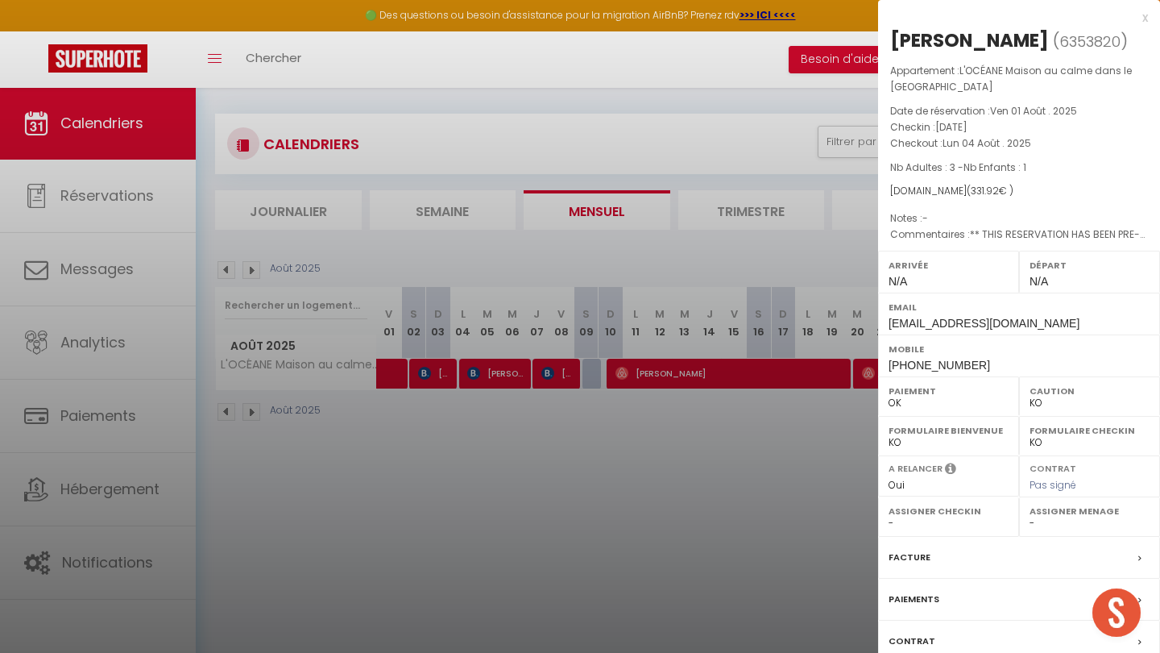
scroll to position [77, 0]
click at [916, 566] on label "Facture" at bounding box center [910, 557] width 42 height 17
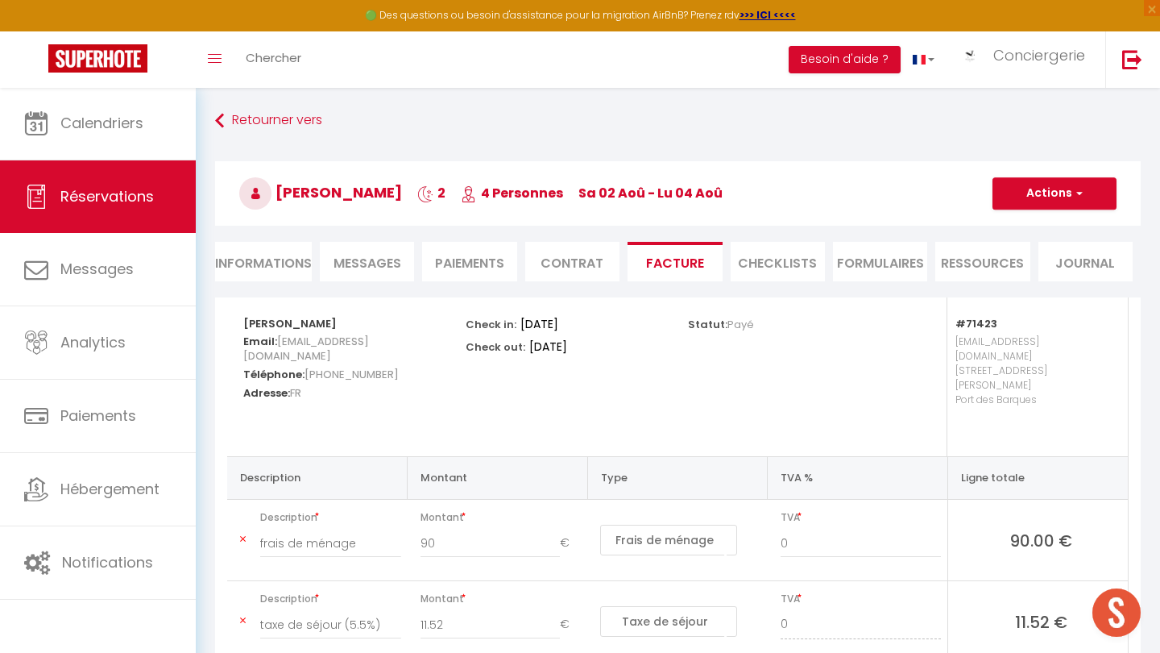
click at [474, 259] on li "Paiements" at bounding box center [469, 261] width 94 height 39
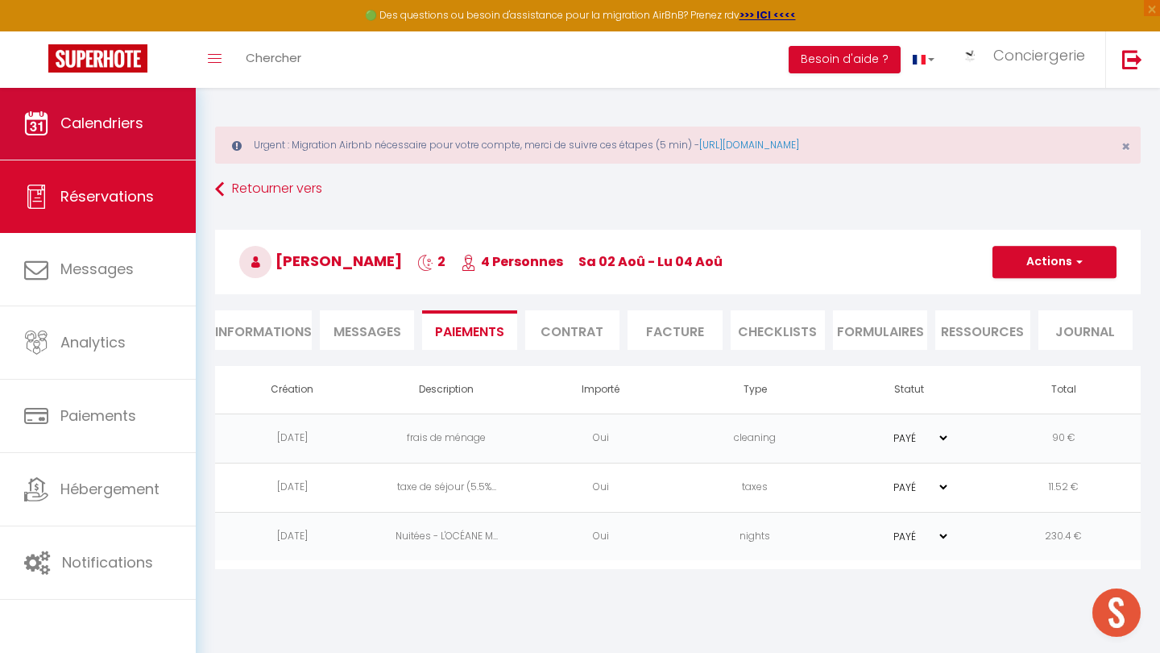
click at [153, 127] on link "Calendriers" at bounding box center [98, 123] width 196 height 73
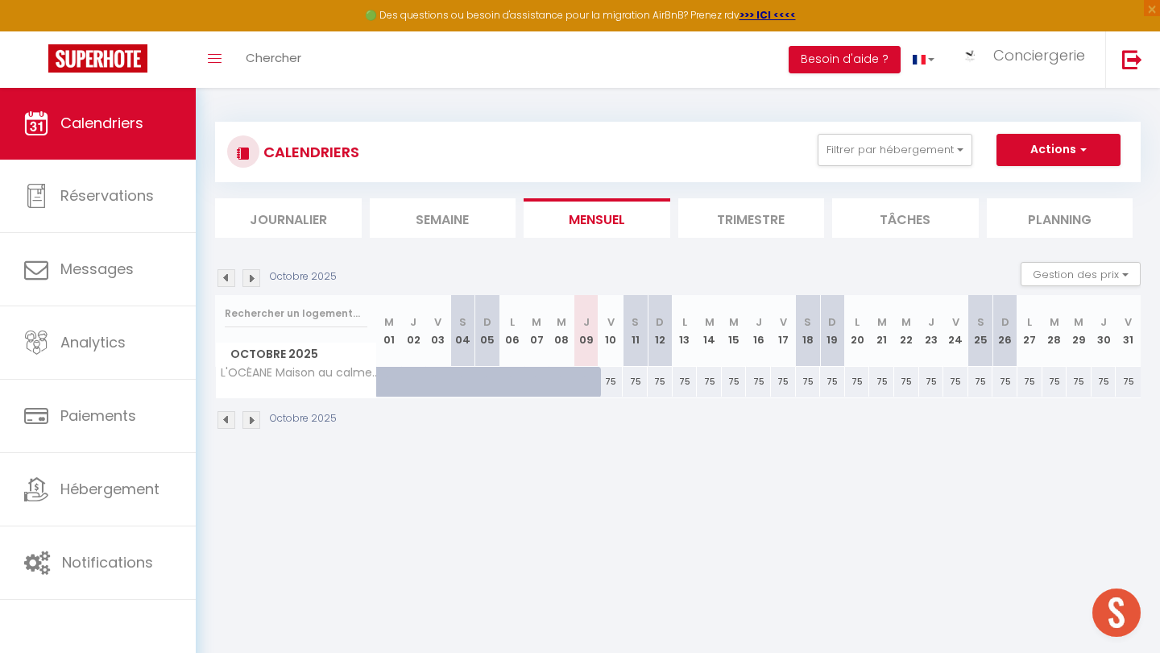
click at [229, 280] on img at bounding box center [227, 278] width 18 height 18
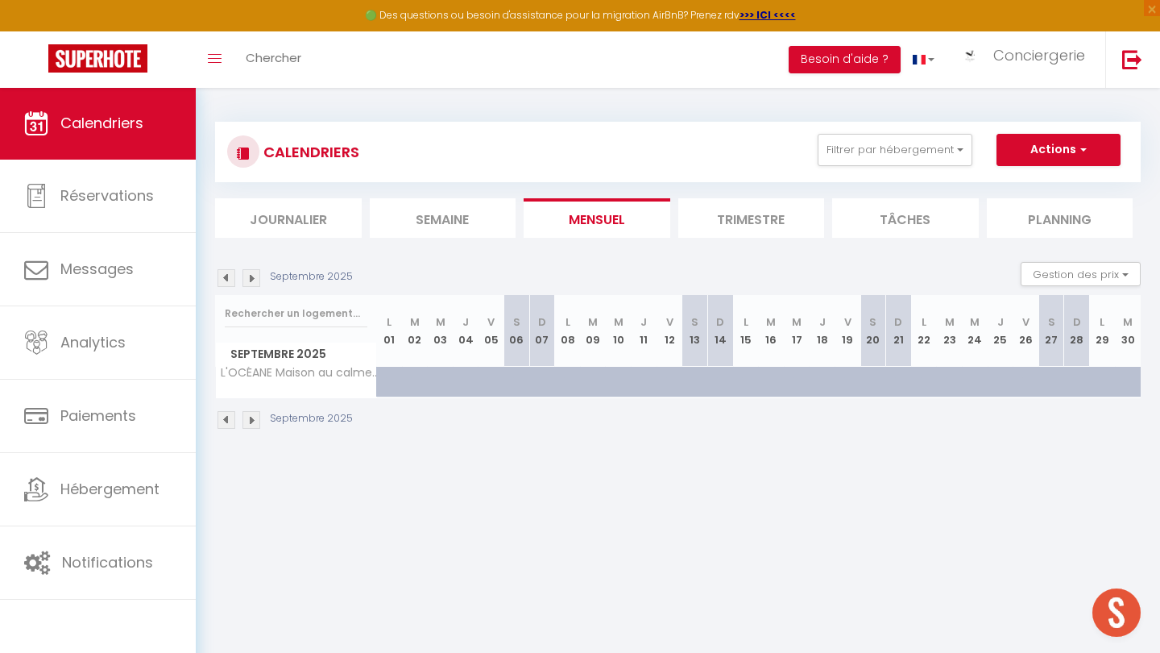
click at [229, 280] on img at bounding box center [227, 278] width 18 height 18
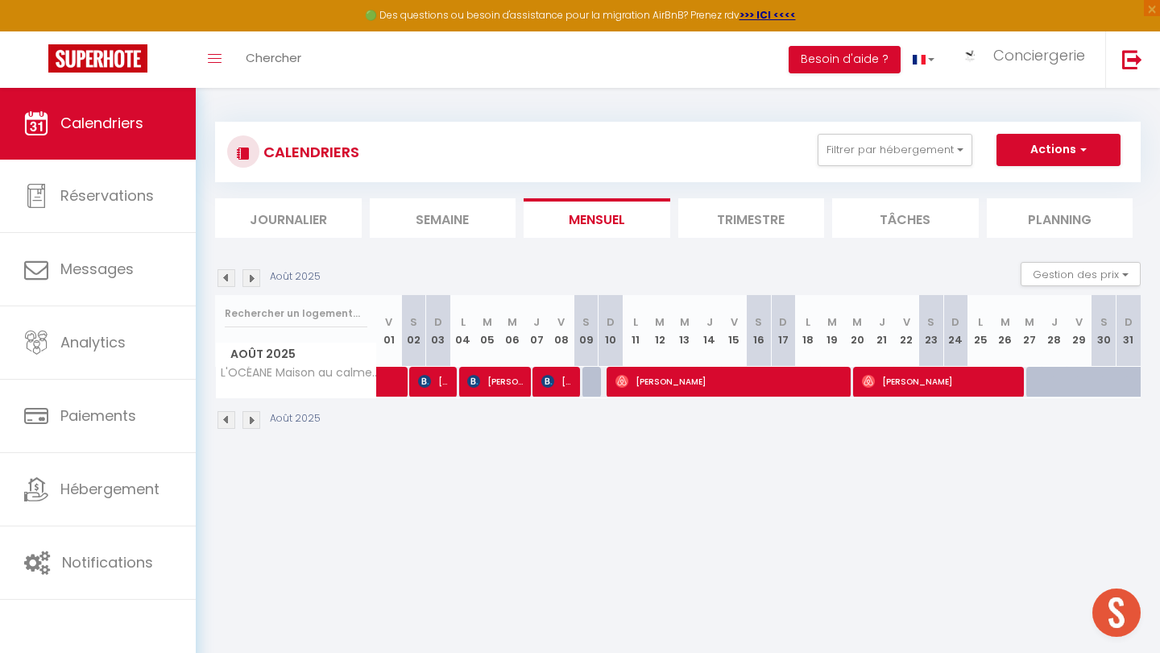
click at [229, 280] on img at bounding box center [227, 278] width 18 height 18
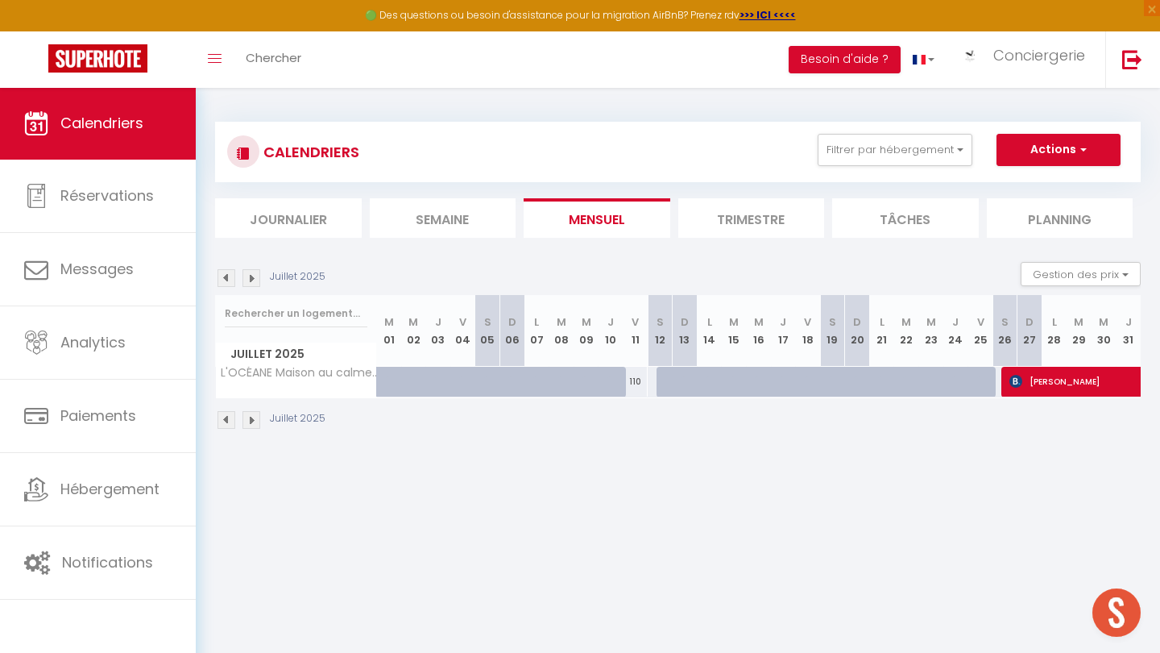
click at [251, 284] on img at bounding box center [252, 278] width 18 height 18
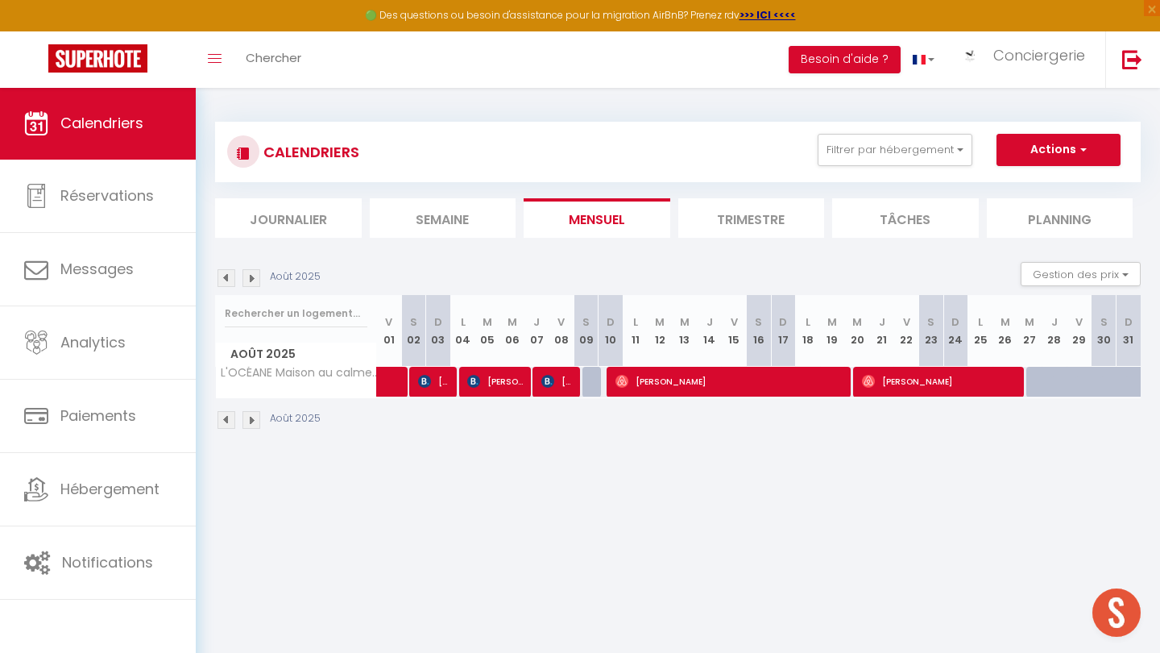
click at [510, 380] on span "[PERSON_NAME]" at bounding box center [496, 381] width 58 height 31
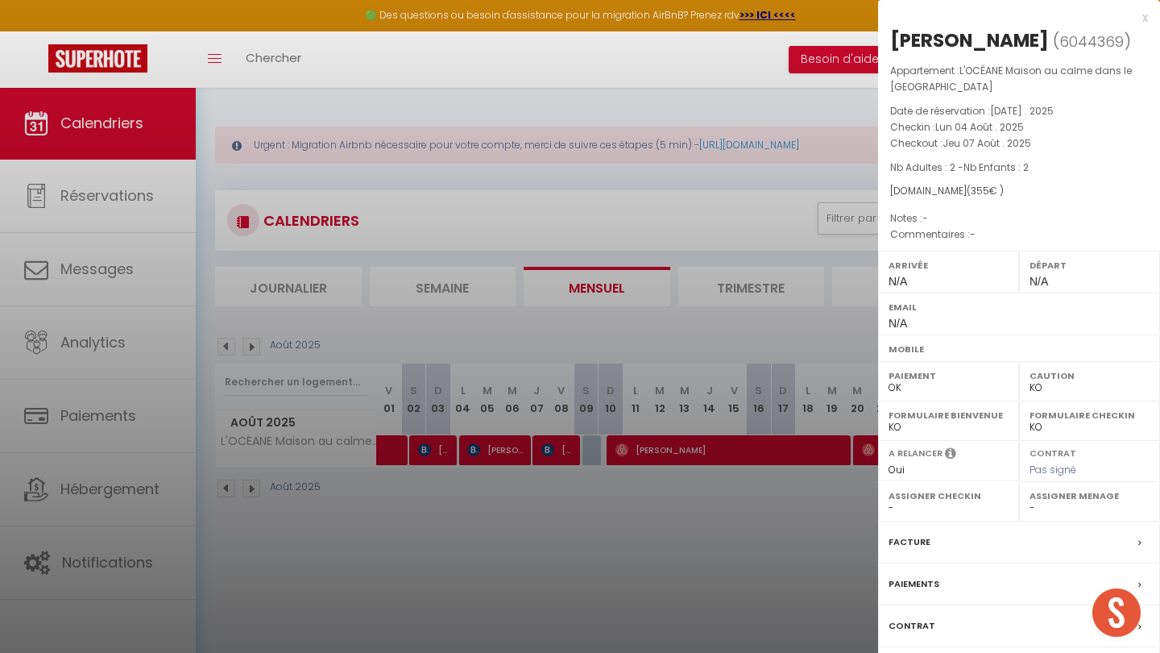
click at [907, 581] on label "Paiements" at bounding box center [914, 583] width 51 height 17
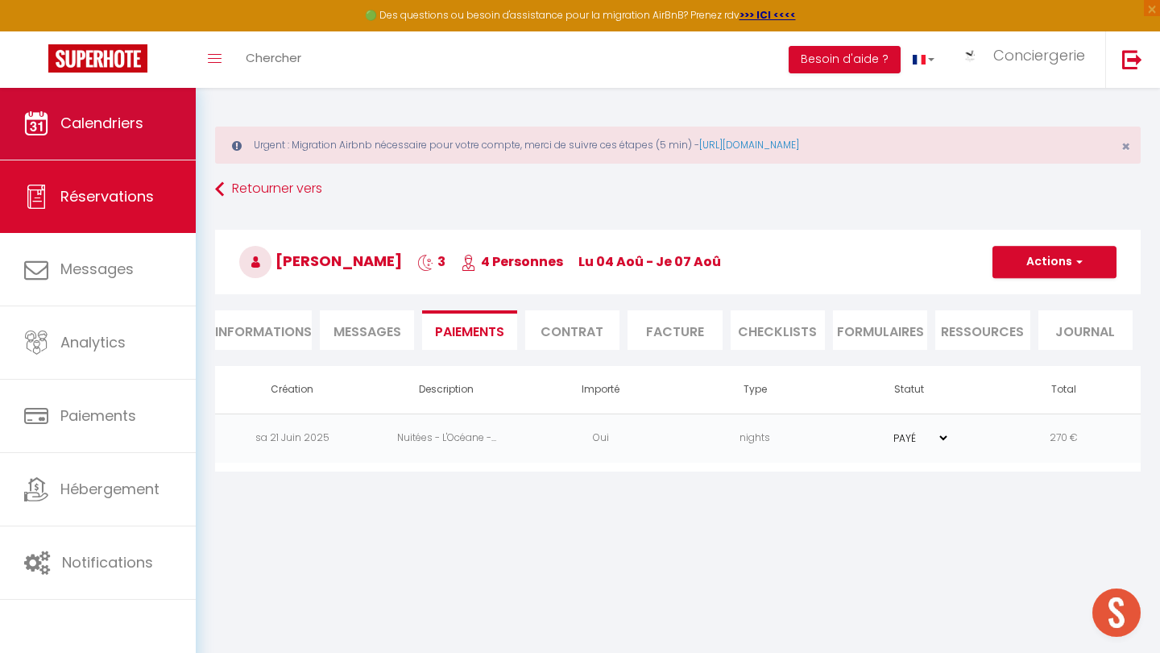
click at [130, 134] on link "Calendriers" at bounding box center [98, 123] width 196 height 73
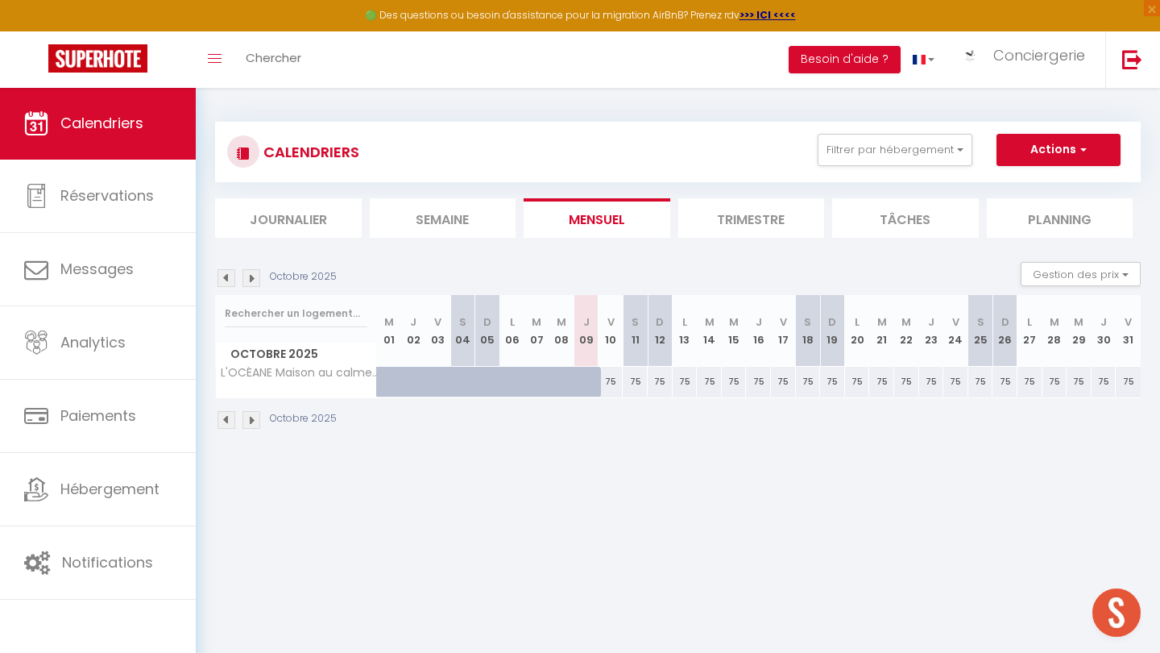
click at [231, 278] on img at bounding box center [227, 278] width 18 height 18
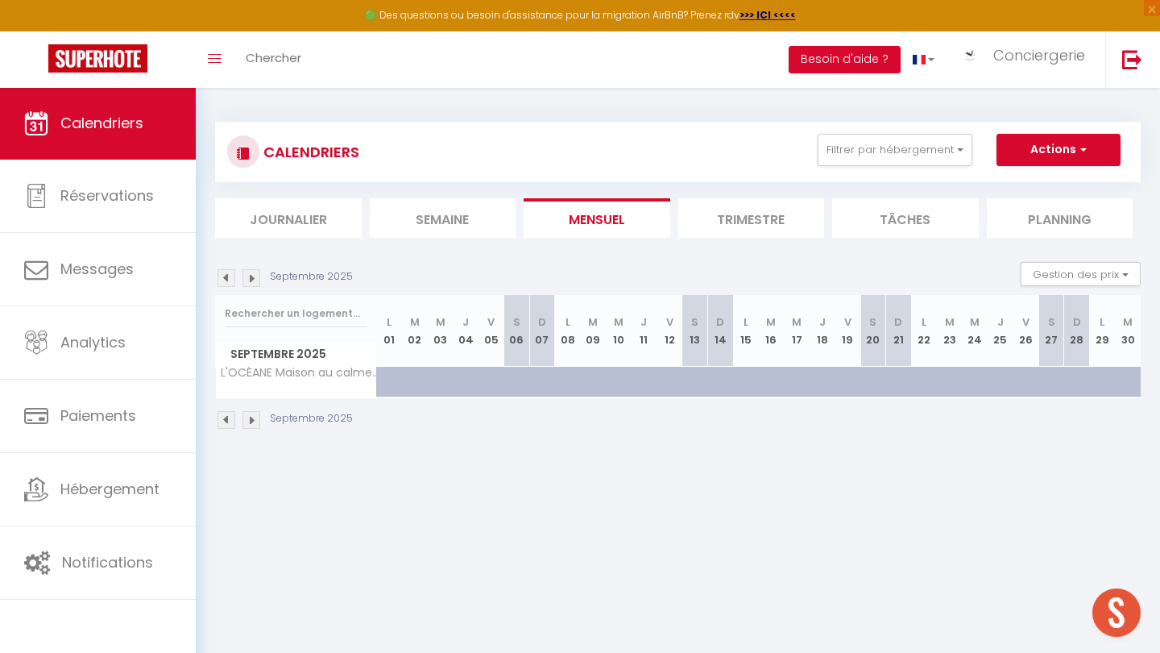
click at [231, 278] on img at bounding box center [227, 278] width 18 height 18
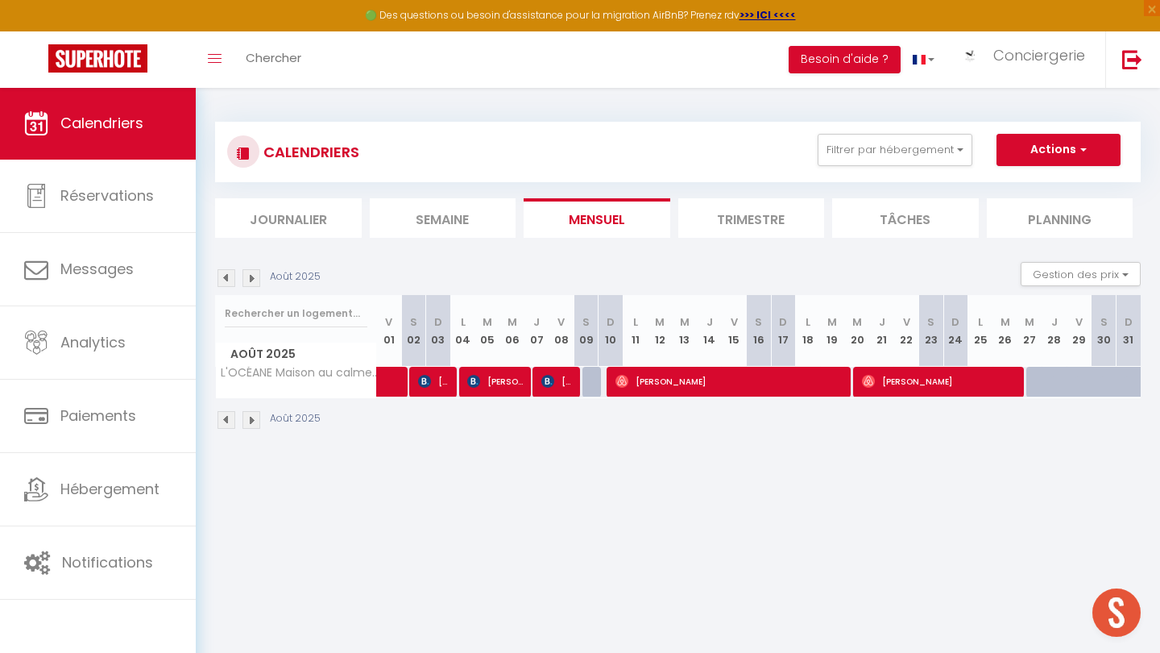
click at [231, 278] on img at bounding box center [227, 278] width 18 height 18
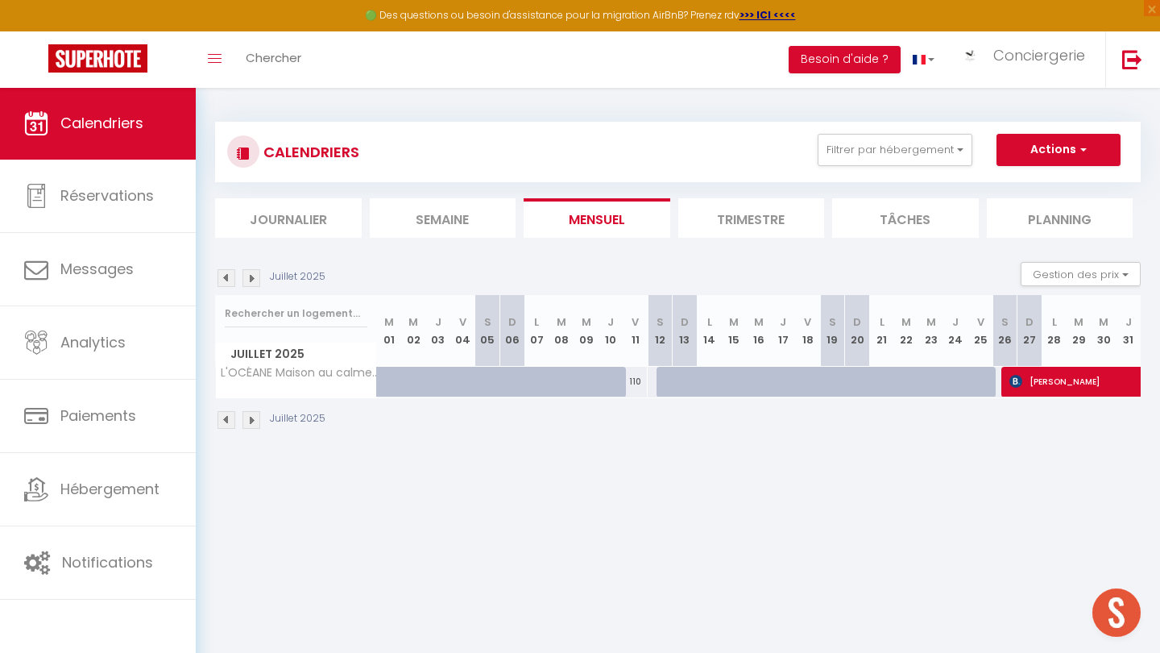
click at [255, 280] on img at bounding box center [252, 278] width 18 height 18
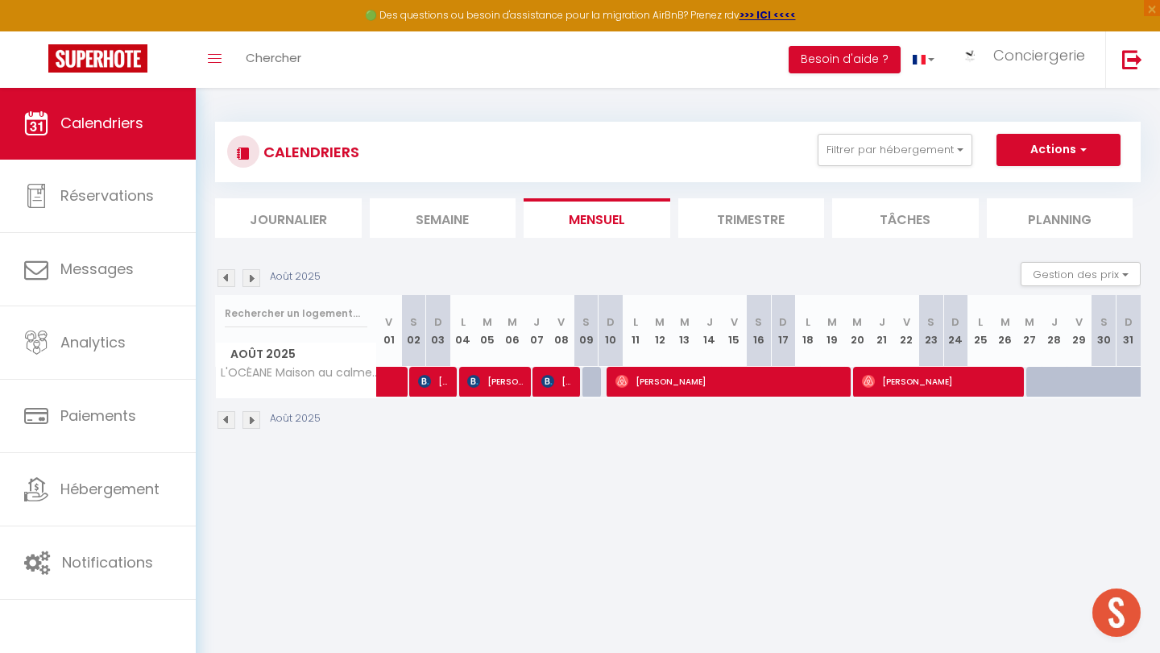
click at [568, 388] on span "[PERSON_NAME]" at bounding box center [557, 381] width 33 height 31
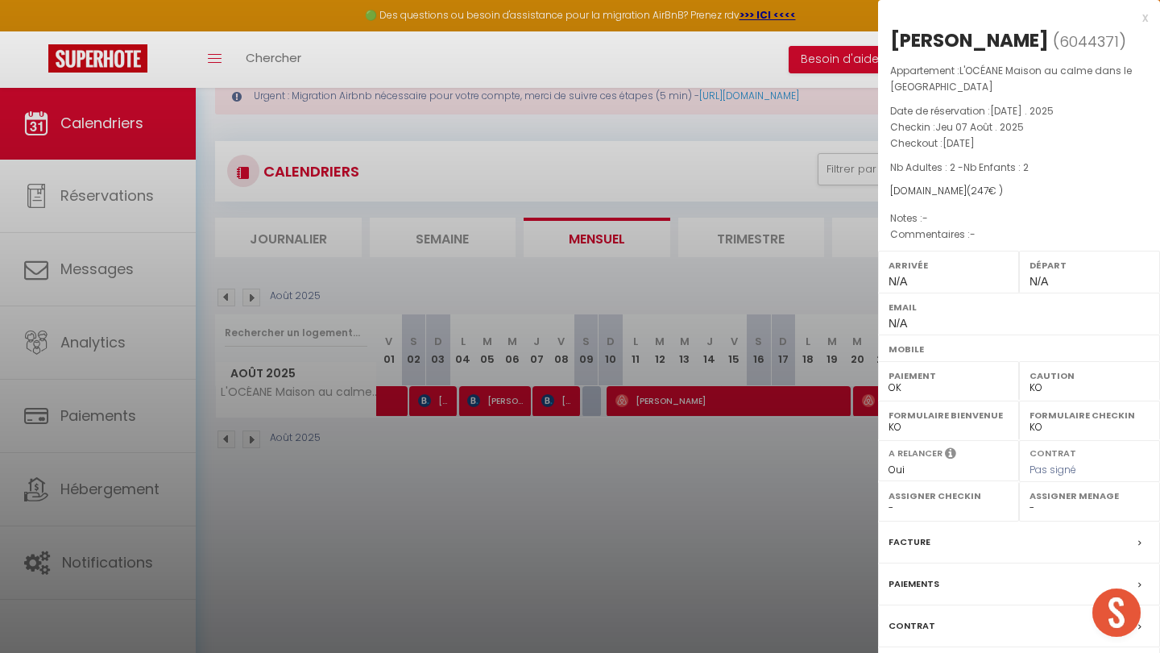
scroll to position [53, 0]
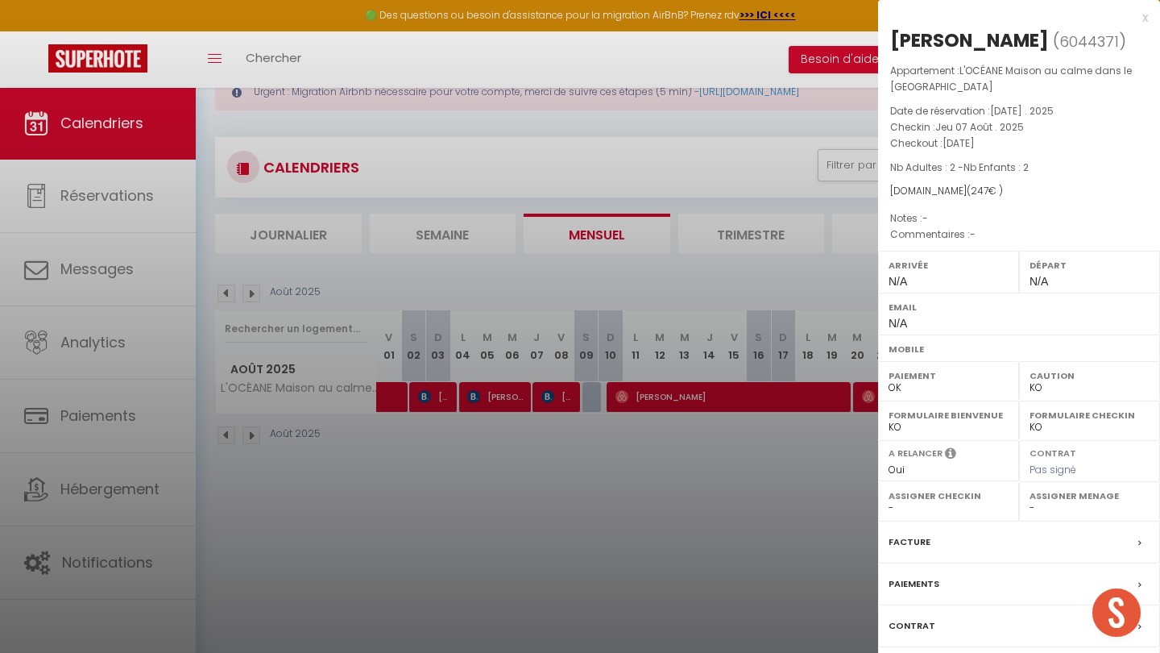
click at [905, 545] on label "Facture" at bounding box center [910, 541] width 42 height 17
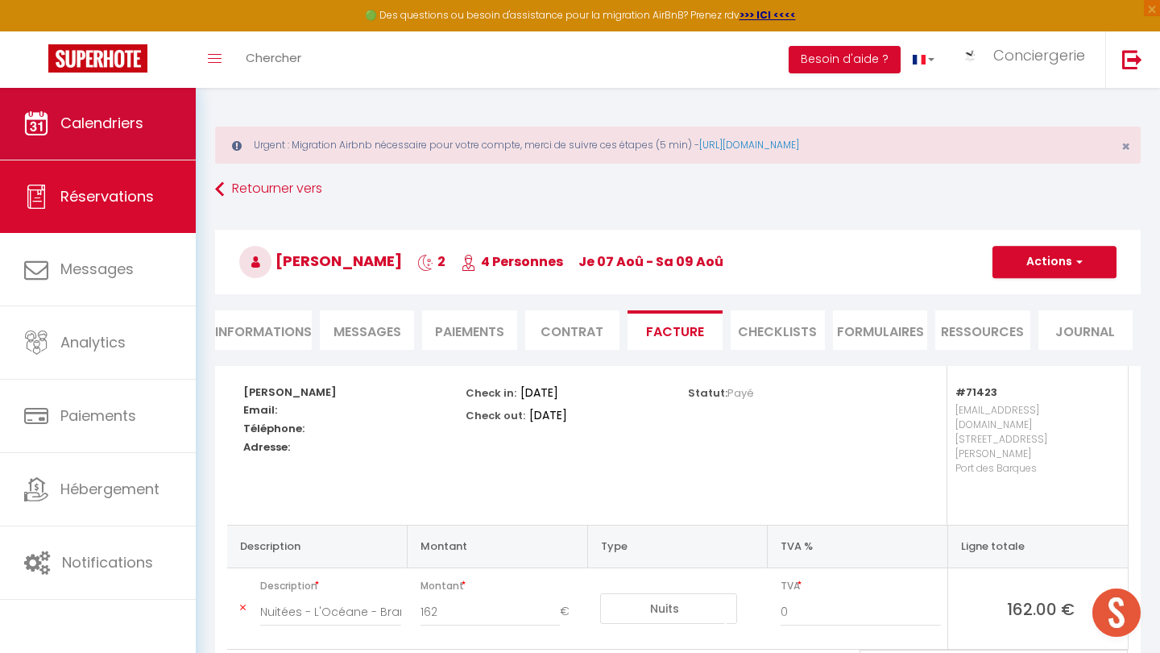
click at [69, 142] on link "Calendriers" at bounding box center [98, 123] width 196 height 73
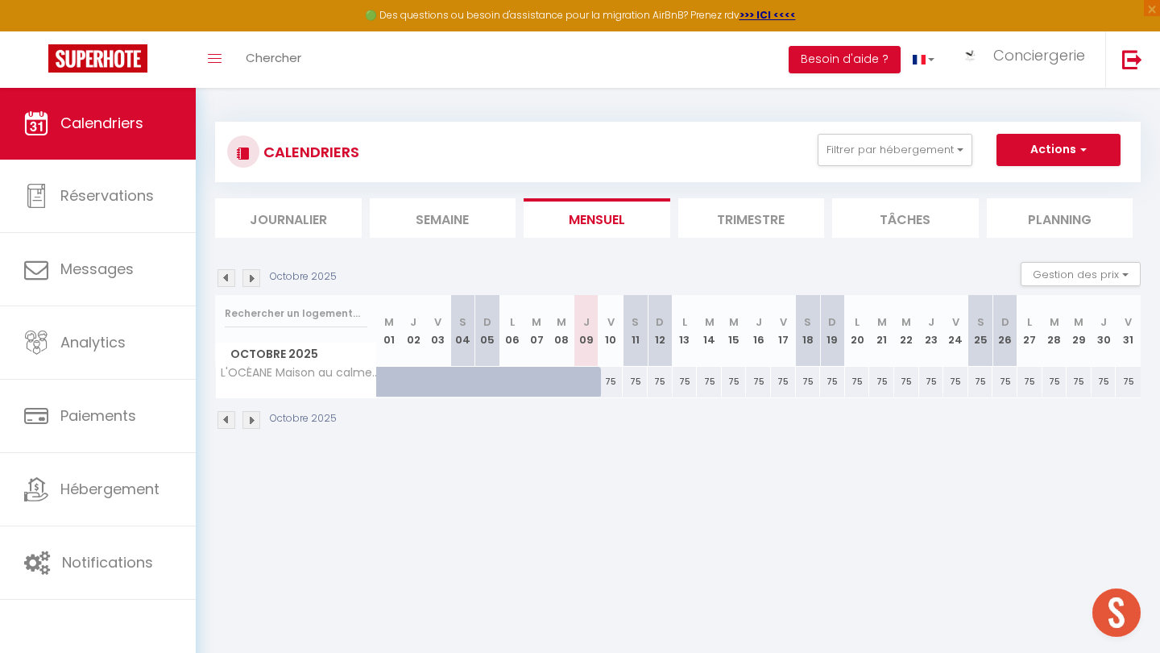
click at [226, 276] on img at bounding box center [227, 278] width 18 height 18
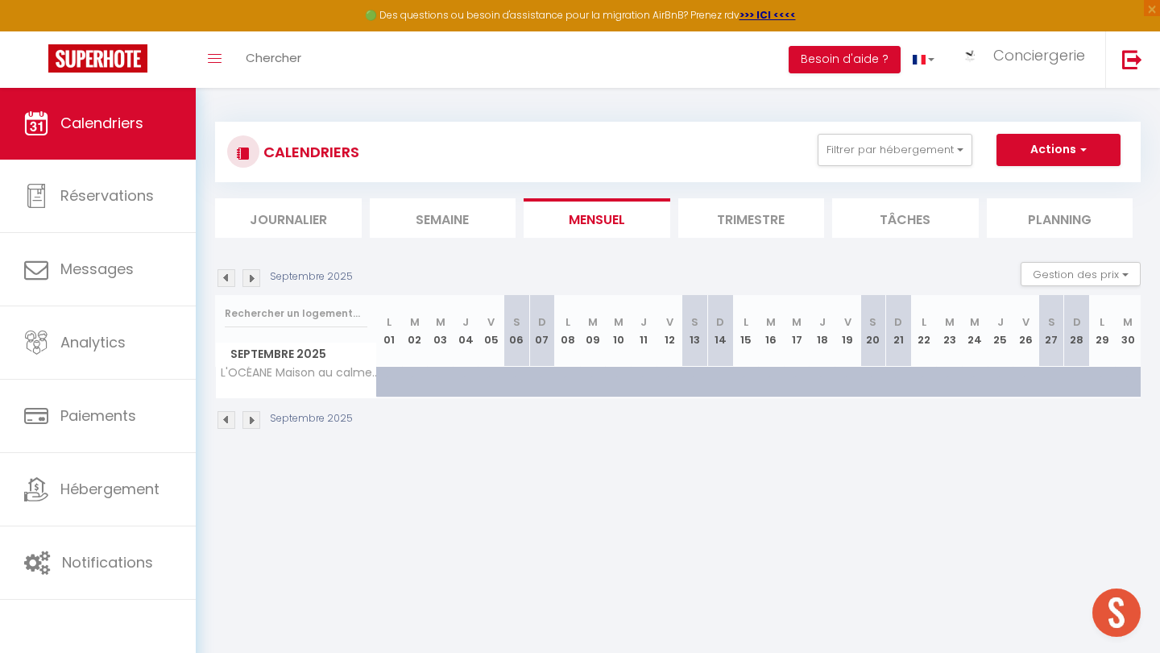
click at [226, 276] on img at bounding box center [227, 278] width 18 height 18
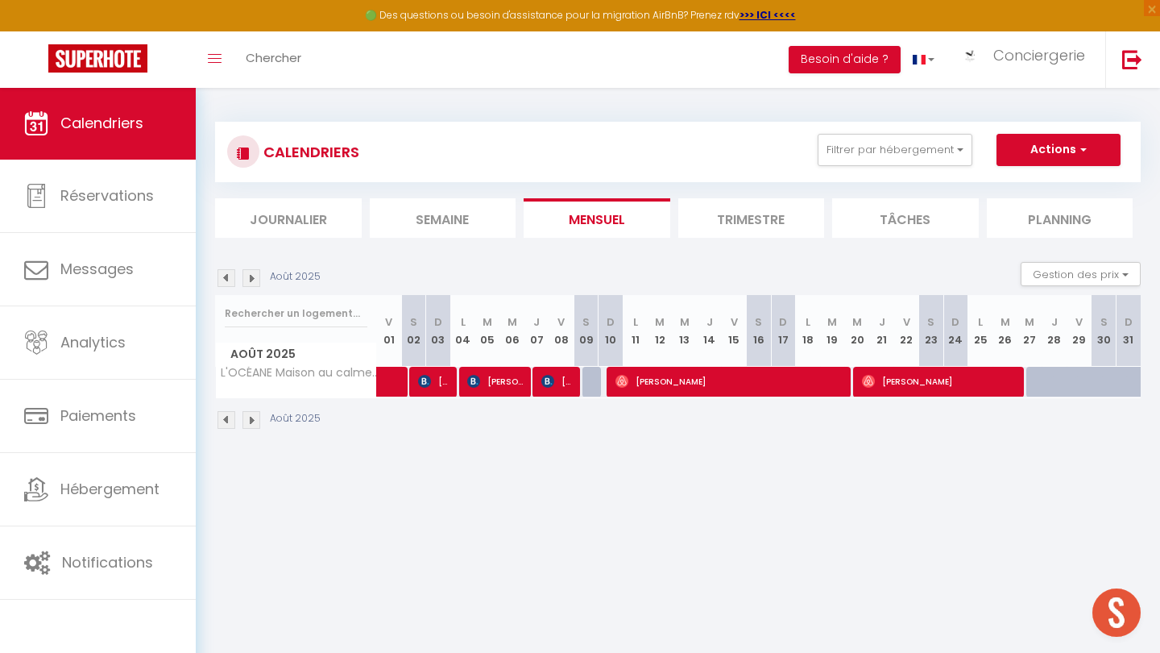
click at [565, 385] on span "[PERSON_NAME]" at bounding box center [557, 381] width 33 height 31
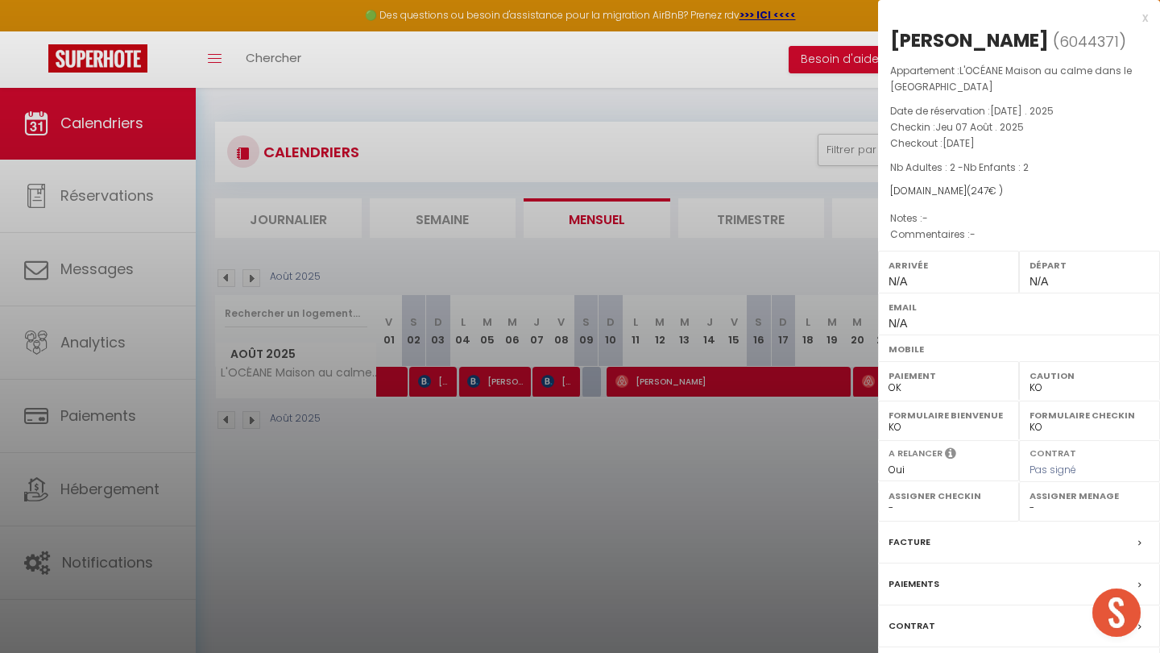
click at [566, 457] on div at bounding box center [580, 326] width 1160 height 653
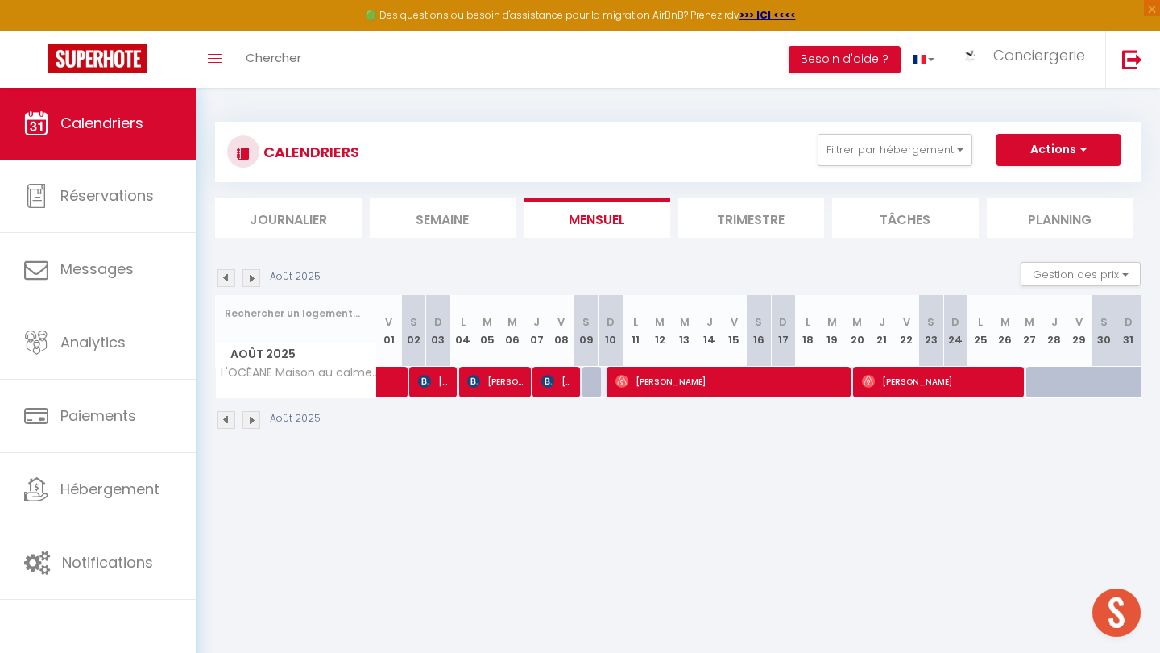
click at [683, 377] on span "[PERSON_NAME]" at bounding box center [732, 381] width 233 height 31
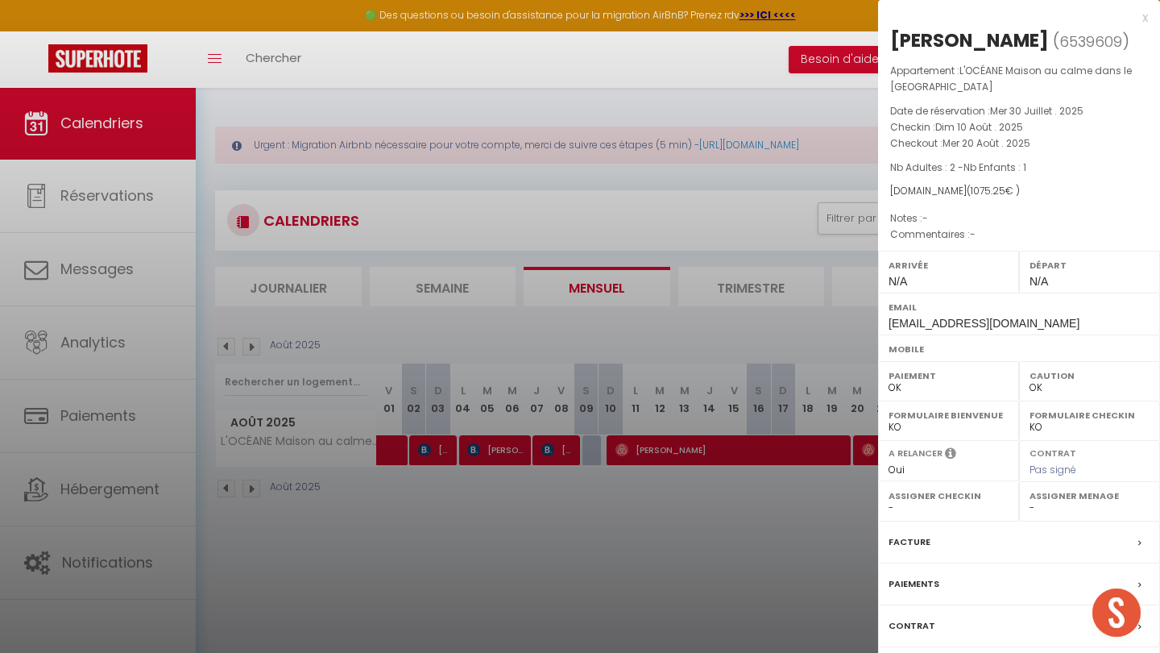
click at [473, 629] on div at bounding box center [580, 326] width 1160 height 653
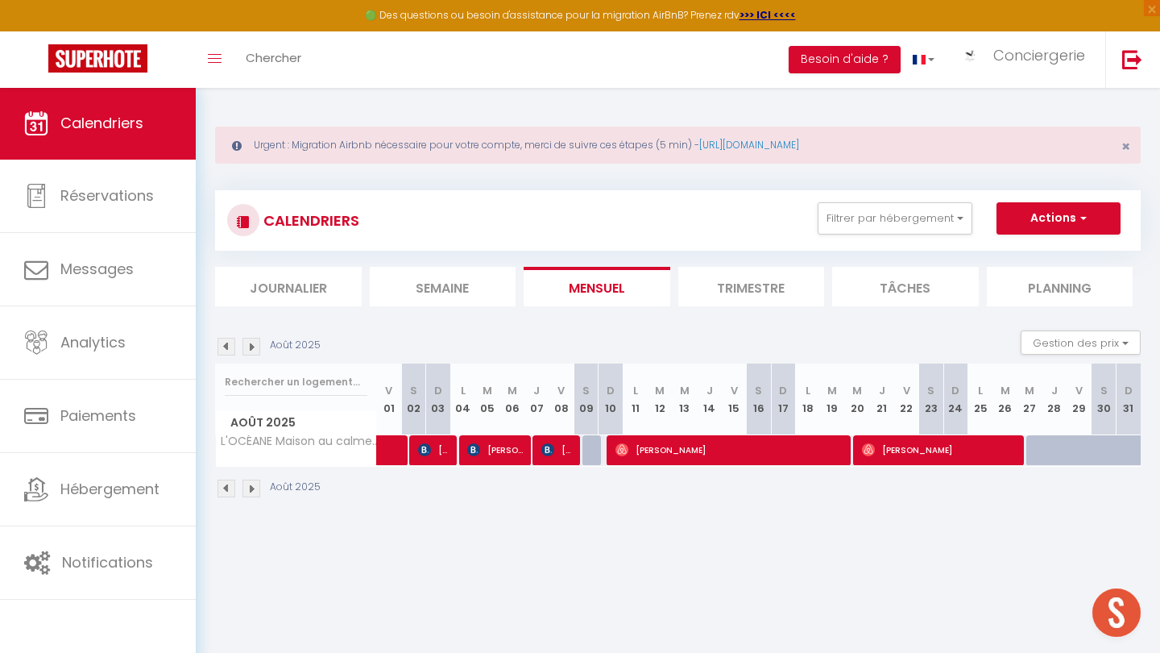
click at [915, 446] on span "[PERSON_NAME]" at bounding box center [941, 449] width 158 height 31
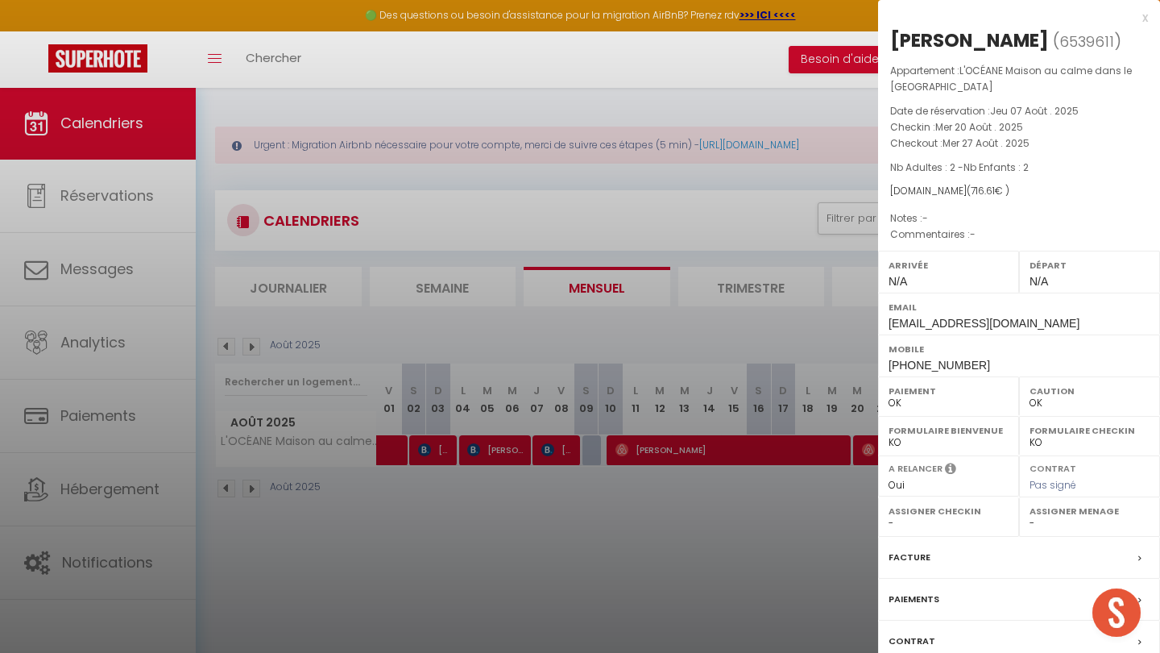
click at [534, 411] on div at bounding box center [580, 326] width 1160 height 653
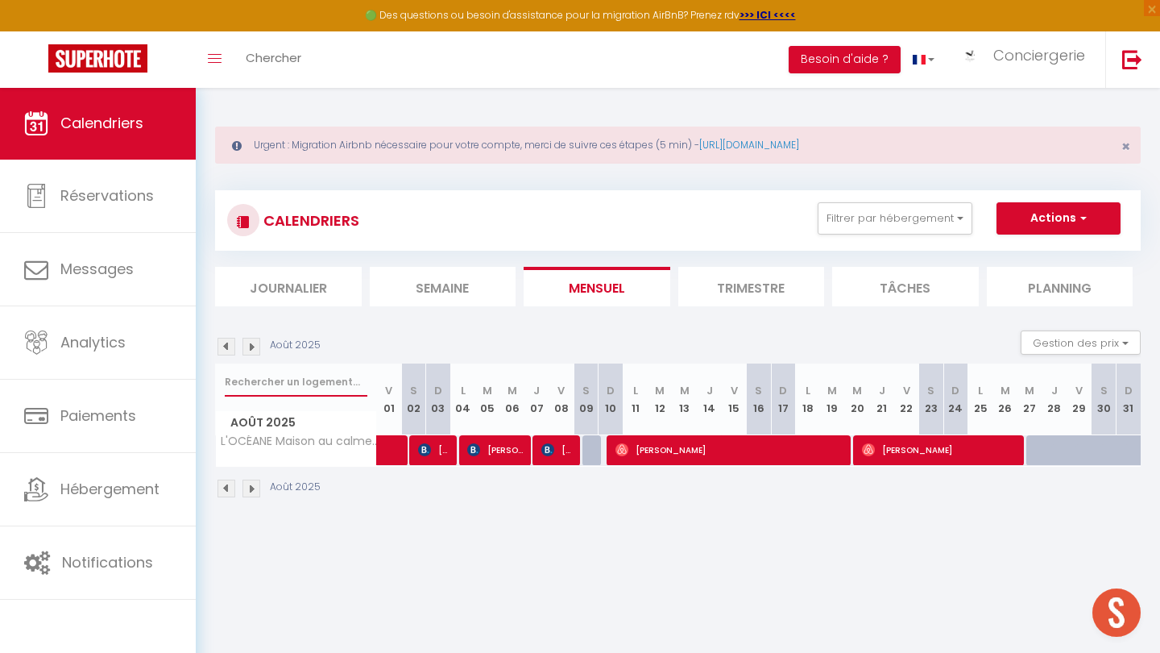
drag, startPoint x: 297, startPoint y: 368, endPoint x: 248, endPoint y: 319, distance: 68.9
click at [248, 320] on section "[DATE] Gestion des prix Nb Nuits minimum Règles Disponibilité [DATE] V 01 S 02 …" at bounding box center [678, 414] width 926 height 200
click at [316, 51] on div "Toggle menubar Chercher BUTTON Besoin d'aide ? Conciergerie Paramètres Équipe" at bounding box center [632, 59] width 1031 height 56
click at [288, 58] on span "Chercher" at bounding box center [274, 57] width 56 height 17
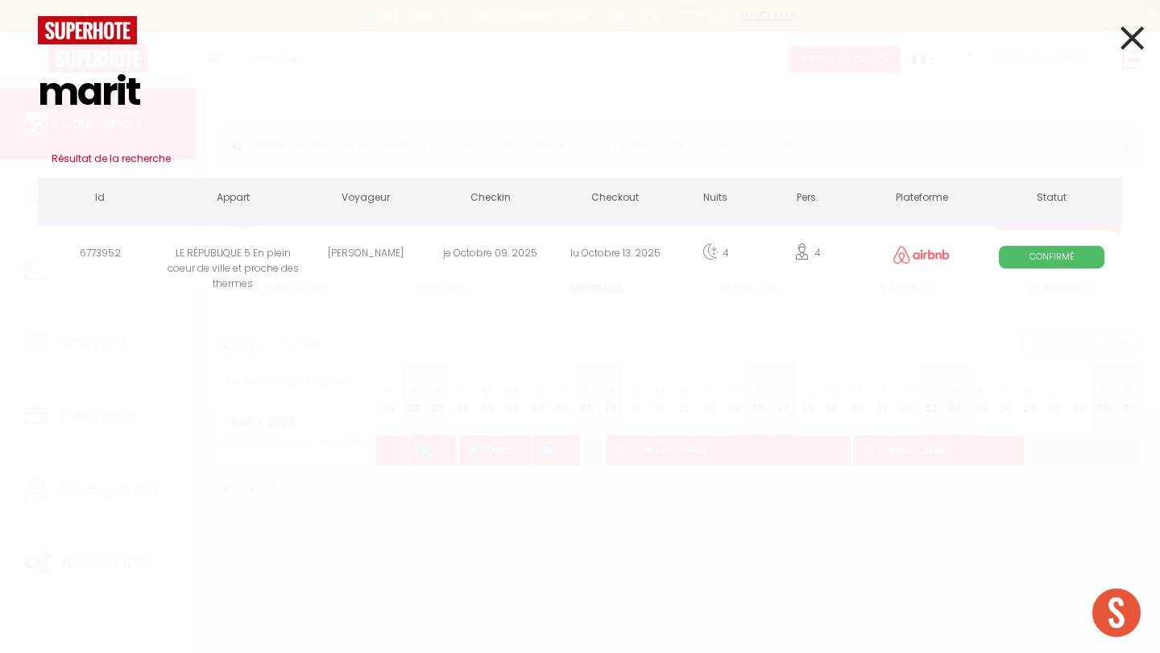
click at [252, 272] on div "LE RÉPUBLIQUE 5 En plein coeur de ville et proche des thermes" at bounding box center [233, 256] width 141 height 52
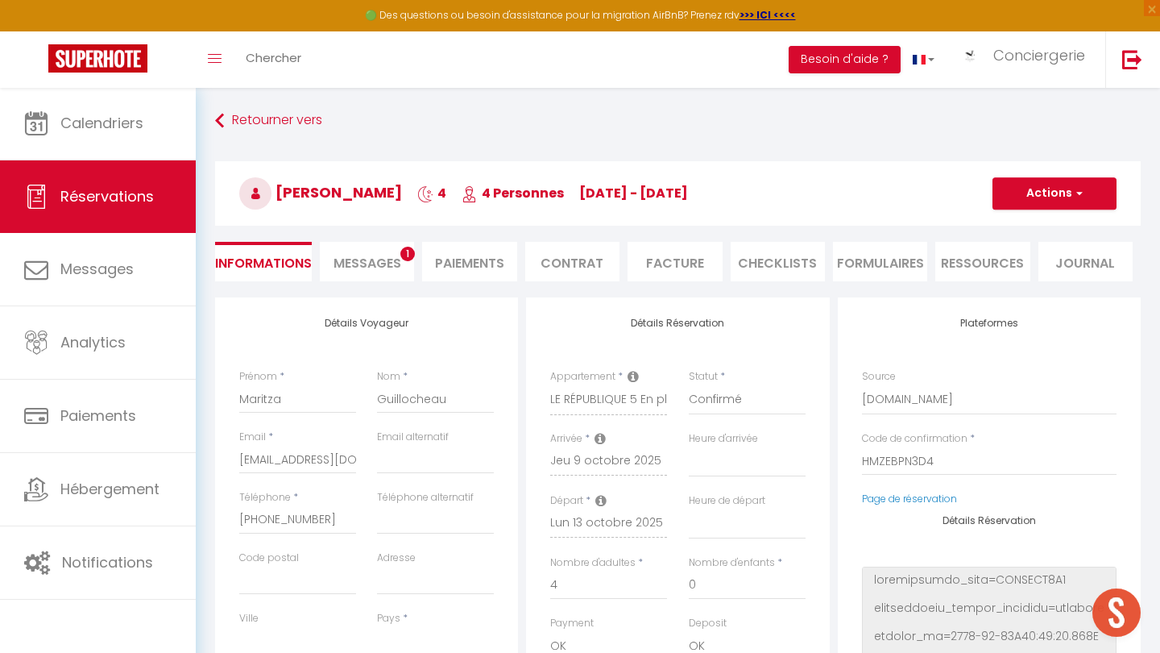
click at [392, 263] on span "Messages" at bounding box center [368, 263] width 68 height 19
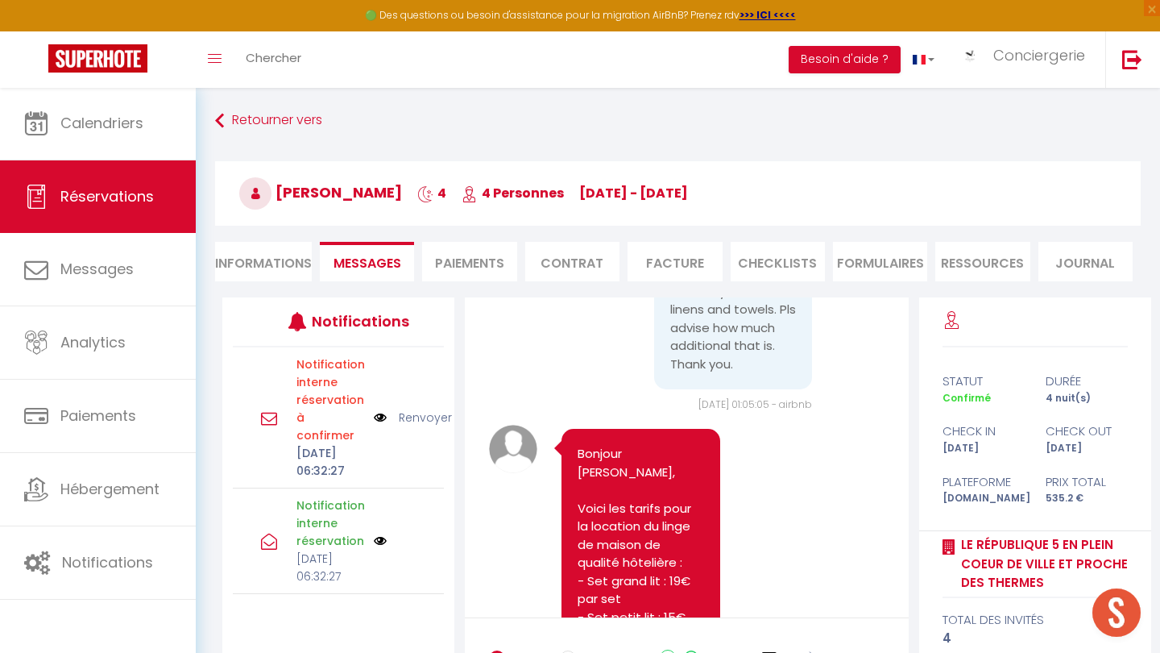
scroll to position [832, 0]
click at [277, 247] on li "Informations" at bounding box center [263, 261] width 97 height 39
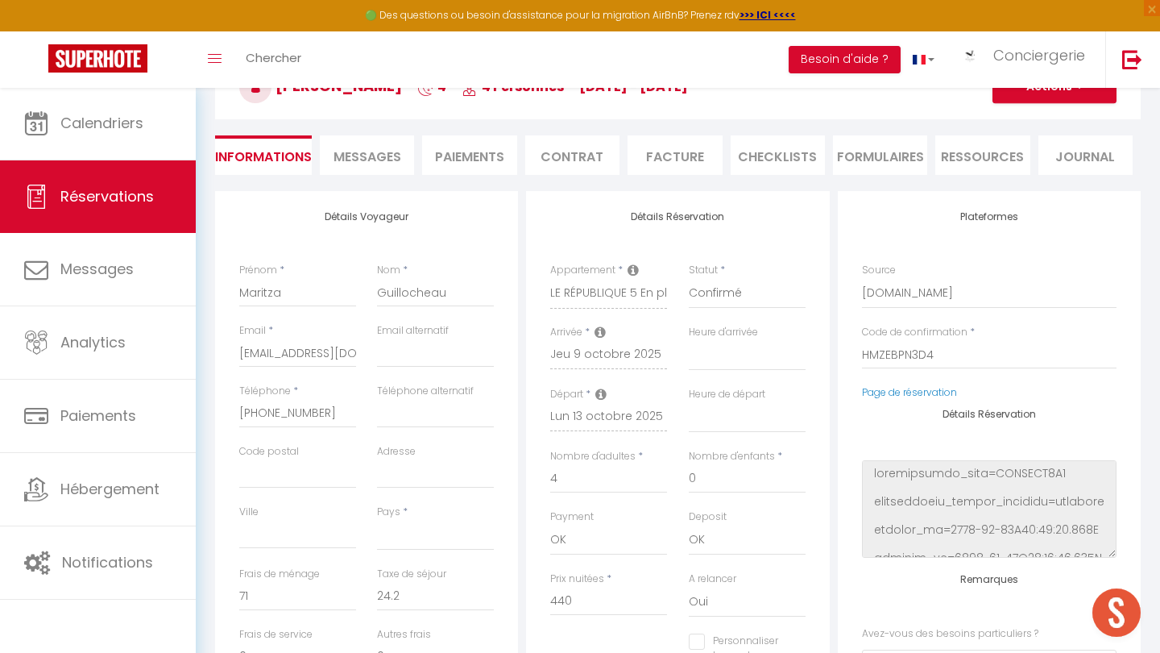
scroll to position [178, 0]
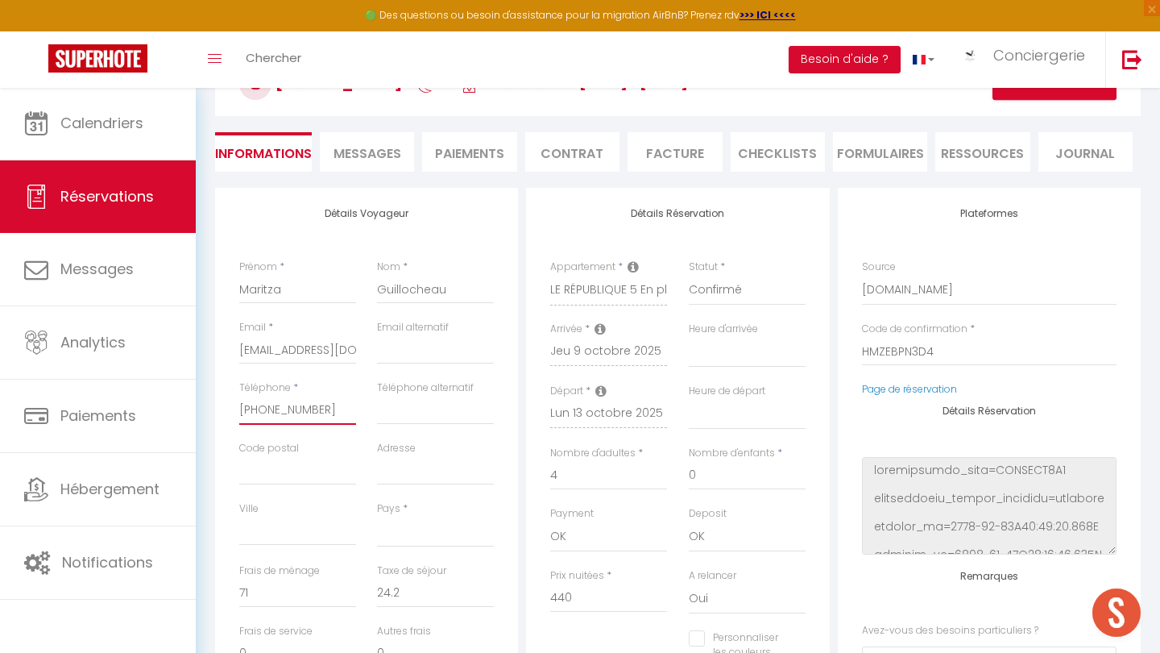
drag, startPoint x: 337, startPoint y: 408, endPoint x: 222, endPoint y: 404, distance: 115.3
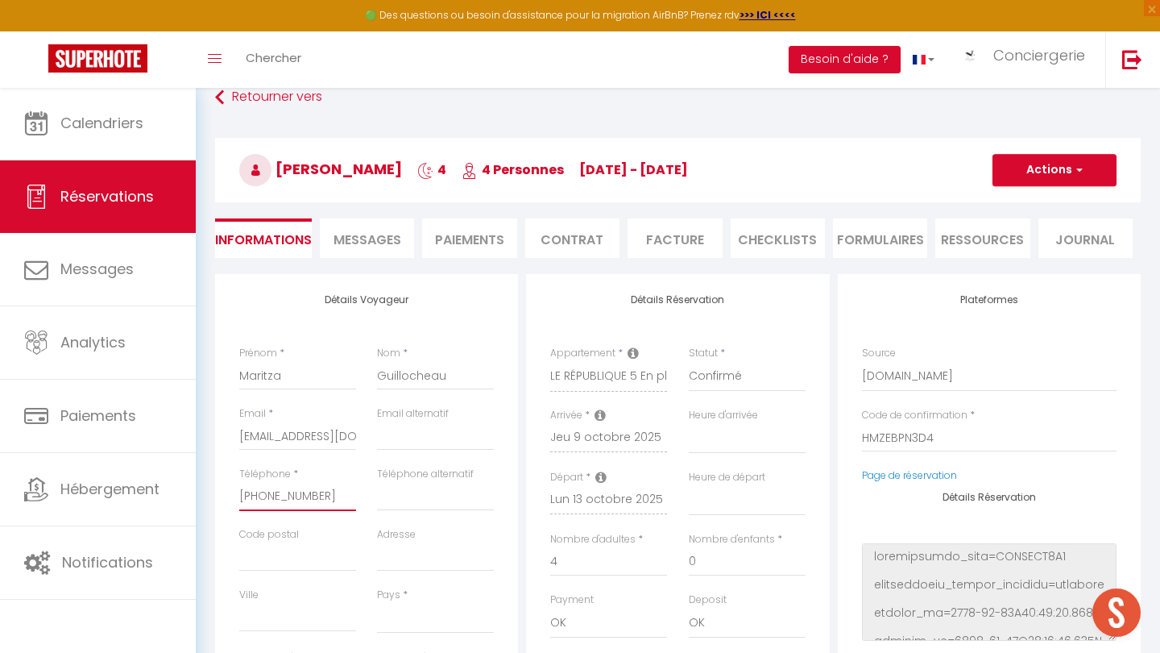
scroll to position [75, 0]
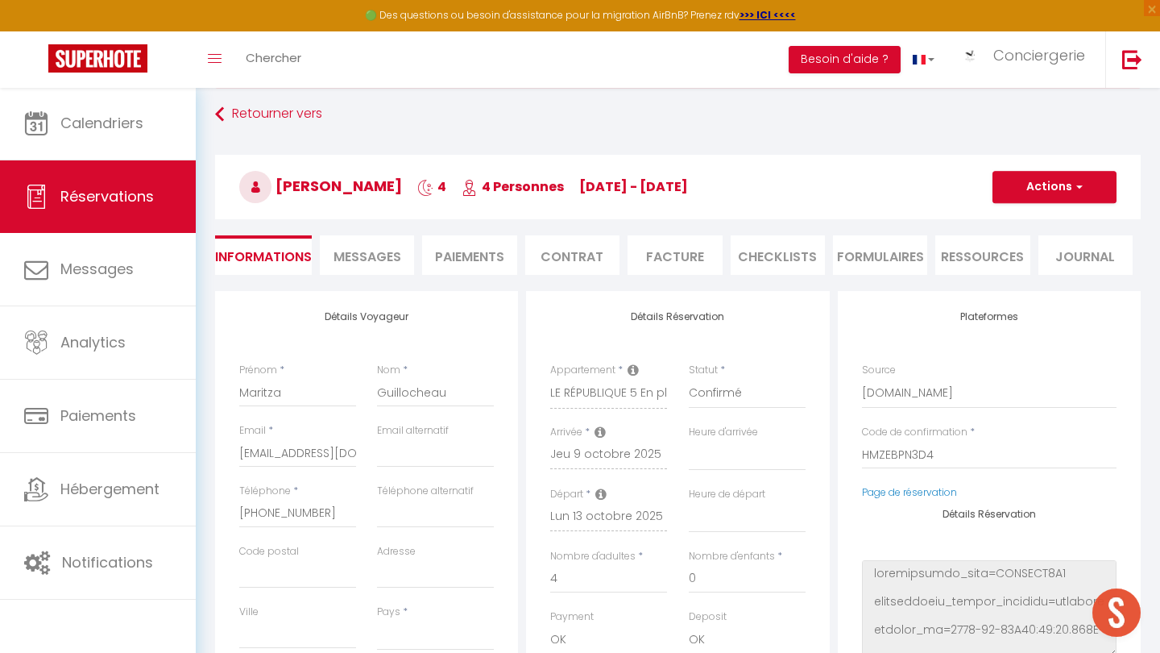
click at [377, 270] on li "Messages" at bounding box center [367, 254] width 94 height 39
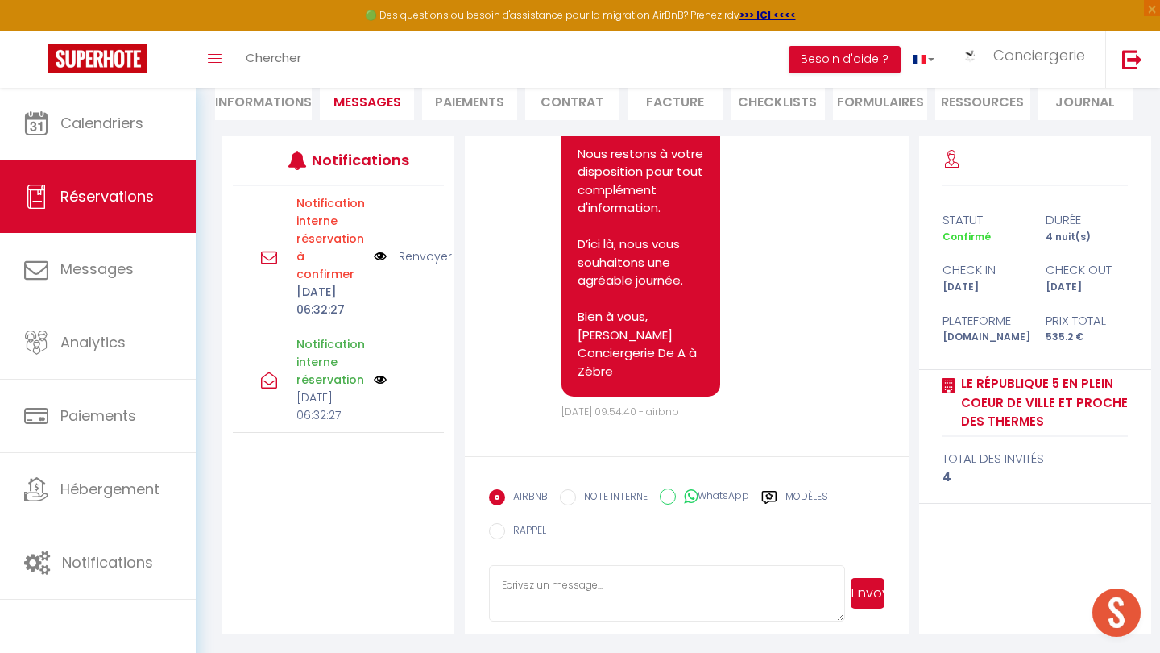
scroll to position [230, 0]
click at [541, 593] on textarea at bounding box center [666, 593] width 355 height 56
paste textarea "Bonjour, Nous avons un problème de boite à clés. Pouvez-vous nous informer sur …"
click at [865, 594] on button "Envoyer" at bounding box center [868, 593] width 34 height 31
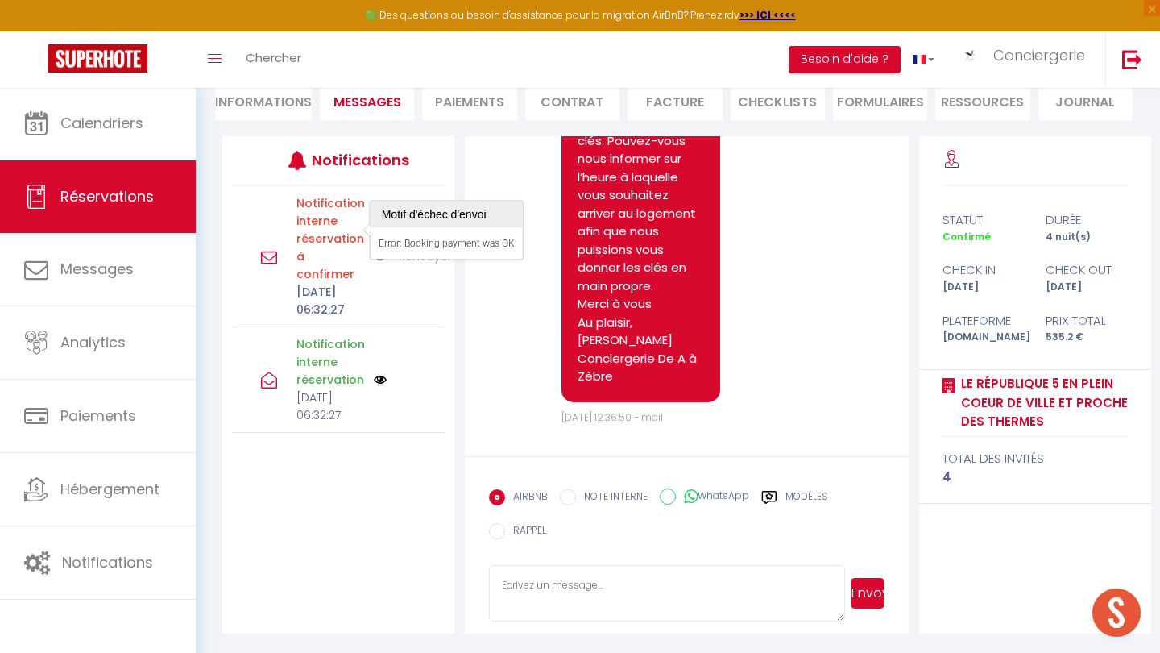
scroll to position [3519, 0]
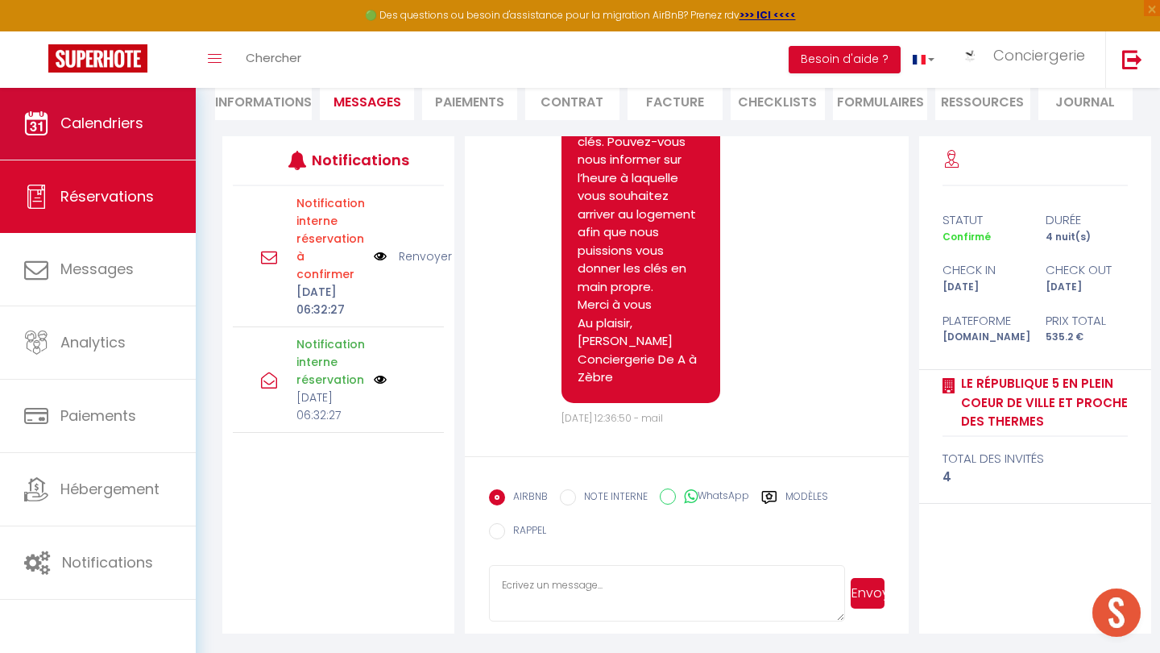
click at [160, 135] on link "Calendriers" at bounding box center [98, 123] width 196 height 73
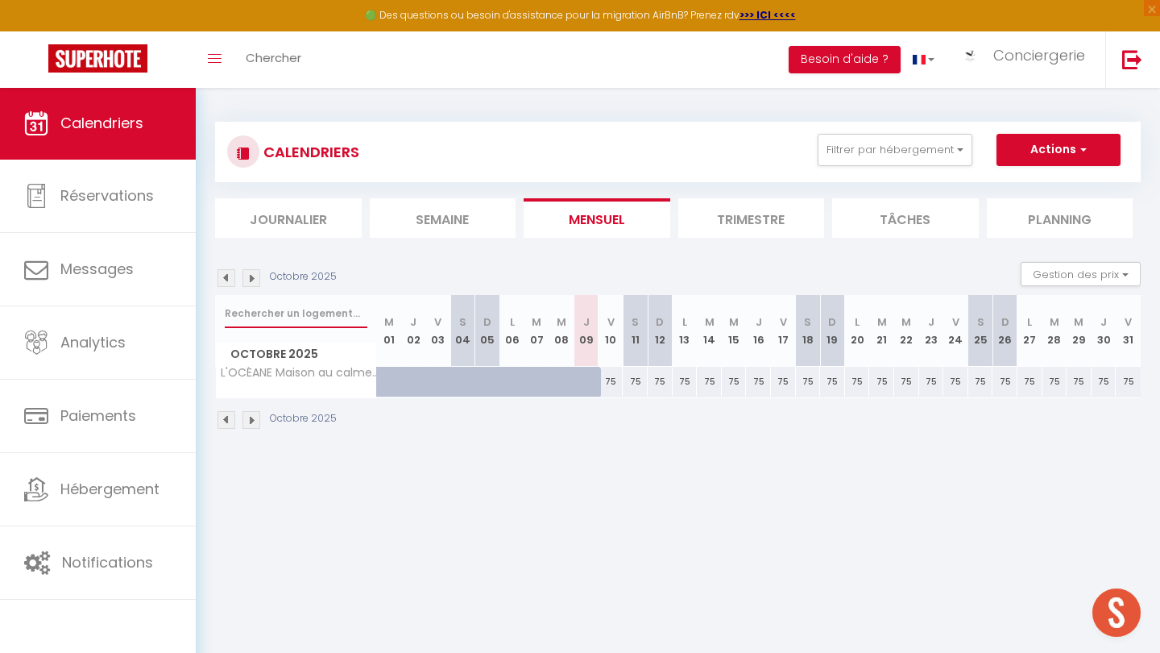
click at [247, 314] on input "text" at bounding box center [296, 313] width 143 height 29
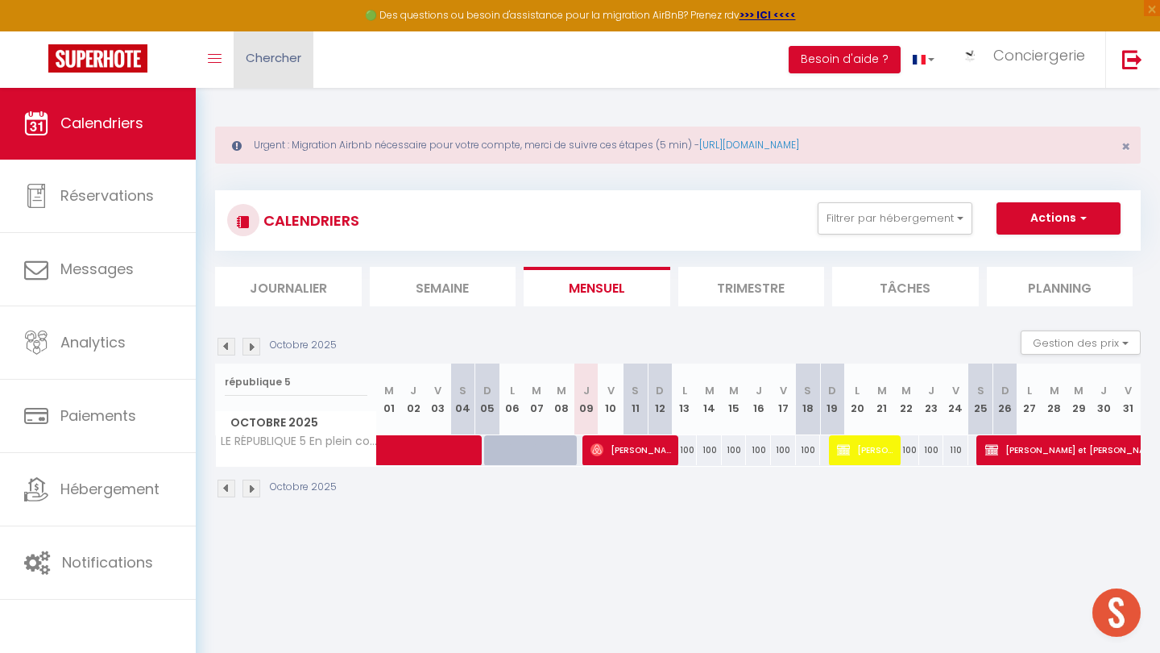
click at [275, 54] on span "Chercher" at bounding box center [274, 57] width 56 height 17
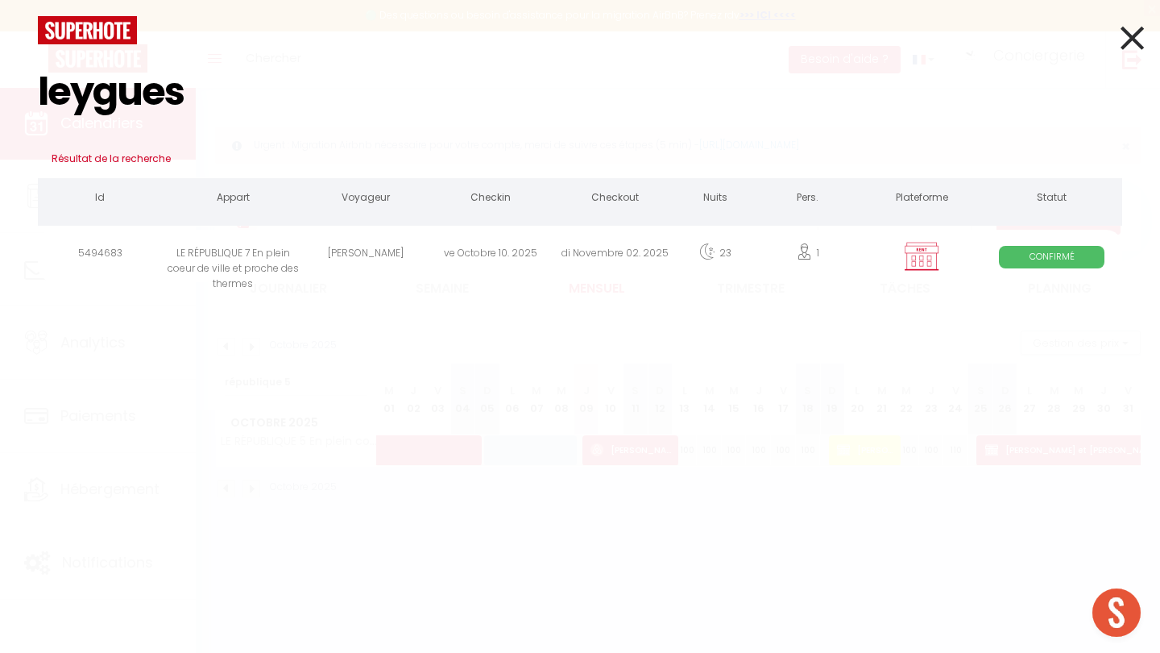
click at [1131, 46] on icon at bounding box center [1132, 38] width 23 height 40
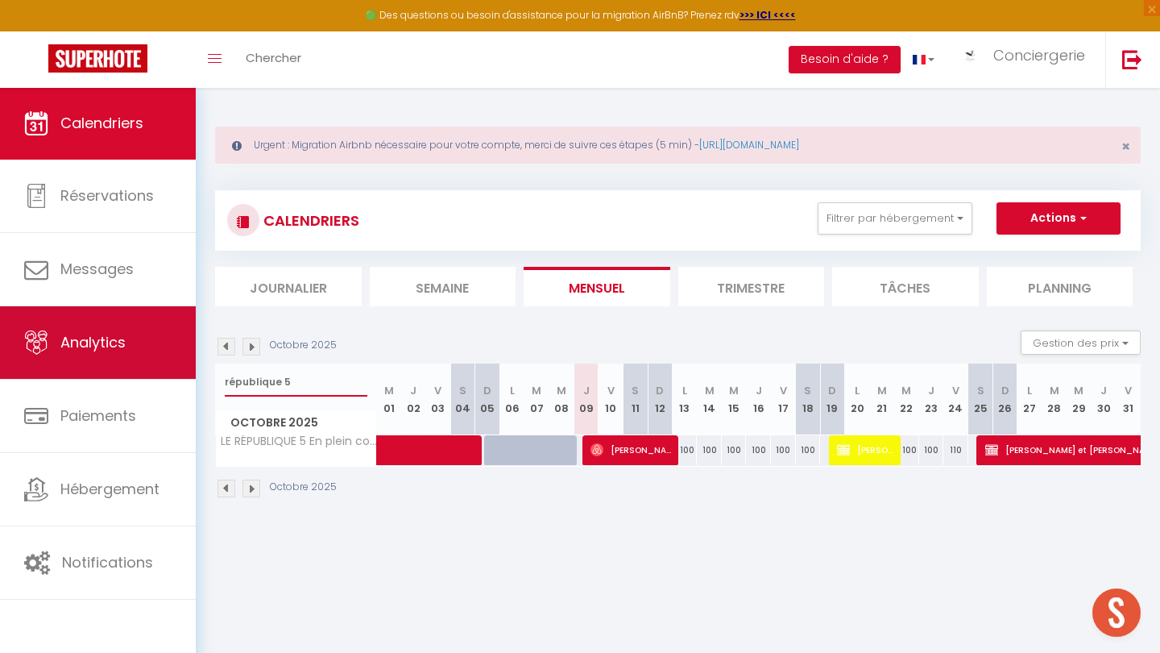
drag, startPoint x: 292, startPoint y: 380, endPoint x: 188, endPoint y: 375, distance: 104.9
click at [188, 375] on div "🟢 Des questions ou besoin d'assistance pour la migration AirBnB? Prenez rdv >>>…" at bounding box center [580, 310] width 1160 height 446
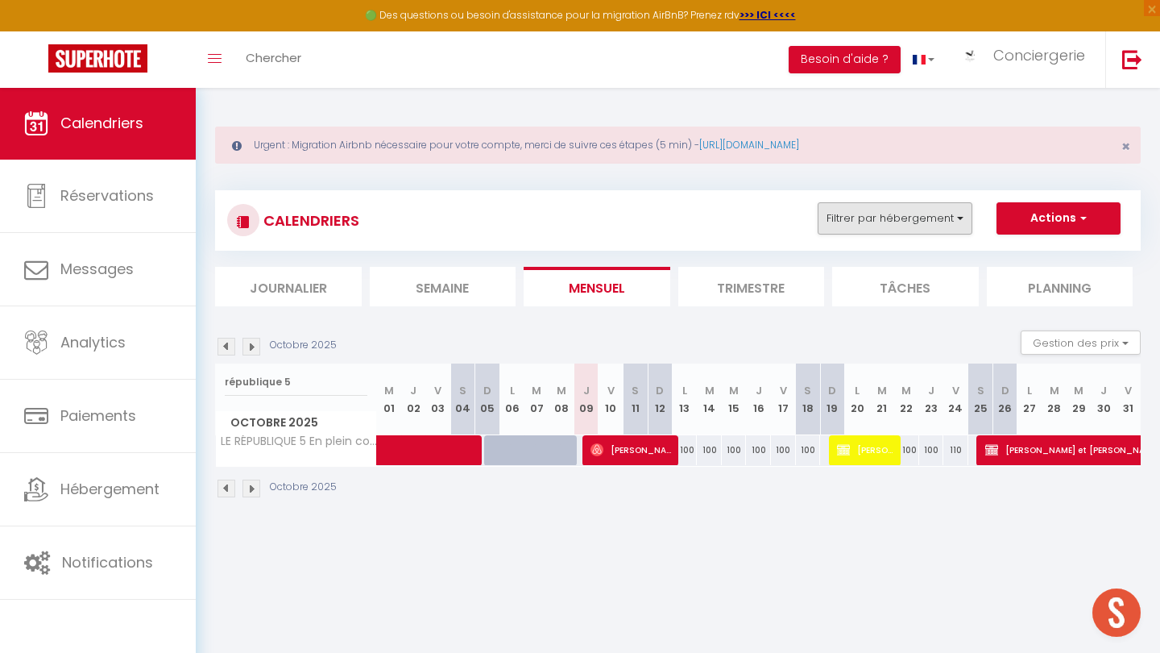
click at [894, 208] on button "Filtrer par hébergement" at bounding box center [895, 218] width 155 height 32
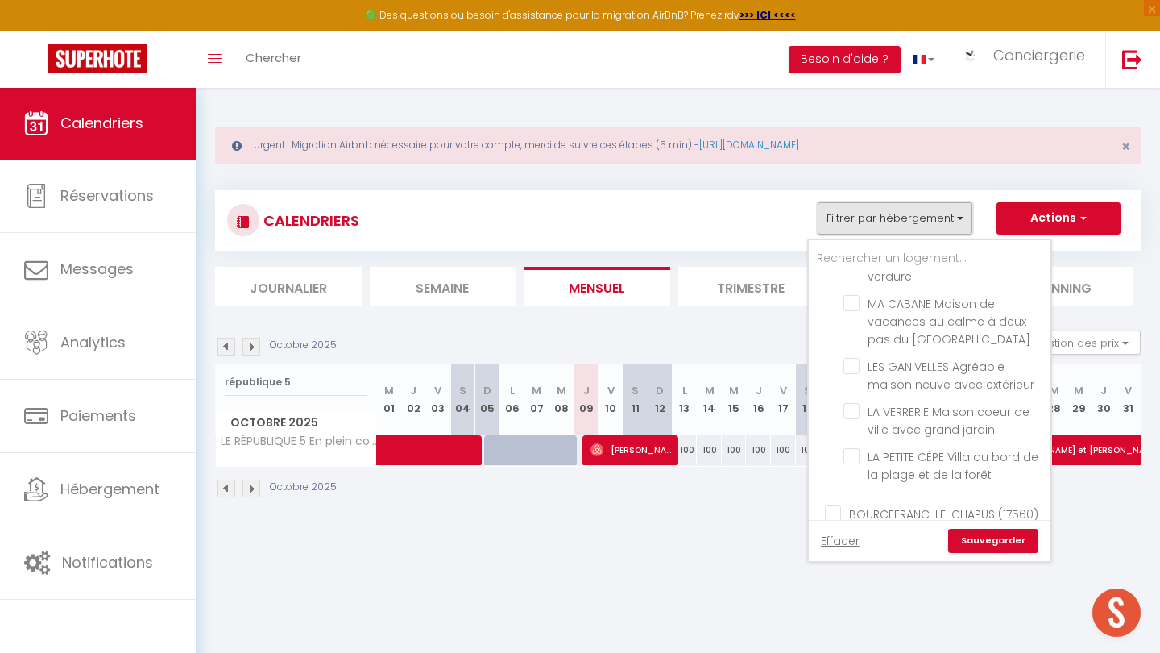
scroll to position [2685, 0]
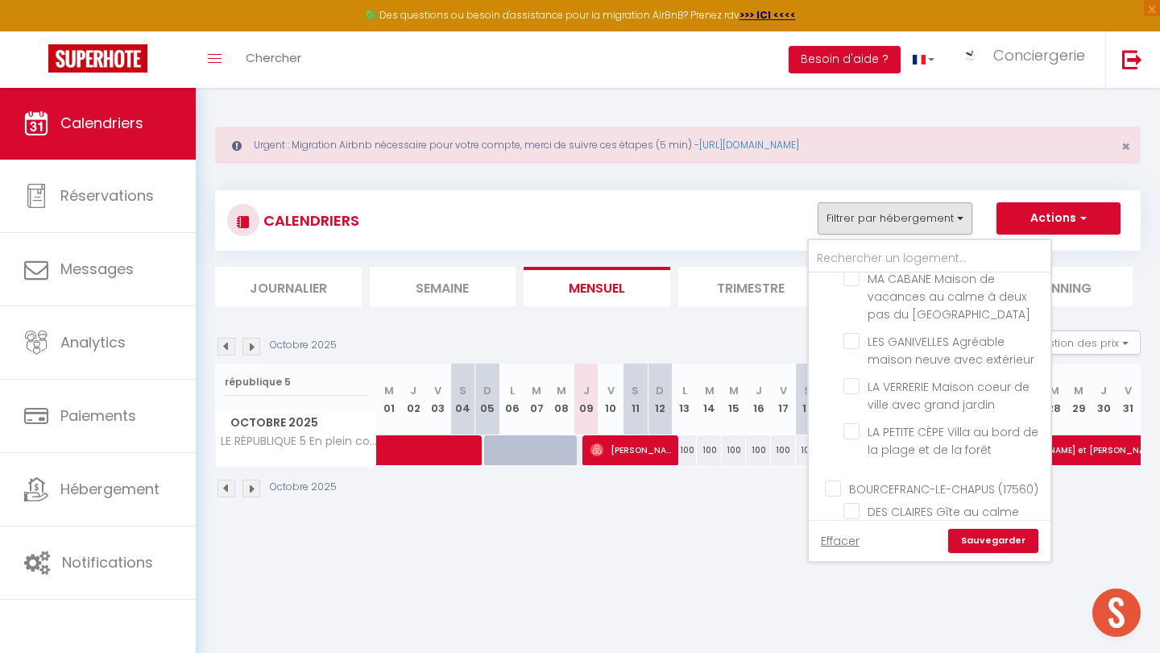
click at [981, 545] on link "Sauvegarder" at bounding box center [993, 541] width 90 height 24
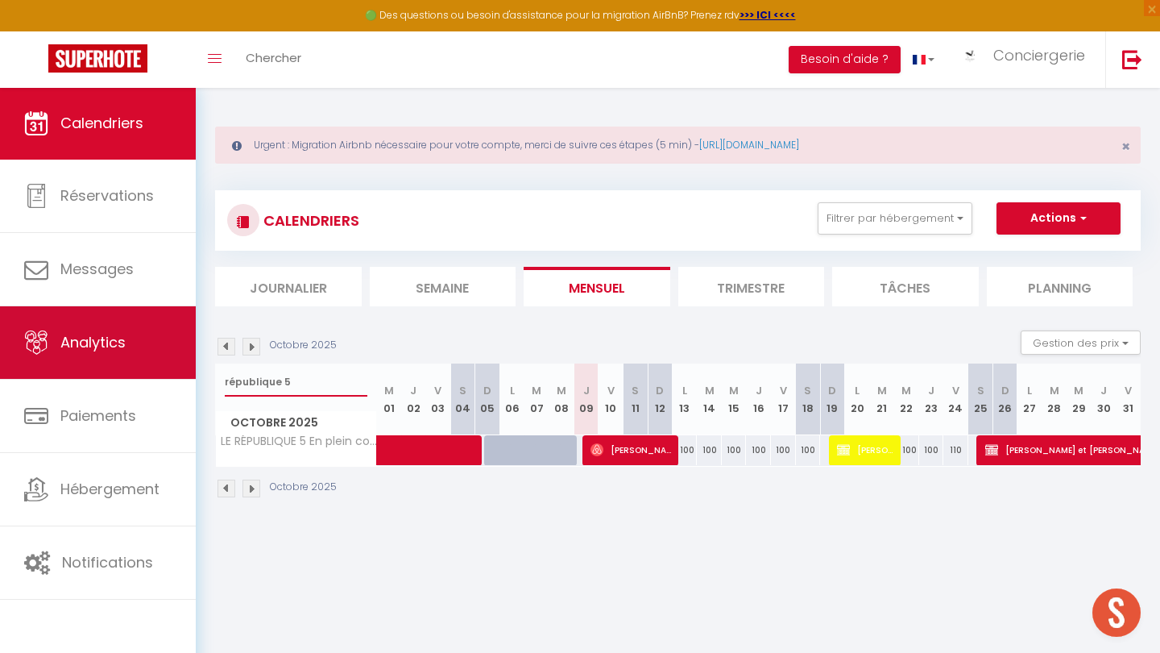
drag, startPoint x: 298, startPoint y: 380, endPoint x: 168, endPoint y: 374, distance: 130.7
click at [168, 374] on div "🟢 Des questions ou besoin d'assistance pour la migration AirBnB? Prenez rdv >>>…" at bounding box center [580, 310] width 1160 height 446
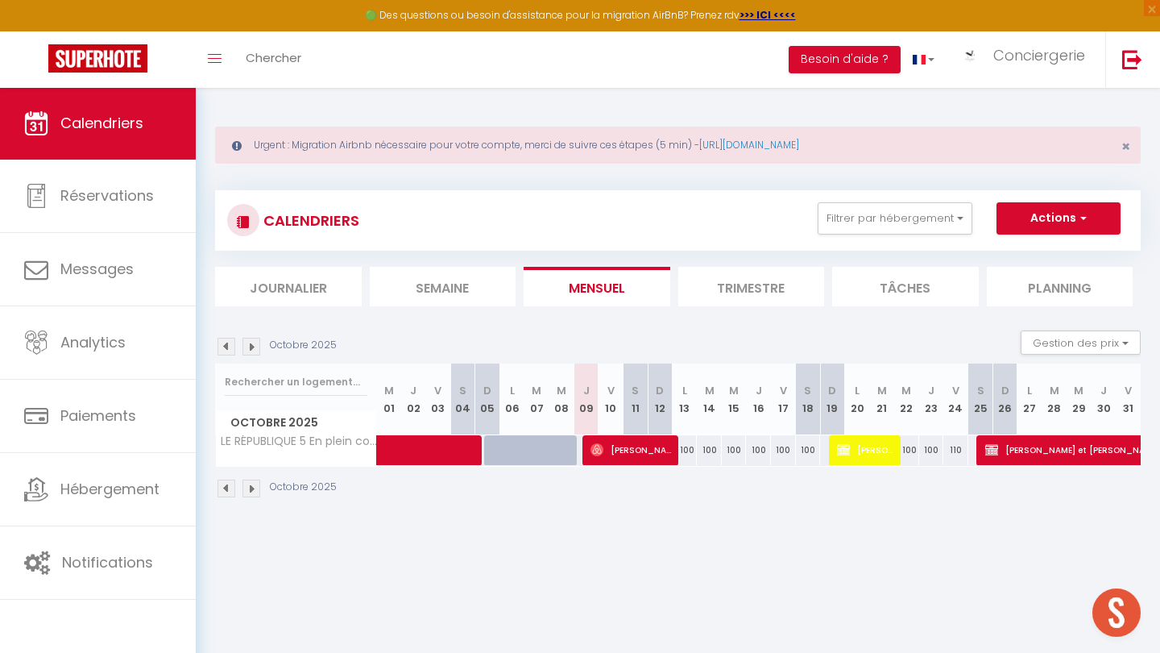
click at [223, 338] on img at bounding box center [227, 347] width 18 height 18
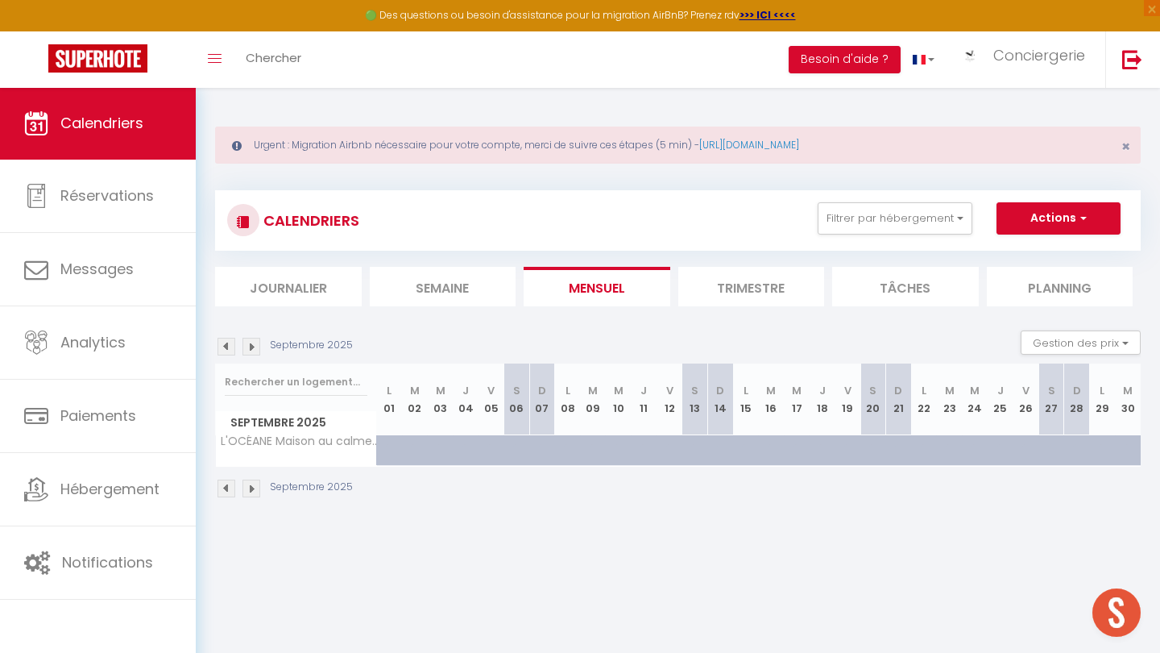
click at [223, 338] on img at bounding box center [227, 347] width 18 height 18
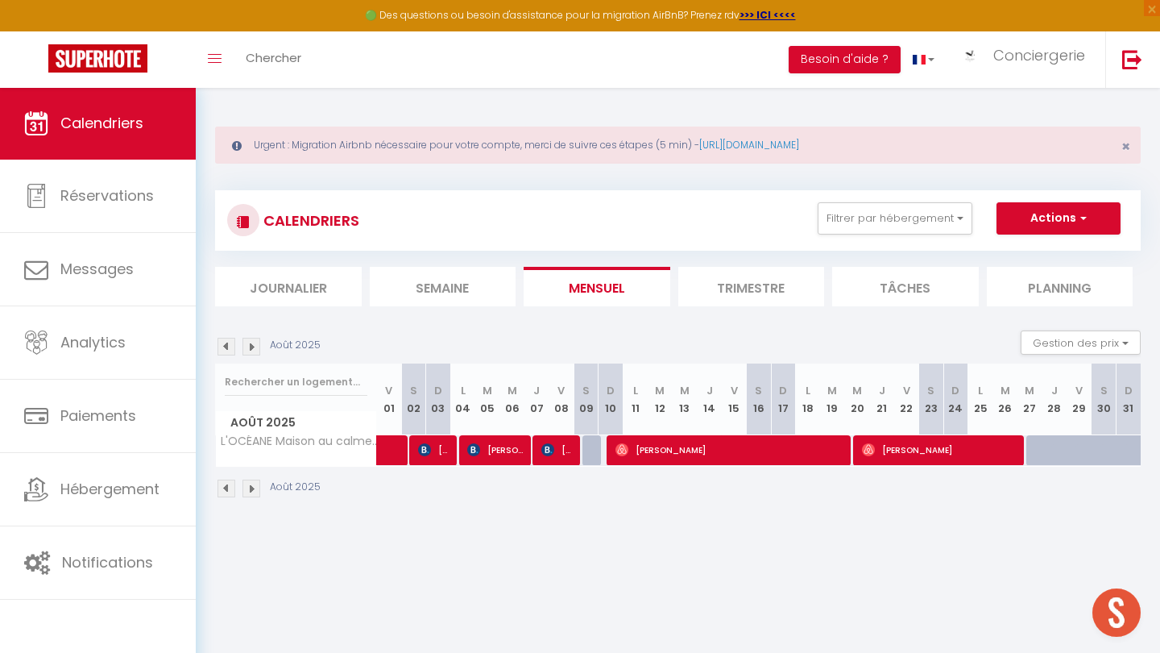
click at [248, 349] on img at bounding box center [252, 347] width 18 height 18
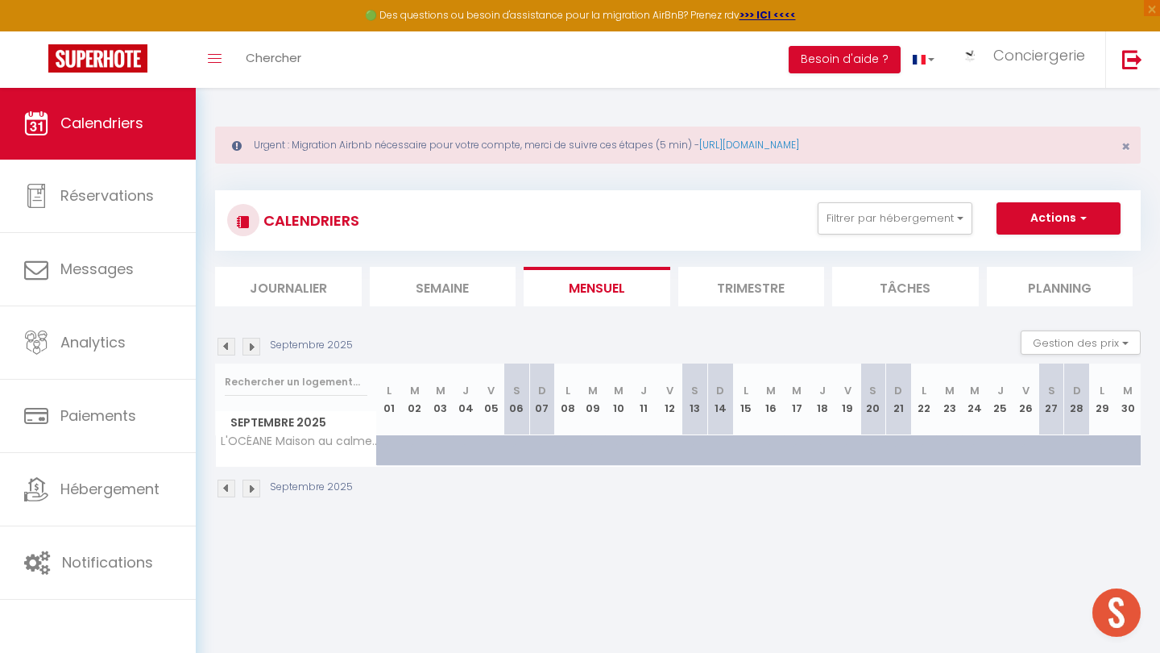
click at [248, 349] on img at bounding box center [252, 347] width 18 height 18
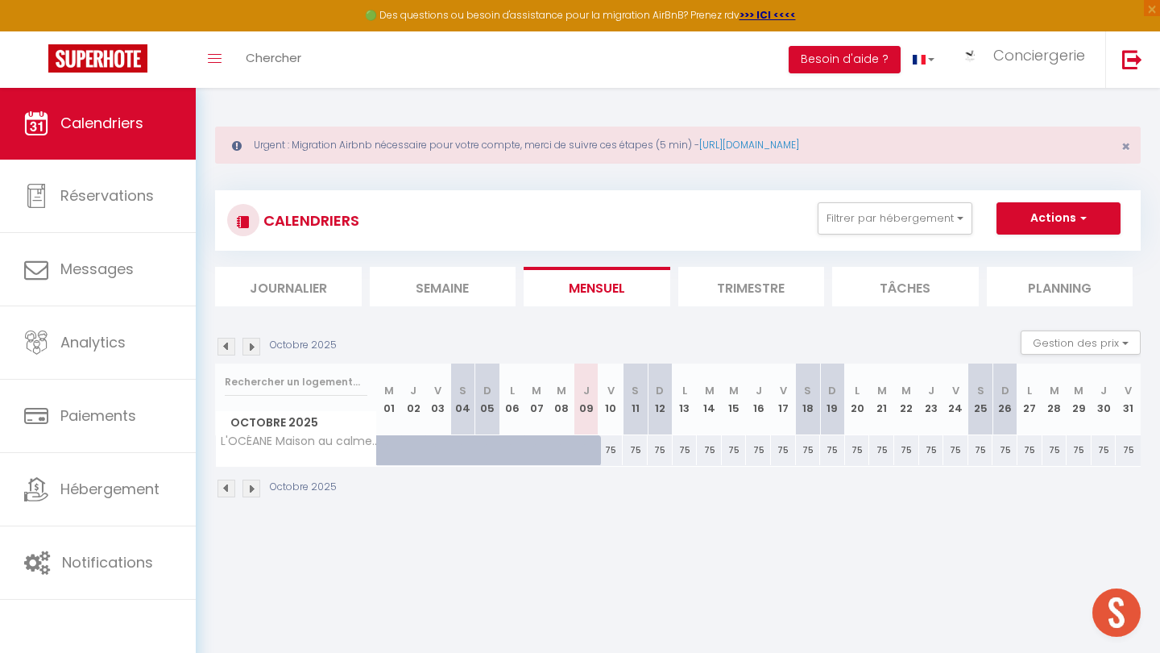
click at [248, 349] on img at bounding box center [252, 347] width 18 height 18
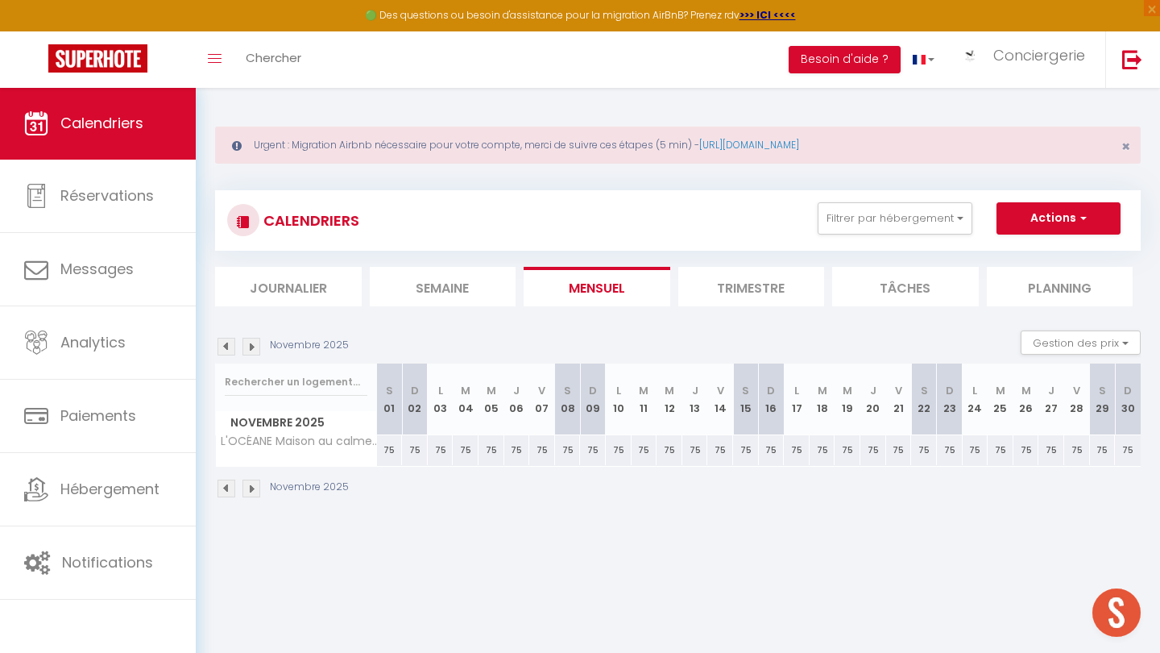
click at [248, 349] on img at bounding box center [252, 347] width 18 height 18
